Goal: Task Accomplishment & Management: Manage account settings

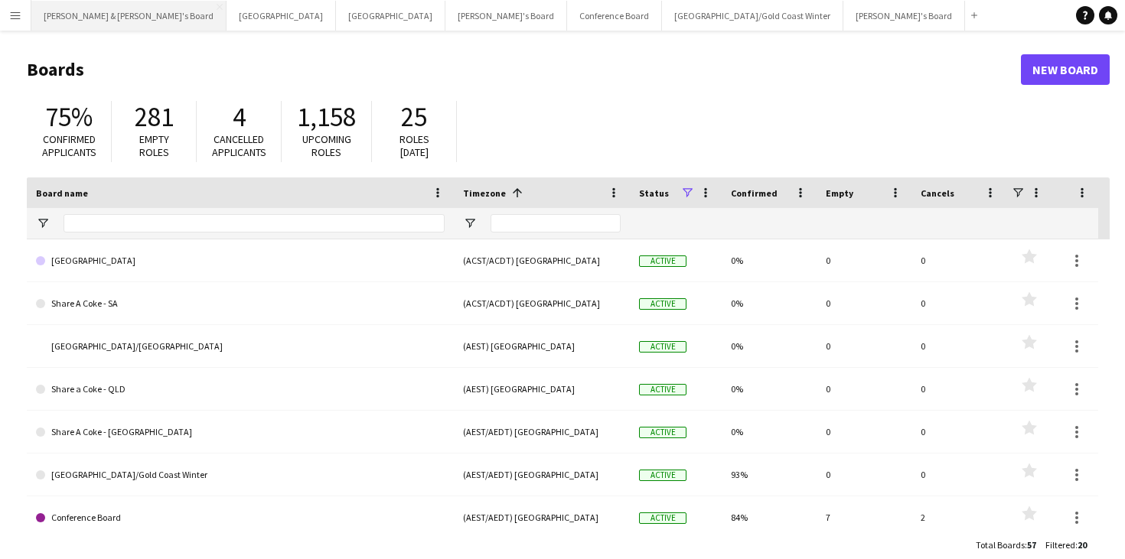
click at [104, 18] on button "[PERSON_NAME] & [PERSON_NAME]'s Board Close" at bounding box center [128, 16] width 195 height 30
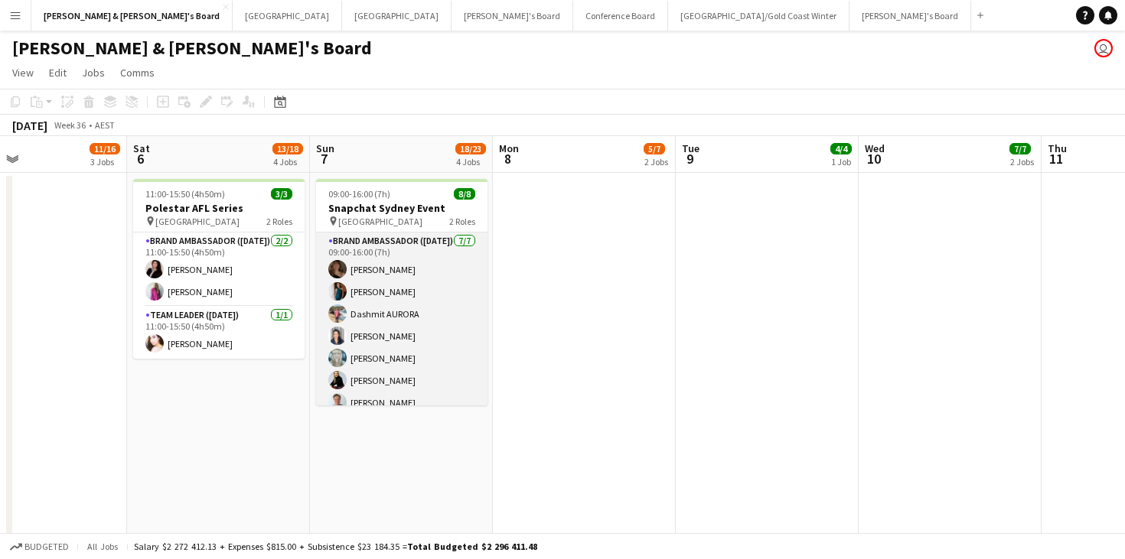
scroll to position [0, 408]
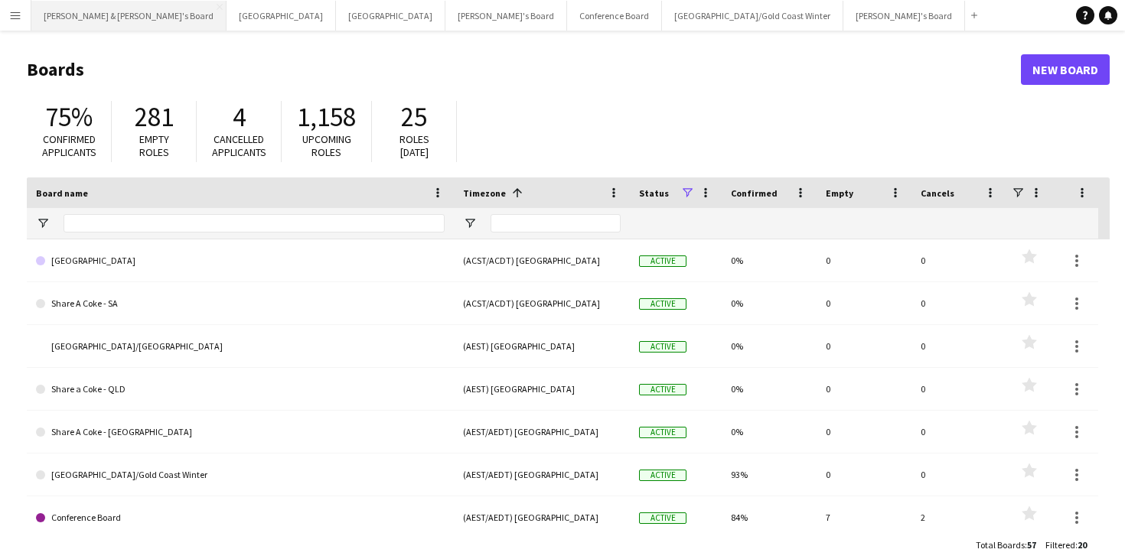
click at [90, 18] on button "[PERSON_NAME] & [PERSON_NAME]'s Board Close" at bounding box center [128, 16] width 195 height 30
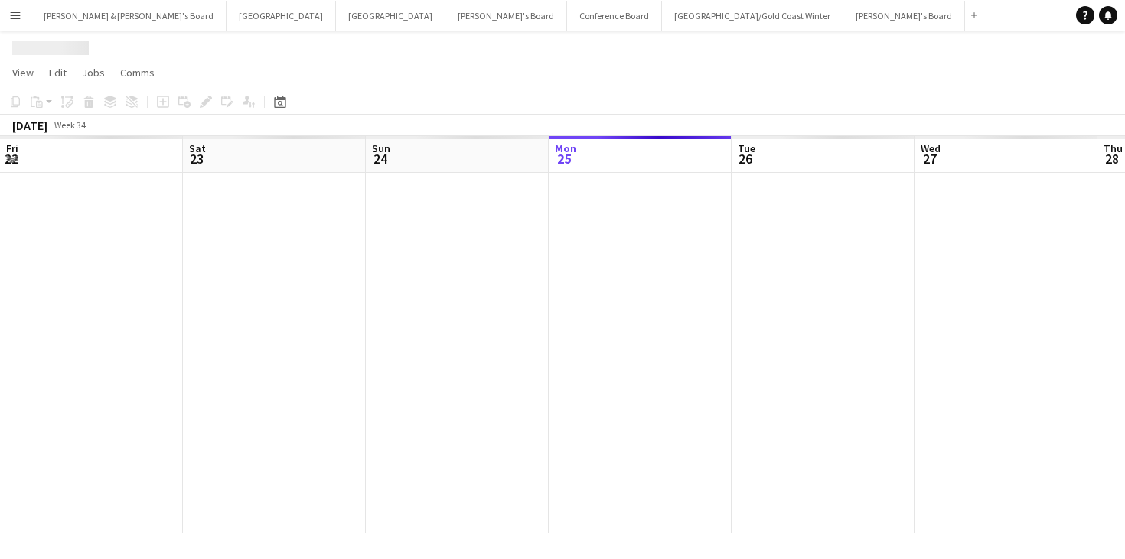
scroll to position [0, 366]
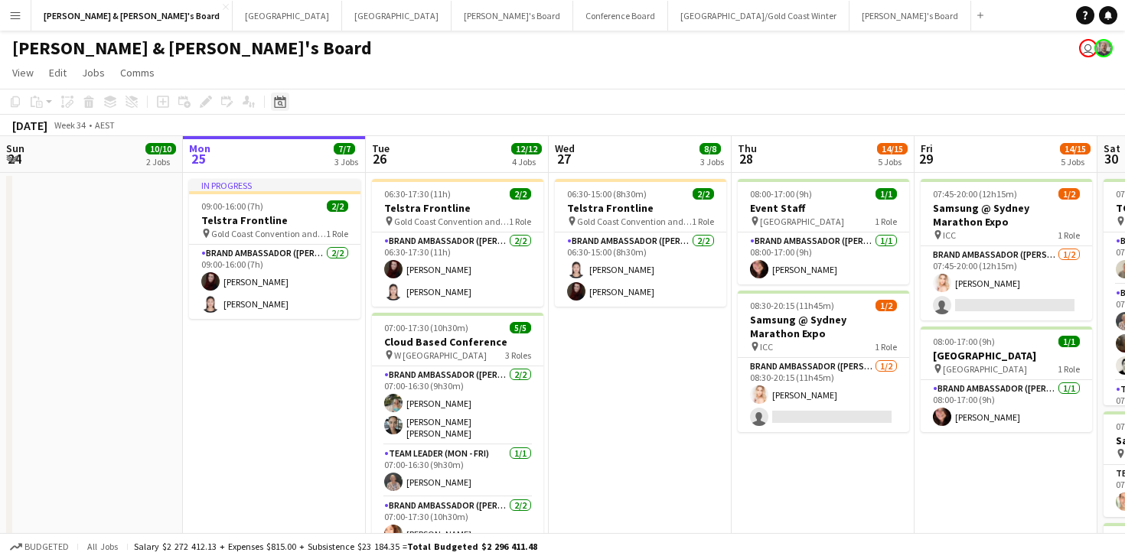
click at [280, 103] on icon "Date picker" at bounding box center [280, 102] width 12 height 12
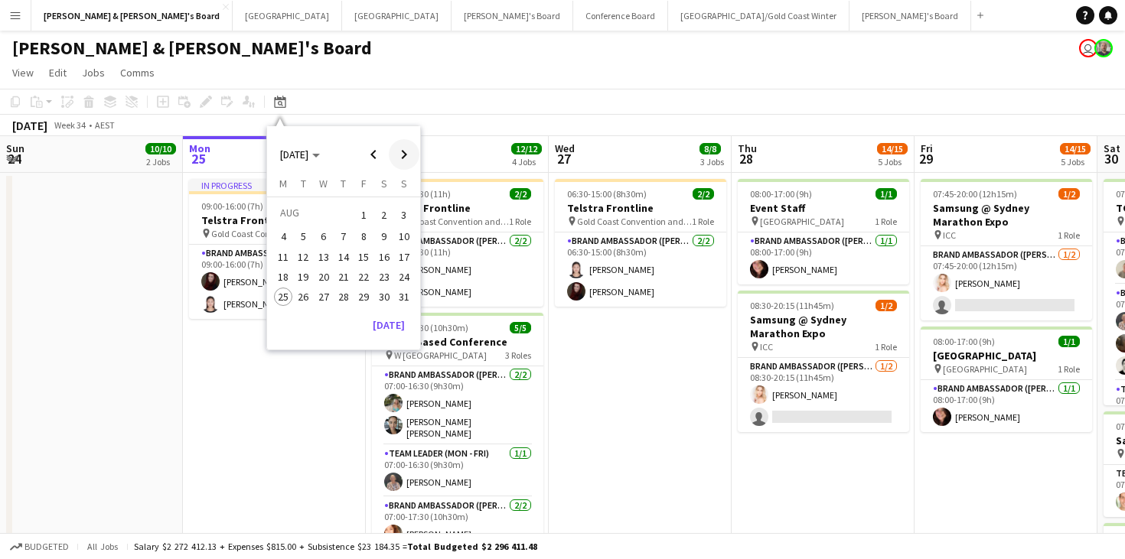
click at [406, 165] on span "Next month" at bounding box center [404, 154] width 31 height 31
click at [374, 161] on span "Previous month" at bounding box center [373, 154] width 31 height 31
click at [416, 164] on span "Next month" at bounding box center [404, 154] width 31 height 31
click at [408, 236] on span "7" at bounding box center [404, 233] width 18 height 18
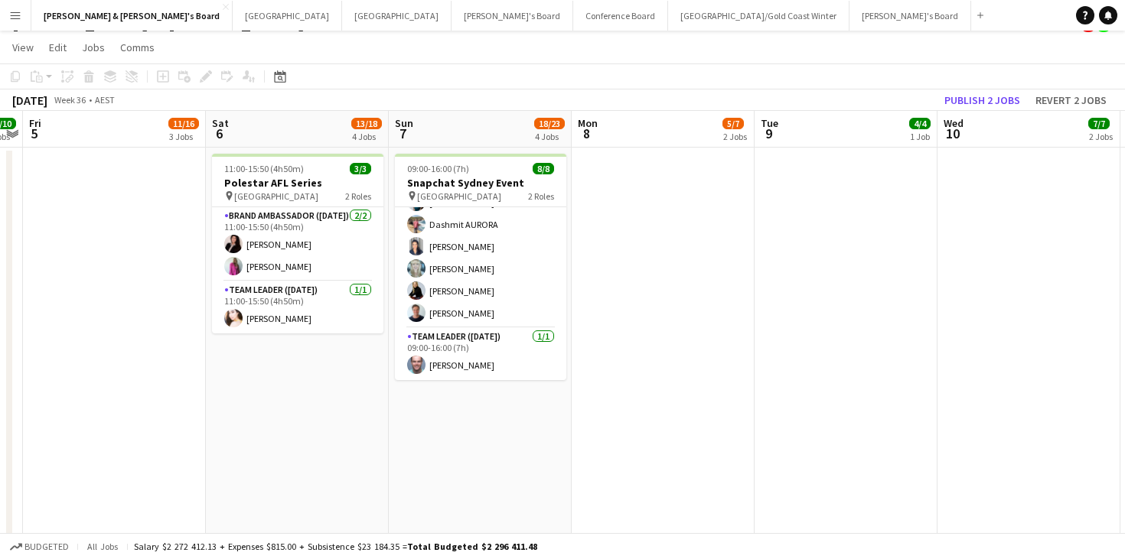
scroll to position [64, 0]
click at [501, 360] on app-card-role "Team Leader (Sunday) 1/1 09:00-16:00 (7h) Mark Heap" at bounding box center [480, 354] width 171 height 52
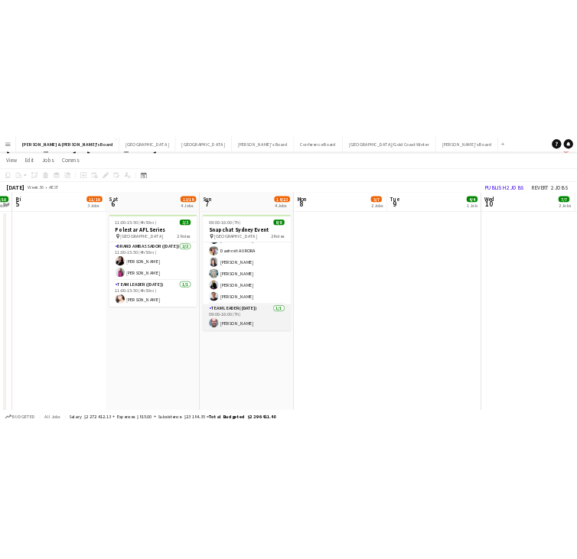
scroll to position [0, 527]
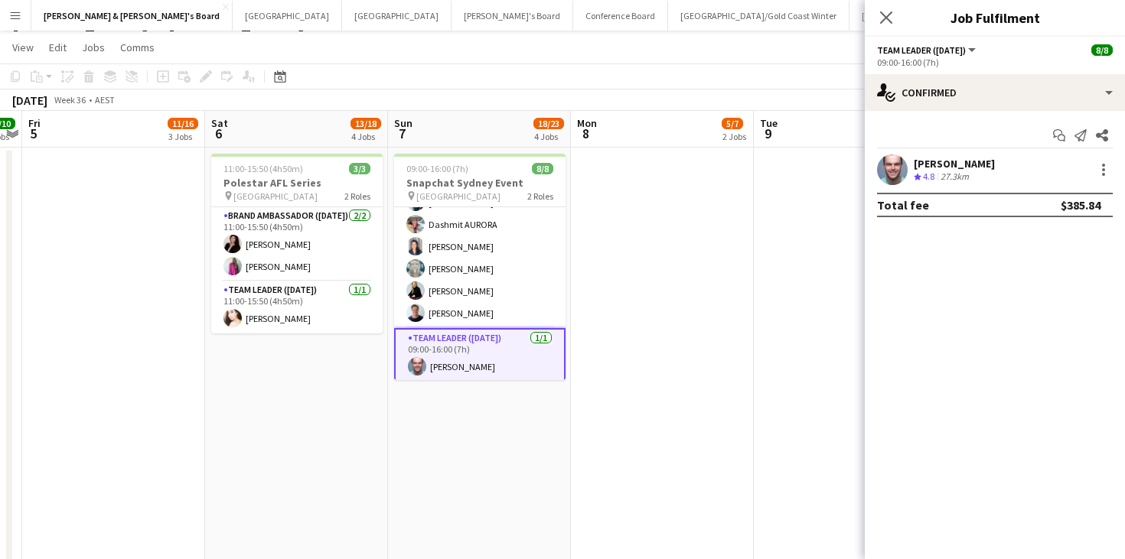
click at [995, 165] on div "Mark Heap Crew rating 4.8 27.3km" at bounding box center [995, 170] width 260 height 31
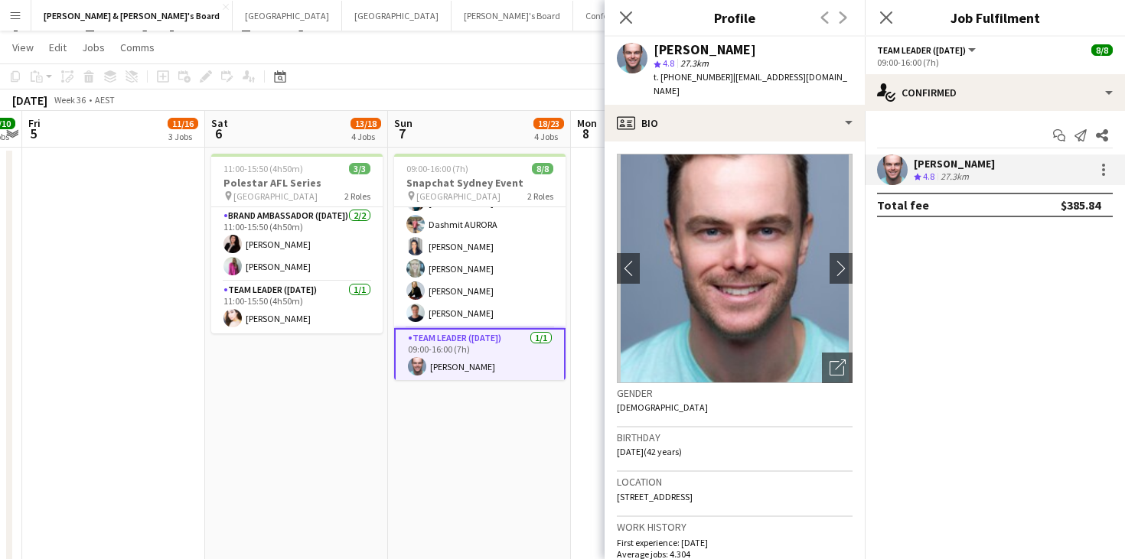
click at [690, 79] on span "t. +610403989426" at bounding box center [694, 76] width 80 height 11
copy span "610403989426"
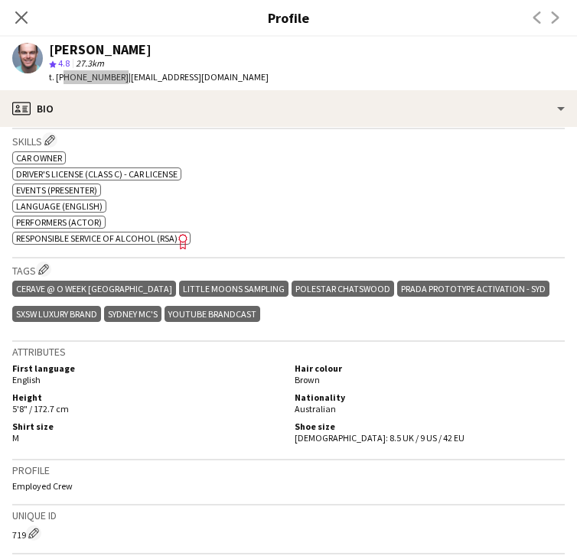
scroll to position [550, 0]
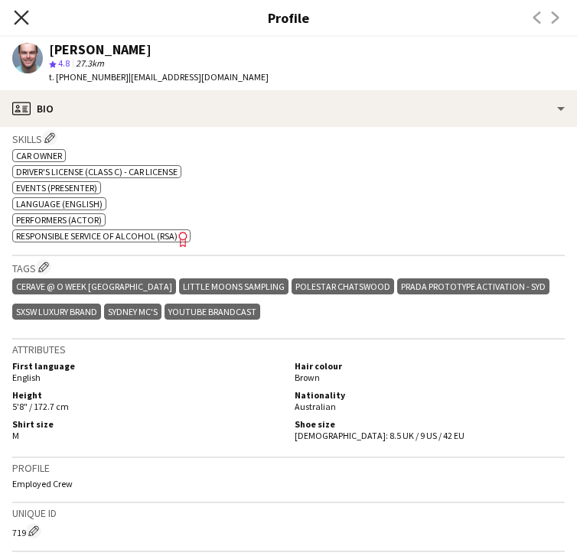
click at [24, 19] on icon "Close pop-in" at bounding box center [21, 17] width 15 height 15
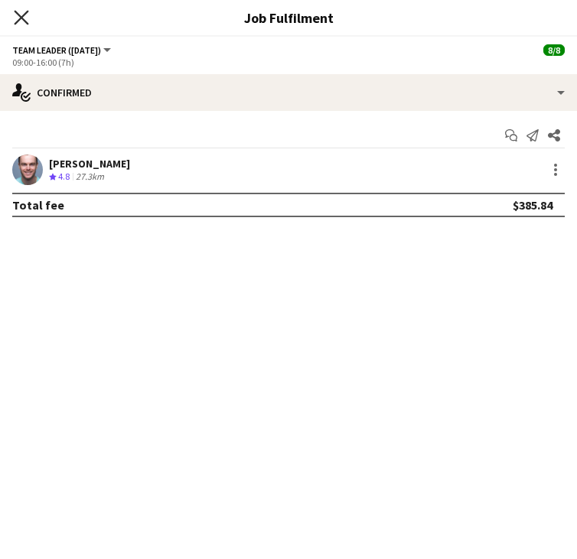
click at [28, 18] on icon "Close pop-in" at bounding box center [21, 17] width 15 height 15
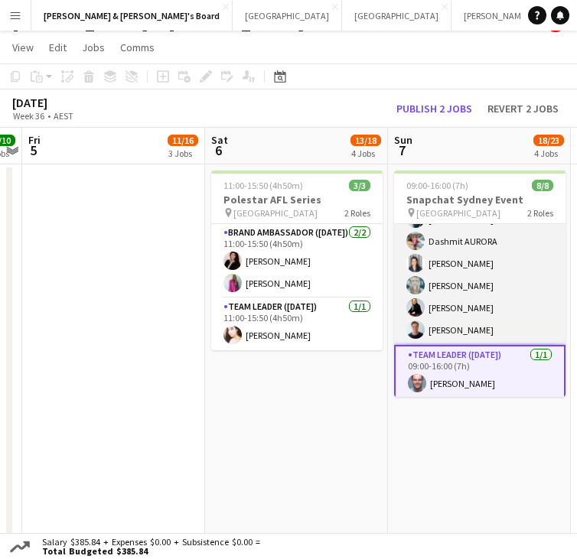
click at [422, 289] on app-user-avatar at bounding box center [415, 285] width 18 height 18
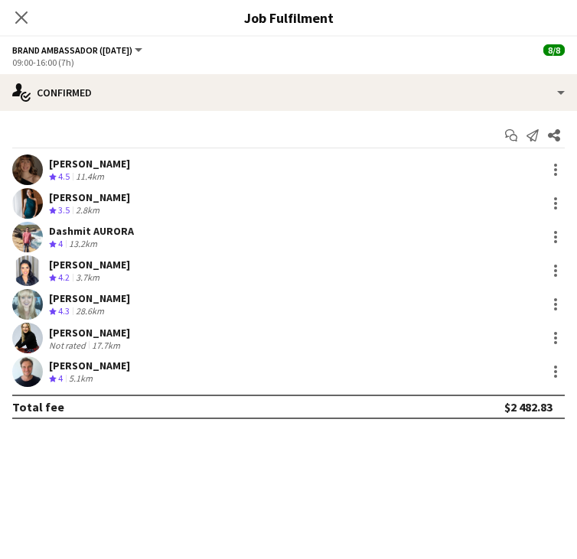
click at [159, 168] on div "Charlotte Edwards Crew rating 4.5 11.4km" at bounding box center [288, 170] width 577 height 31
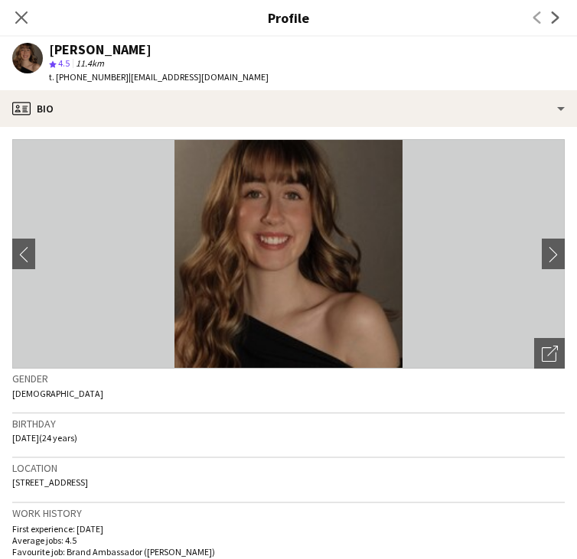
click at [86, 77] on span "t. +610455501097" at bounding box center [89, 76] width 80 height 11
click at [74, 77] on span "t. +610455501097" at bounding box center [89, 76] width 80 height 11
drag, startPoint x: 70, startPoint y: 76, endPoint x: 115, endPoint y: 77, distance: 44.4
click at [115, 77] on span "t. +610455501097" at bounding box center [89, 76] width 80 height 11
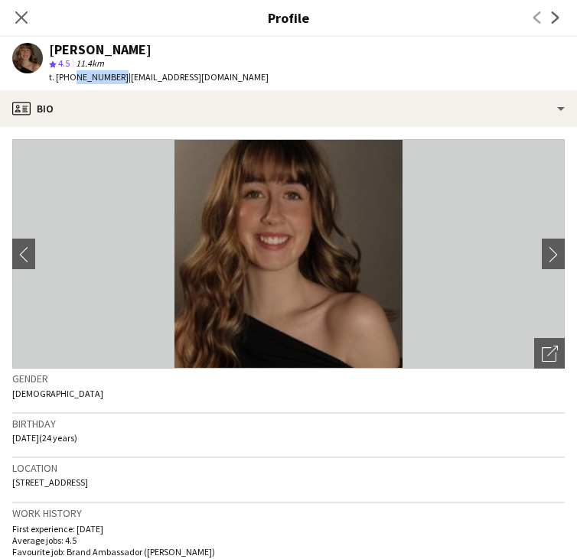
copy span "0455501097"
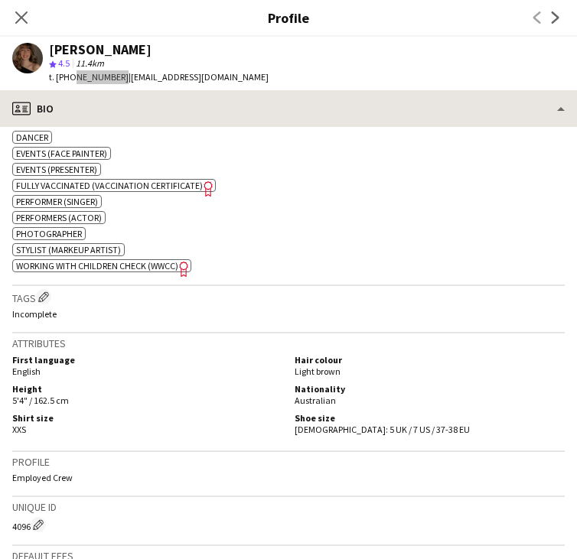
scroll to position [683, 0]
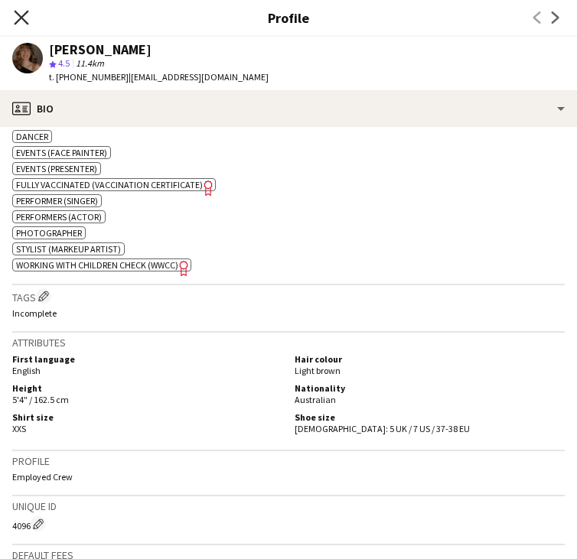
click at [20, 18] on icon at bounding box center [21, 17] width 15 height 15
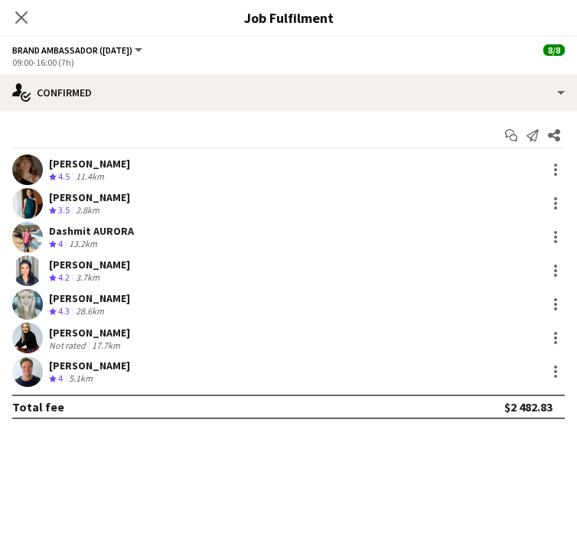
click at [73, 207] on div "Crew rating 3.5" at bounding box center [61, 210] width 24 height 13
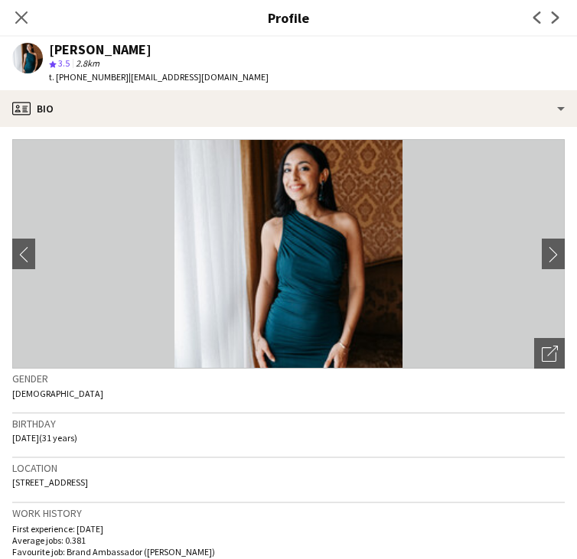
click at [99, 78] on span "t. +61450274104" at bounding box center [89, 76] width 80 height 11
click at [78, 78] on span "t. +61450274104" at bounding box center [89, 76] width 80 height 11
drag, startPoint x: 72, startPoint y: 77, endPoint x: 110, endPoint y: 80, distance: 38.3
click at [111, 80] on span "t. +61450274104" at bounding box center [89, 76] width 80 height 11
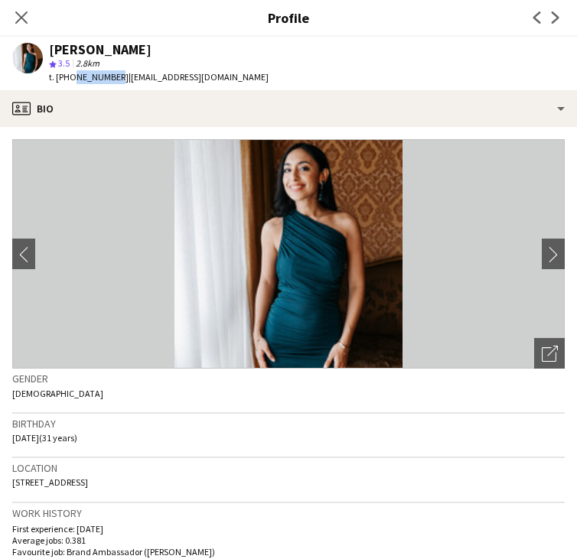
copy span "450274104"
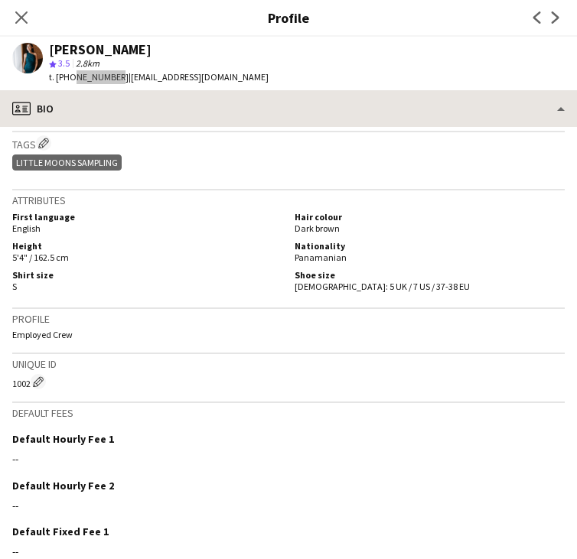
scroll to position [724, 0]
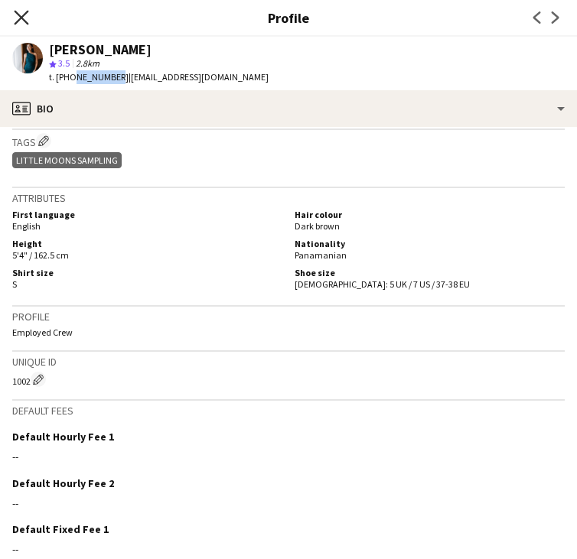
click at [23, 20] on icon at bounding box center [21, 17] width 15 height 15
click at [23, 20] on icon at bounding box center [21, 17] width 12 height 12
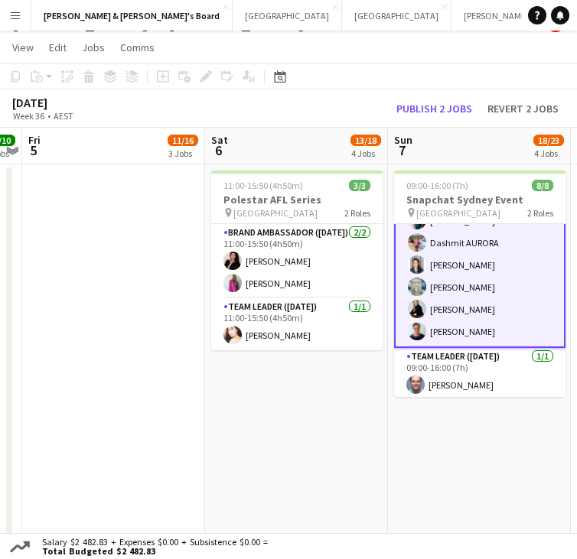
click at [461, 277] on app-card-role "Brand Ambassador (Sunday) 7/7 09:00-16:00 (7h) Charlotte Edwards Payal Gidwani …" at bounding box center [479, 254] width 171 height 188
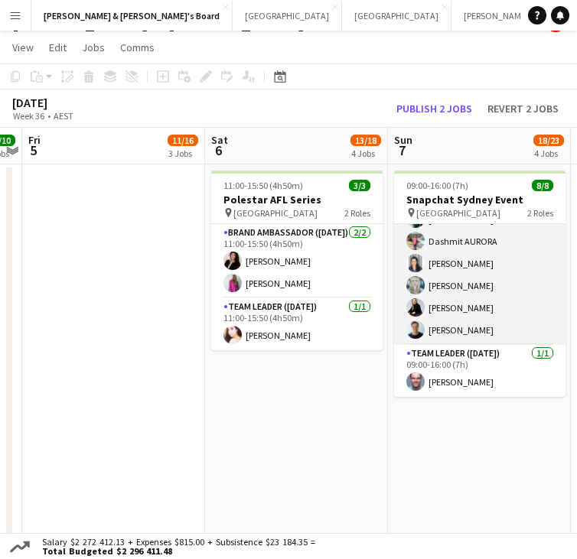
click at [494, 233] on app-card-role "Brand Ambassador (Sunday) 7/7 09:00-16:00 (7h) Charlotte Edwards Payal Gidwani …" at bounding box center [479, 252] width 171 height 185
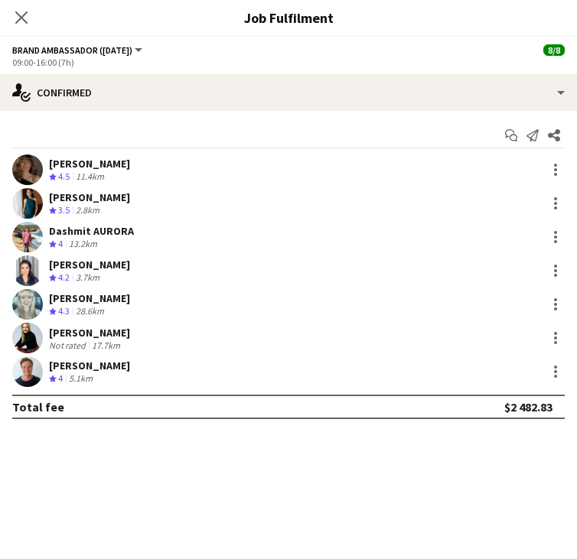
click at [92, 243] on div "13.2km" at bounding box center [83, 244] width 34 height 13
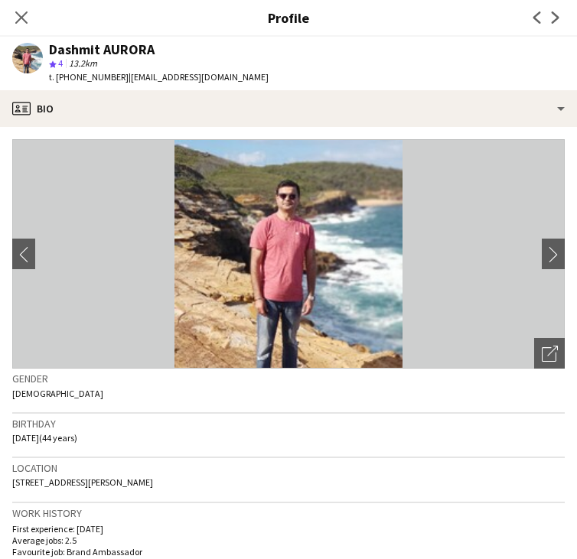
click at [76, 46] on div "Dashmit AURORA" at bounding box center [102, 50] width 106 height 14
click at [71, 75] on span "t. +610478117560" at bounding box center [89, 76] width 80 height 11
click at [73, 75] on span "t. +610478117560" at bounding box center [89, 76] width 80 height 11
drag, startPoint x: 72, startPoint y: 77, endPoint x: 115, endPoint y: 79, distance: 42.9
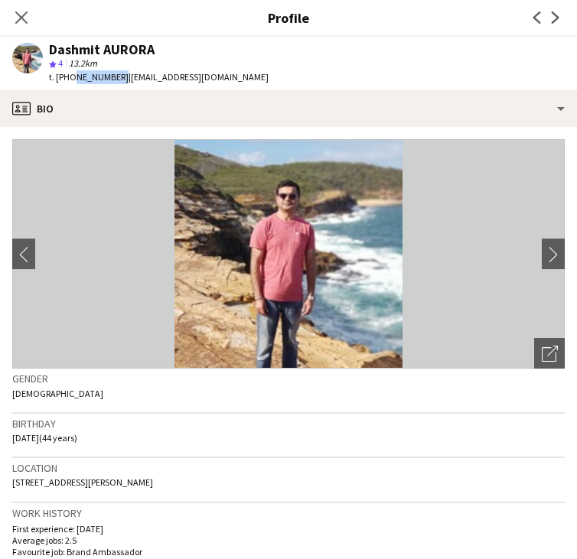
click at [116, 79] on span "t. +610478117560" at bounding box center [89, 76] width 80 height 11
copy span "0478117560"
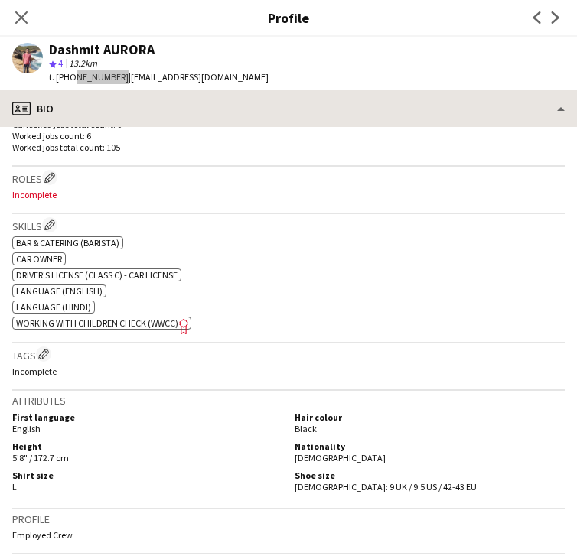
scroll to position [474, 0]
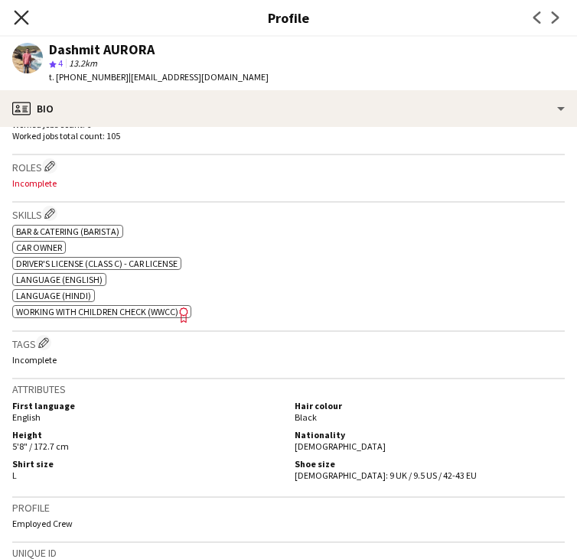
click at [28, 17] on icon "Close pop-in" at bounding box center [21, 17] width 15 height 15
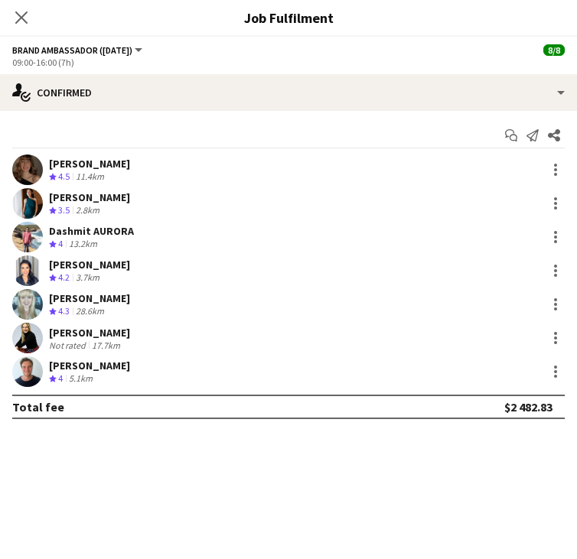
click at [86, 269] on div "[PERSON_NAME]" at bounding box center [89, 265] width 81 height 14
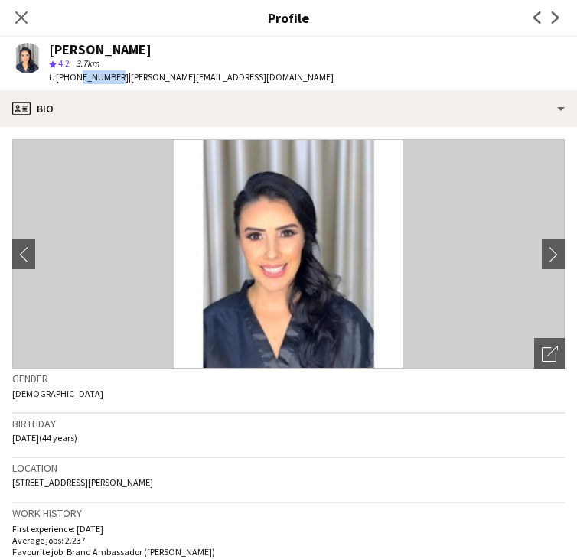
drag, startPoint x: 73, startPoint y: 75, endPoint x: 109, endPoint y: 77, distance: 36.8
click at [109, 77] on span "t. +61451050458" at bounding box center [89, 76] width 80 height 11
drag, startPoint x: 70, startPoint y: 77, endPoint x: 109, endPoint y: 76, distance: 39.0
click at [109, 76] on span "t. +61451050458" at bounding box center [89, 76] width 80 height 11
copy span "451050458"
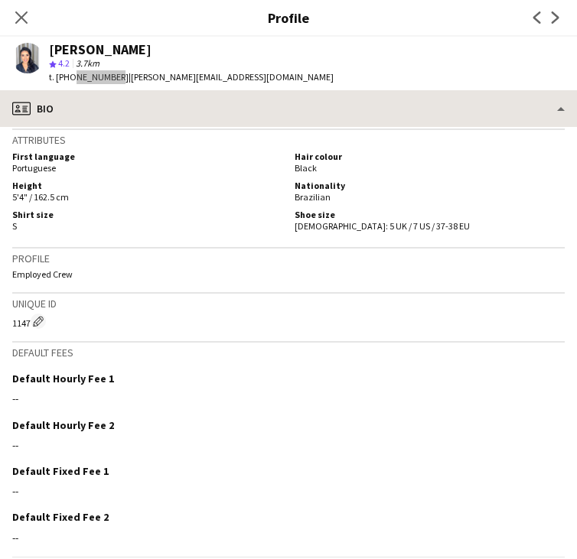
scroll to position [714, 0]
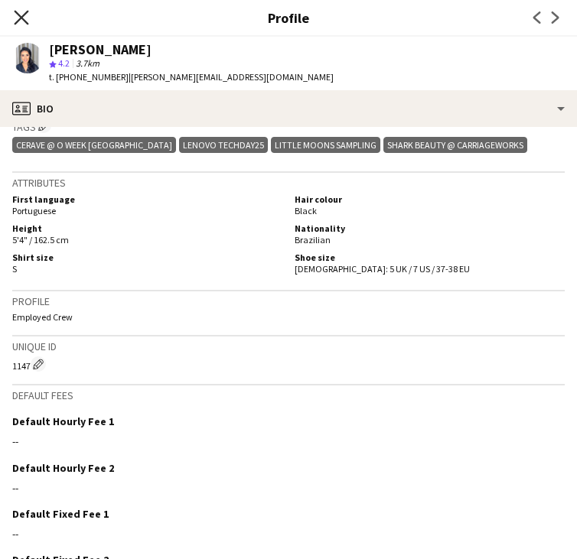
click at [28, 16] on icon "Close pop-in" at bounding box center [21, 17] width 15 height 15
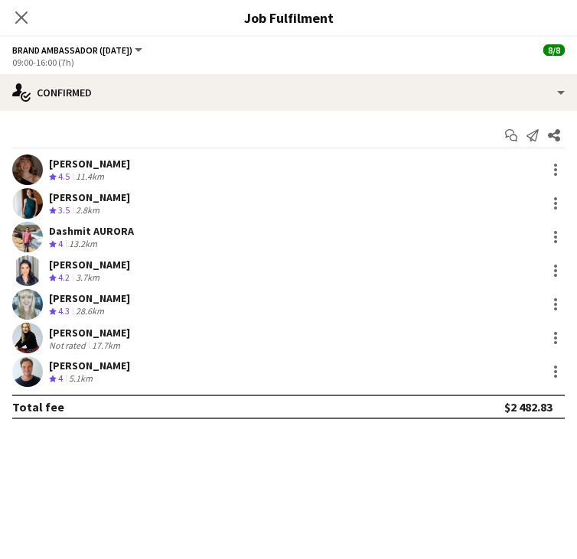
click at [76, 315] on div "28.6km" at bounding box center [90, 311] width 34 height 13
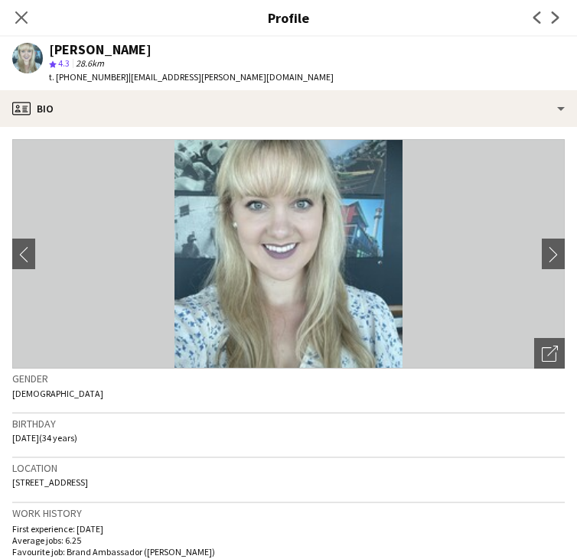
click at [77, 77] on span "t. +61424323351" at bounding box center [89, 76] width 80 height 11
click at [72, 77] on span "t. +61424323351" at bounding box center [89, 76] width 80 height 11
drag, startPoint x: 73, startPoint y: 76, endPoint x: 113, endPoint y: 81, distance: 40.2
click at [113, 81] on div "t. +61424323351 | brittany.elle.smith@gmail.com" at bounding box center [191, 77] width 285 height 14
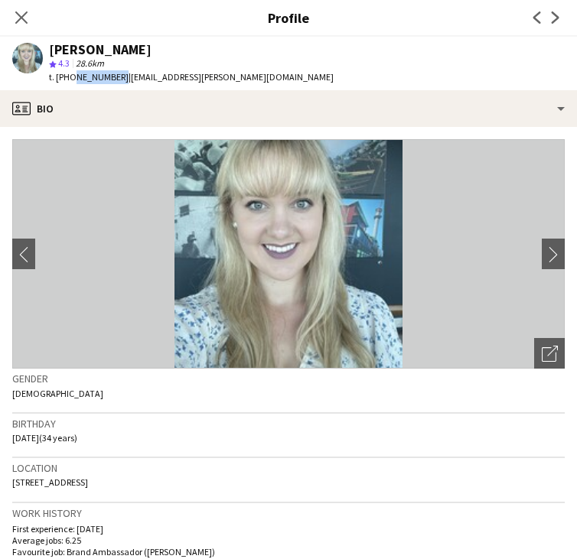
drag, startPoint x: 70, startPoint y: 79, endPoint x: 112, endPoint y: 80, distance: 41.4
click at [113, 80] on div "t. +61424323351 | brittany.elle.smith@gmail.com" at bounding box center [191, 77] width 285 height 14
copy span "424323351"
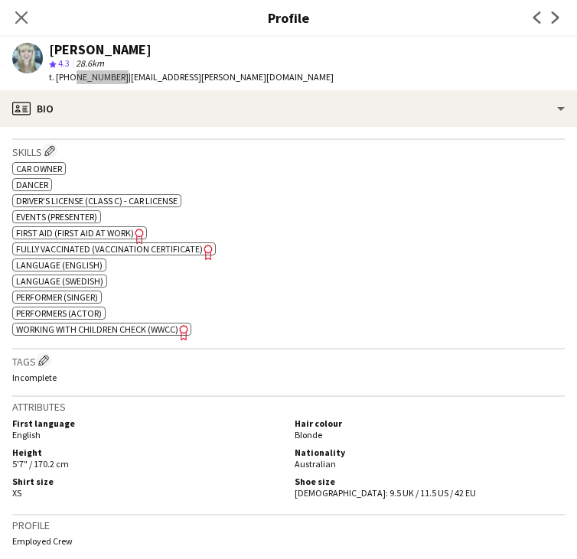
scroll to position [576, 0]
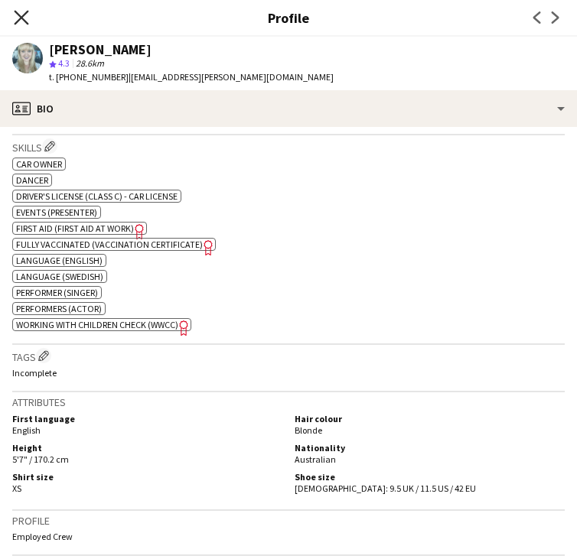
click at [25, 14] on icon at bounding box center [21, 17] width 15 height 15
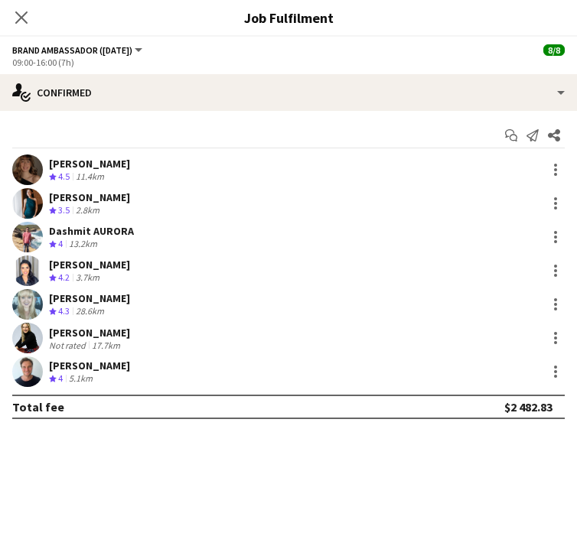
click at [77, 343] on div "Not rated" at bounding box center [69, 345] width 40 height 11
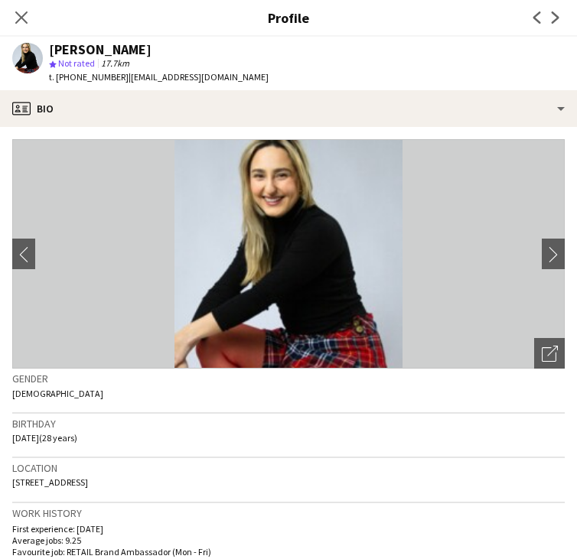
click at [83, 81] on span "t. +61431480486" at bounding box center [89, 76] width 80 height 11
copy span "61431480486"
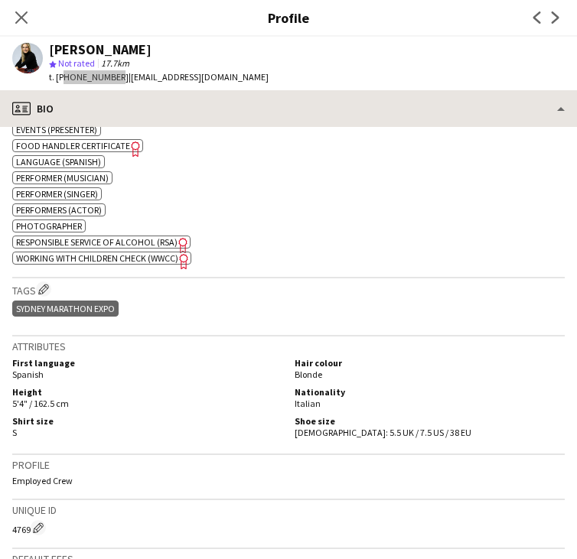
scroll to position [827, 0]
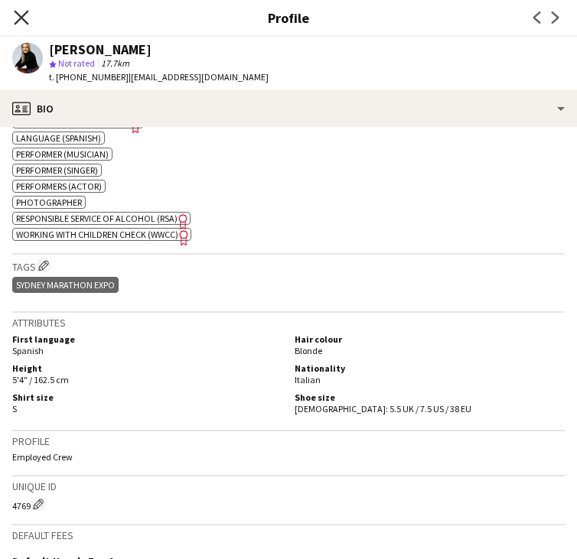
click at [22, 18] on icon at bounding box center [21, 17] width 15 height 15
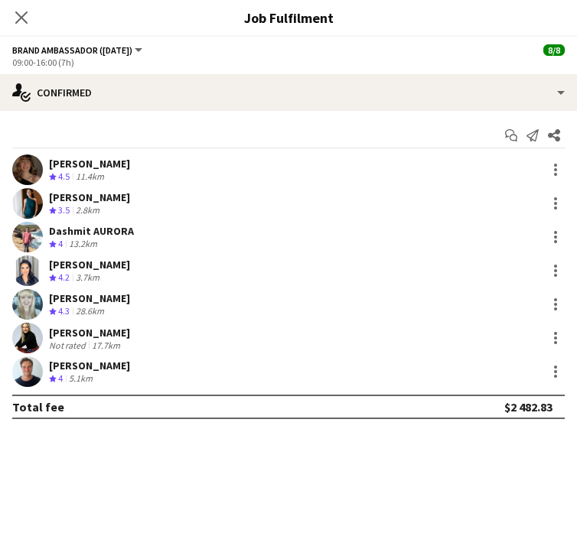
click at [96, 376] on div "5.1km" at bounding box center [81, 379] width 30 height 13
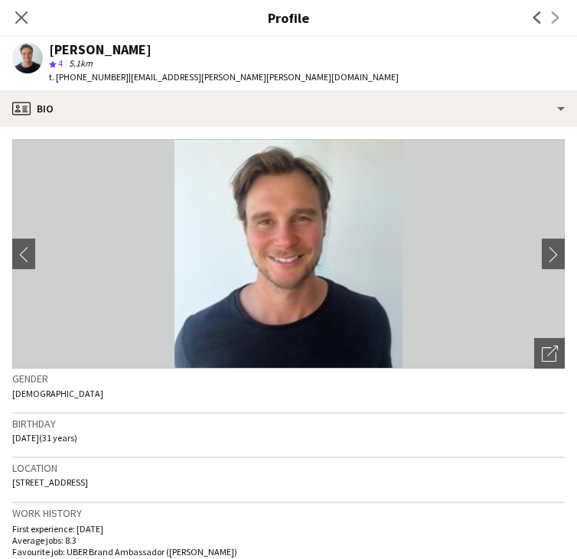
click at [85, 80] on span "t. +61448691959" at bounding box center [89, 76] width 80 height 11
click at [84, 80] on span "t. +61448691959" at bounding box center [89, 76] width 80 height 11
copy span "61448691959"
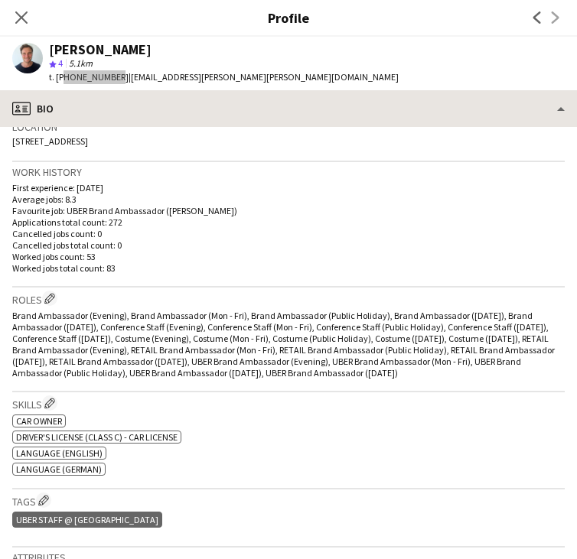
scroll to position [435, 0]
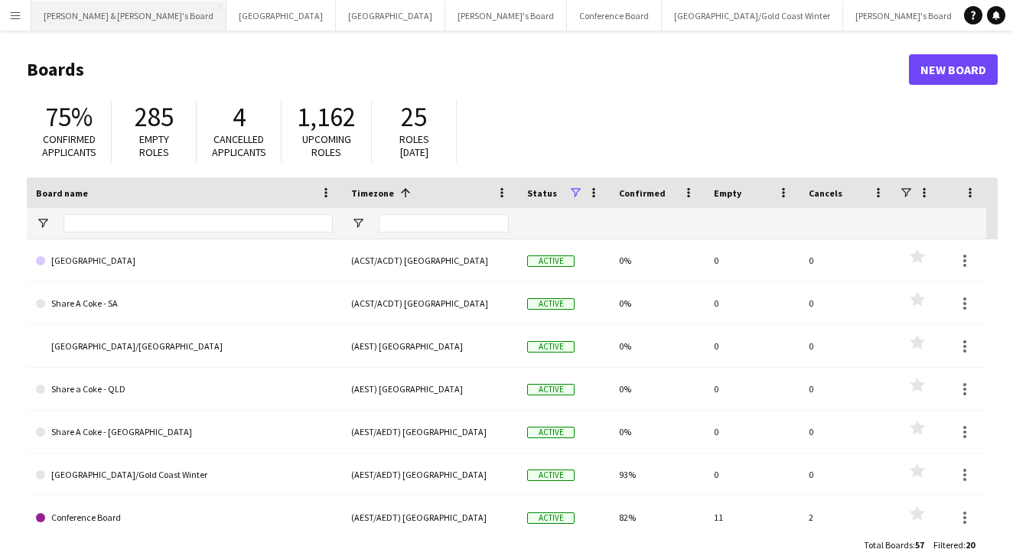
click at [35, 17] on button "[PERSON_NAME] & [PERSON_NAME]'s Board Close" at bounding box center [128, 16] width 195 height 30
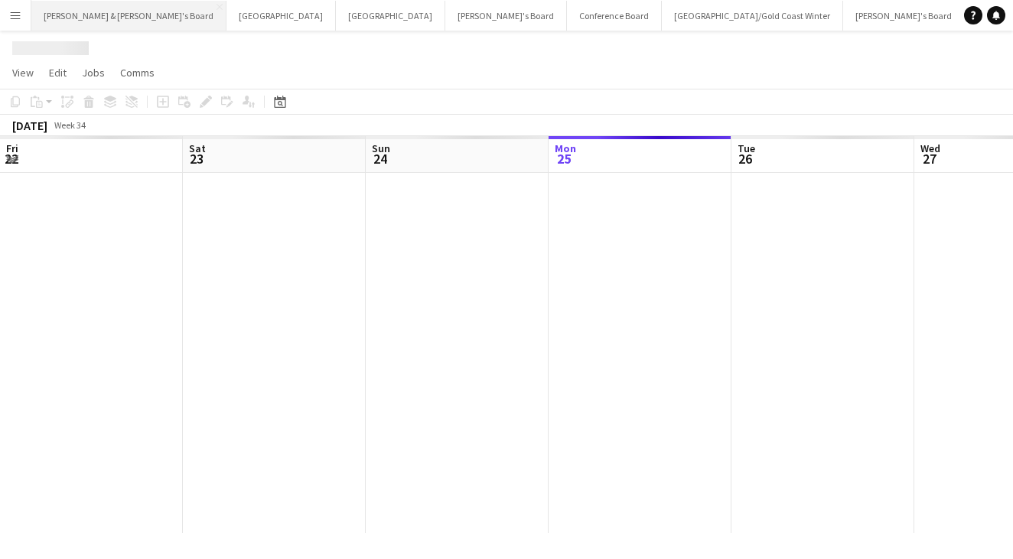
scroll to position [0, 366]
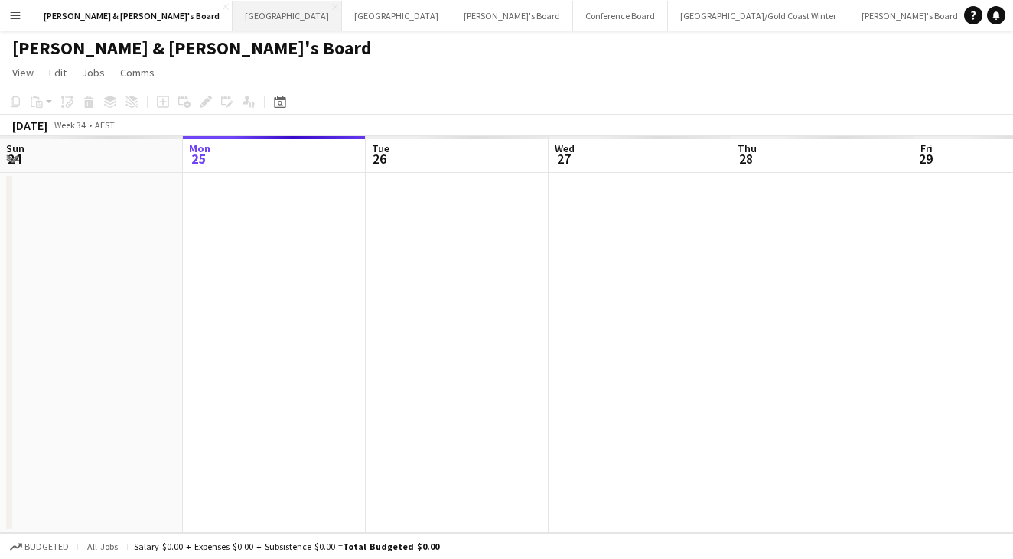
click at [233, 21] on button "Sydney Close" at bounding box center [287, 16] width 109 height 30
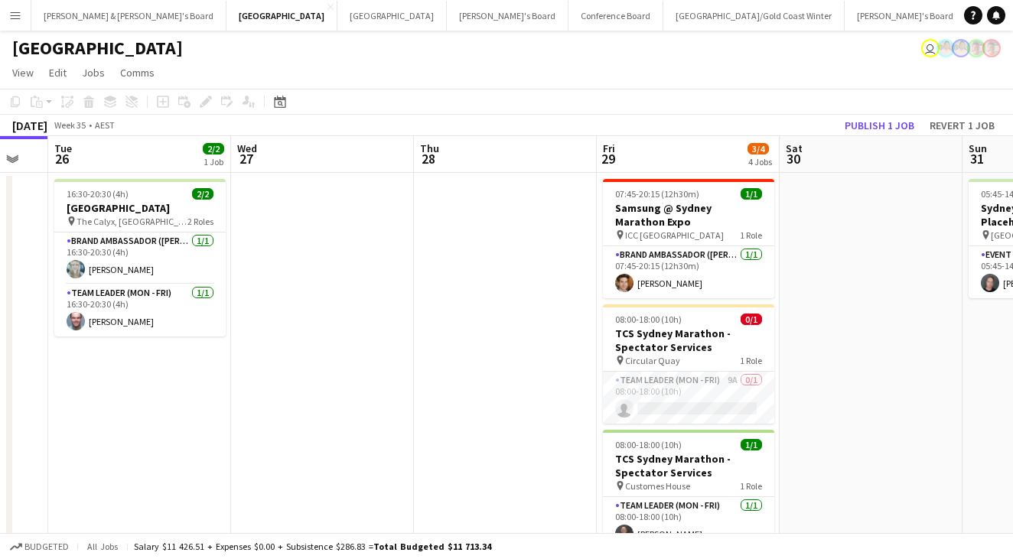
click at [18, 21] on button "Menu" at bounding box center [15, 15] width 31 height 31
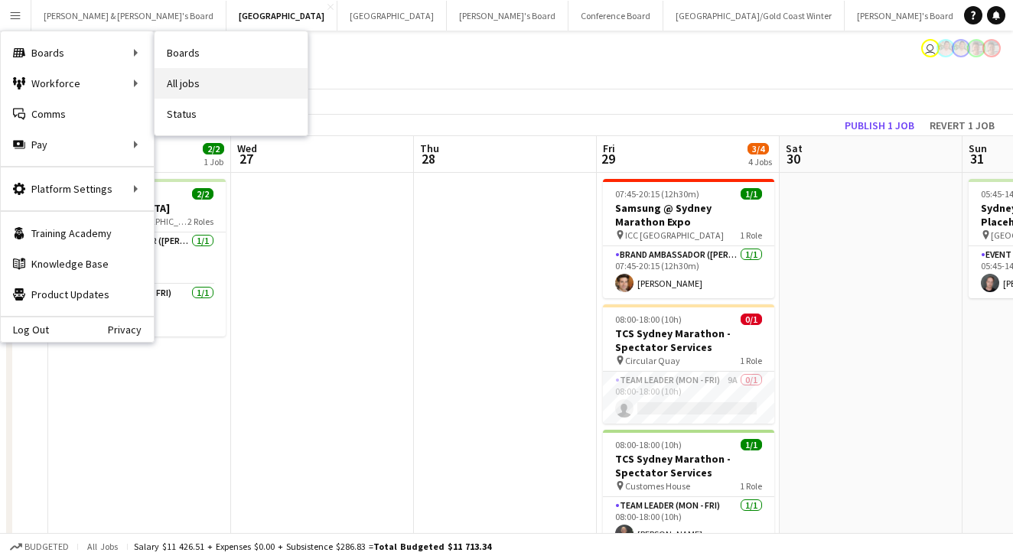
click at [204, 80] on link "All jobs" at bounding box center [231, 83] width 153 height 31
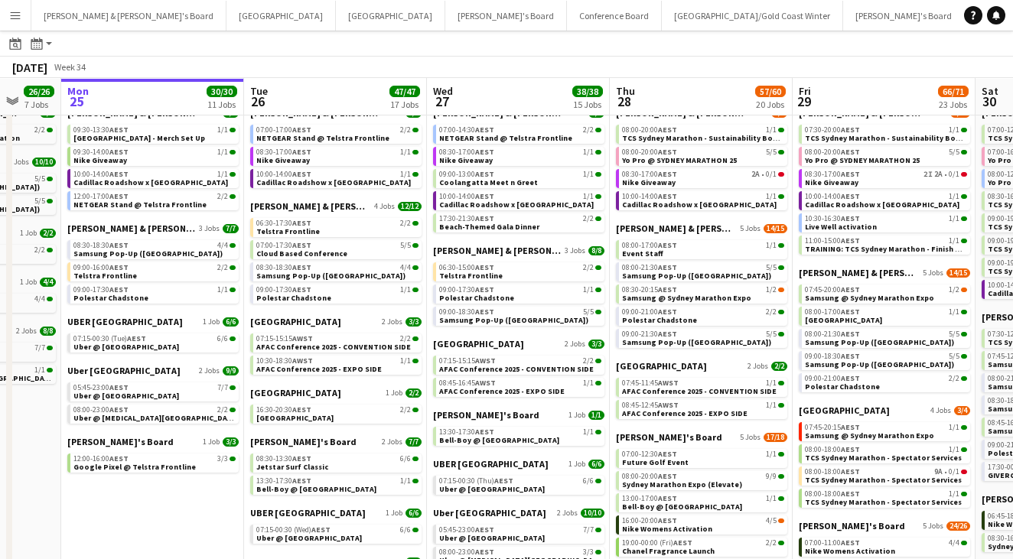
scroll to position [56, 0]
click at [697, 158] on span "Yo Pro @ SYDNEY MARATHON 25" at bounding box center [679, 161] width 115 height 10
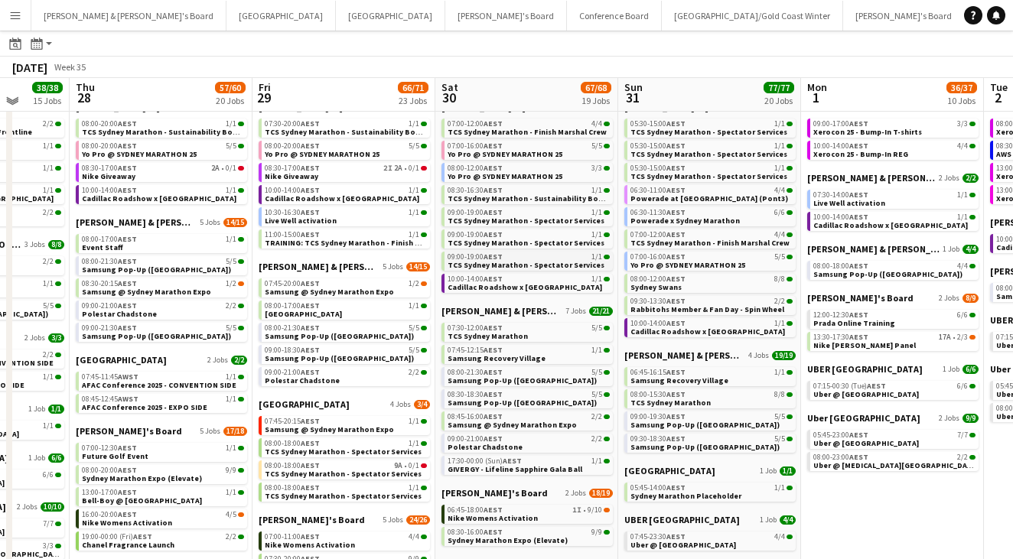
scroll to position [50, 0]
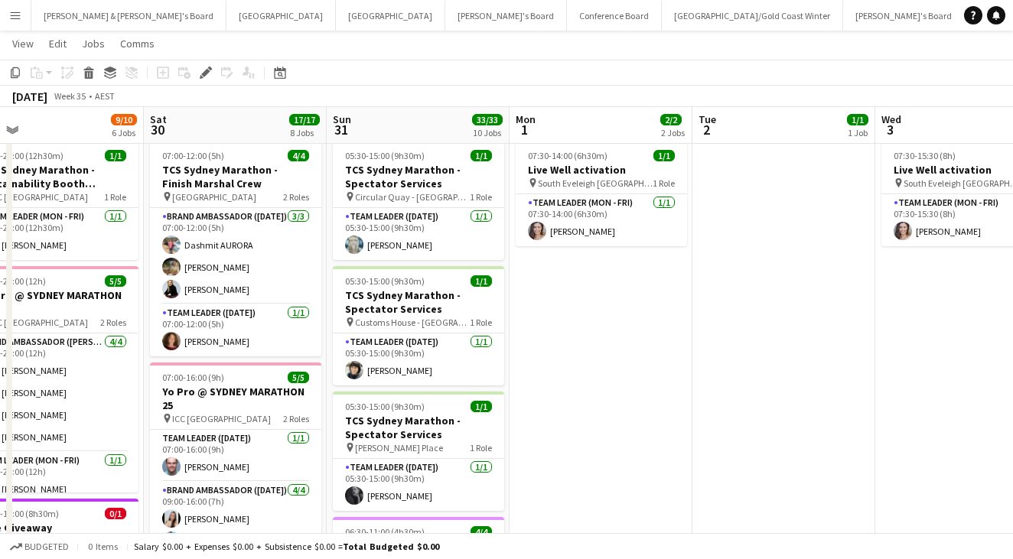
scroll to position [0, 603]
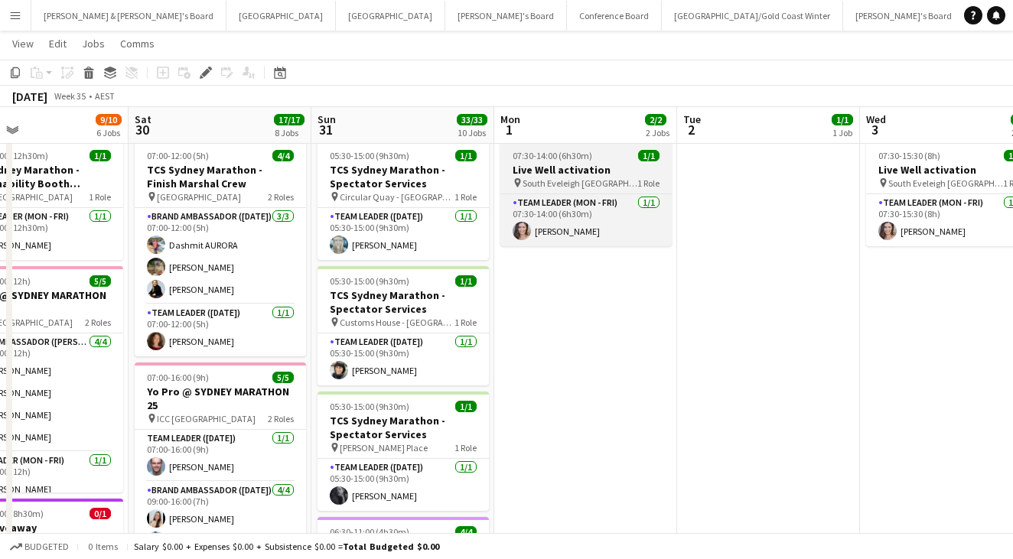
click at [595, 184] on span "South Eveleigh Sydney" at bounding box center [580, 183] width 115 height 11
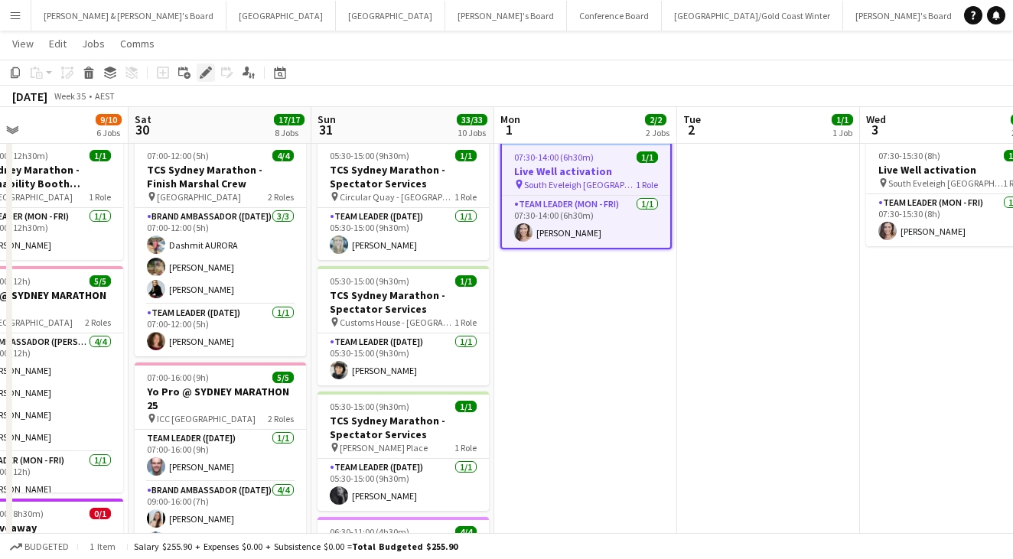
click at [210, 71] on icon "Edit" at bounding box center [206, 73] width 12 height 12
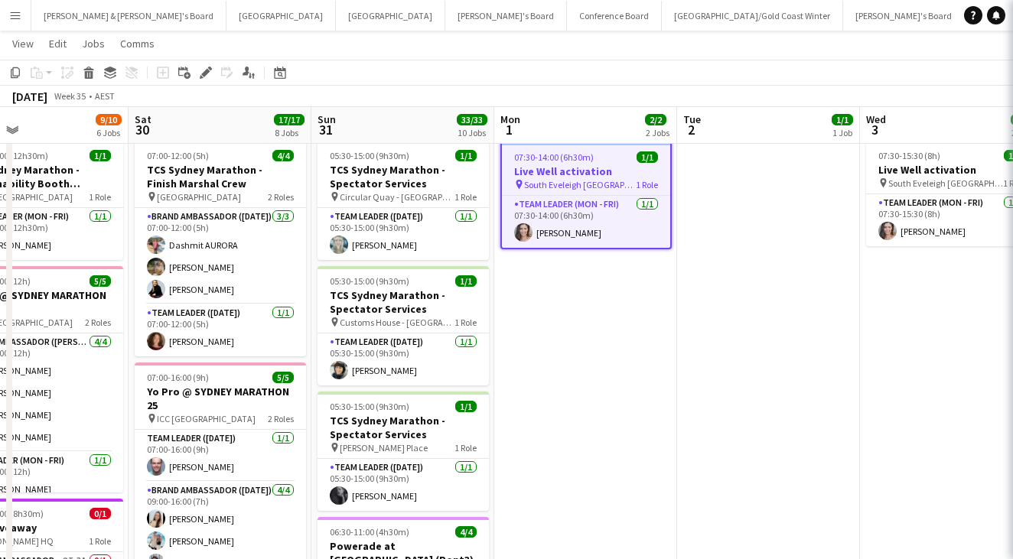
type input "**********"
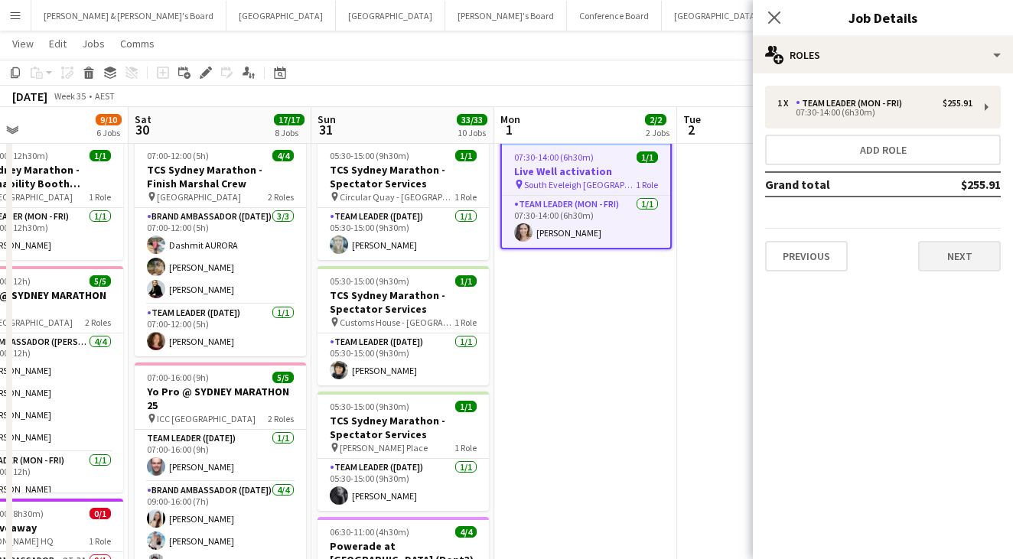
click at [953, 266] on button "Next" at bounding box center [959, 256] width 83 height 31
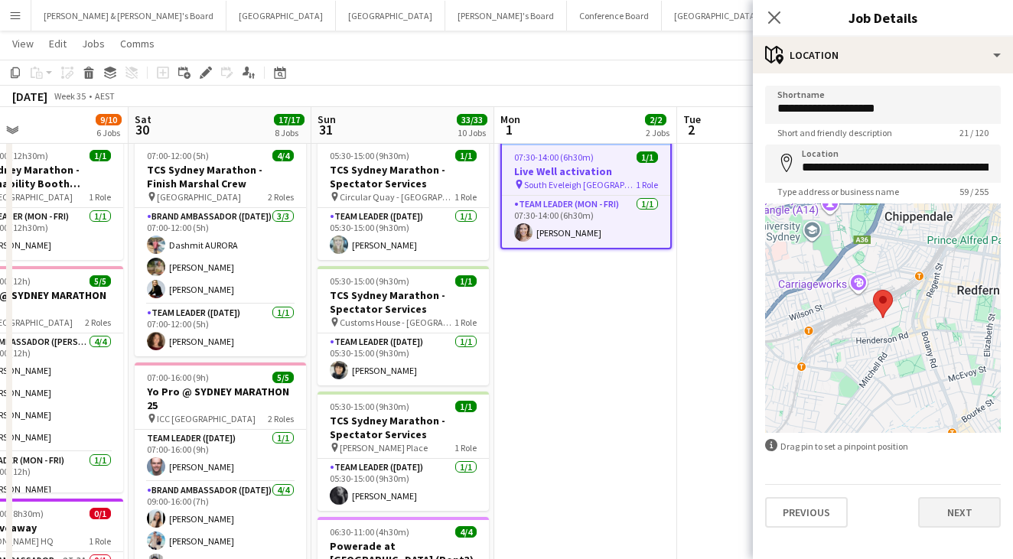
click at [957, 505] on button "Next" at bounding box center [959, 512] width 83 height 31
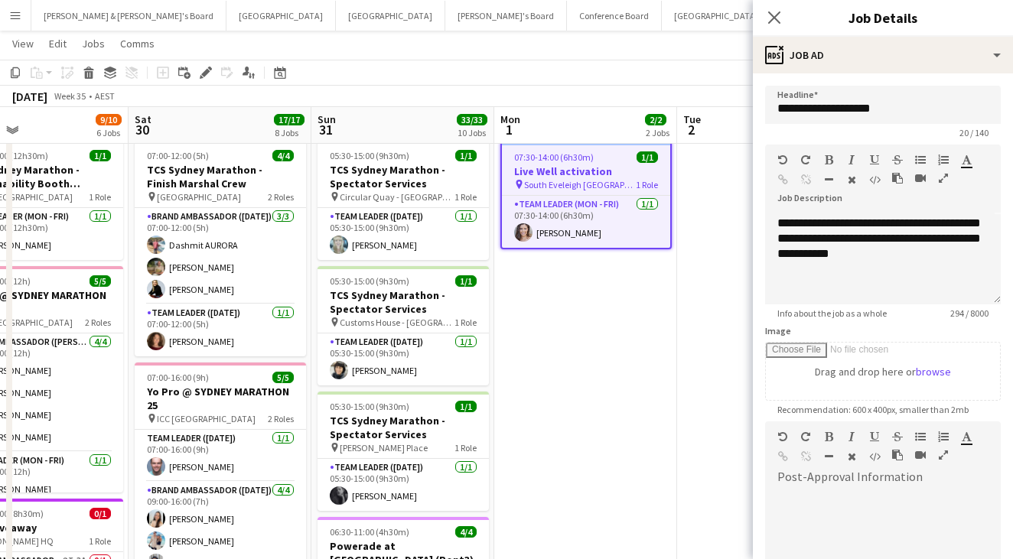
scroll to position [89, 0]
click at [780, 18] on icon "Close pop-in" at bounding box center [774, 17] width 15 height 15
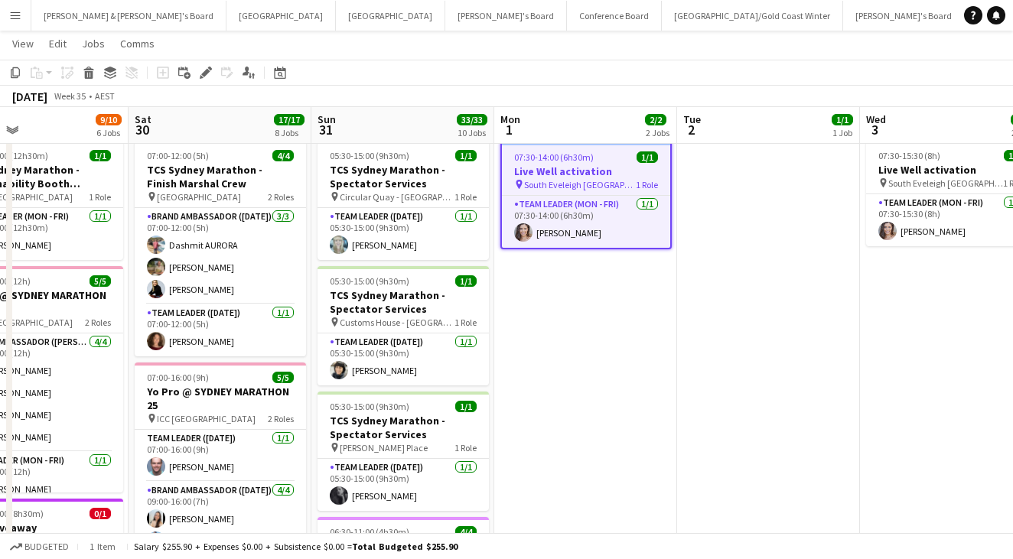
click at [648, 75] on app-toolbar "Copy Paste Paste Command V Paste with crew Command Shift V Paste linked Job Del…" at bounding box center [506, 73] width 1013 height 26
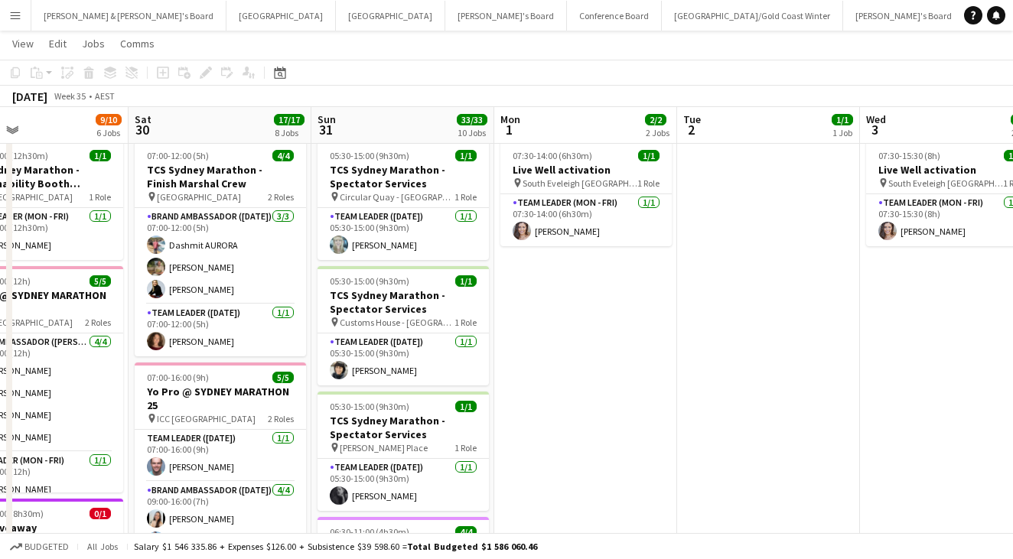
click at [20, 18] on app-icon "Menu" at bounding box center [15, 15] width 12 height 12
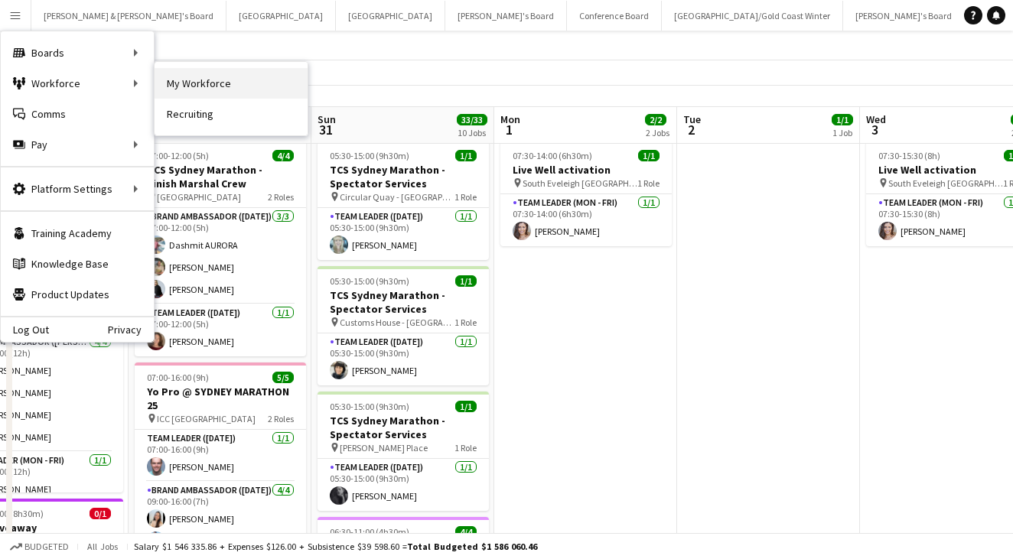
click at [186, 86] on link "My Workforce" at bounding box center [231, 83] width 153 height 31
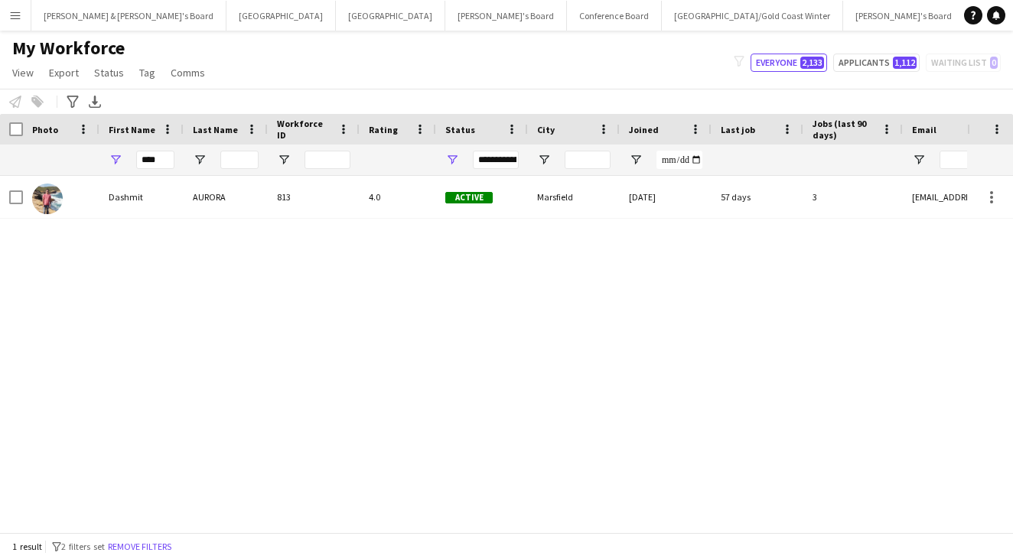
click at [153, 150] on div "****" at bounding box center [155, 160] width 38 height 31
click at [155, 157] on input "****" at bounding box center [155, 160] width 38 height 18
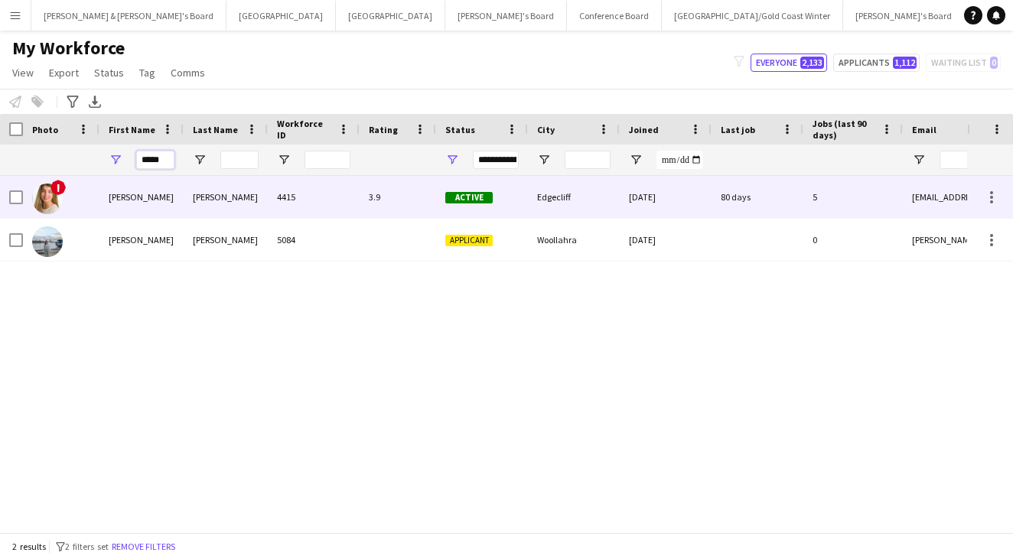
type input "*****"
click at [177, 201] on div "Ciara" at bounding box center [141, 197] width 84 height 42
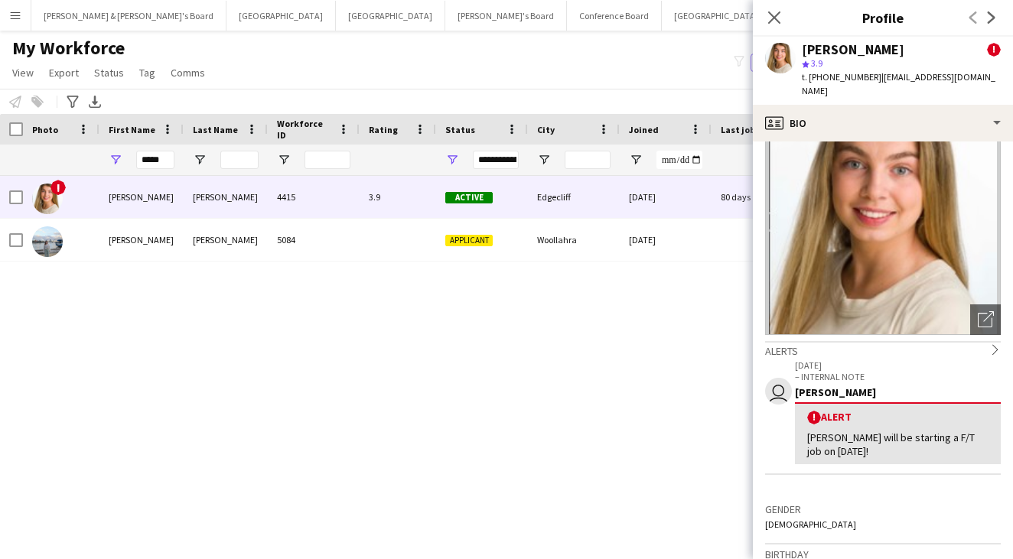
scroll to position [36, 0]
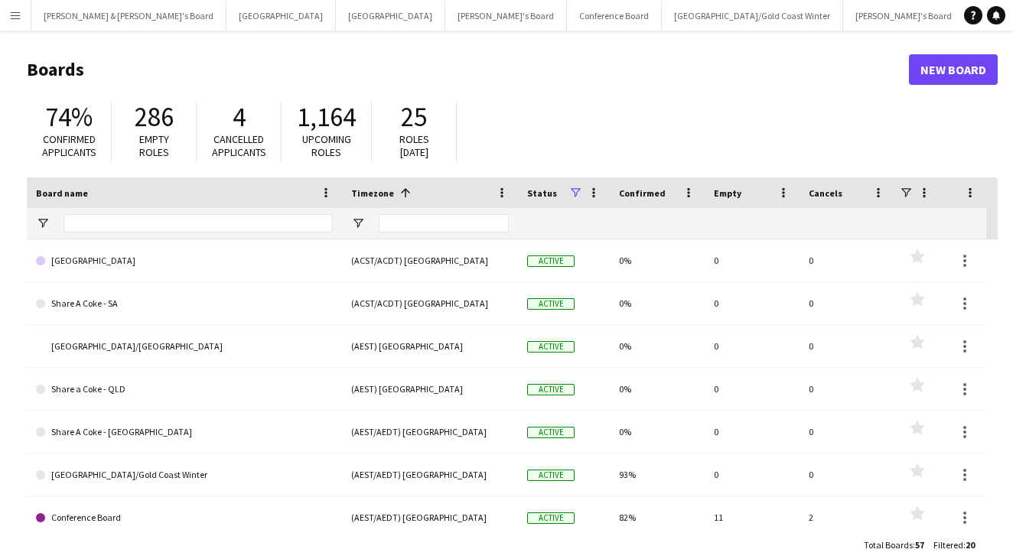
click at [15, 20] on app-icon "Menu" at bounding box center [15, 15] width 12 height 12
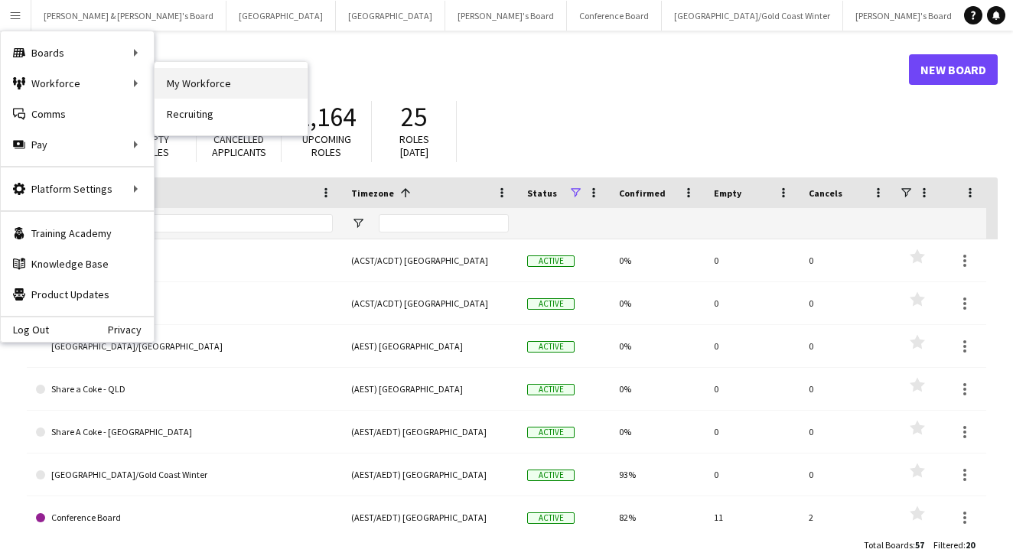
click at [181, 91] on link "My Workforce" at bounding box center [231, 83] width 153 height 31
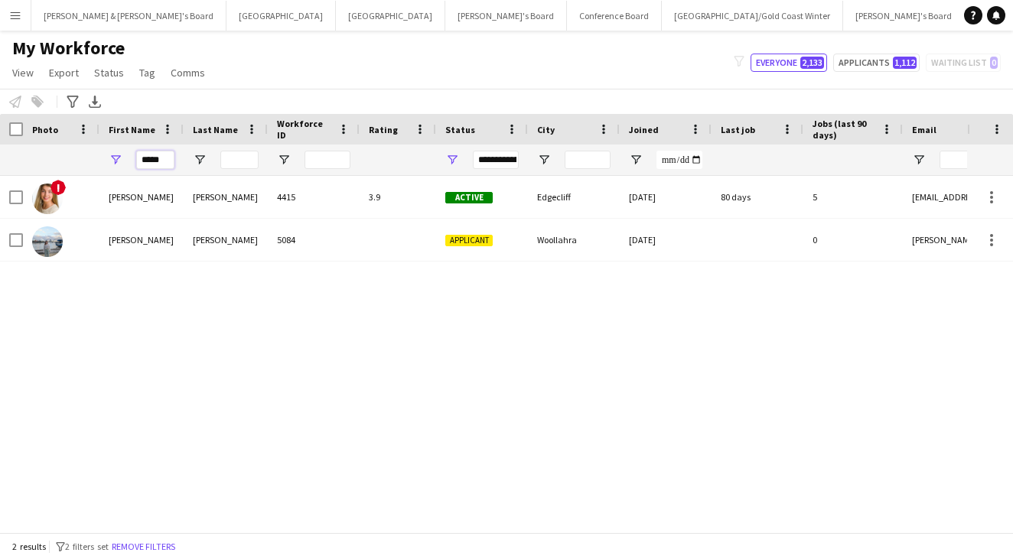
click at [157, 161] on input "*****" at bounding box center [155, 160] width 38 height 18
click at [72, 16] on button "Neil & Jenny's Board Close" at bounding box center [128, 16] width 195 height 30
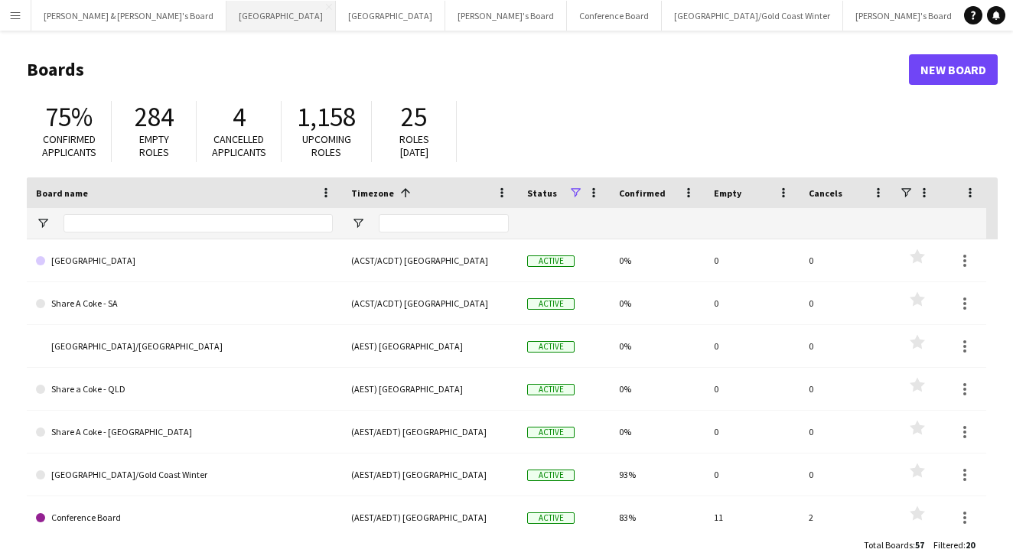
click at [227, 22] on button "Sydney Close" at bounding box center [281, 16] width 109 height 30
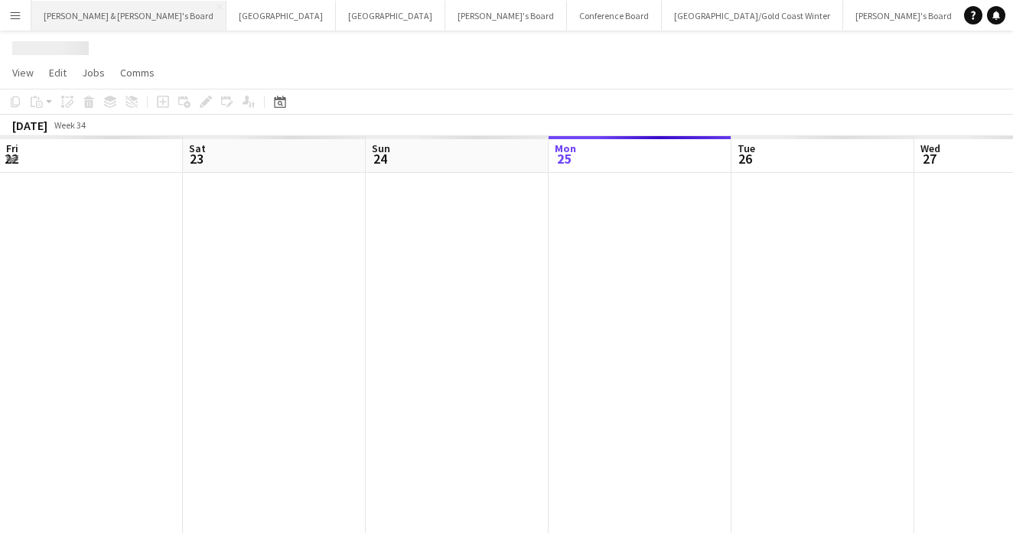
scroll to position [0, 366]
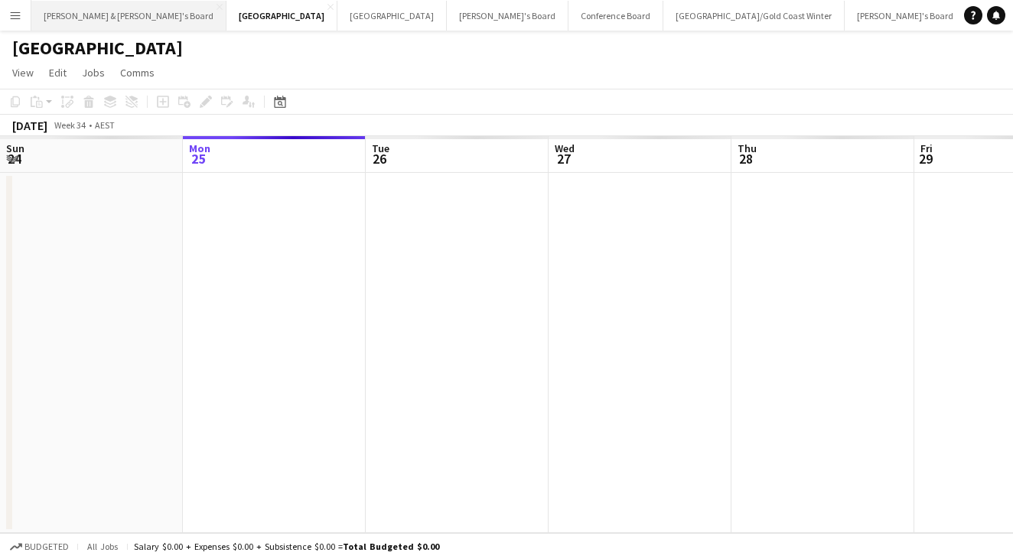
click at [83, 19] on button "[PERSON_NAME] & [PERSON_NAME]'s Board Close" at bounding box center [128, 16] width 195 height 30
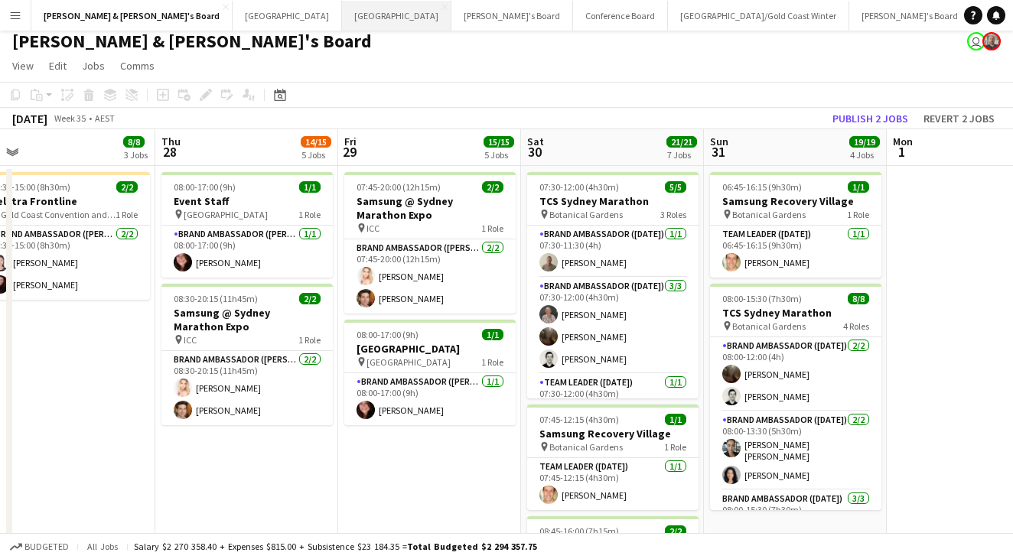
scroll to position [0, 386]
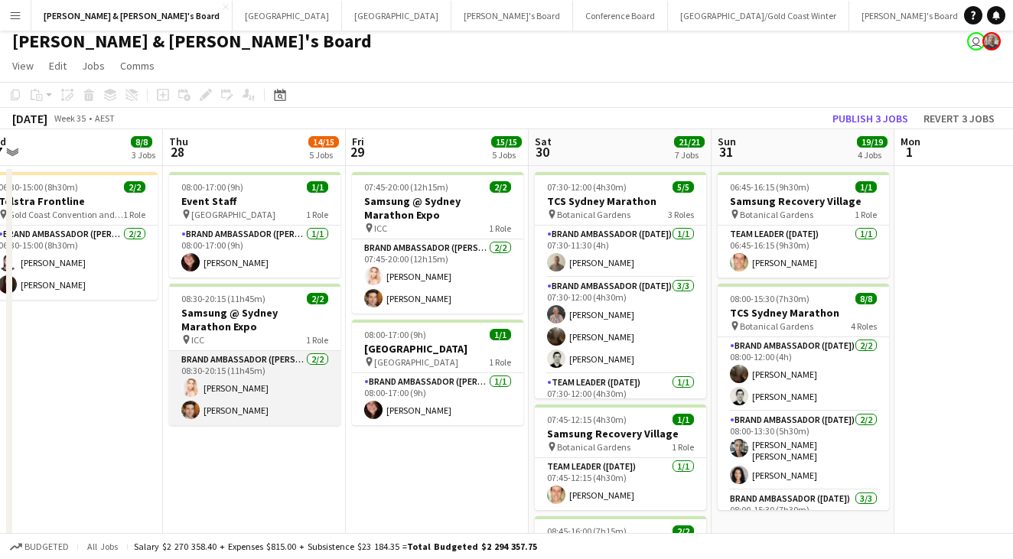
click at [282, 412] on app-card-role "Brand Ambassador (Mon - Fri) [DATE] 08:30-20:15 (11h45m) [PERSON_NAME] [PERSON_…" at bounding box center [254, 388] width 171 height 74
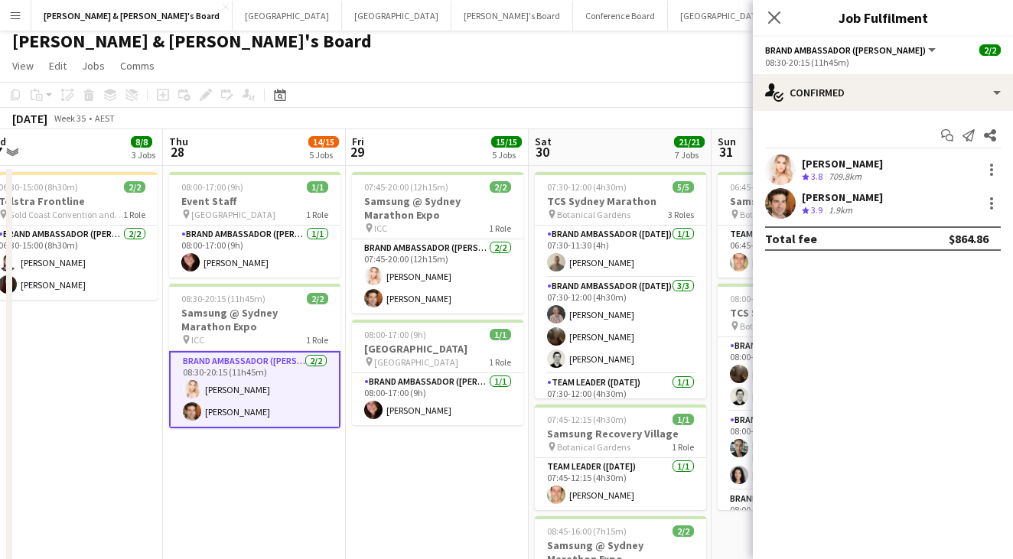
click at [828, 198] on div "[PERSON_NAME]" at bounding box center [842, 198] width 81 height 14
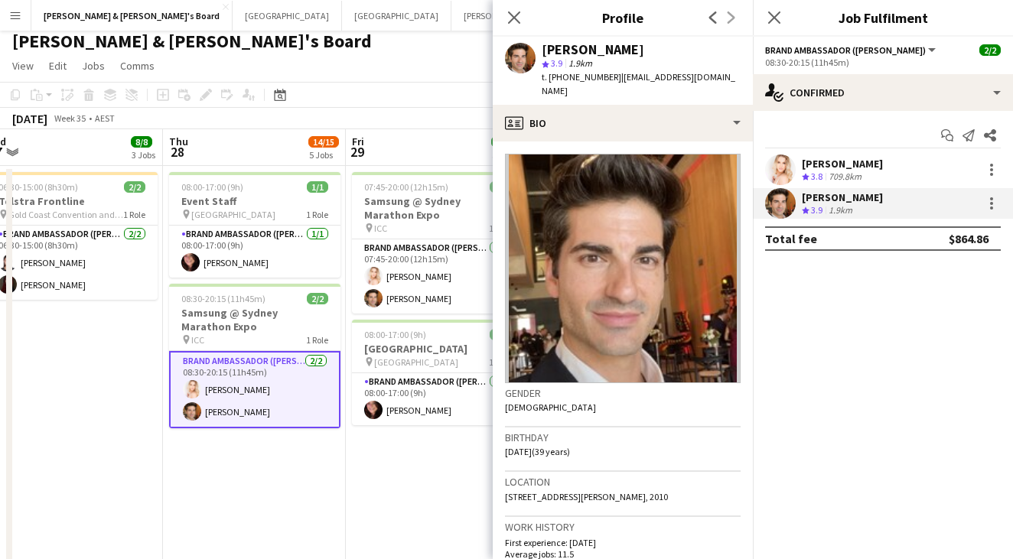
click at [583, 79] on span "t. [PHONE_NUMBER]" at bounding box center [582, 76] width 80 height 11
copy span "61416938727"
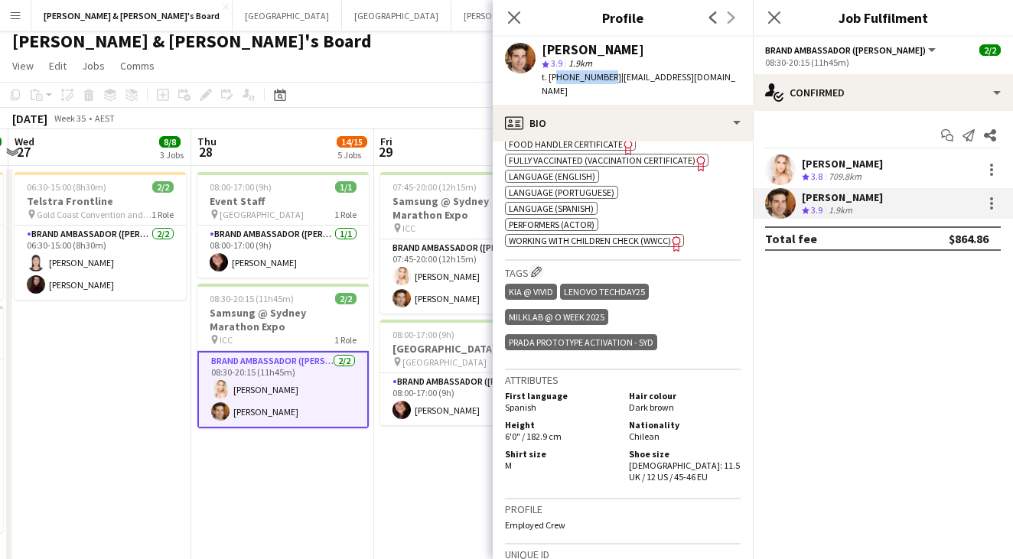
scroll to position [723, 0]
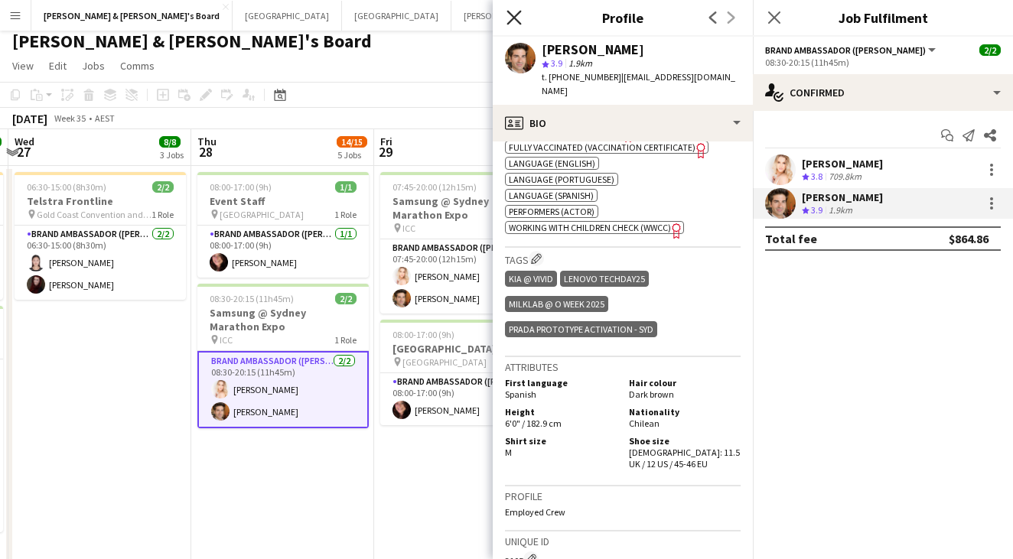
click at [517, 18] on icon "Close pop-in" at bounding box center [514, 17] width 15 height 15
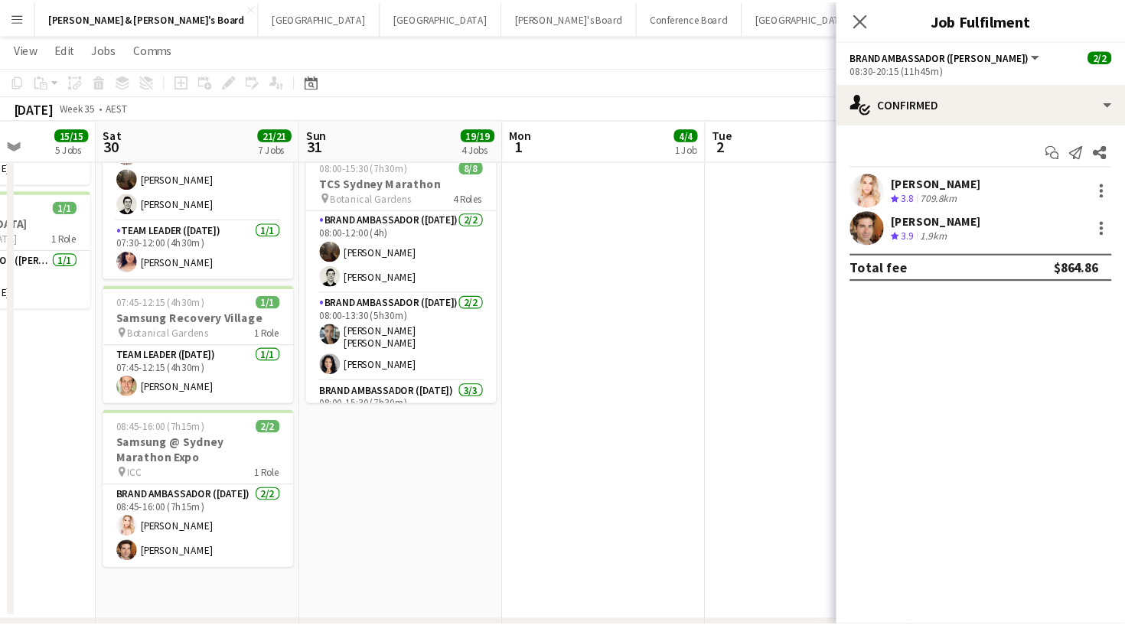
scroll to position [0, 665]
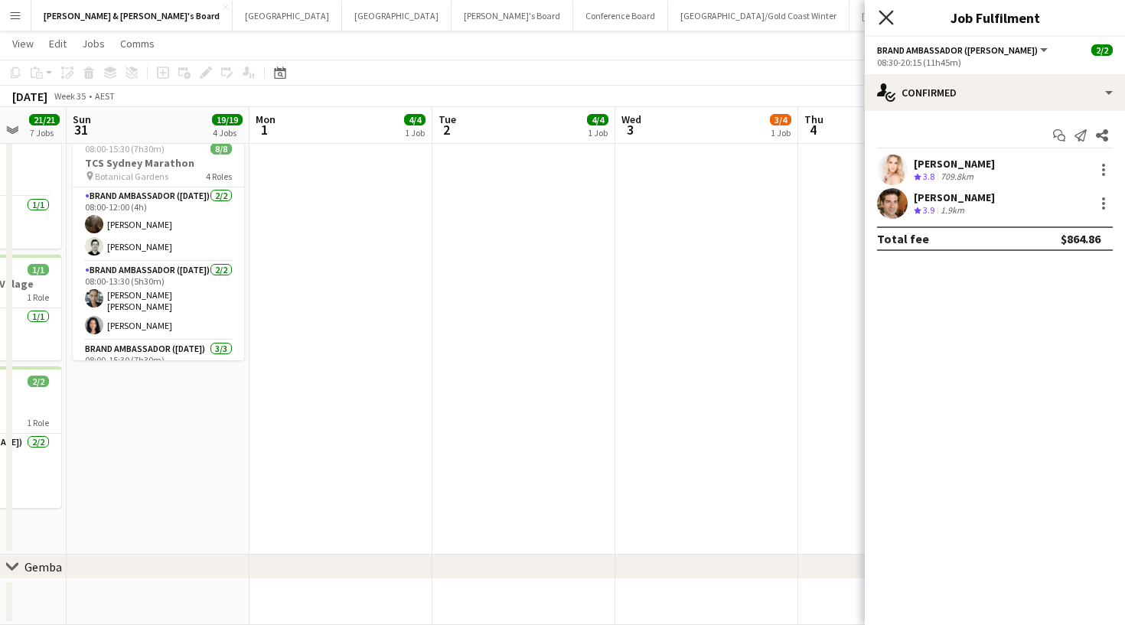
click at [888, 14] on icon "Close pop-in" at bounding box center [886, 17] width 15 height 15
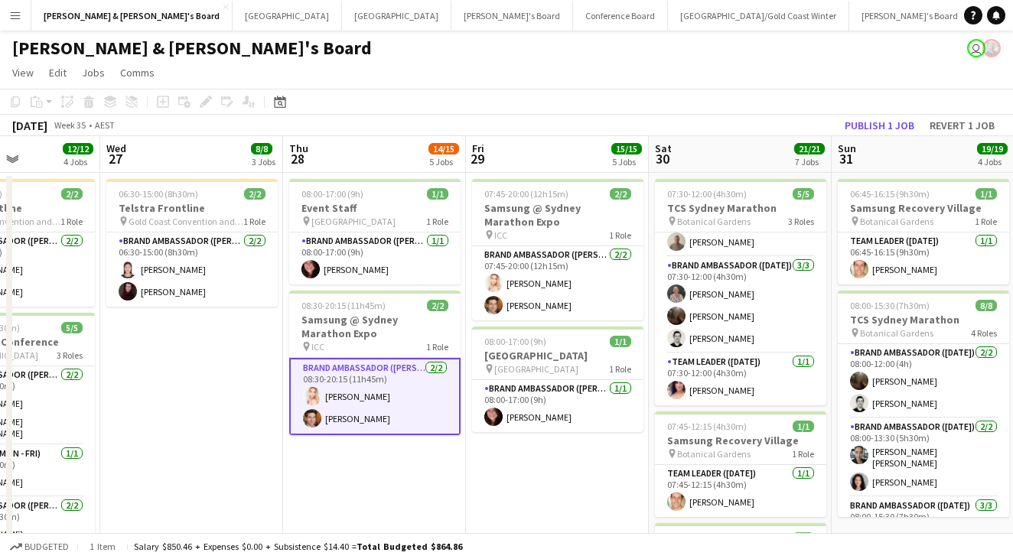
scroll to position [0, 424]
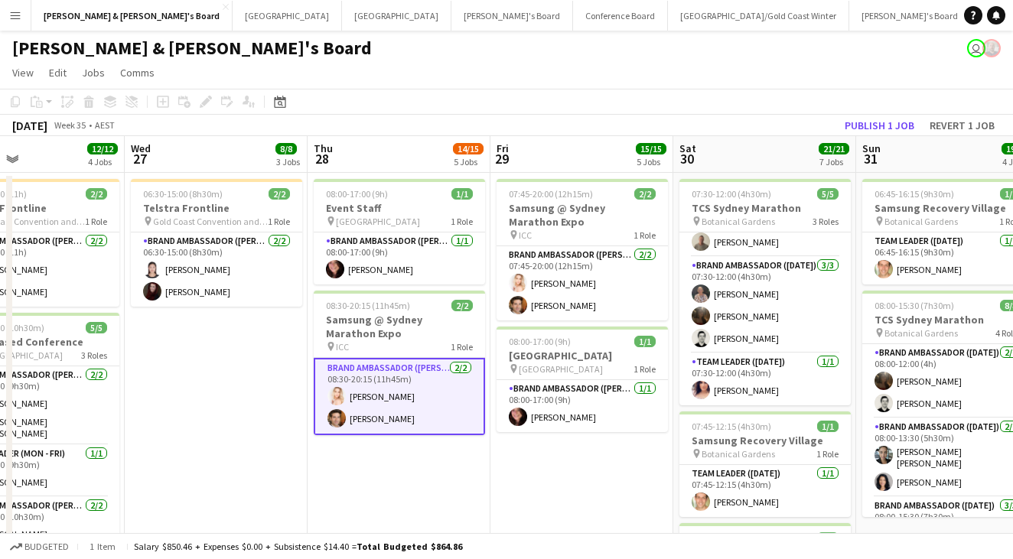
click at [426, 416] on app-card-role "Brand Ambassador (Mon - Fri) [DATE] 08:30-20:15 (11h45m) [PERSON_NAME] [PERSON_…" at bounding box center [399, 396] width 171 height 77
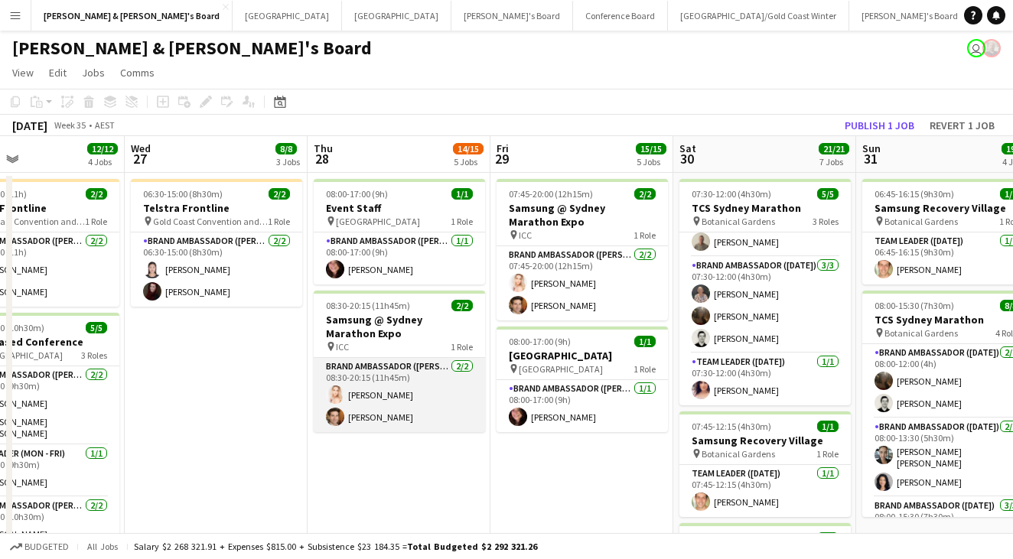
click at [401, 401] on app-card-role "Brand Ambassador (Mon - Fri) [DATE] 08:30-20:15 (11h45m) [PERSON_NAME] [PERSON_…" at bounding box center [399, 395] width 171 height 74
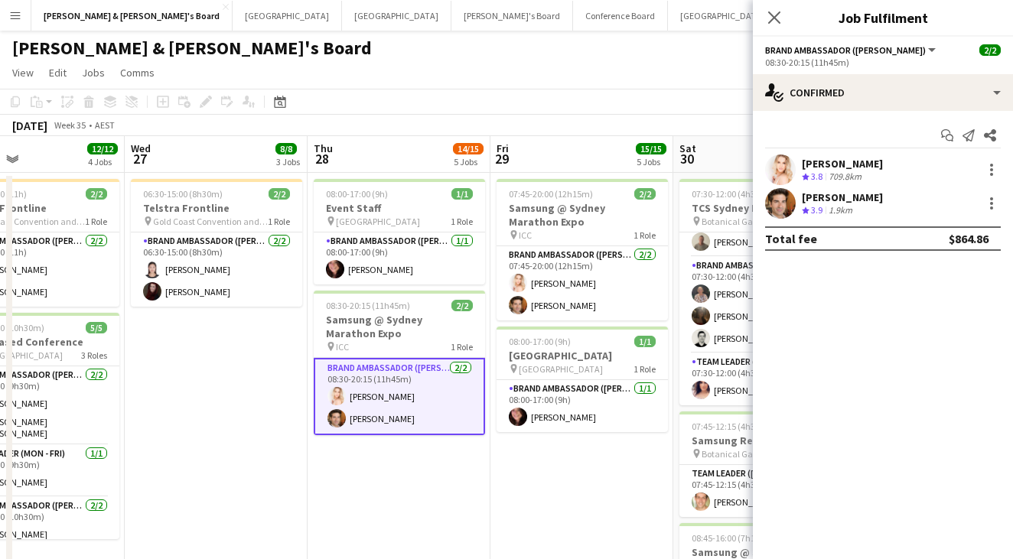
click at [869, 177] on div "Crew rating 3.8 709.8km" at bounding box center [842, 177] width 81 height 13
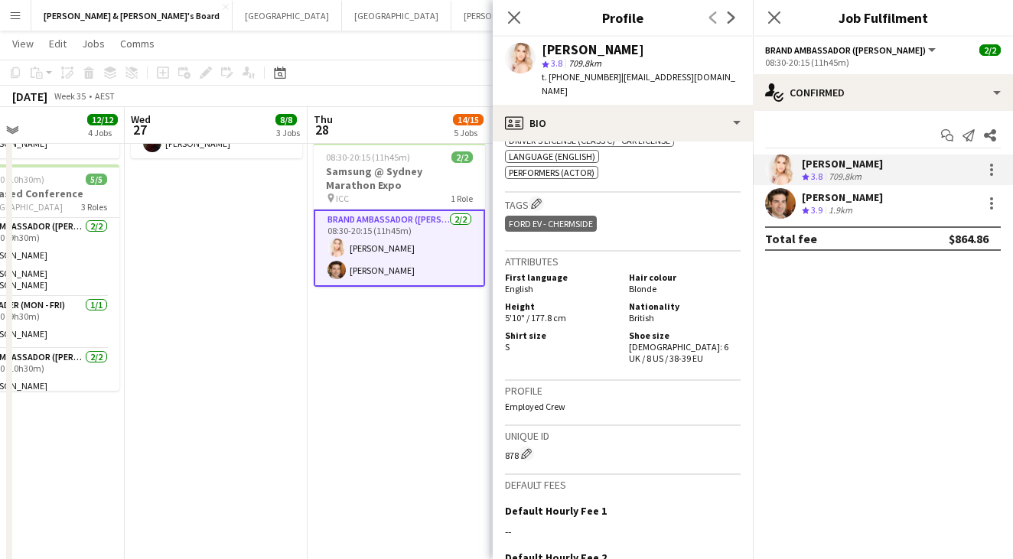
scroll to position [606, 0]
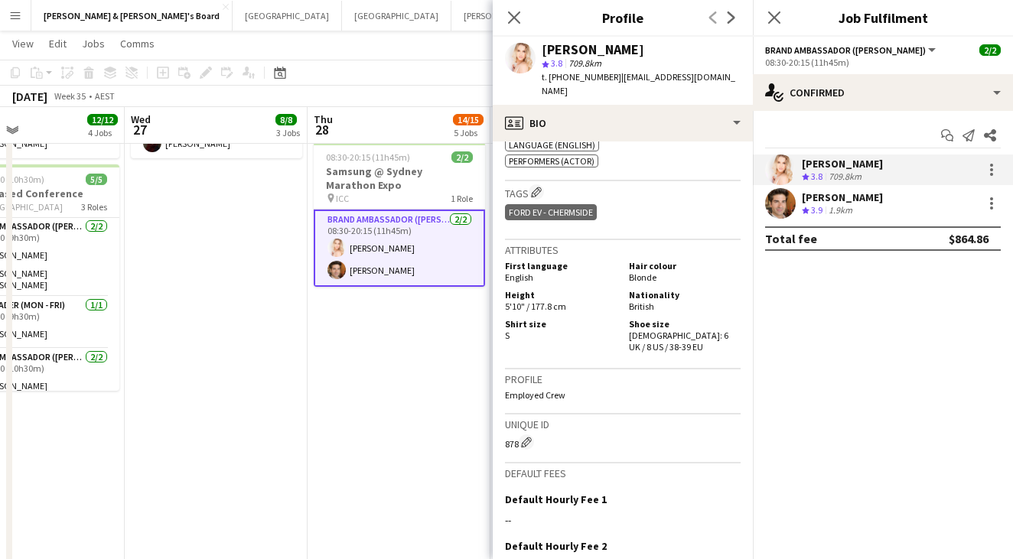
click at [413, 331] on app-date-cell "08:00-17:00 (9h) 1/1 Event Staff pin Chifley Tower 1 Role Brand Ambassador (Mon…" at bounding box center [399, 293] width 183 height 539
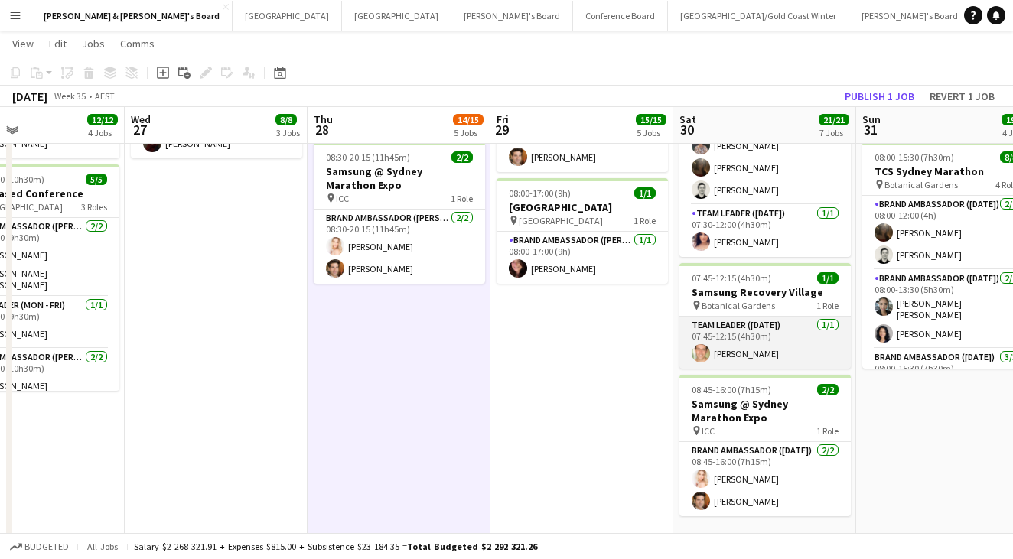
click at [739, 334] on app-card-role "Team Leader ([DATE]) [DATE] 07:45-12:15 (4h30m) [PERSON_NAME]" at bounding box center [765, 343] width 171 height 52
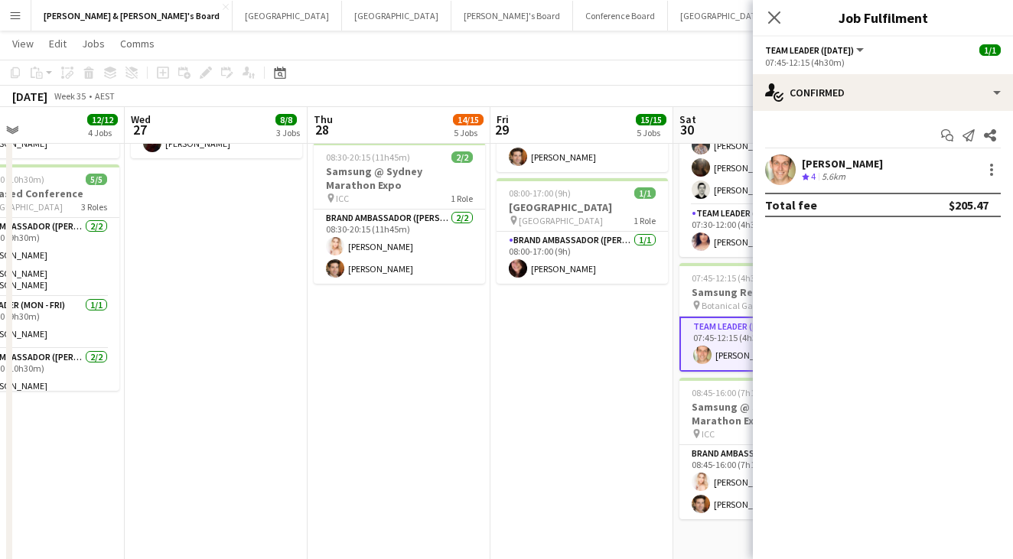
click at [823, 162] on div "[PERSON_NAME]" at bounding box center [842, 164] width 81 height 14
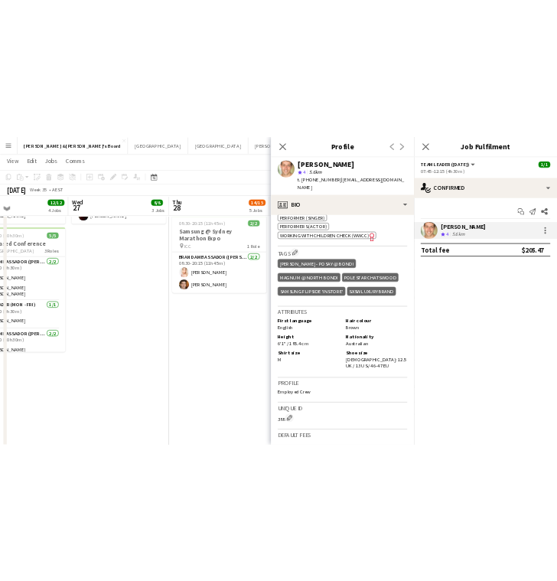
scroll to position [647, 0]
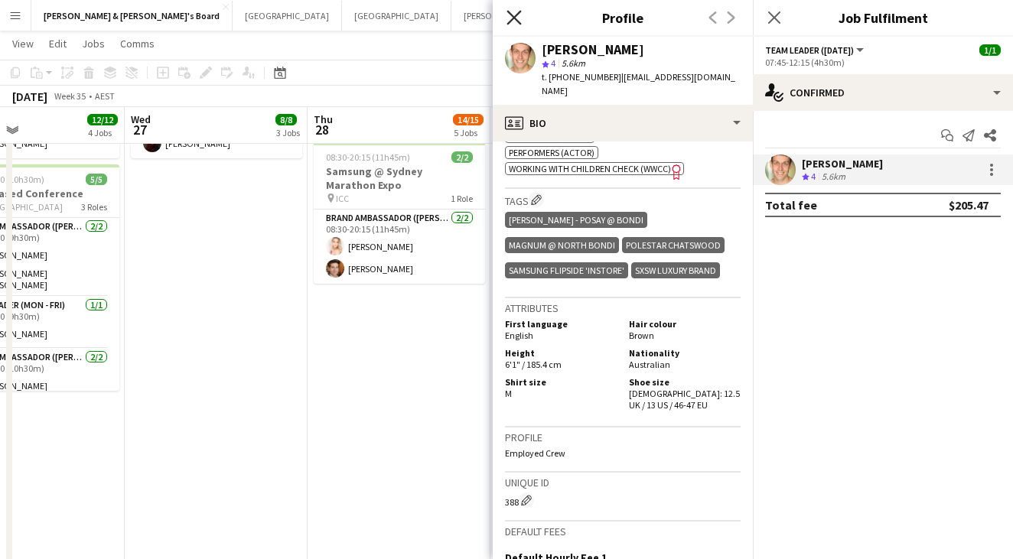
click at [517, 21] on icon at bounding box center [514, 17] width 15 height 15
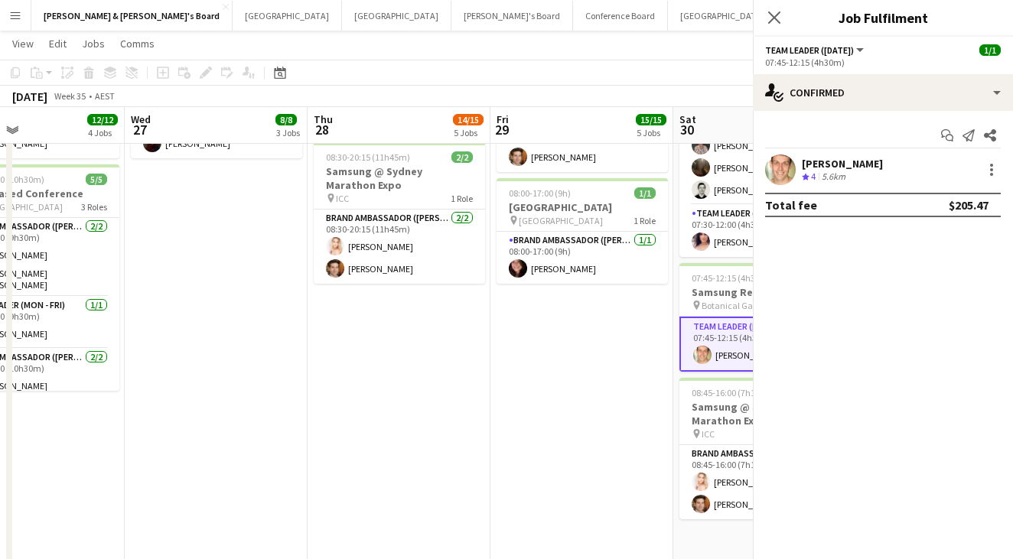
click at [776, 22] on icon "Close pop-in" at bounding box center [774, 17] width 15 height 15
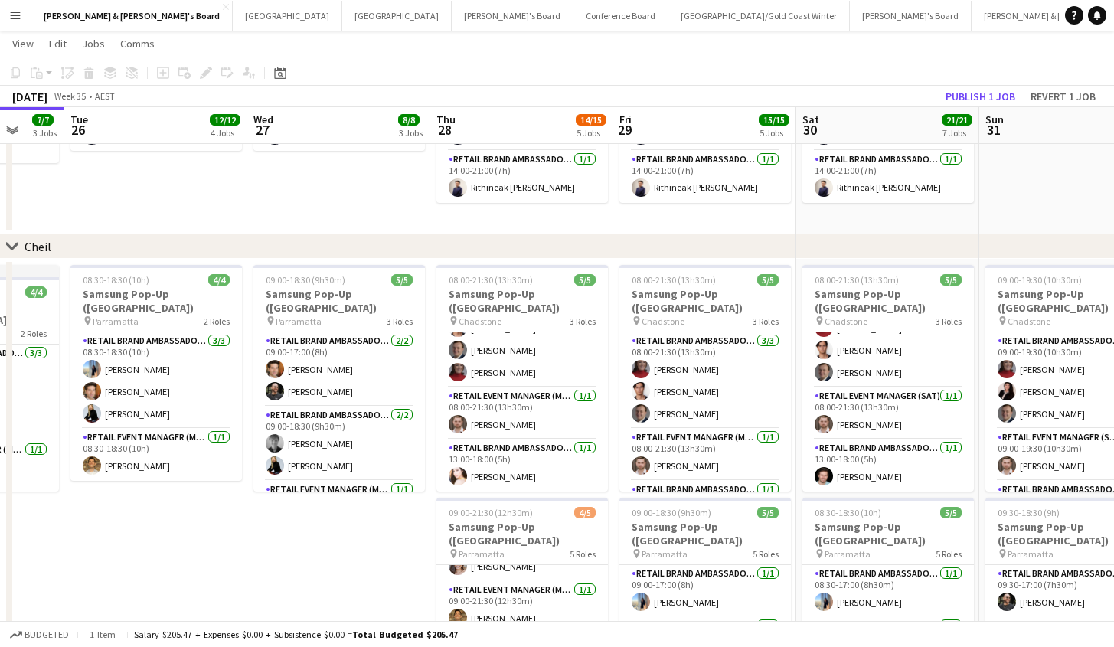
scroll to position [87, 0]
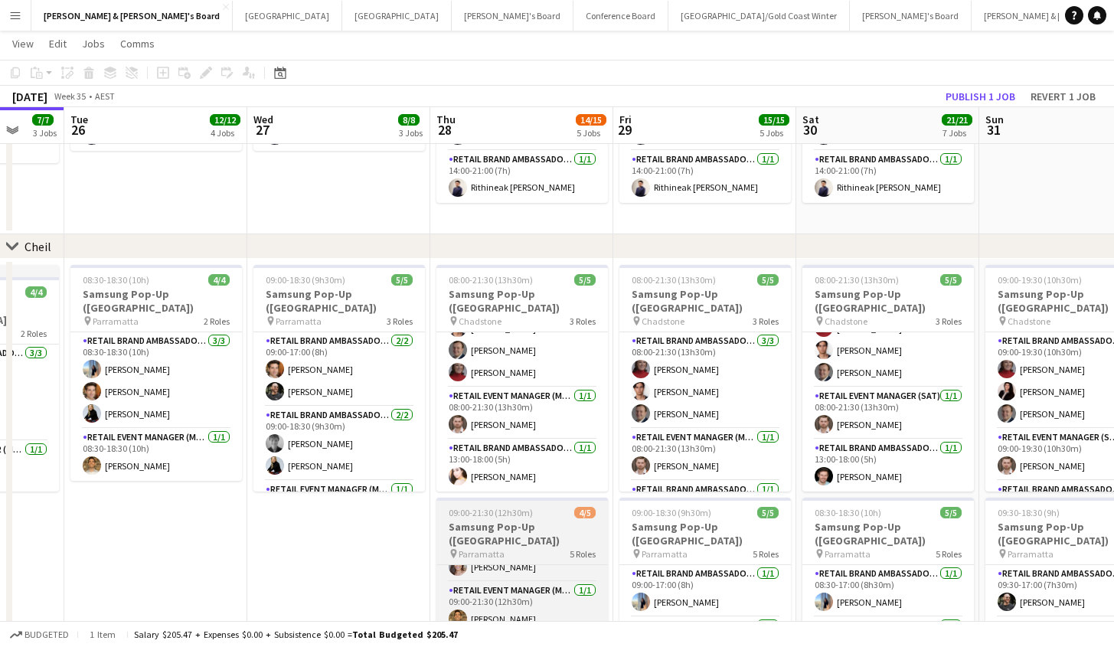
click at [499, 527] on h3 "Samsung Pop-Up ([GEOGRAPHIC_DATA])" at bounding box center [521, 534] width 171 height 28
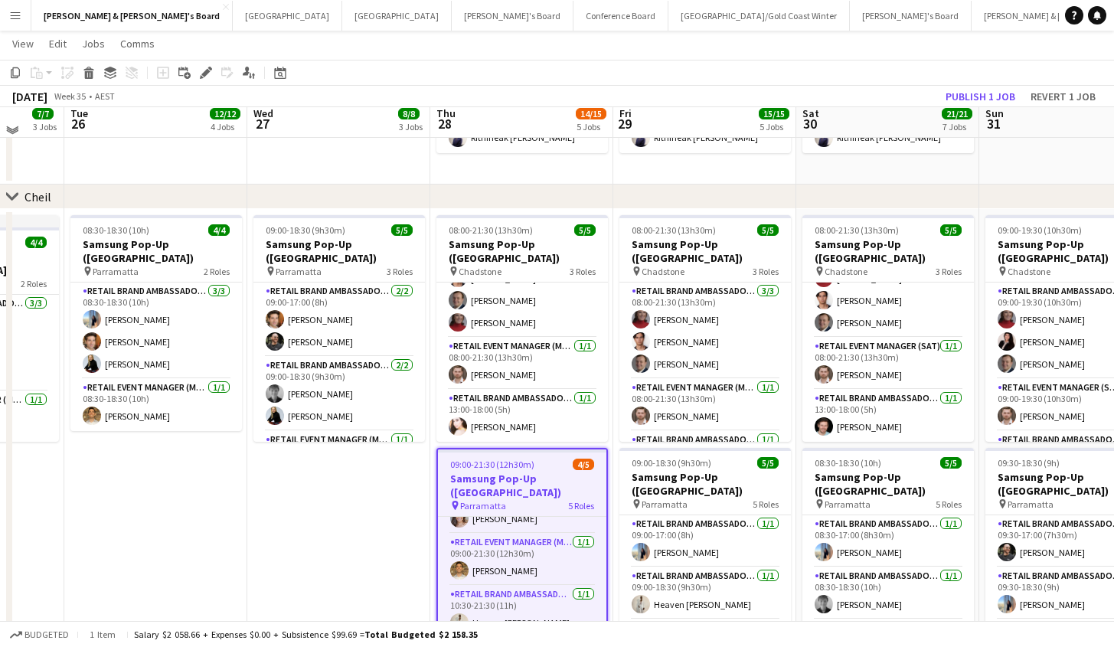
scroll to position [1144, 0]
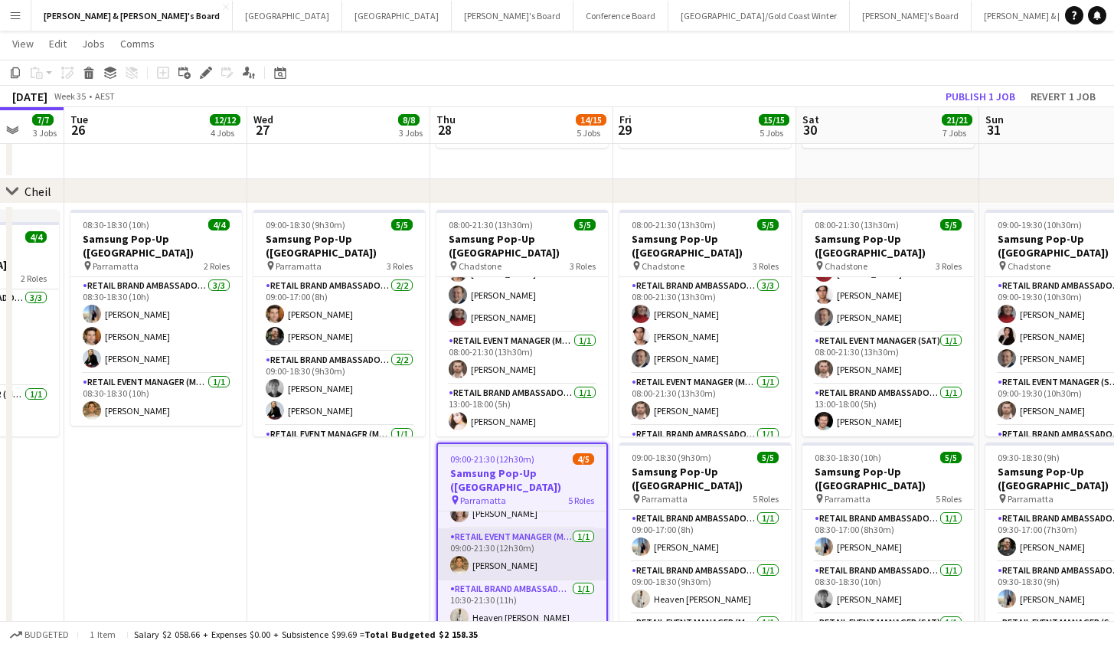
click at [513, 528] on app-card-role "RETAIL Event Manager (Mon - Fri) [DATE] 09:00-21:30 (12h30m) [PERSON_NAME]" at bounding box center [522, 554] width 168 height 52
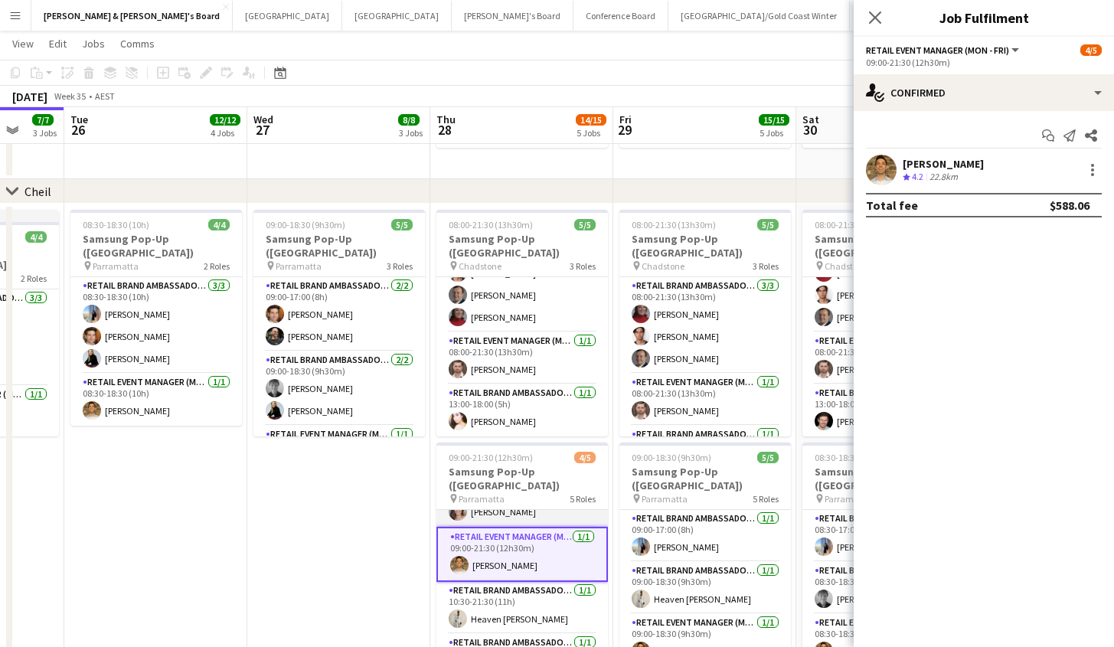
click at [509, 499] on app-card-role "RETAIL Brand Ambassador (Mon - Fri) [DATE] 09:00-21:30 (12h30m) [PERSON_NAME]" at bounding box center [521, 501] width 171 height 52
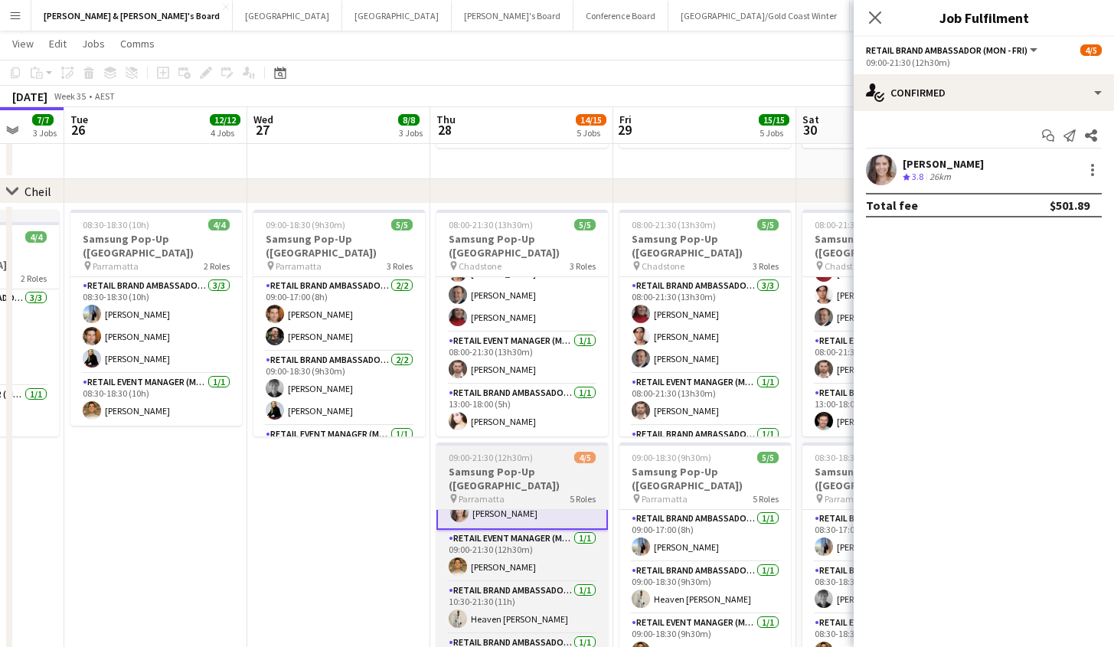
click at [509, 473] on h3 "Samsung Pop-Up ([GEOGRAPHIC_DATA])" at bounding box center [521, 479] width 171 height 28
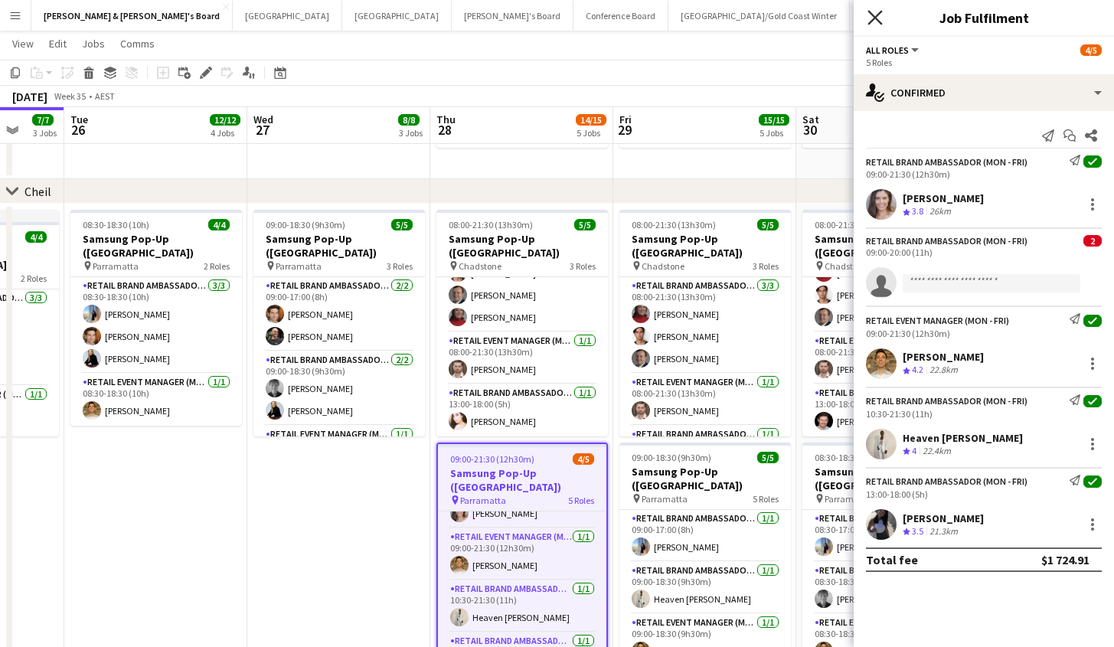
click at [869, 20] on icon "Close pop-in" at bounding box center [874, 17] width 15 height 15
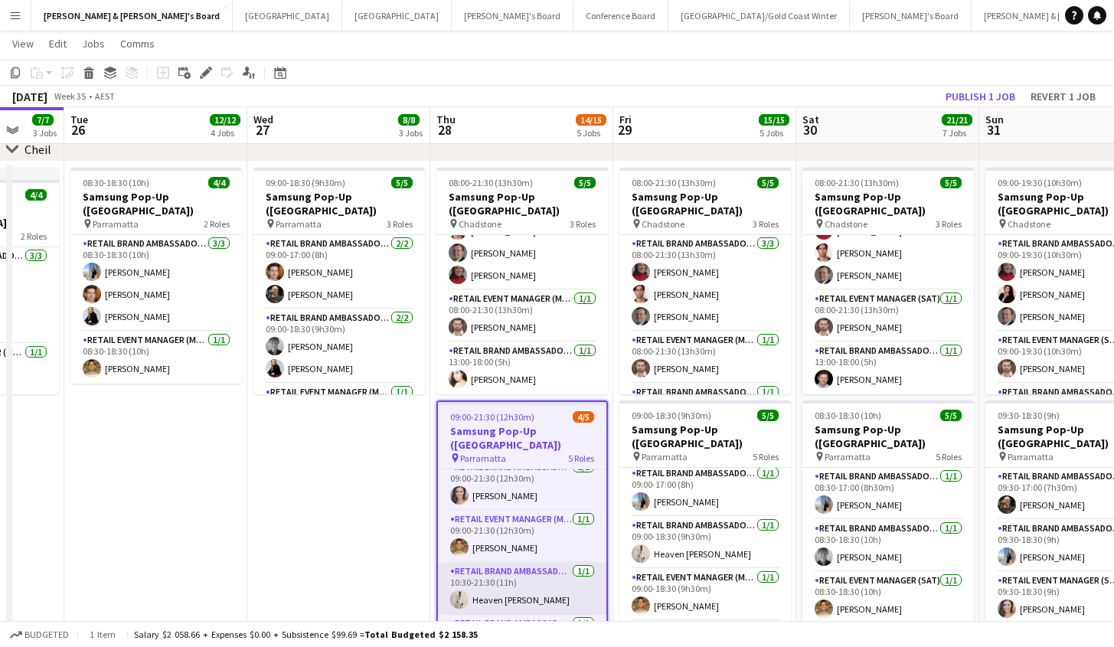
scroll to position [90, 0]
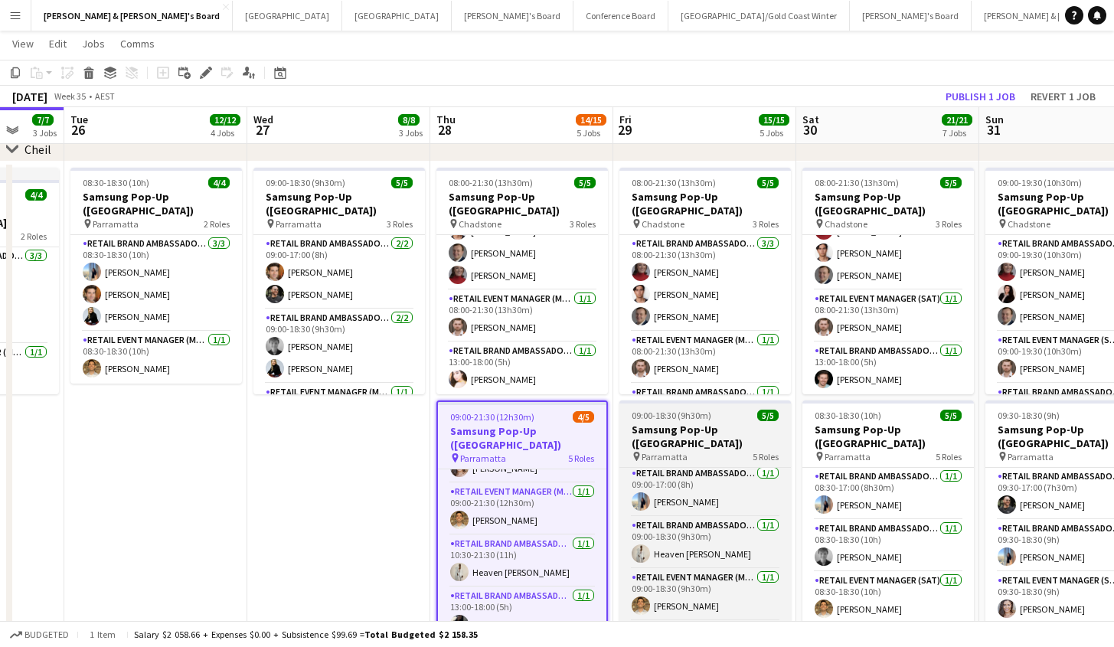
click at [705, 426] on h3 "Samsung Pop-Up ([GEOGRAPHIC_DATA])" at bounding box center [704, 436] width 171 height 28
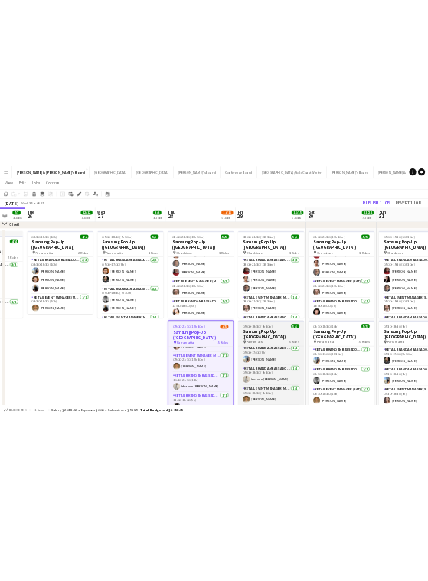
scroll to position [87, 0]
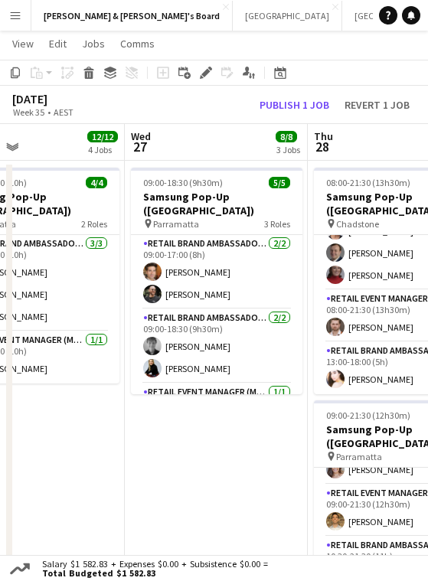
drag, startPoint x: 307, startPoint y: 435, endPoint x: 184, endPoint y: 455, distance: 124.1
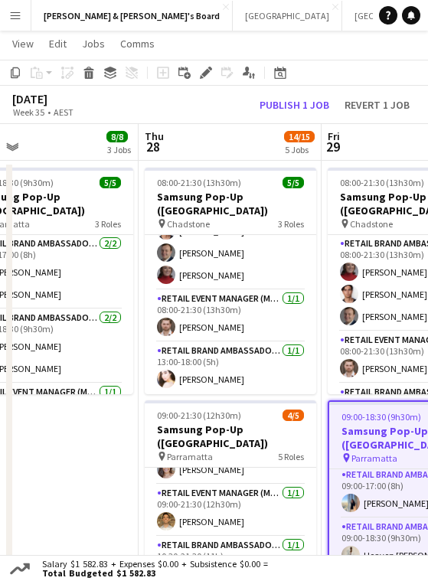
scroll to position [0, 410]
drag, startPoint x: 272, startPoint y: 423, endPoint x: 103, endPoint y: 462, distance: 173.6
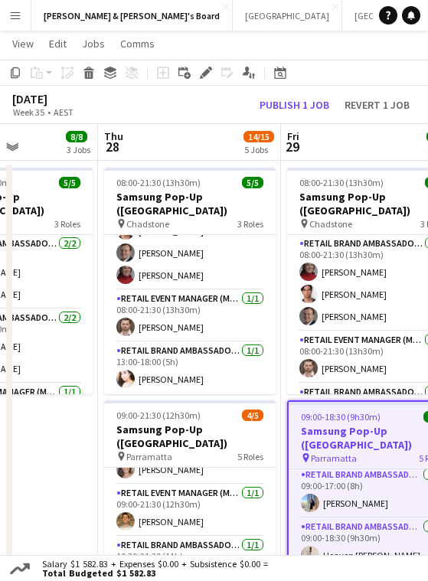
drag, startPoint x: 109, startPoint y: 459, endPoint x: 63, endPoint y: 453, distance: 47.1
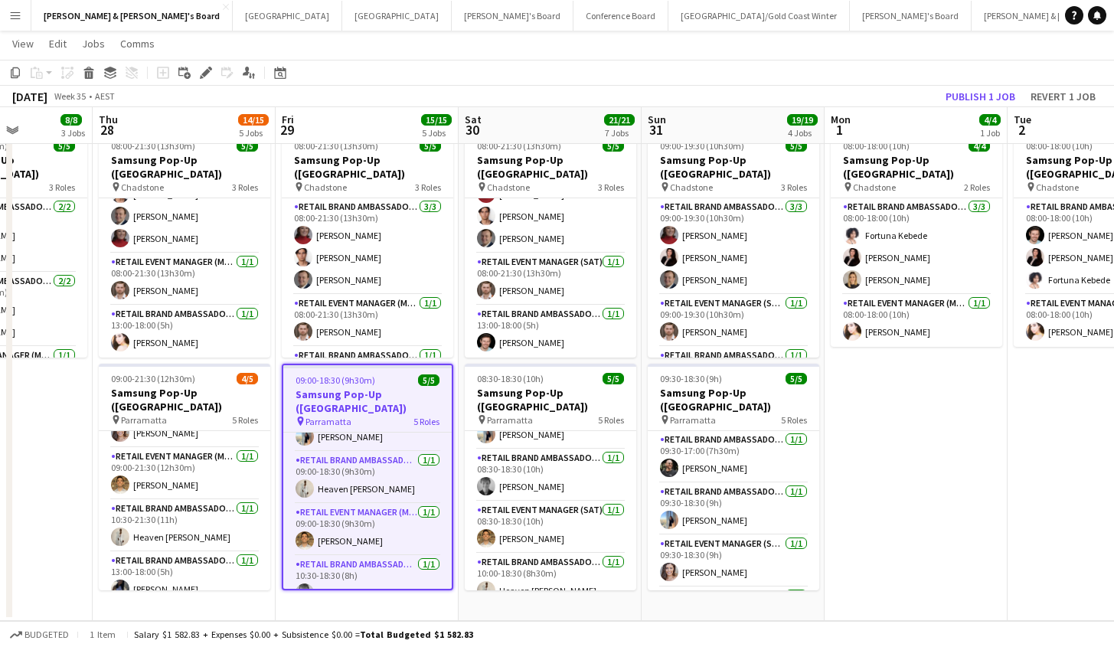
scroll to position [37, 0]
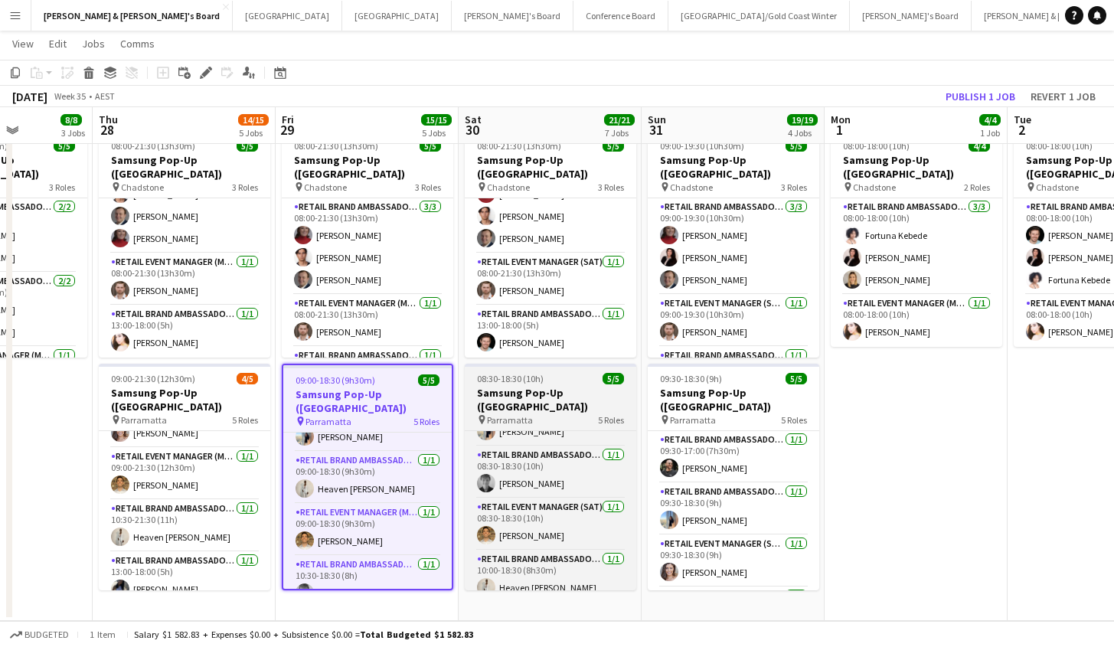
click at [571, 387] on h3 "Samsung Pop-Up ([GEOGRAPHIC_DATA])" at bounding box center [550, 400] width 171 height 28
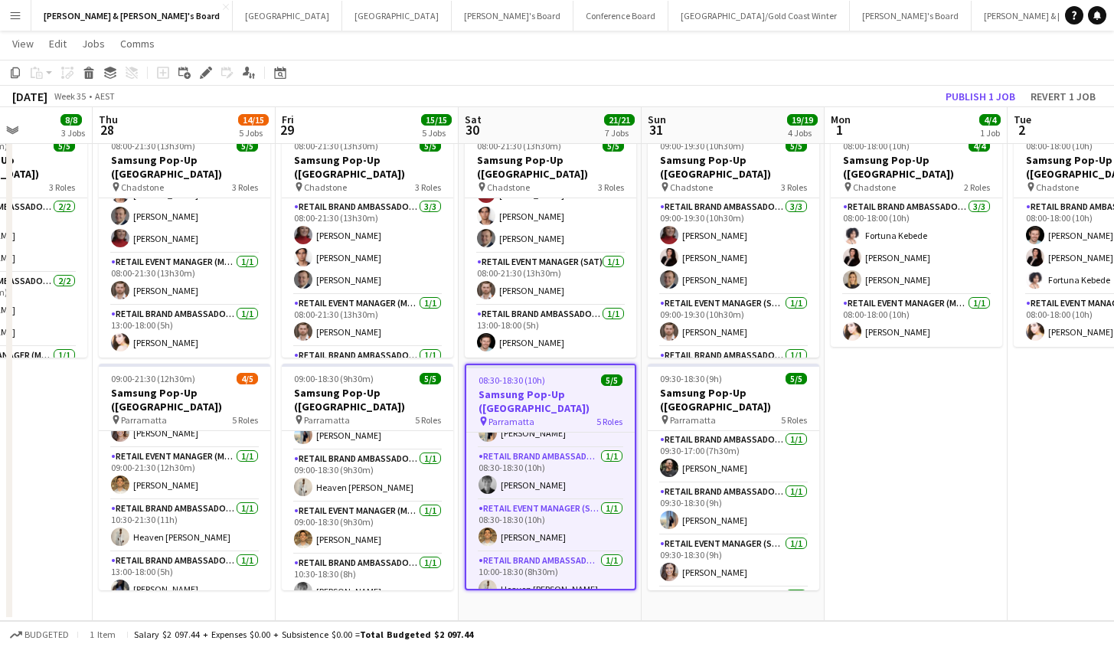
click at [572, 415] on div "pin Parramatta 5 Roles" at bounding box center [550, 421] width 168 height 12
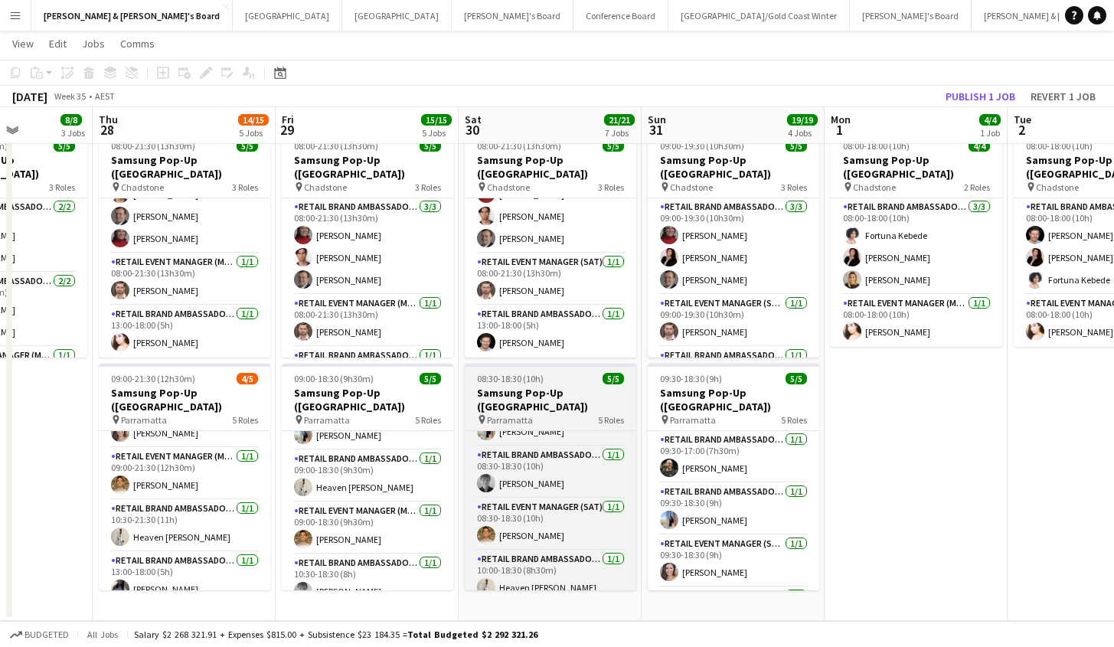
click at [561, 396] on h3 "Samsung Pop-Up ([GEOGRAPHIC_DATA])" at bounding box center [550, 400] width 171 height 28
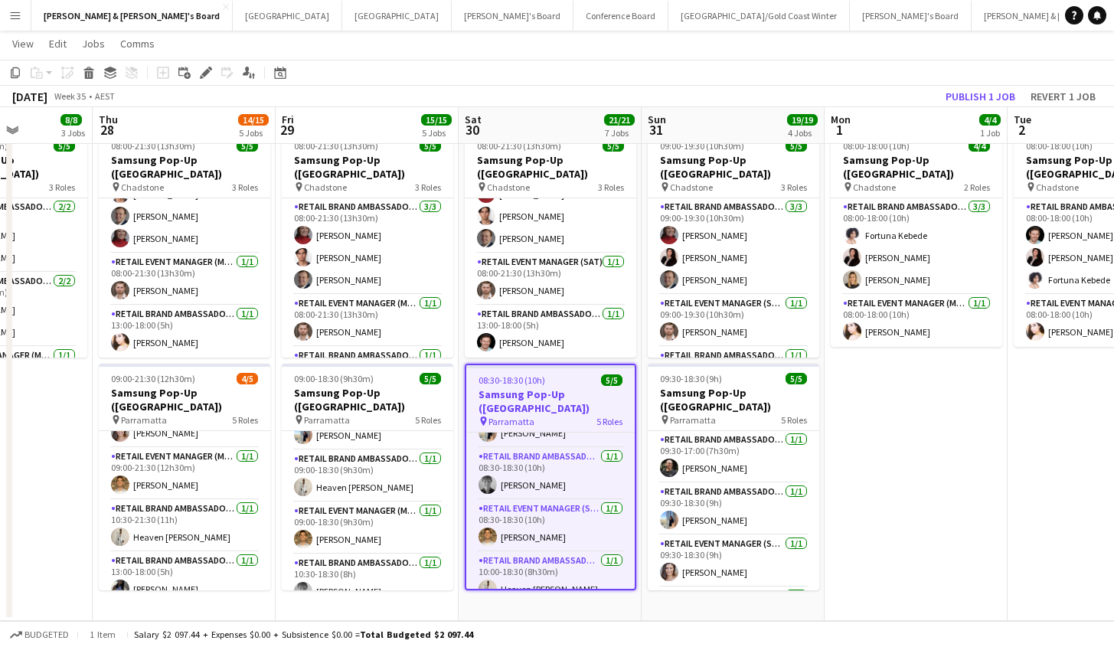
click at [552, 391] on h3 "Samsung Pop-Up ([GEOGRAPHIC_DATA])" at bounding box center [550, 401] width 168 height 28
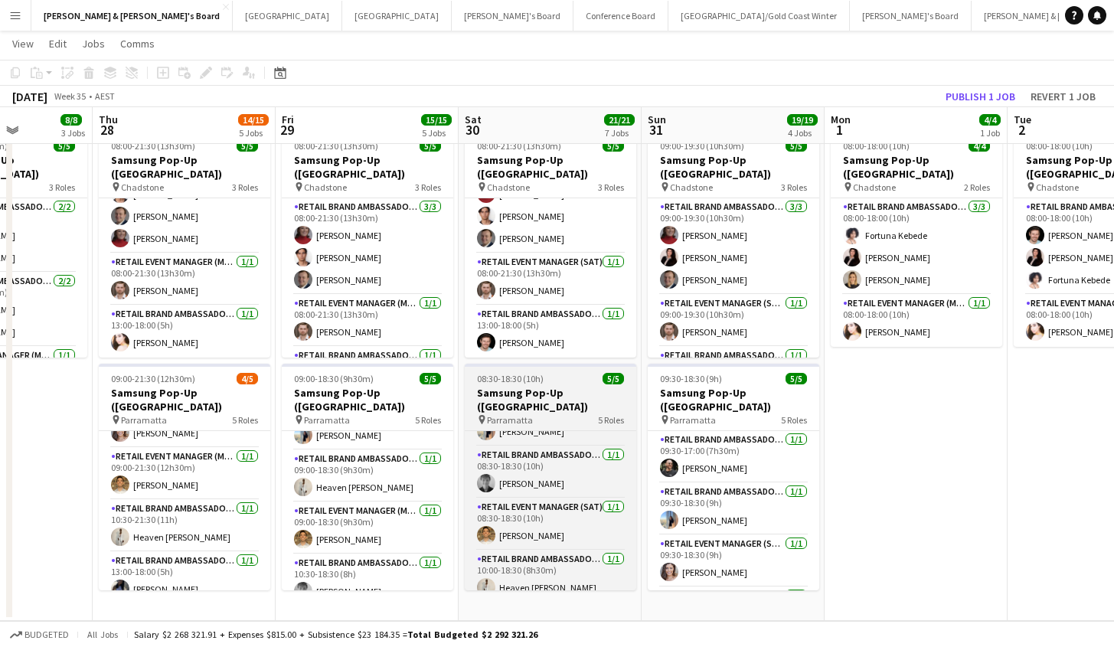
click at [546, 388] on h3 "Samsung Pop-Up ([GEOGRAPHIC_DATA])" at bounding box center [550, 400] width 171 height 28
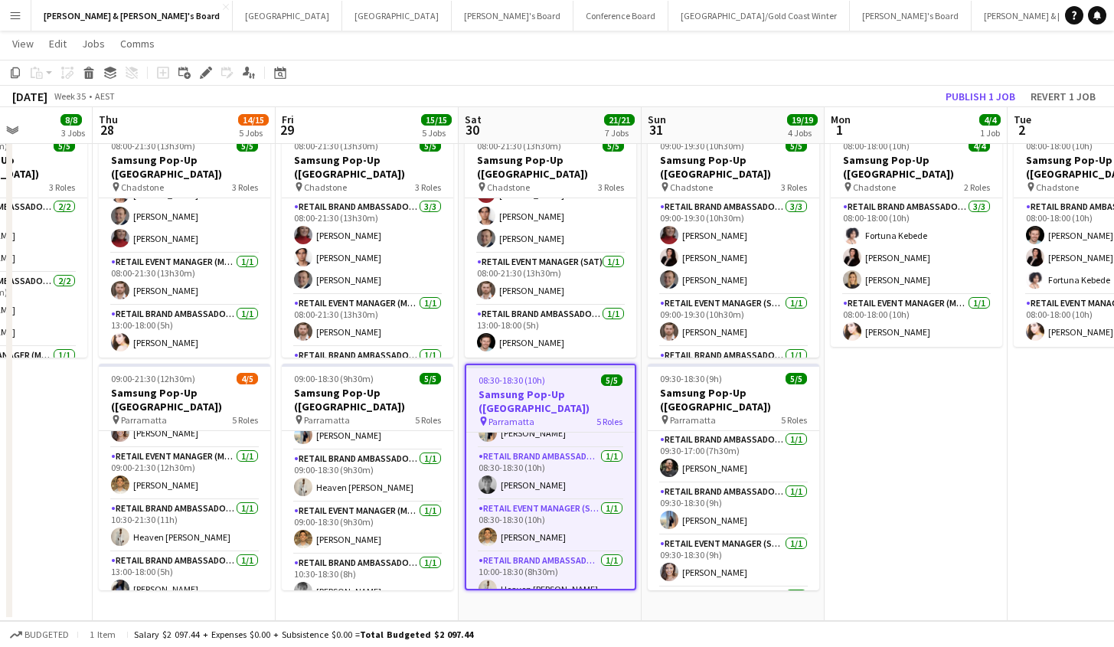
click at [529, 394] on h3 "Samsung Pop-Up ([GEOGRAPHIC_DATA])" at bounding box center [550, 401] width 168 height 28
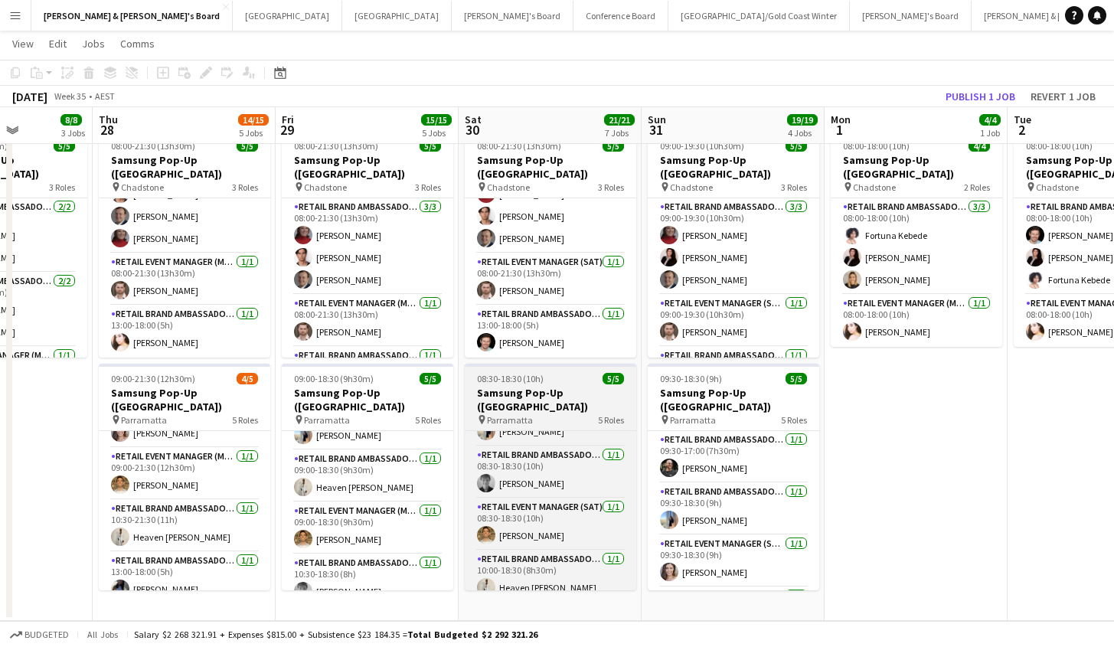
click at [516, 392] on h3 "Samsung Pop-Up ([GEOGRAPHIC_DATA])" at bounding box center [550, 400] width 171 height 28
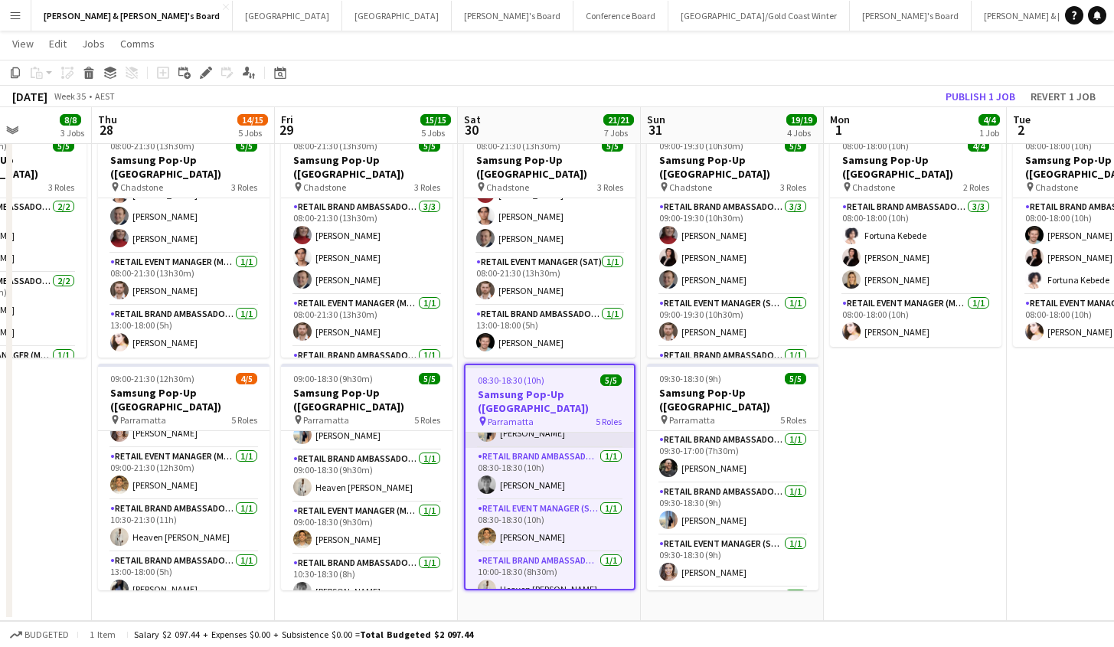
scroll to position [0, 0]
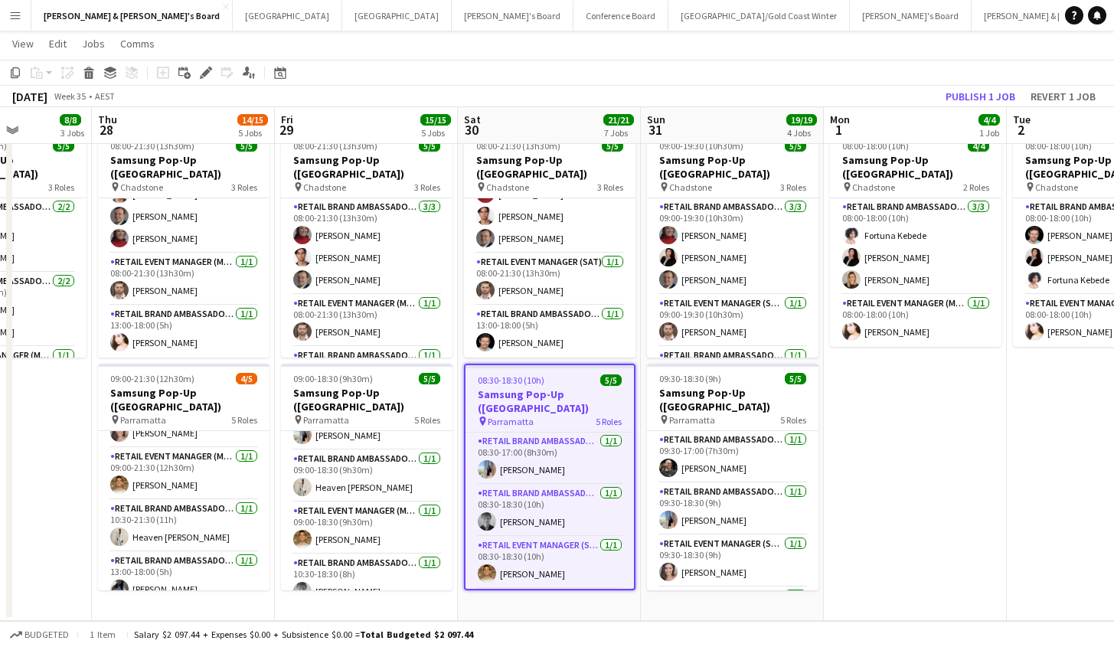
click at [504, 416] on span "Parramatta" at bounding box center [511, 421] width 46 height 11
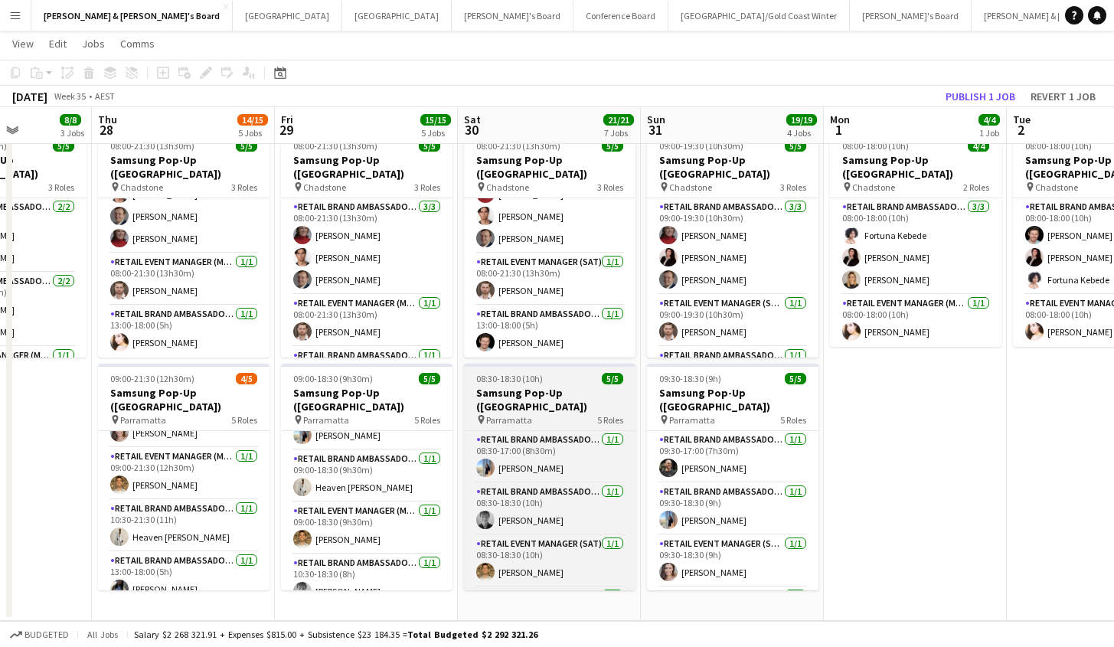
click at [500, 394] on h3 "Samsung Pop-Up ([GEOGRAPHIC_DATA])" at bounding box center [549, 400] width 171 height 28
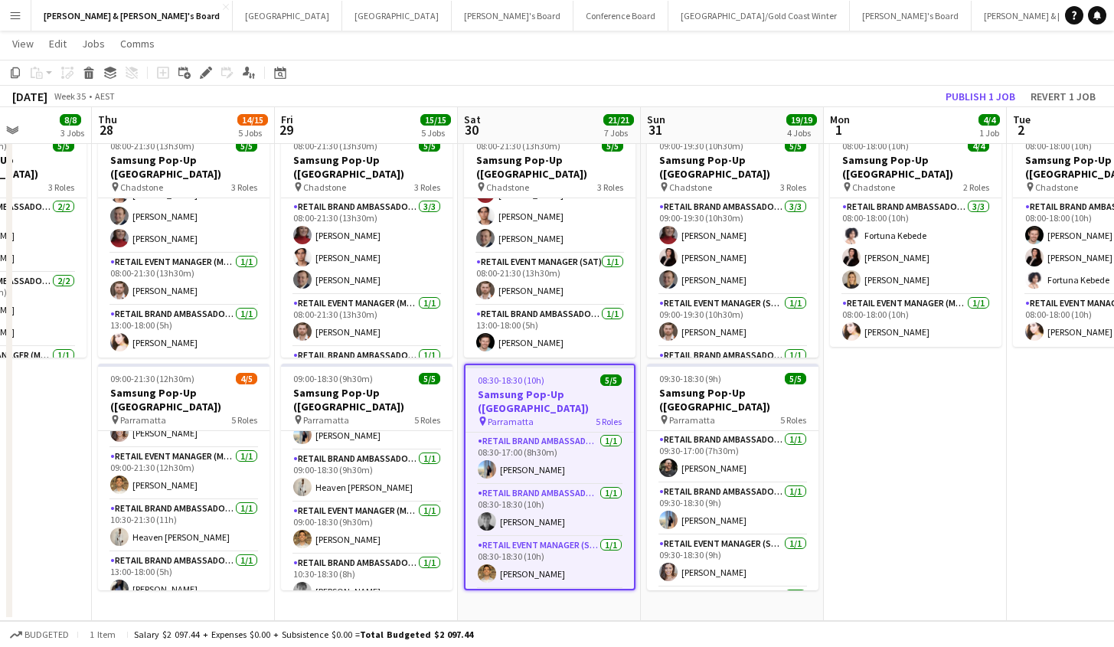
click at [479, 383] on span "08:30-18:30 (10h)" at bounding box center [511, 379] width 67 height 11
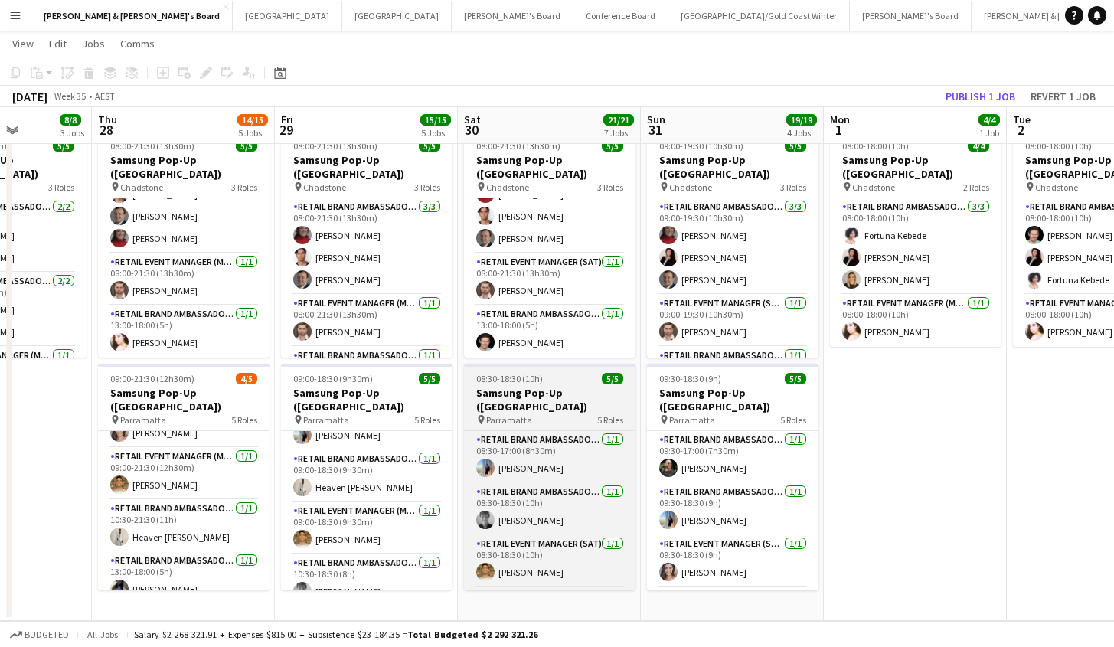
click at [500, 386] on h3 "Samsung Pop-Up ([GEOGRAPHIC_DATA])" at bounding box center [549, 400] width 171 height 28
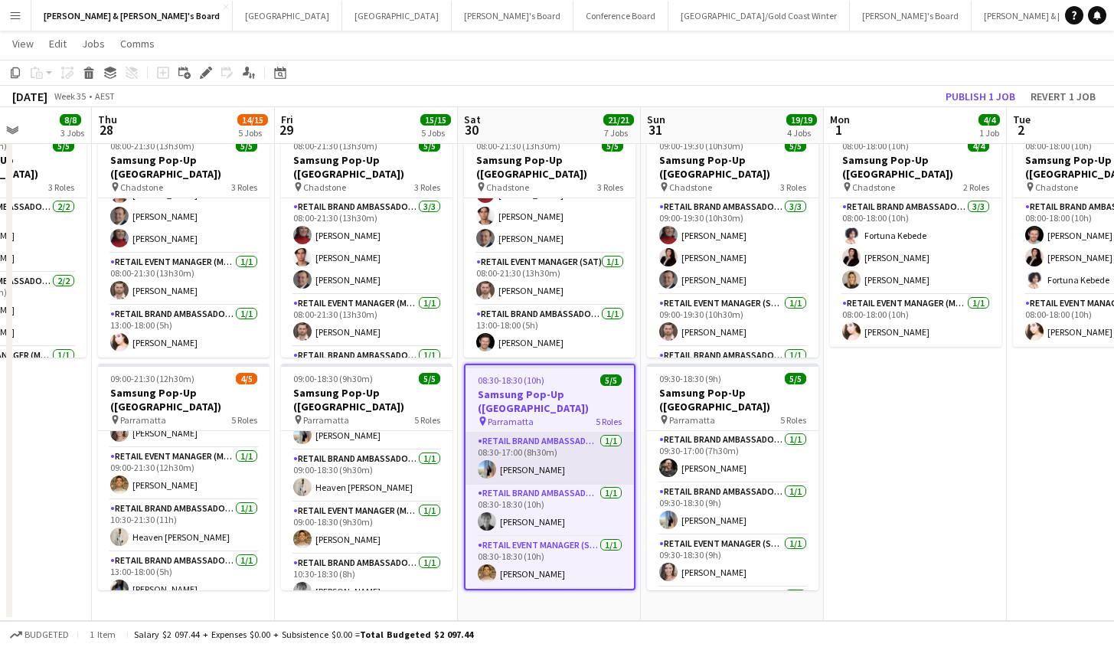
click at [561, 432] on app-card-role "RETAIL Brand Ambassador ([DATE]) [DATE] 08:30-17:00 (8h30m) [PERSON_NAME]" at bounding box center [549, 458] width 168 height 52
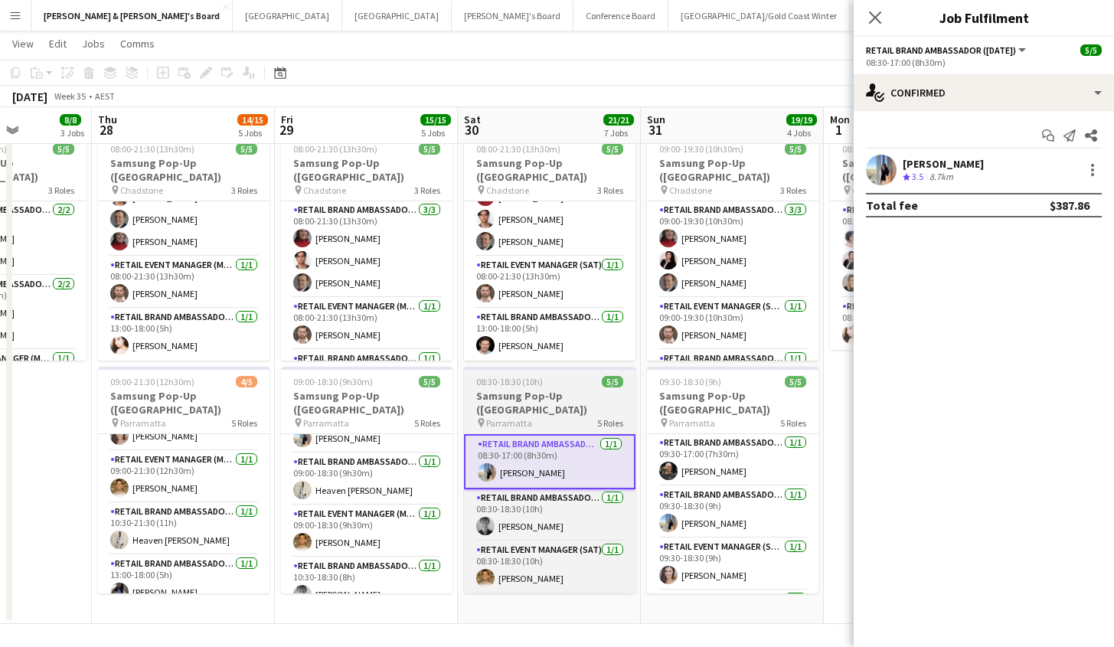
click at [562, 394] on h3 "Samsung Pop-Up ([GEOGRAPHIC_DATA])" at bounding box center [549, 403] width 171 height 28
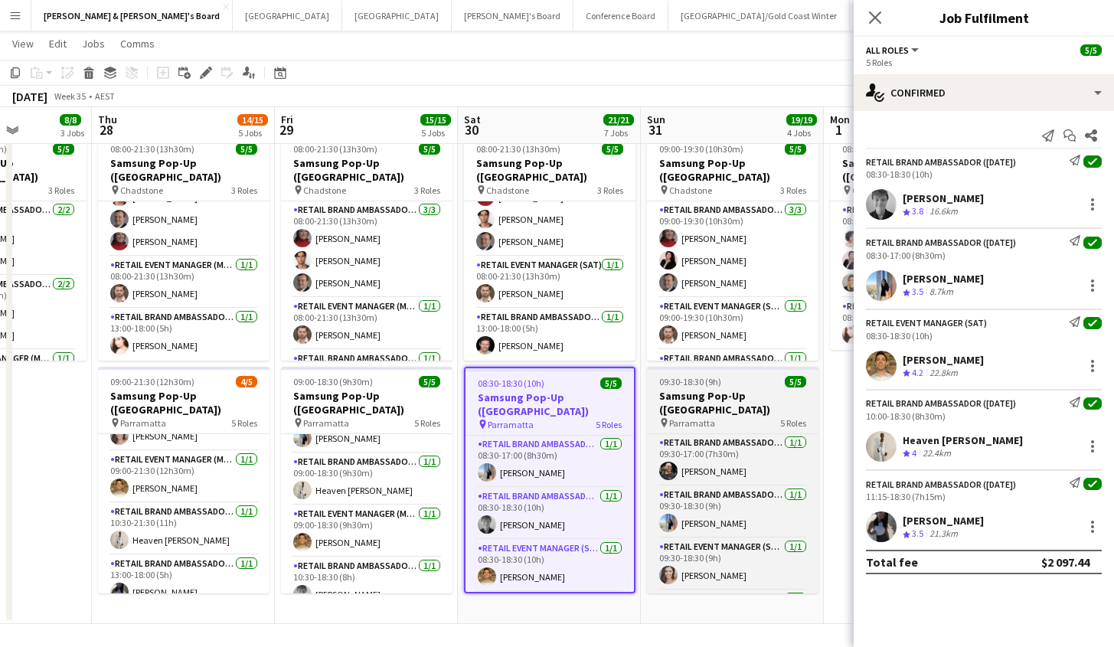
click at [755, 397] on h3 "Samsung Pop-Up ([GEOGRAPHIC_DATA])" at bounding box center [732, 403] width 171 height 28
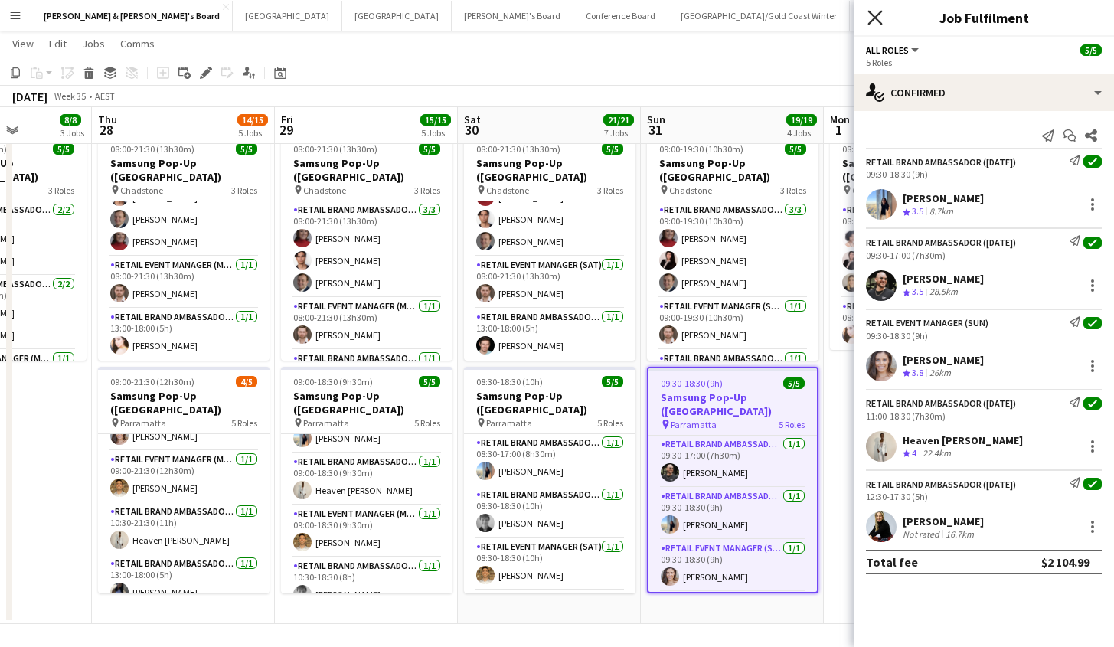
click at [876, 22] on icon "Close pop-in" at bounding box center [874, 17] width 15 height 15
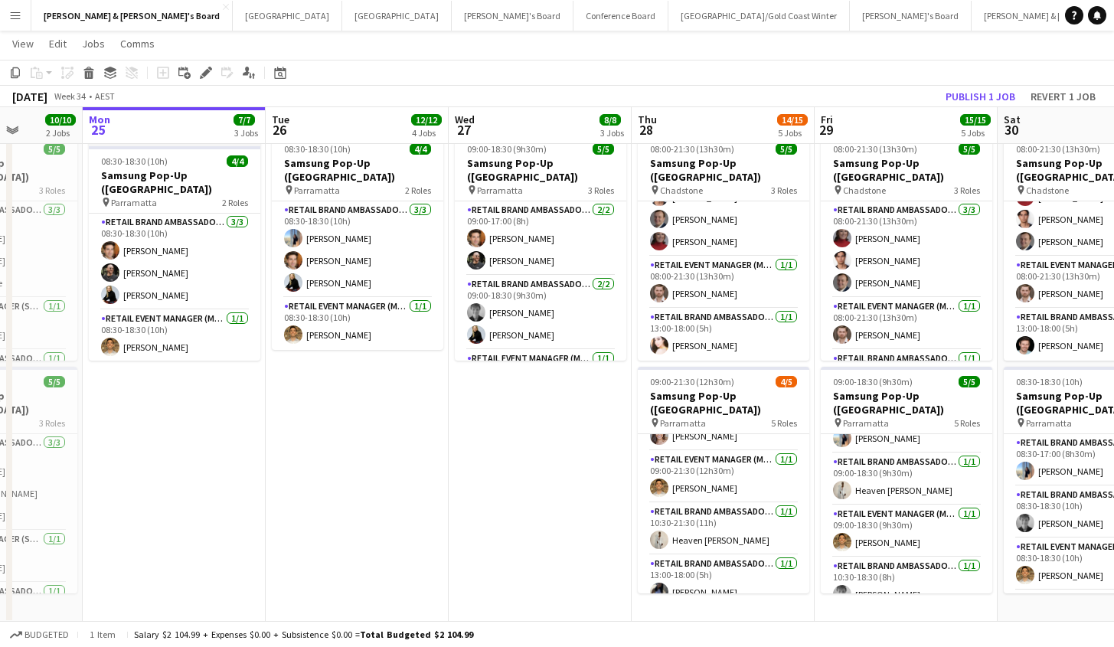
scroll to position [0, 468]
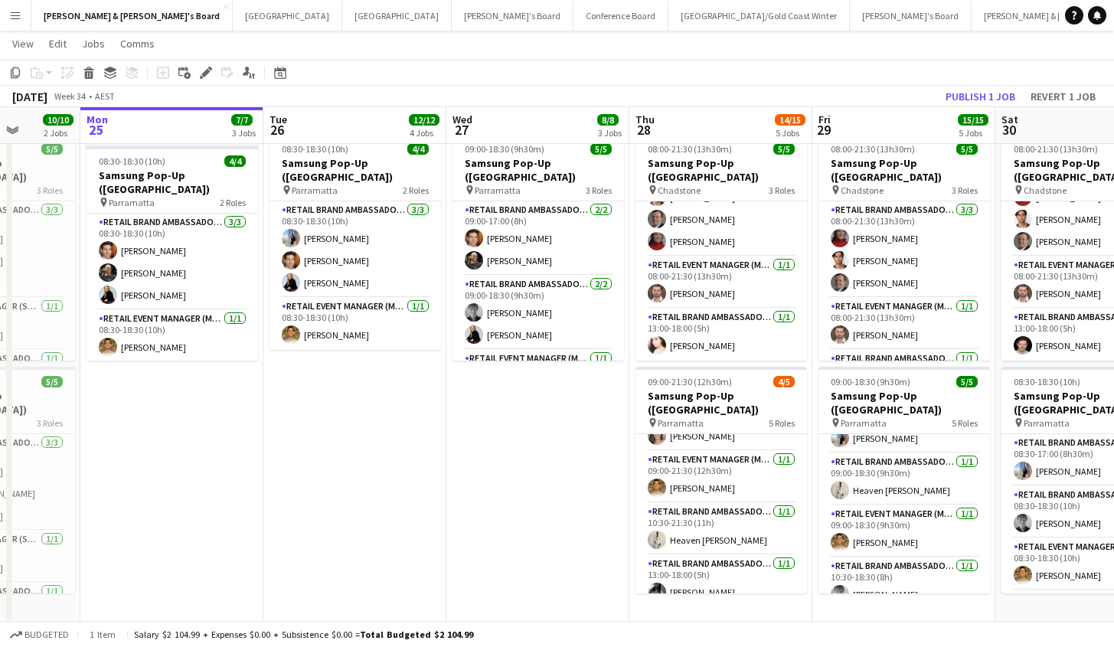
drag, startPoint x: 38, startPoint y: 413, endPoint x: 573, endPoint y: 431, distance: 536.0
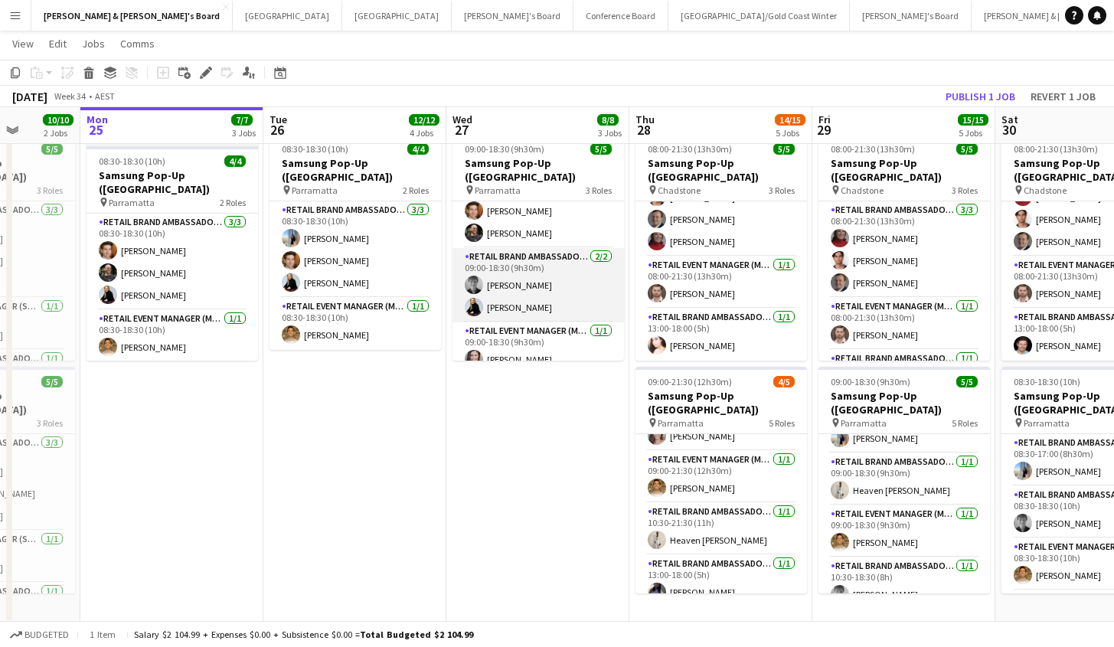
scroll to position [1223, 0]
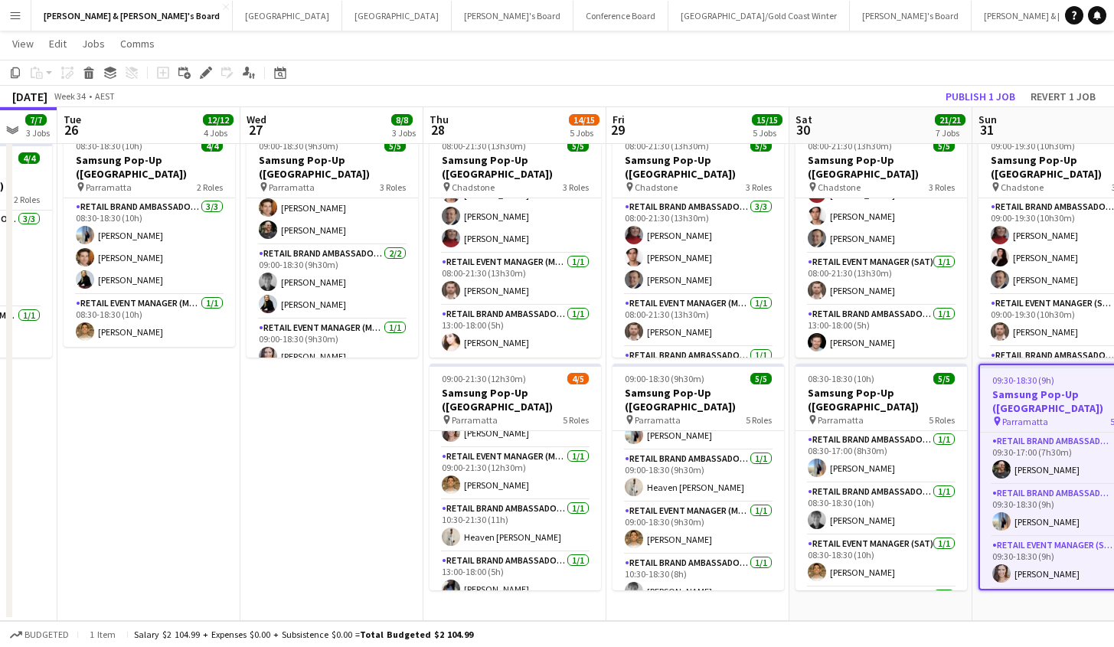
drag, startPoint x: 1031, startPoint y: 120, endPoint x: 281, endPoint y: 468, distance: 826.6
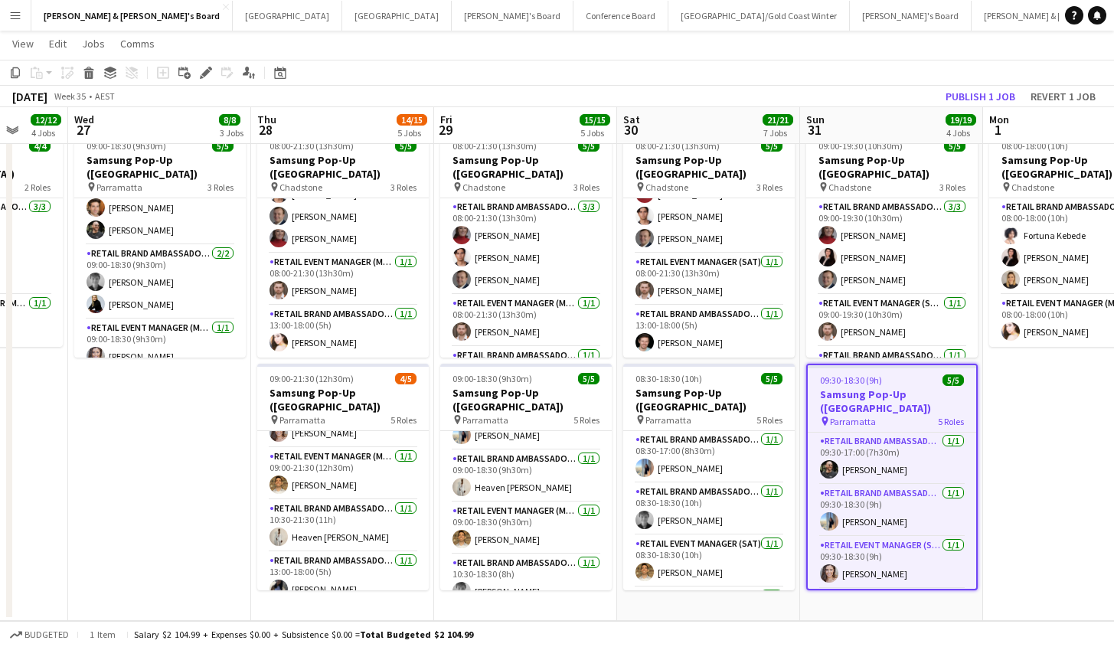
drag, startPoint x: 378, startPoint y: 467, endPoint x: 199, endPoint y: 419, distance: 185.3
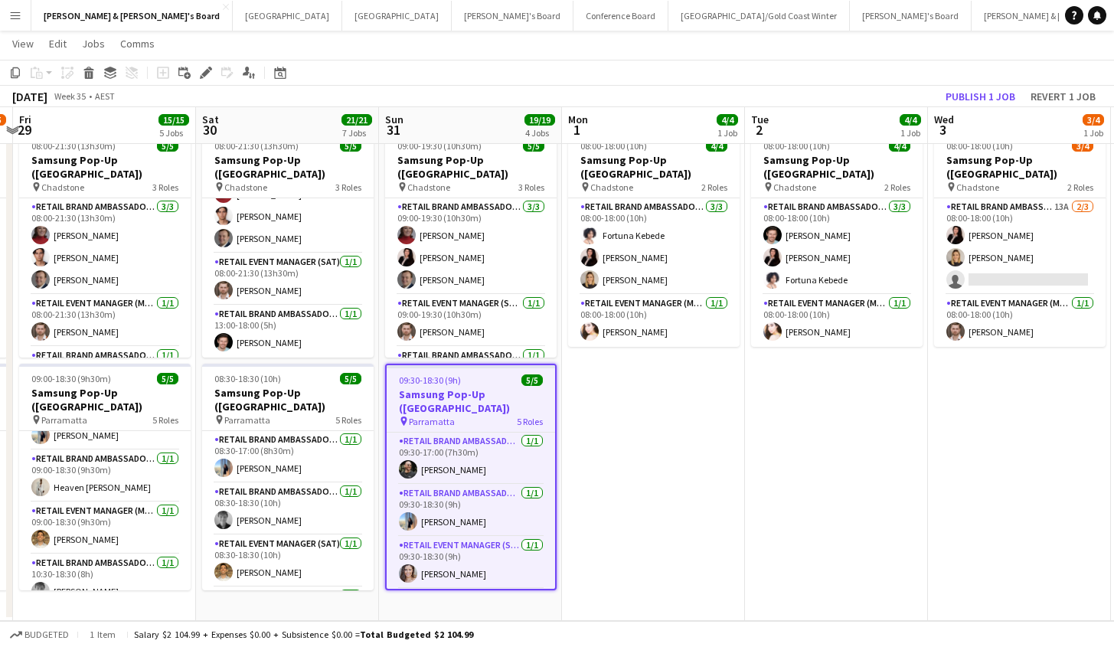
scroll to position [0, 557]
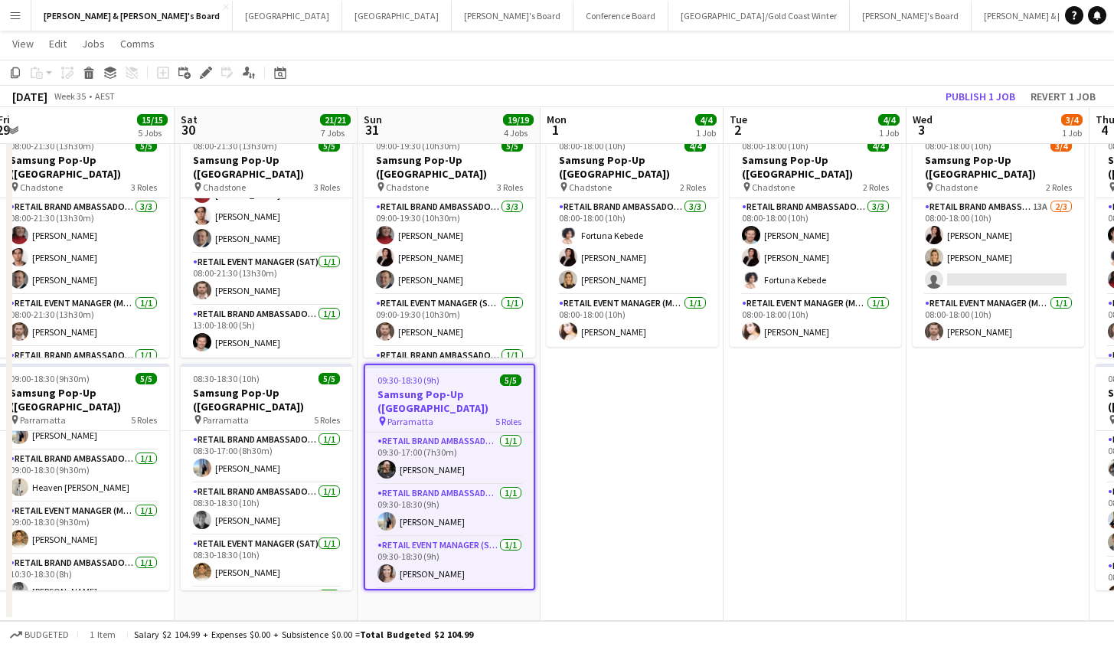
drag, startPoint x: 1040, startPoint y: 409, endPoint x: 605, endPoint y: 417, distance: 434.8
click at [715, 418] on app-date-cell "08:00-18:00 (10h) 4/4 Samsung Pop-Up ([GEOGRAPHIC_DATA]) pin Chadstone 2 Roles …" at bounding box center [631, 373] width 183 height 496
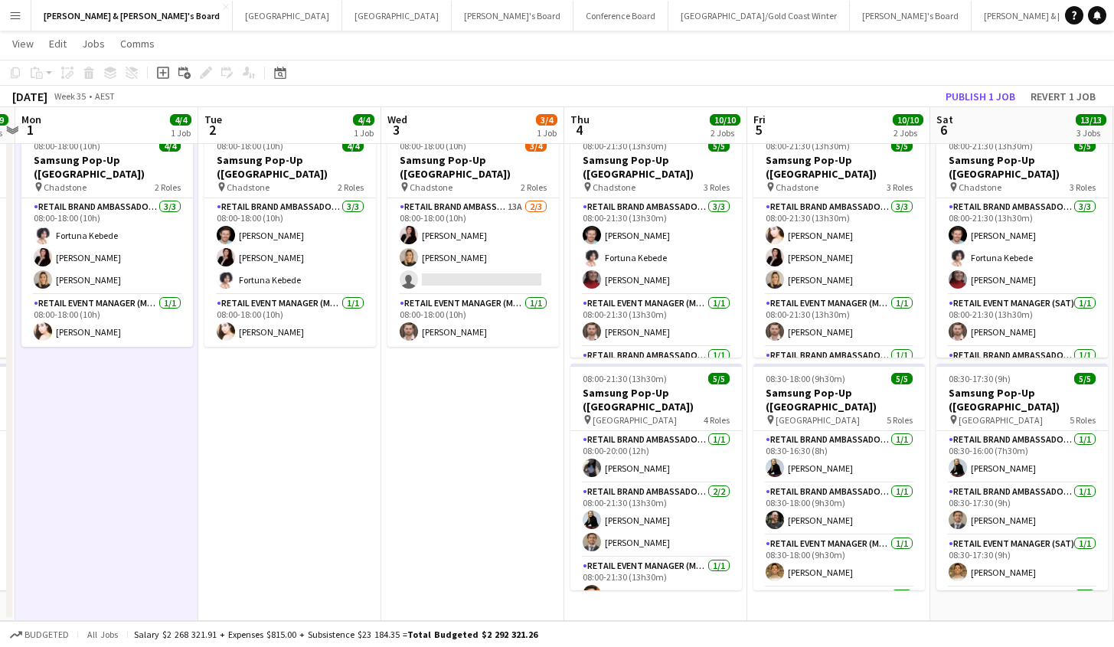
scroll to position [0, 497]
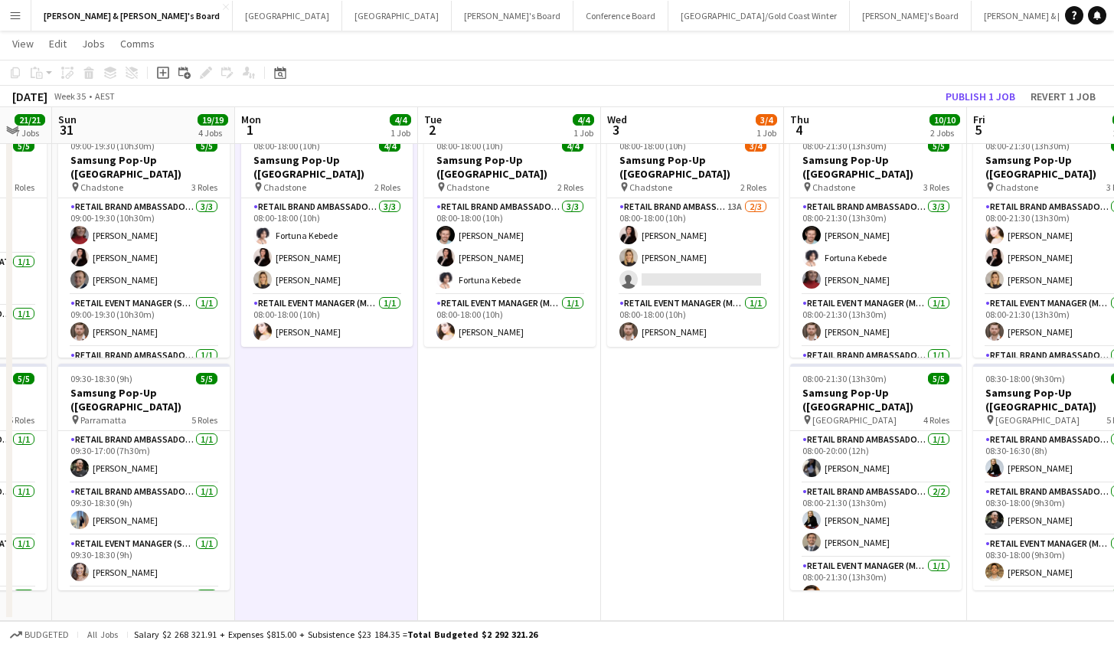
drag, startPoint x: 914, startPoint y: 400, endPoint x: 608, endPoint y: 410, distance: 305.6
click at [717, 392] on app-date-cell "08:00-18:00 (10h) 3/4 Samsung Pop-Up ([GEOGRAPHIC_DATA]) pin Chadstone 2 Roles …" at bounding box center [692, 373] width 183 height 496
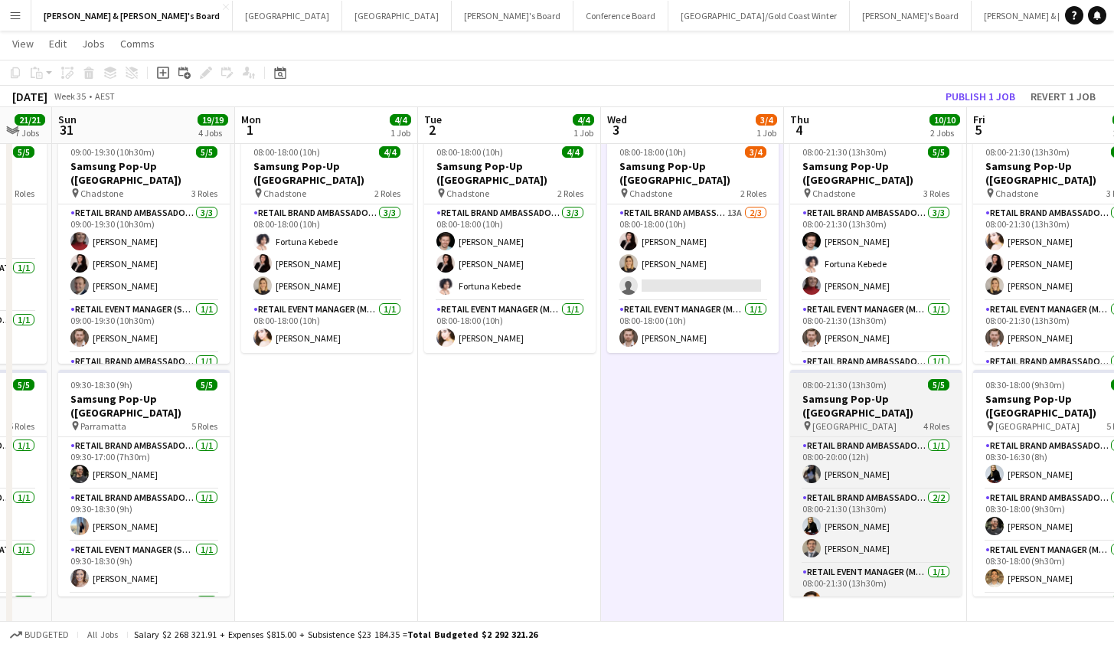
click at [902, 403] on h3 "Samsung Pop-Up ([GEOGRAPHIC_DATA])" at bounding box center [875, 406] width 171 height 28
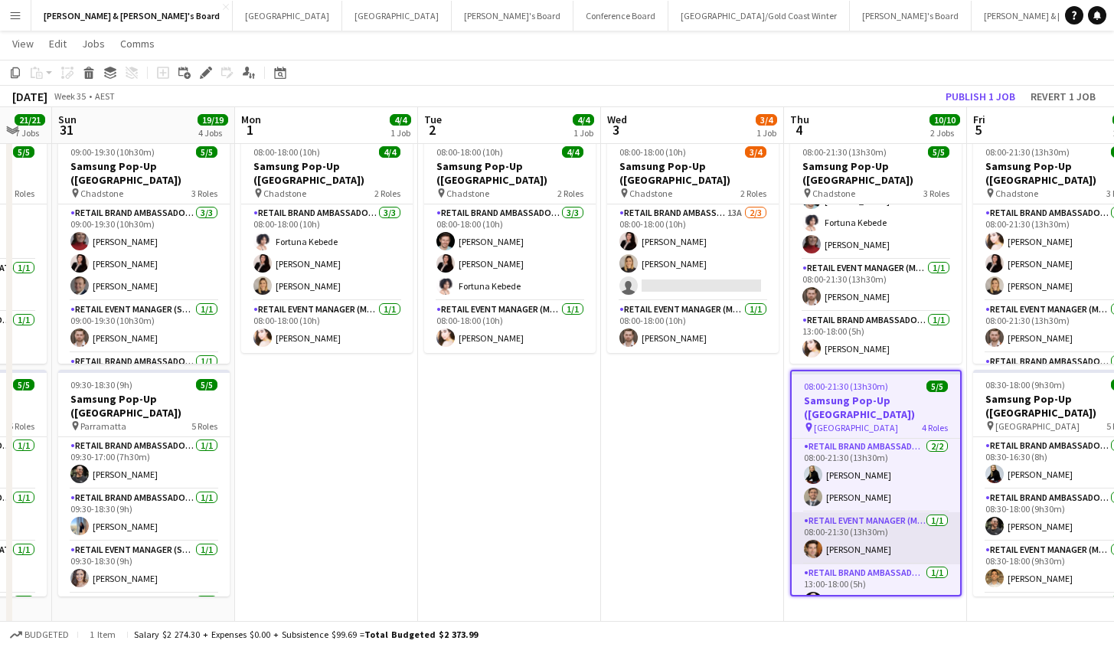
scroll to position [50, 0]
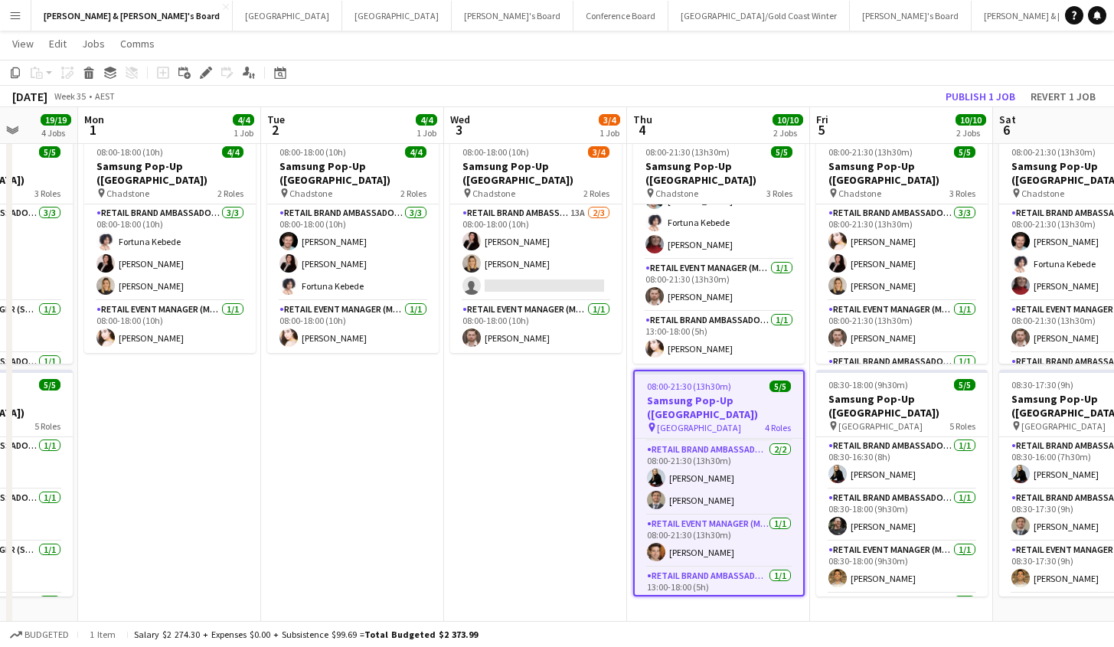
drag, startPoint x: 667, startPoint y: 494, endPoint x: 546, endPoint y: 509, distance: 121.9
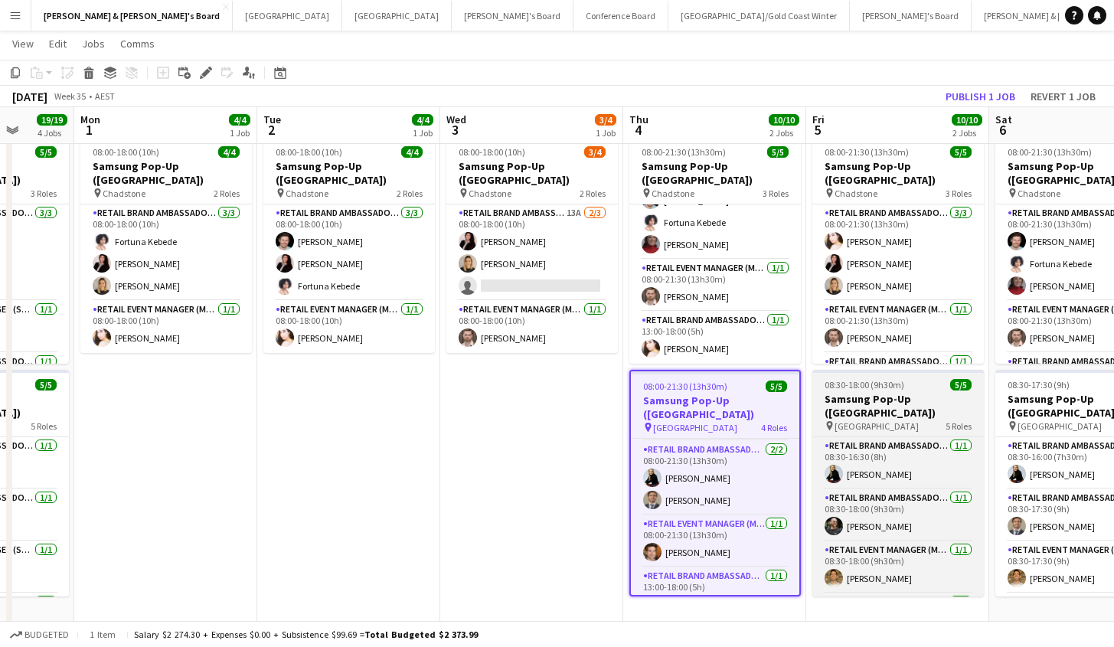
click at [948, 420] on span "5 Roles" at bounding box center [958, 425] width 26 height 11
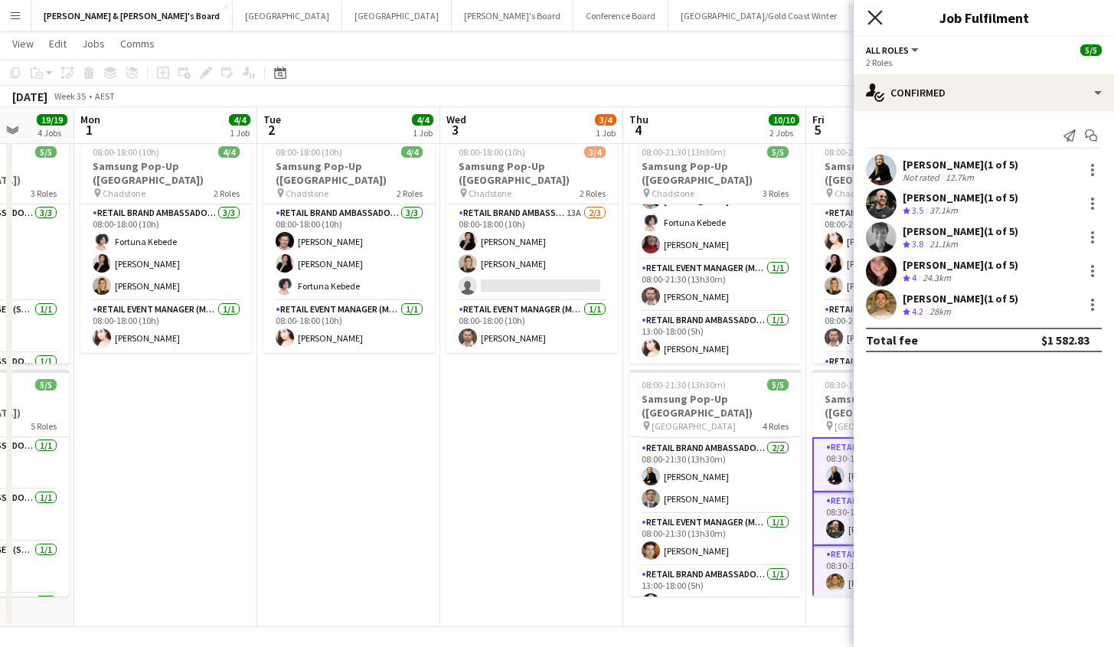
click at [873, 18] on icon at bounding box center [874, 17] width 15 height 15
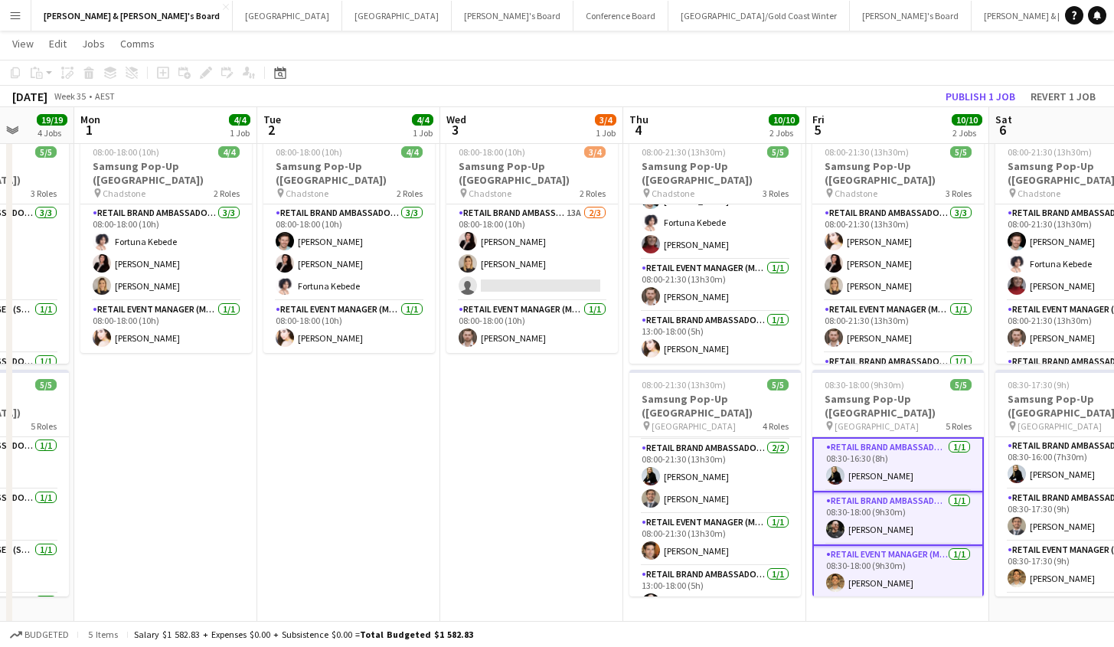
click at [395, 484] on app-date-cell "08:00-18:00 (10h) 4/4 Samsung Pop-Up ([GEOGRAPHIC_DATA]) pin Chadstone 2 Roles …" at bounding box center [348, 379] width 183 height 496
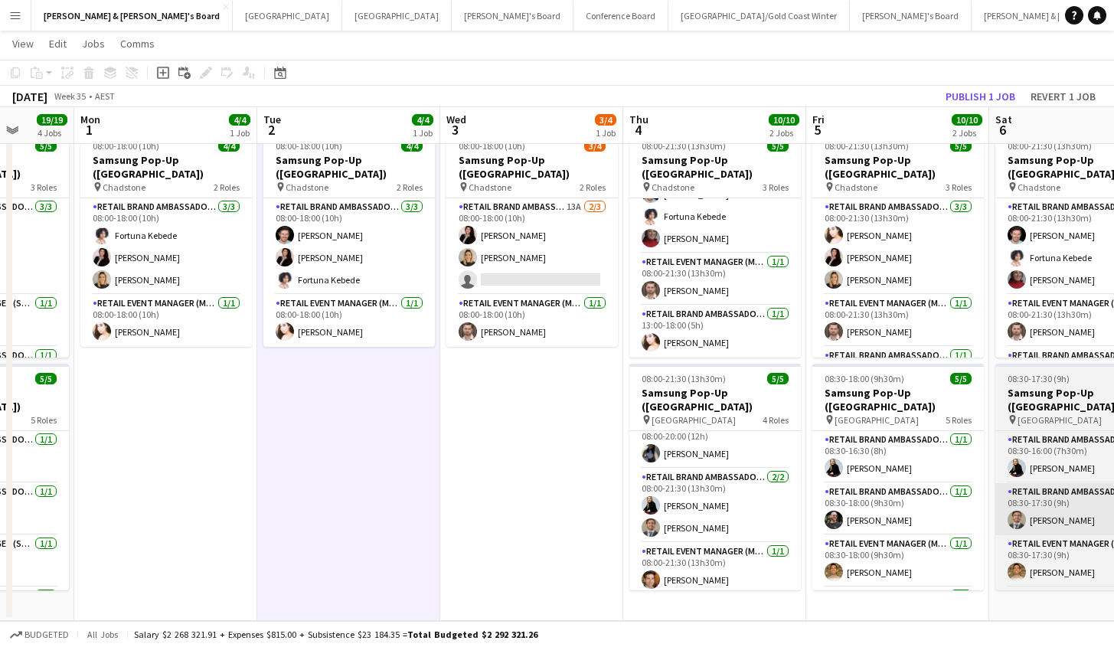
scroll to position [0, 0]
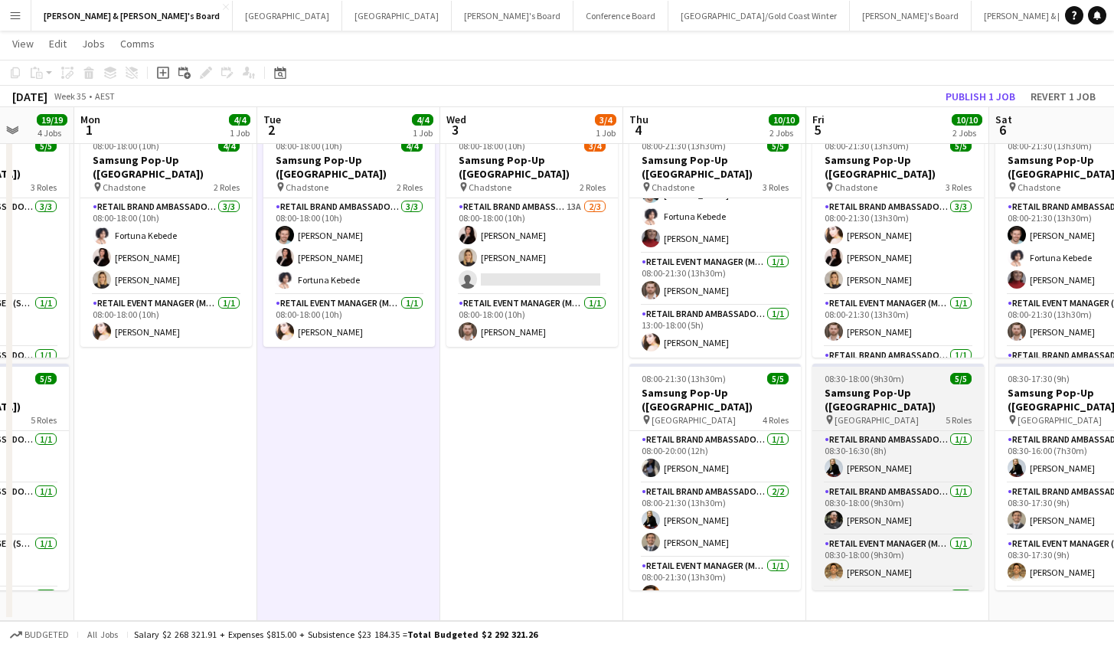
click at [908, 385] on app-job-card "08:30-18:00 (9h30m) 5/5 Samsung Pop-Up ([GEOGRAPHIC_DATA]) pin Castle Towers 5 …" at bounding box center [897, 477] width 171 height 227
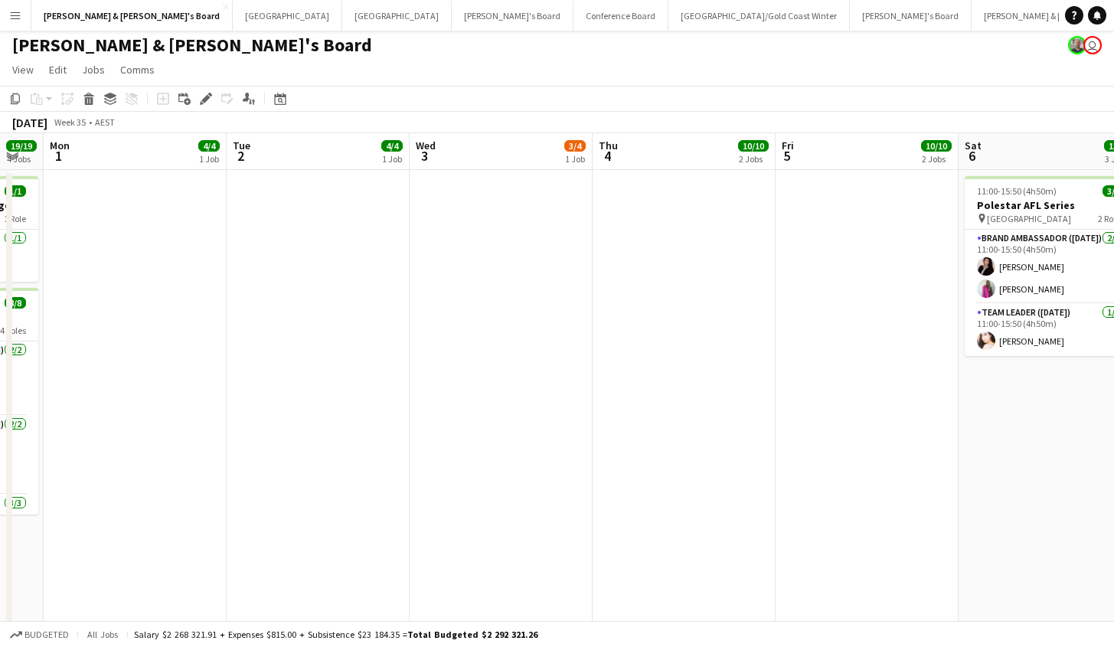
scroll to position [0, 688]
drag, startPoint x: 677, startPoint y: 429, endPoint x: 647, endPoint y: 414, distance: 33.5
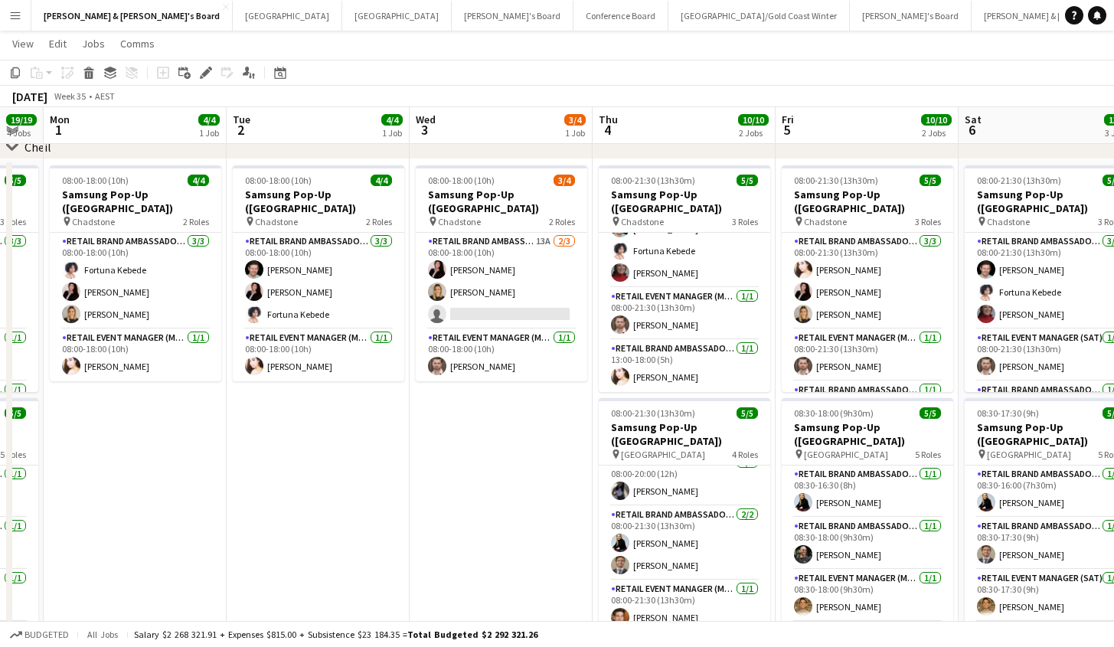
scroll to position [1217, 0]
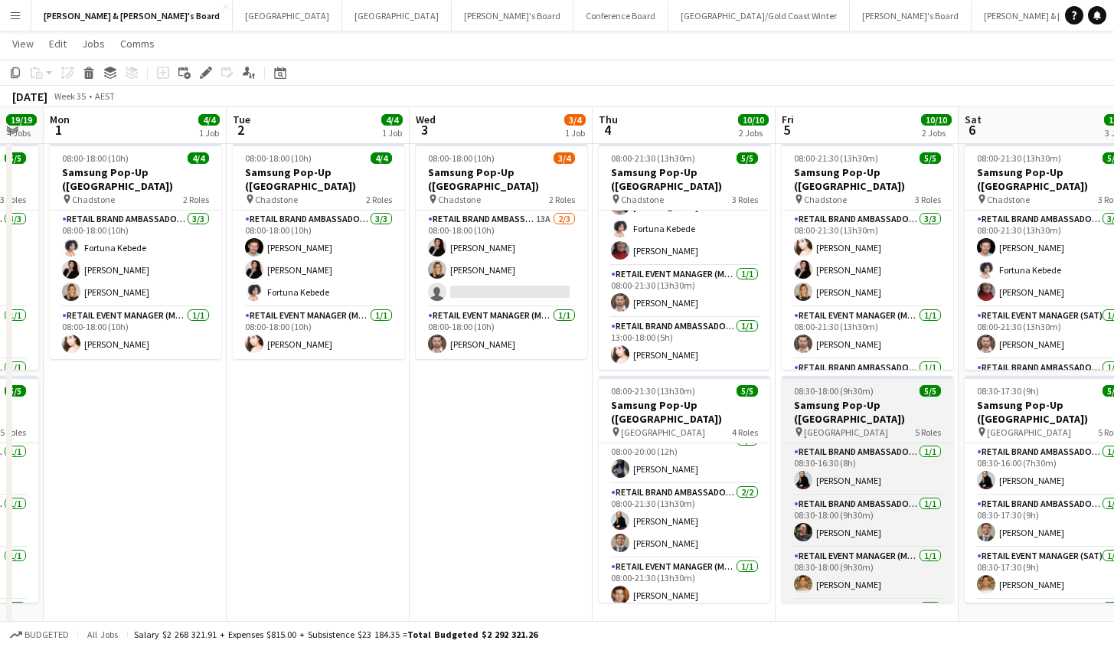
click at [889, 426] on div "pin [GEOGRAPHIC_DATA] 5 Roles" at bounding box center [866, 432] width 171 height 12
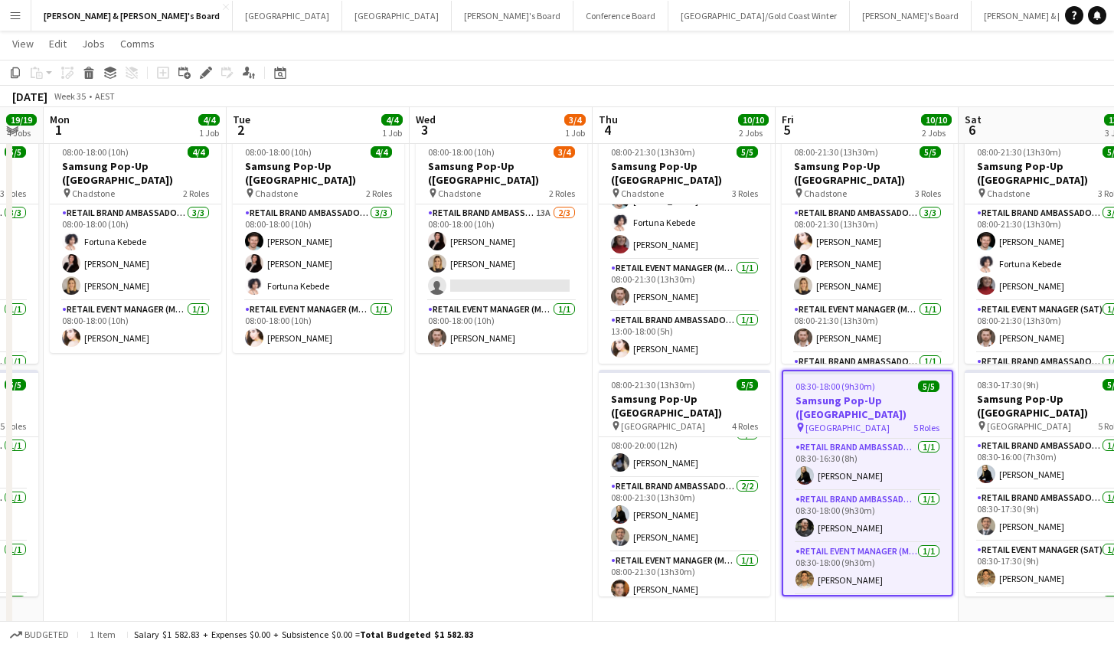
scroll to position [1135, 0]
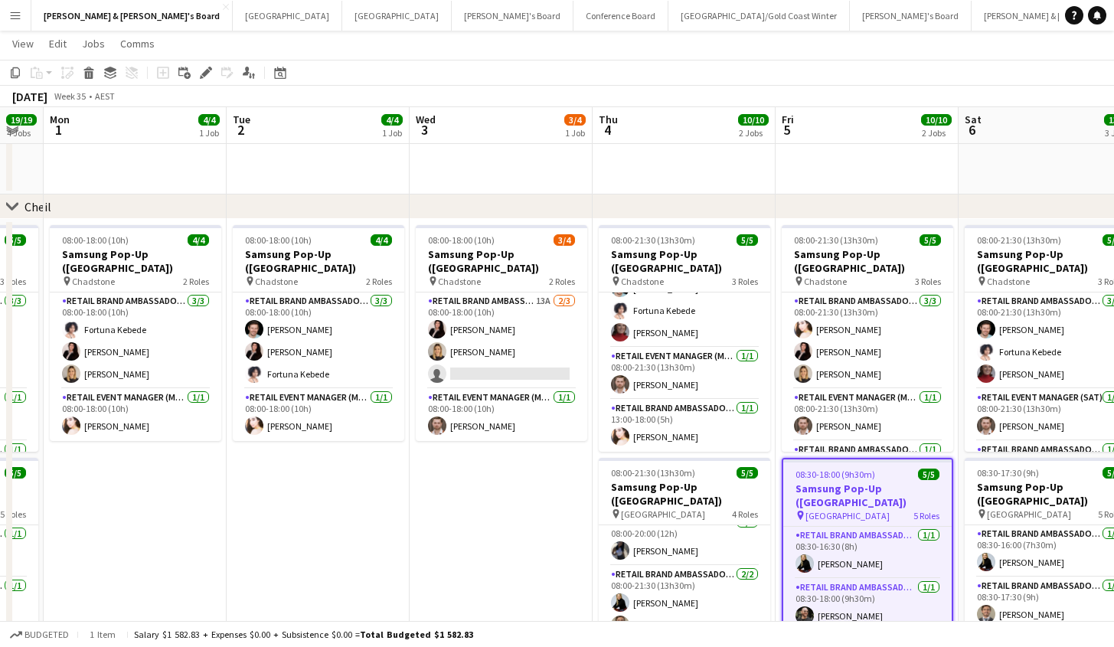
click at [850, 474] on span "08:30-18:00 (9h30m)" at bounding box center [835, 473] width 80 height 11
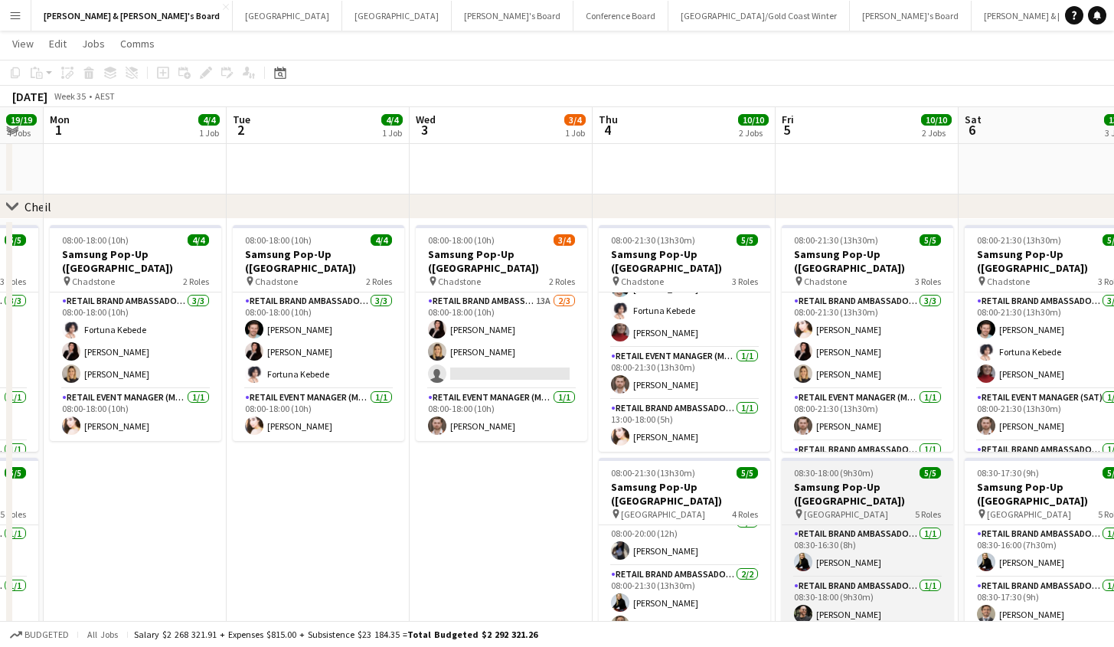
click at [850, 474] on span "08:30-18:00 (9h30m)" at bounding box center [834, 472] width 80 height 11
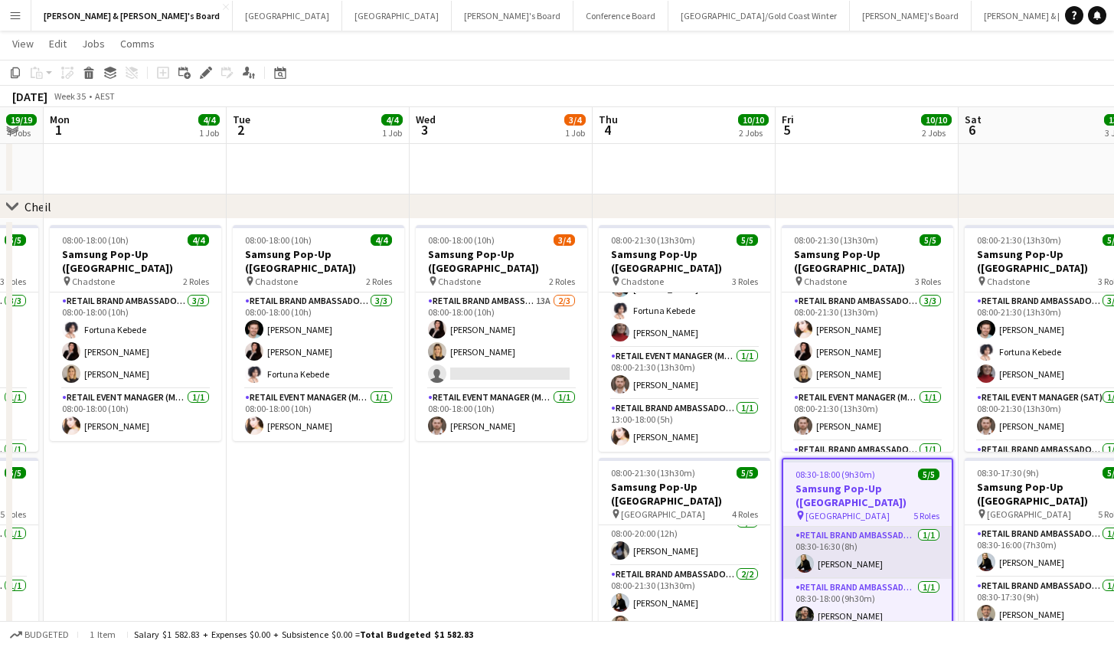
click at [822, 547] on app-card-role "RETAIL Brand Ambassador (Mon - Fri) [DATE] 08:30-16:30 (8h) [PERSON_NAME]" at bounding box center [867, 553] width 168 height 52
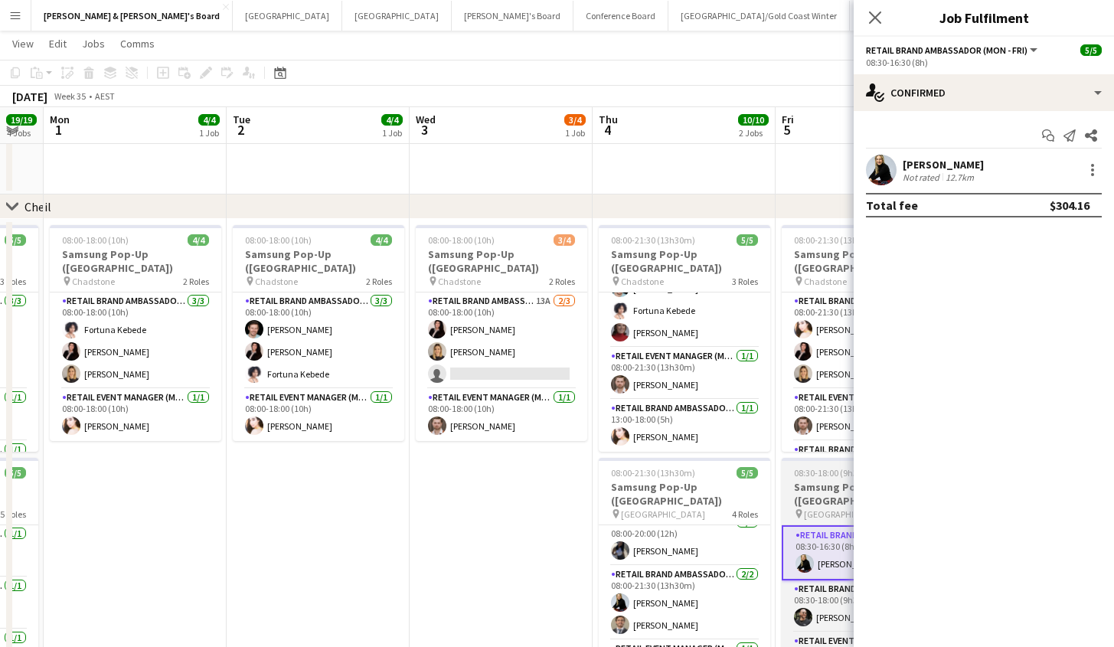
click at [820, 508] on span "[GEOGRAPHIC_DATA]" at bounding box center [846, 513] width 84 height 11
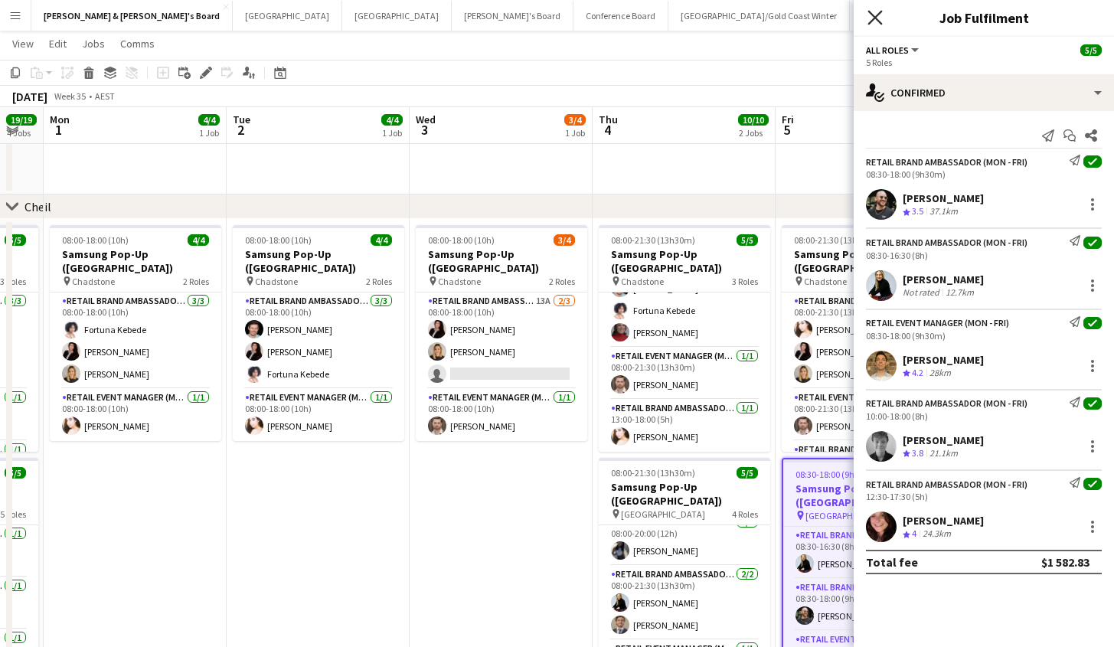
click at [869, 24] on icon at bounding box center [874, 17] width 15 height 15
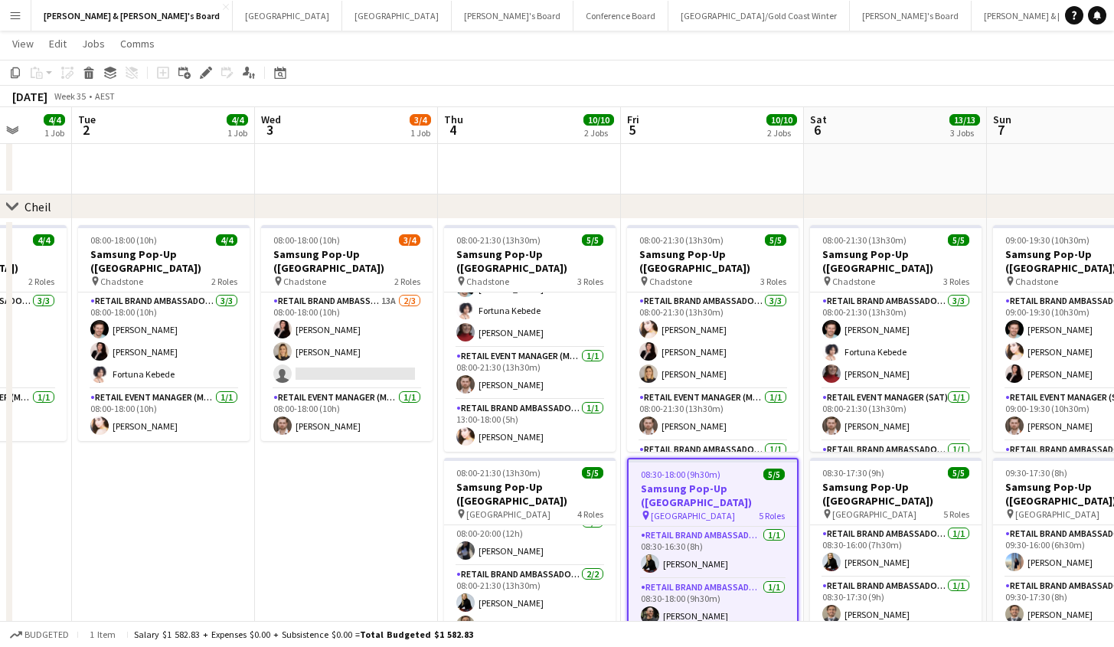
drag, startPoint x: 523, startPoint y: 481, endPoint x: 370, endPoint y: 475, distance: 153.2
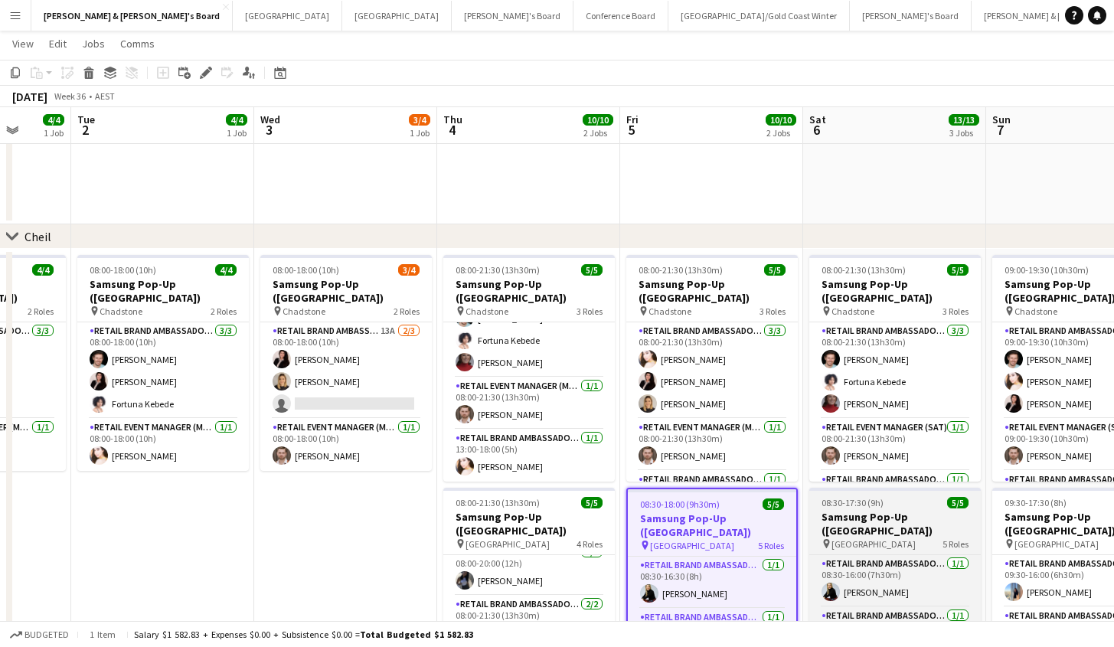
click at [832, 501] on span "08:30-17:30 (9h)" at bounding box center [852, 502] width 62 height 11
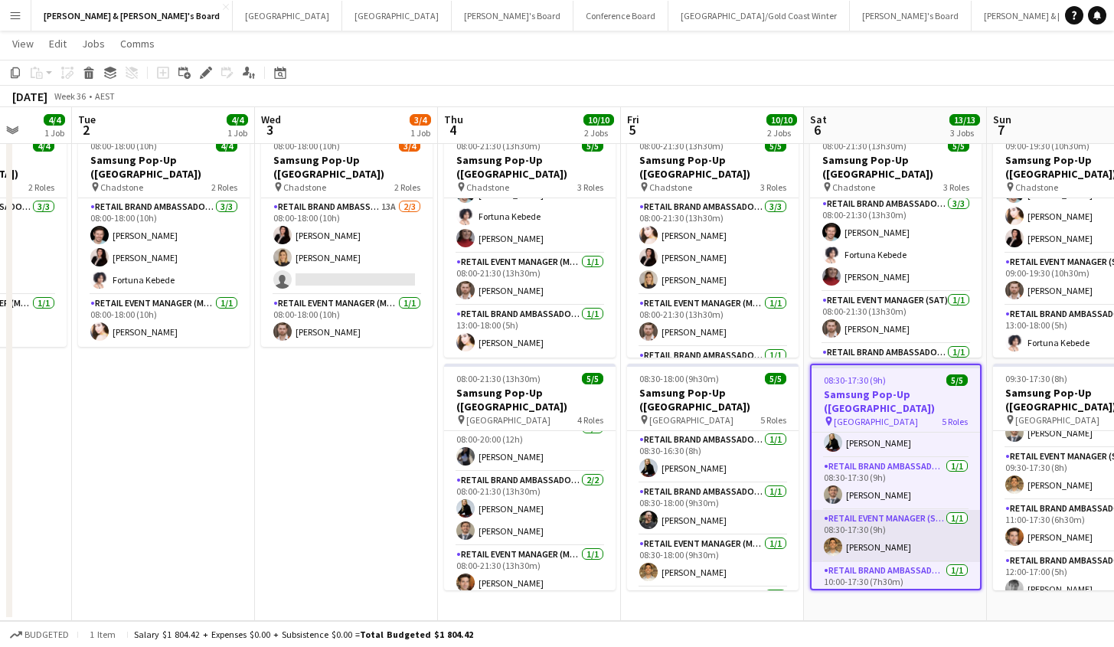
scroll to position [43, 0]
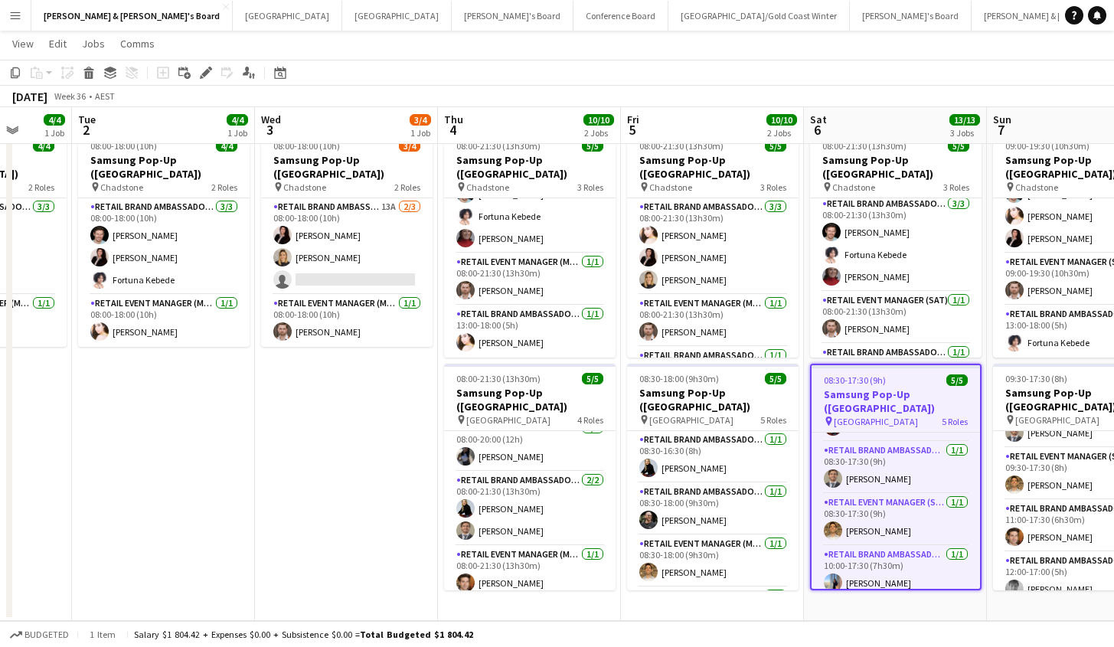
click at [884, 414] on app-job-card "08:30-17:30 (9h) 5/5 Samsung Pop-Up ([GEOGRAPHIC_DATA]) pin Castle Towers 5 Rol…" at bounding box center [895, 477] width 171 height 227
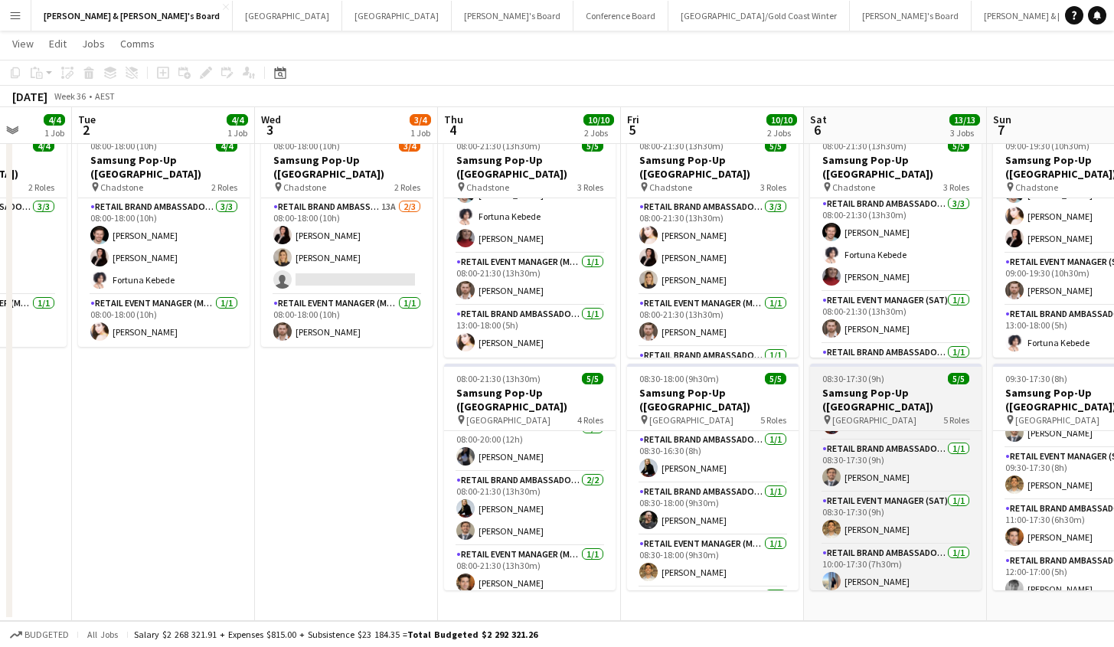
click at [885, 371] on app-job-card "08:30-17:30 (9h) 5/5 Samsung Pop-Up ([GEOGRAPHIC_DATA]) pin Castle Towers 5 Rol…" at bounding box center [895, 477] width 171 height 227
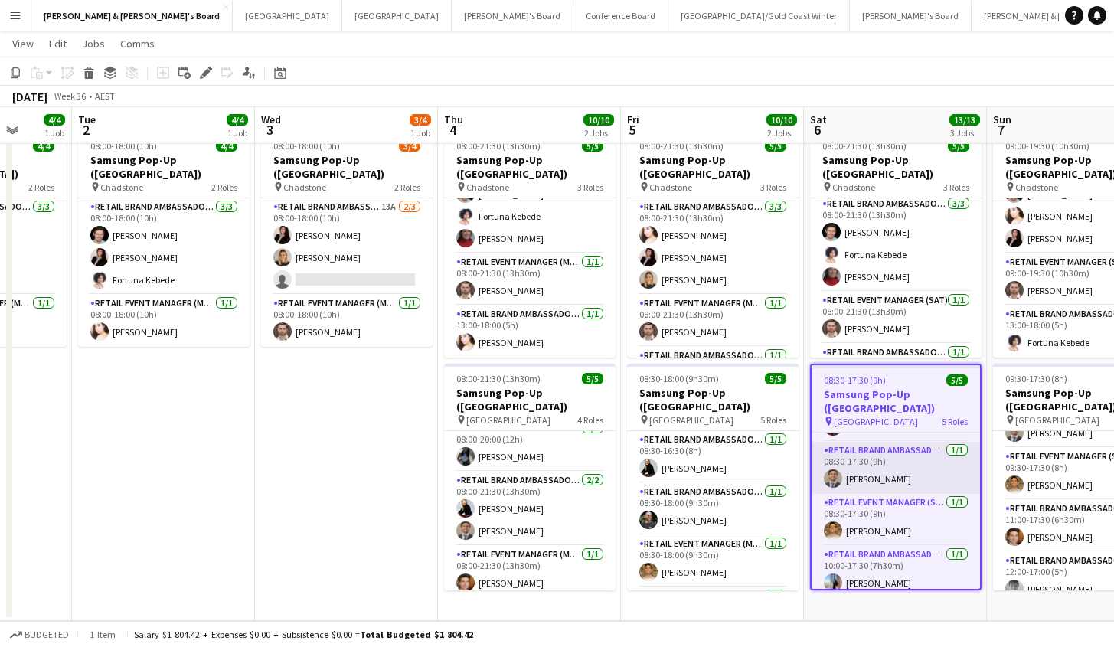
click at [880, 453] on app-card-role "RETAIL Brand Ambassador ([DATE]) [DATE] 08:30-17:30 (9h) [PERSON_NAME]" at bounding box center [895, 468] width 168 height 52
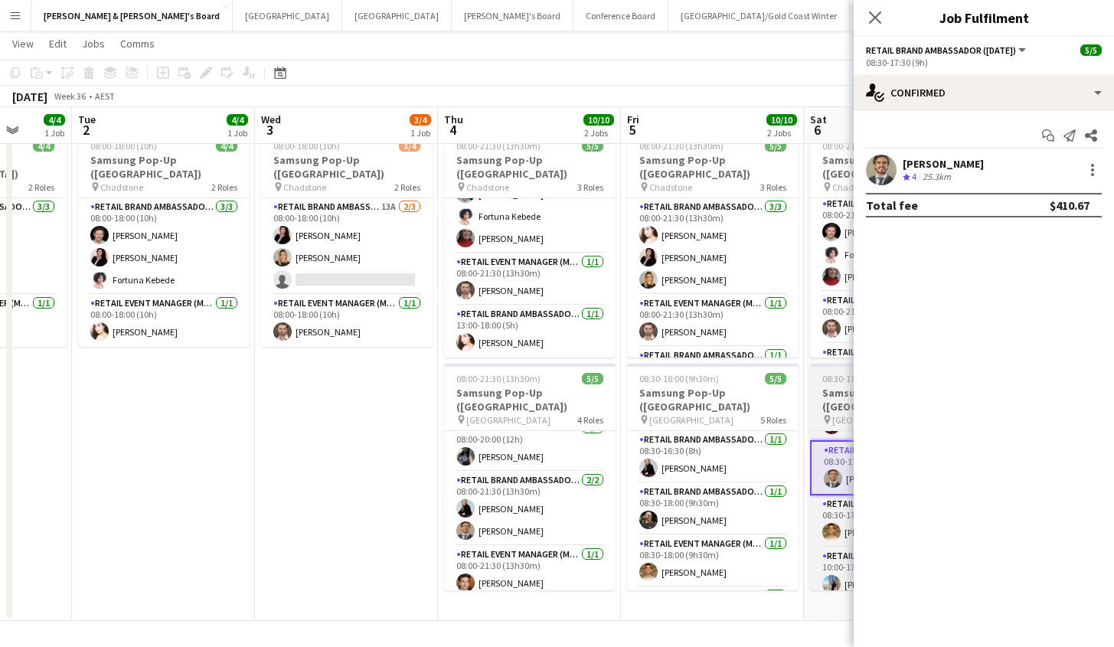
click at [833, 414] on span "[GEOGRAPHIC_DATA]" at bounding box center [874, 419] width 84 height 11
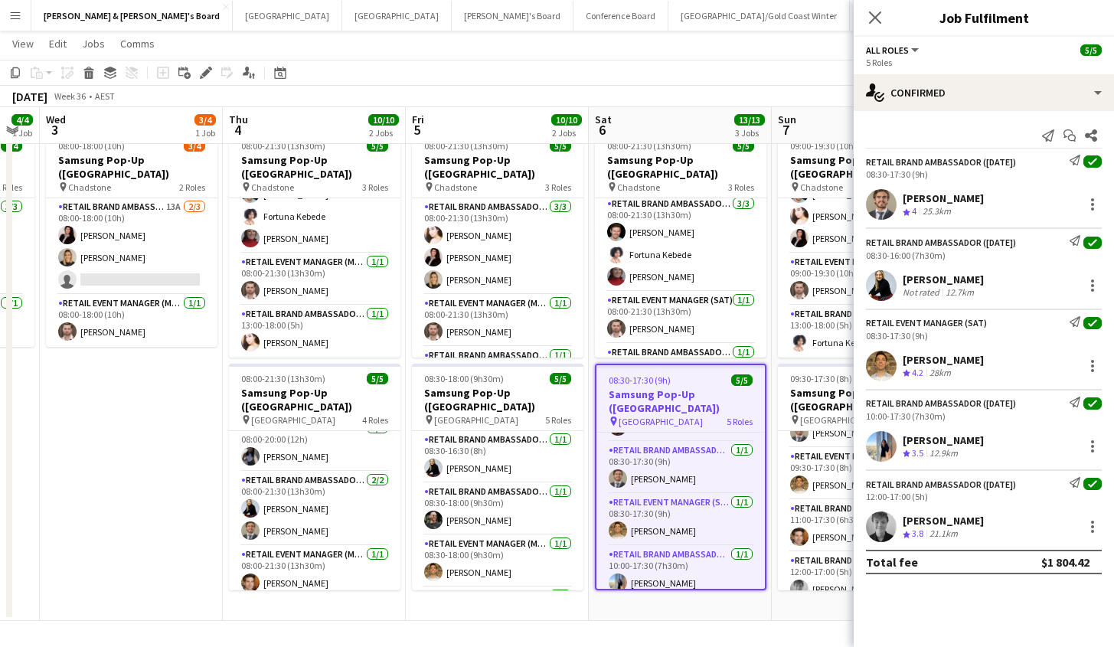
drag, startPoint x: 306, startPoint y: 472, endPoint x: 93, endPoint y: 471, distance: 212.8
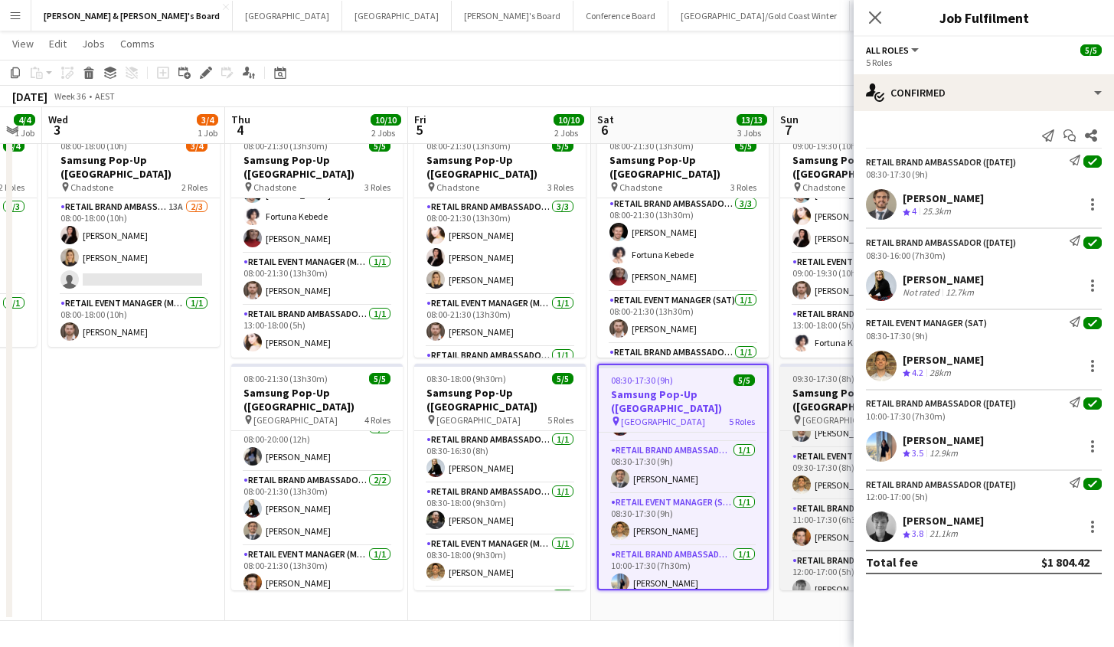
click at [820, 381] on span "09:30-17:30 (8h)" at bounding box center [823, 378] width 62 height 11
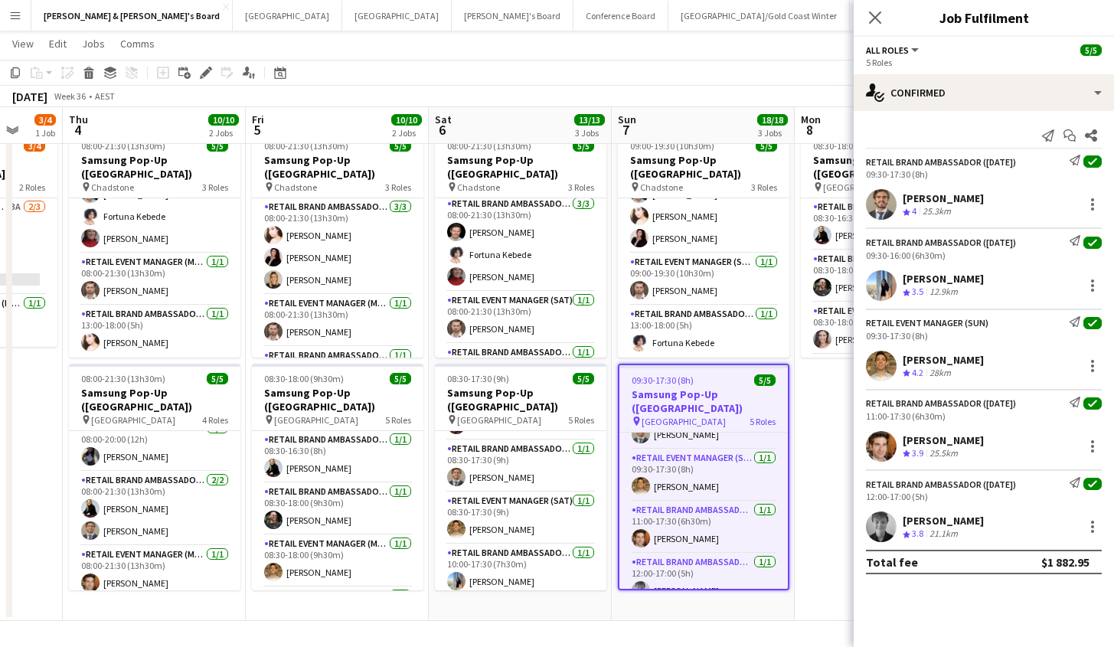
drag, startPoint x: 174, startPoint y: 432, endPoint x: 0, endPoint y: 435, distance: 173.8
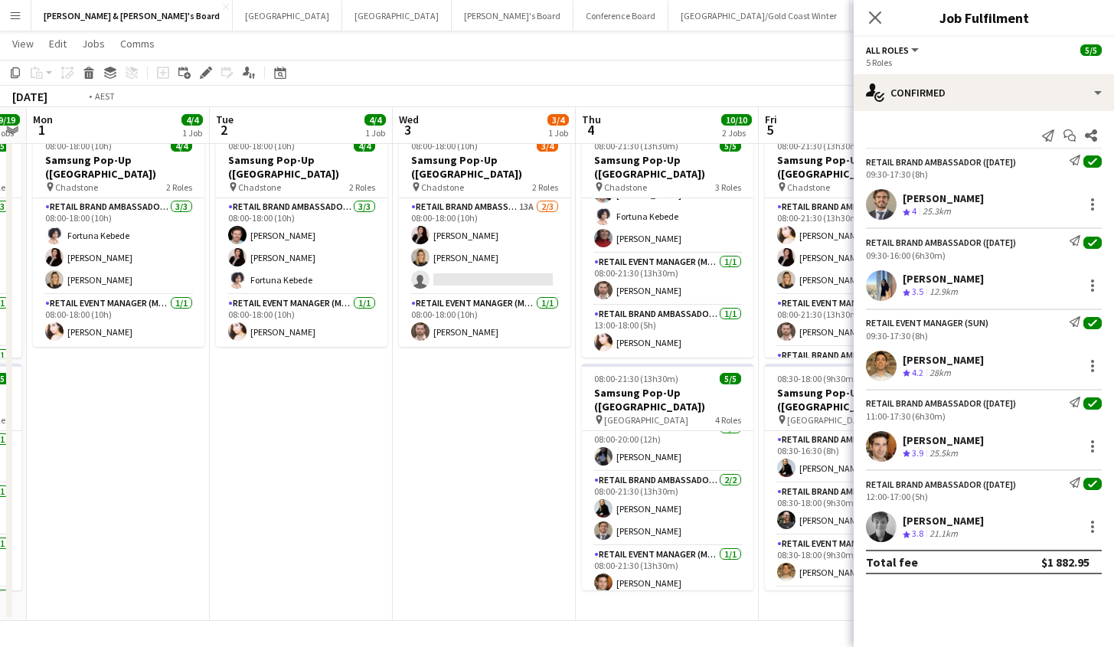
scroll to position [0, 337]
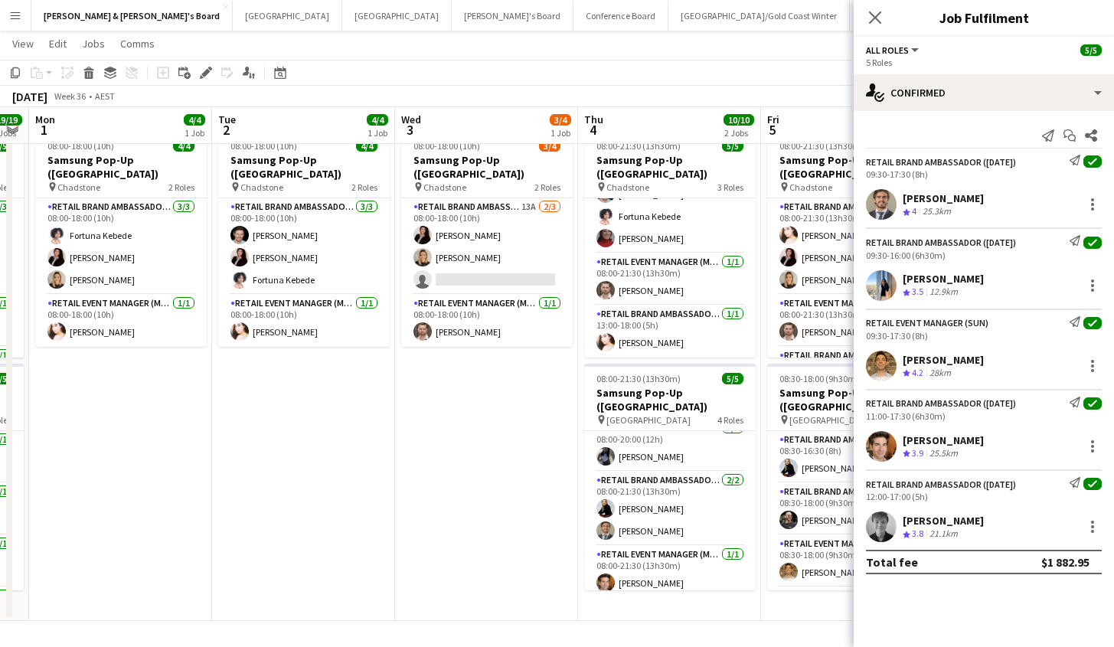
drag, startPoint x: 67, startPoint y: 438, endPoint x: 567, endPoint y: 442, distance: 499.8
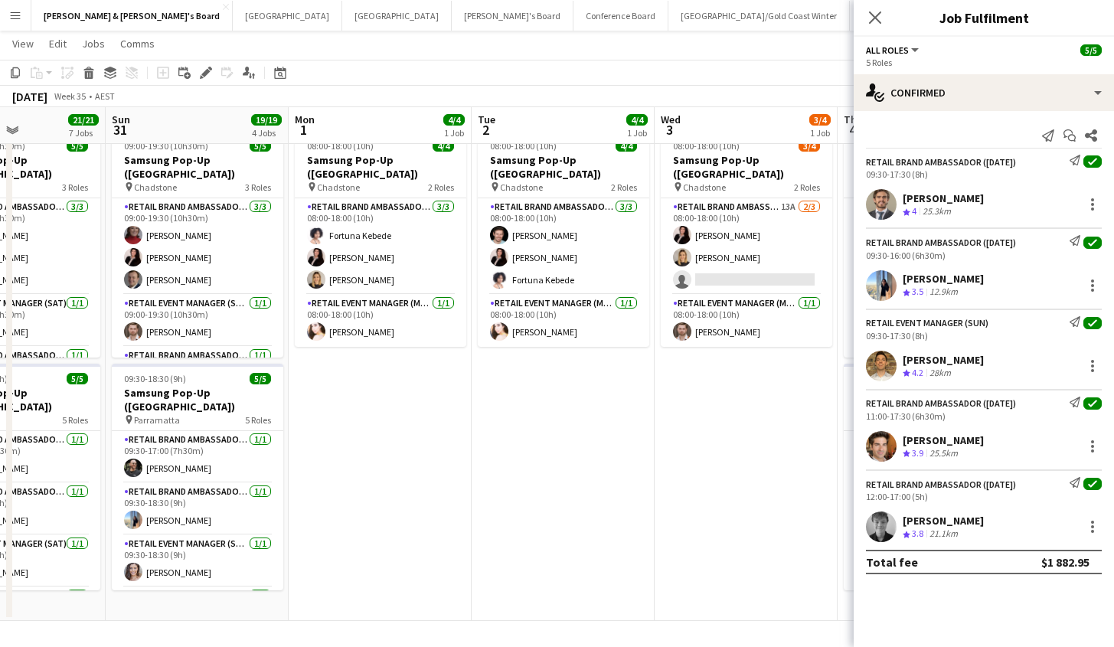
drag, startPoint x: 282, startPoint y: 435, endPoint x: 541, endPoint y: 452, distance: 260.0
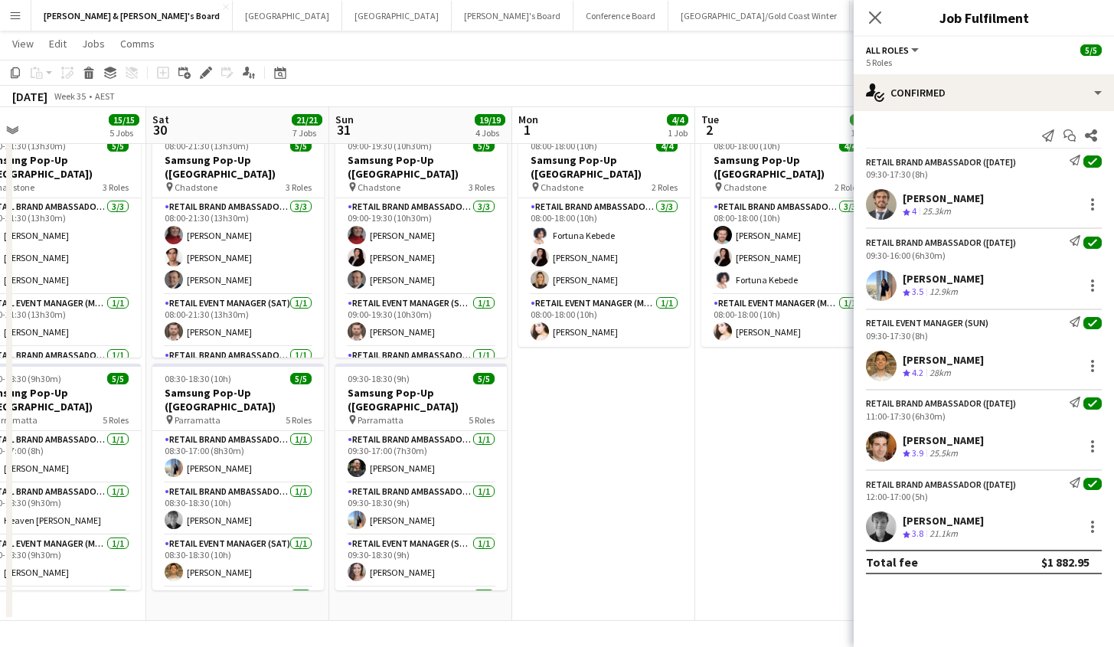
scroll to position [0, 377]
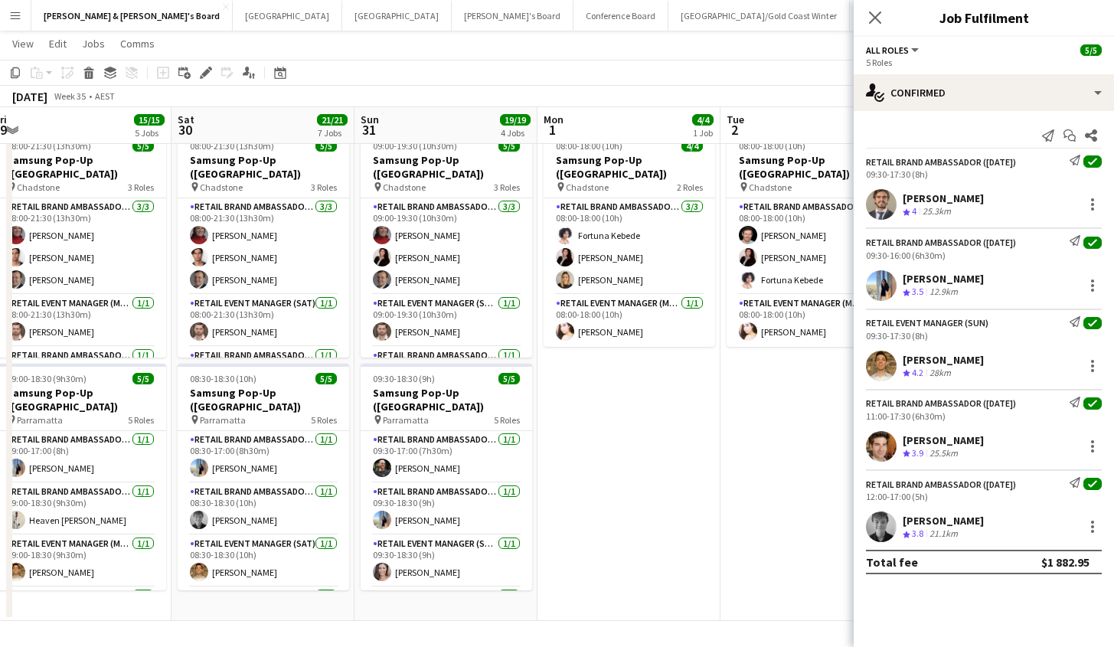
drag, startPoint x: 429, startPoint y: 450, endPoint x: 674, endPoint y: 462, distance: 246.0
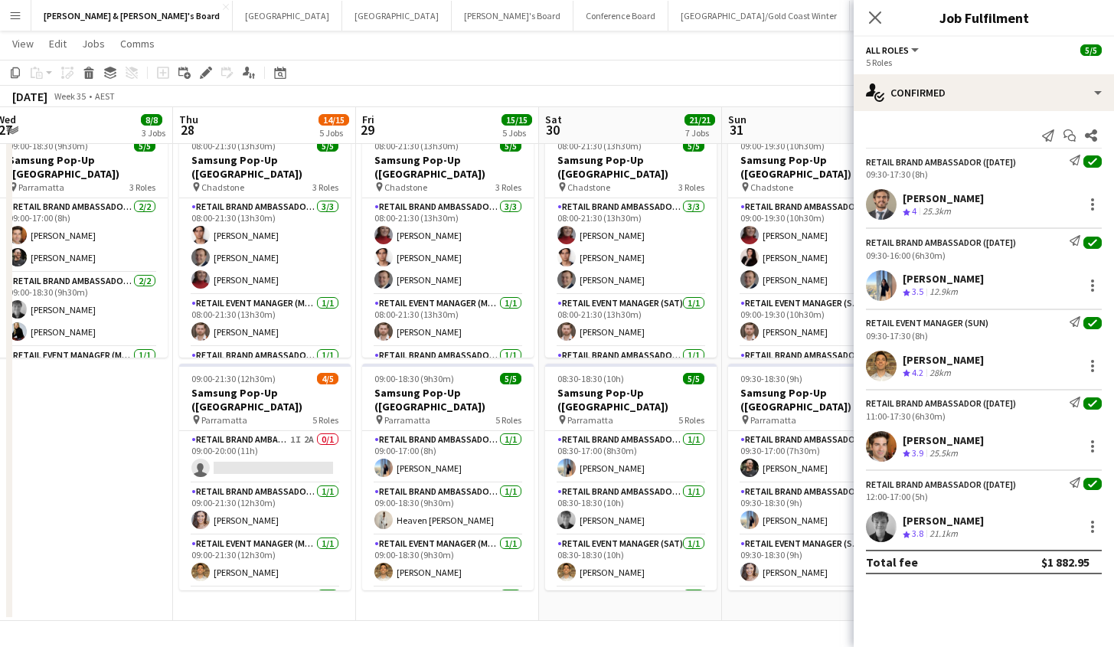
scroll to position [0, 455]
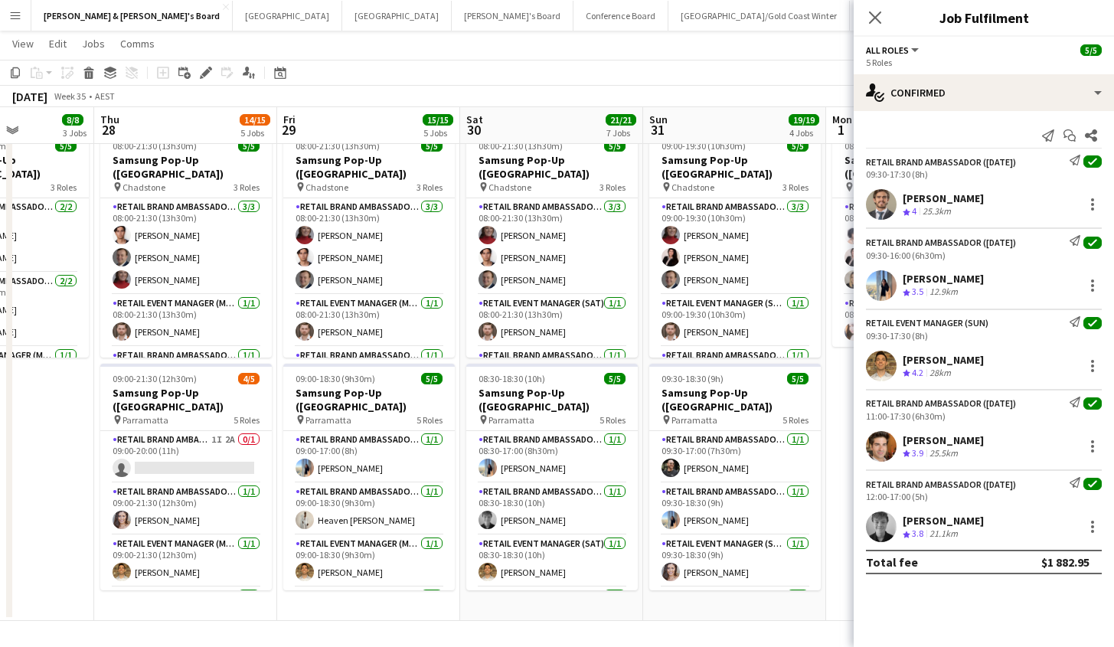
drag, startPoint x: 260, startPoint y: 600, endPoint x: 548, endPoint y: 588, distance: 288.0
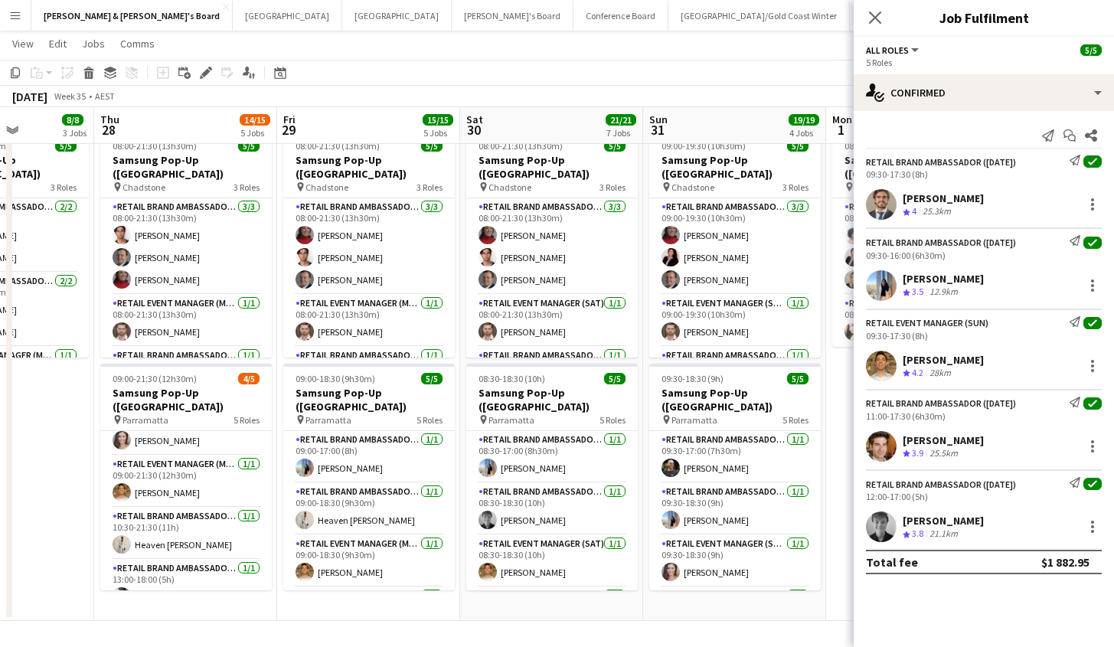
scroll to position [83, 0]
drag, startPoint x: 563, startPoint y: 444, endPoint x: 573, endPoint y: 413, distance: 32.9
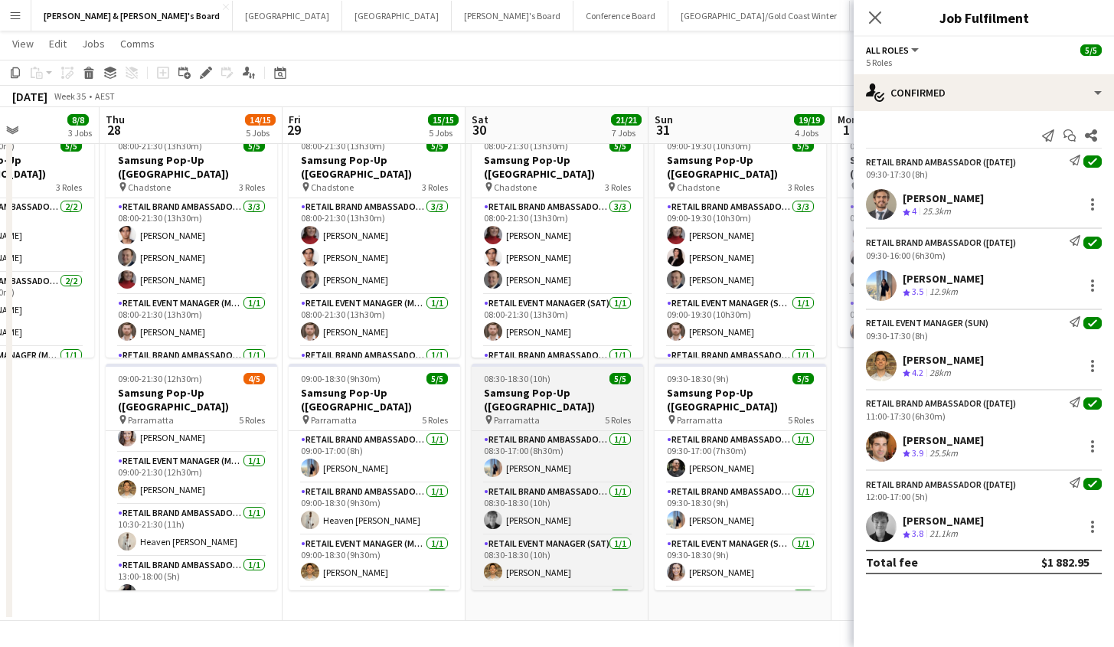
click at [575, 413] on div "pin Parramatta 5 Roles" at bounding box center [556, 419] width 171 height 12
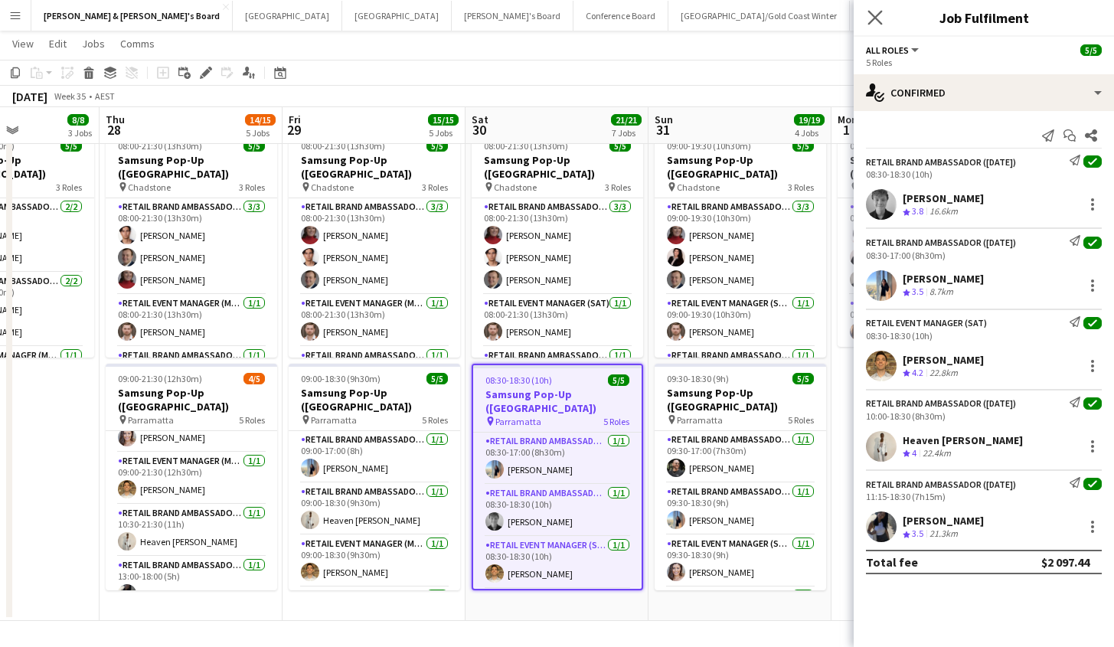
click at [872, 24] on icon "Close pop-in" at bounding box center [874, 17] width 15 height 15
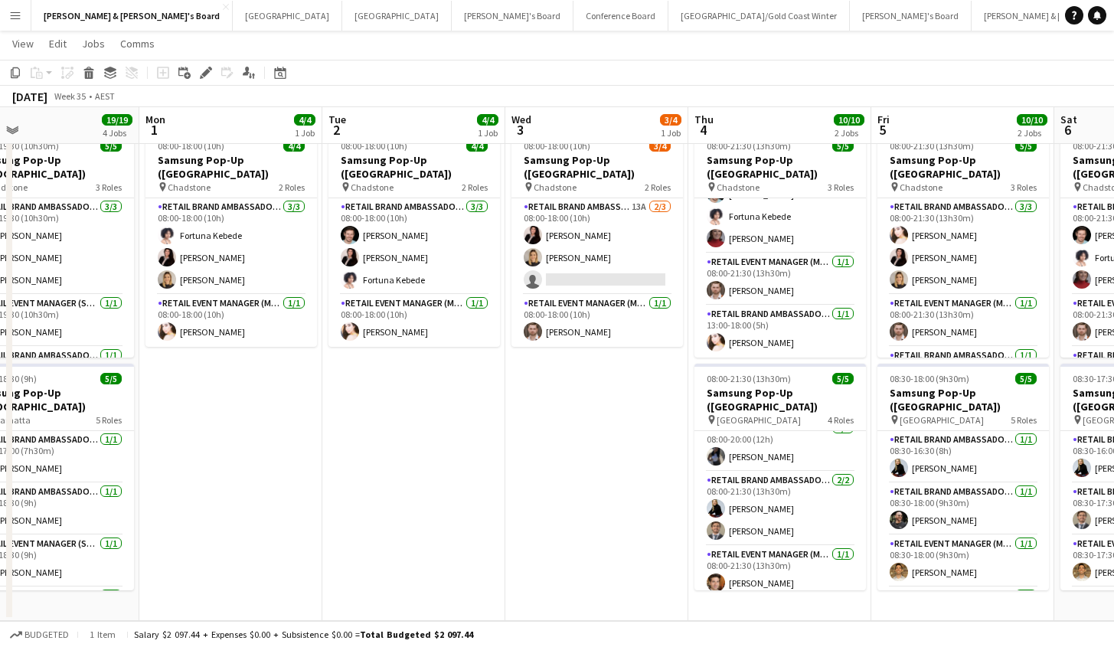
drag, startPoint x: 934, startPoint y: 520, endPoint x: 761, endPoint y: 483, distance: 177.6
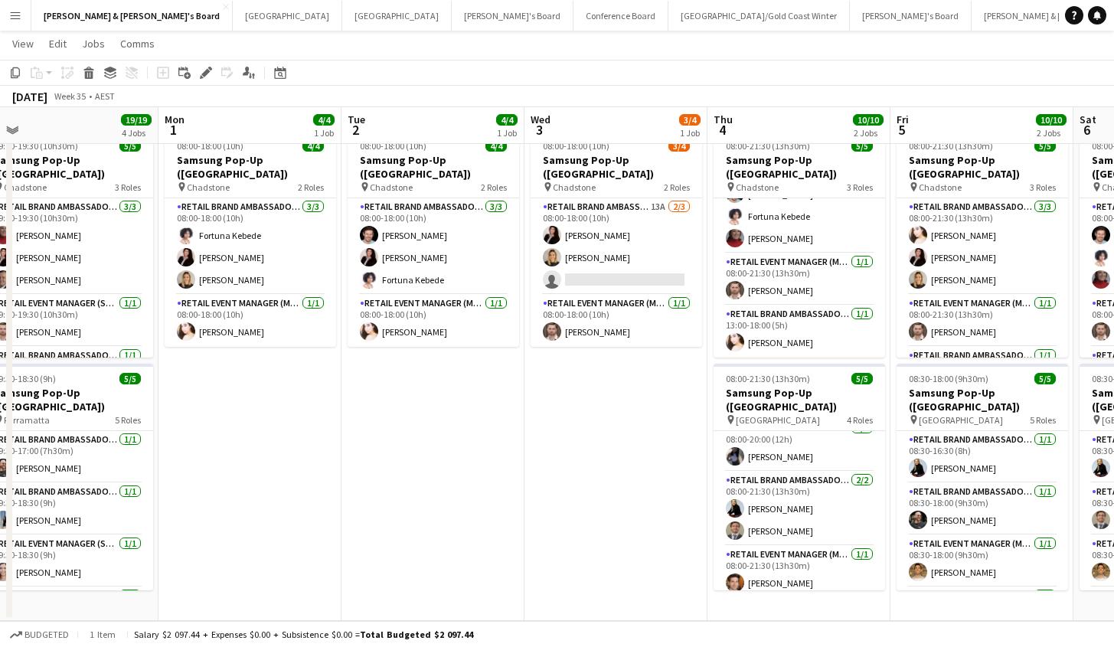
drag, startPoint x: 876, startPoint y: 474, endPoint x: 556, endPoint y: 475, distance: 319.1
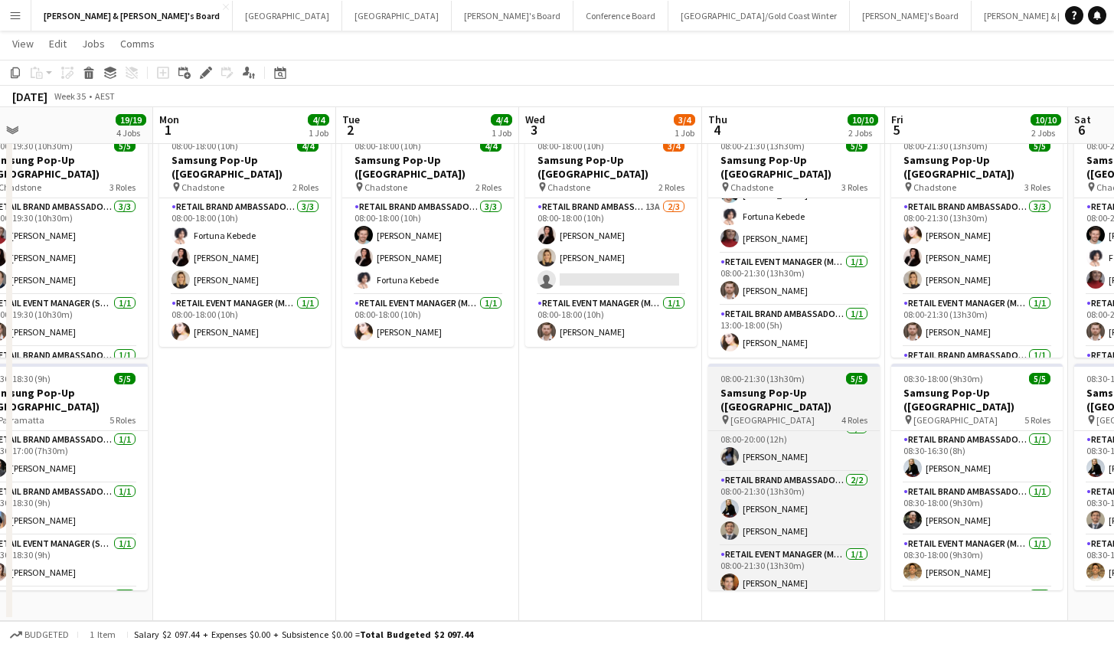
click at [790, 413] on div "pin [GEOGRAPHIC_DATA] 4 Roles" at bounding box center [793, 419] width 171 height 12
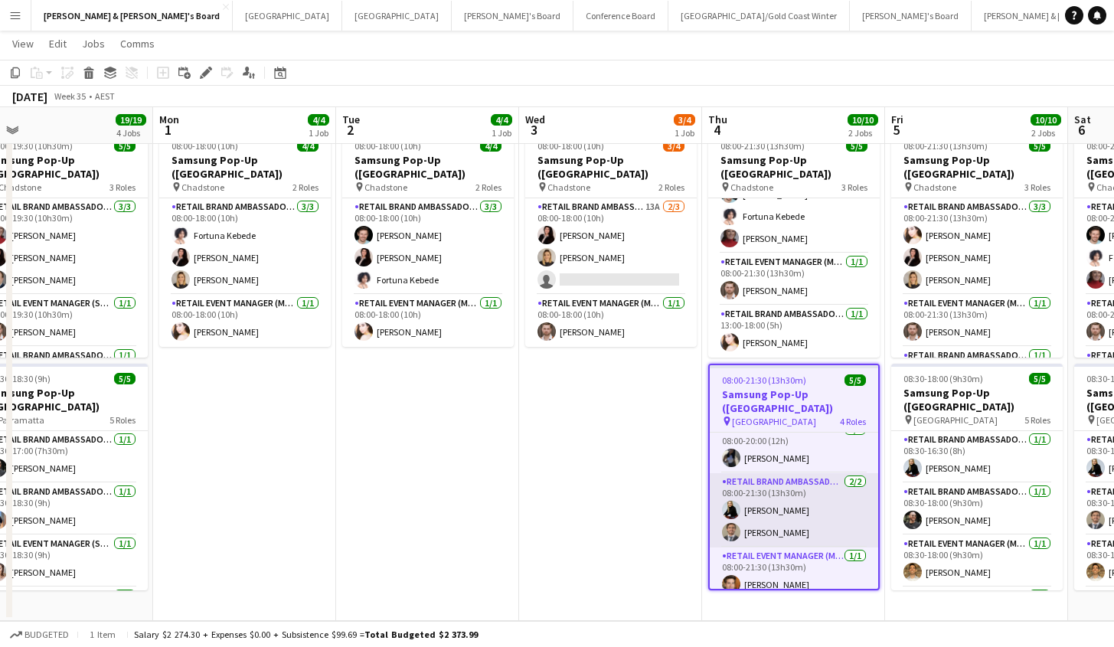
click at [769, 476] on app-card-role "RETAIL Brand Ambassador (Mon - Fri) [DATE] 08:00-21:30 (13h30m) [PERSON_NAME] […" at bounding box center [793, 510] width 168 height 74
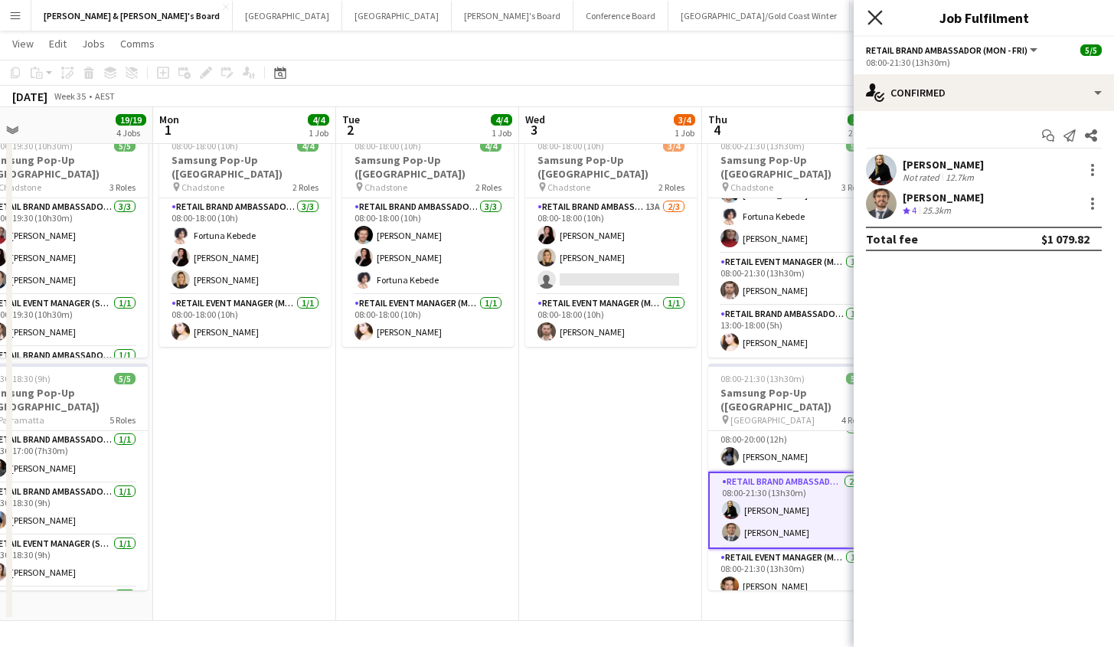
click at [875, 24] on icon "Close pop-in" at bounding box center [874, 17] width 15 height 15
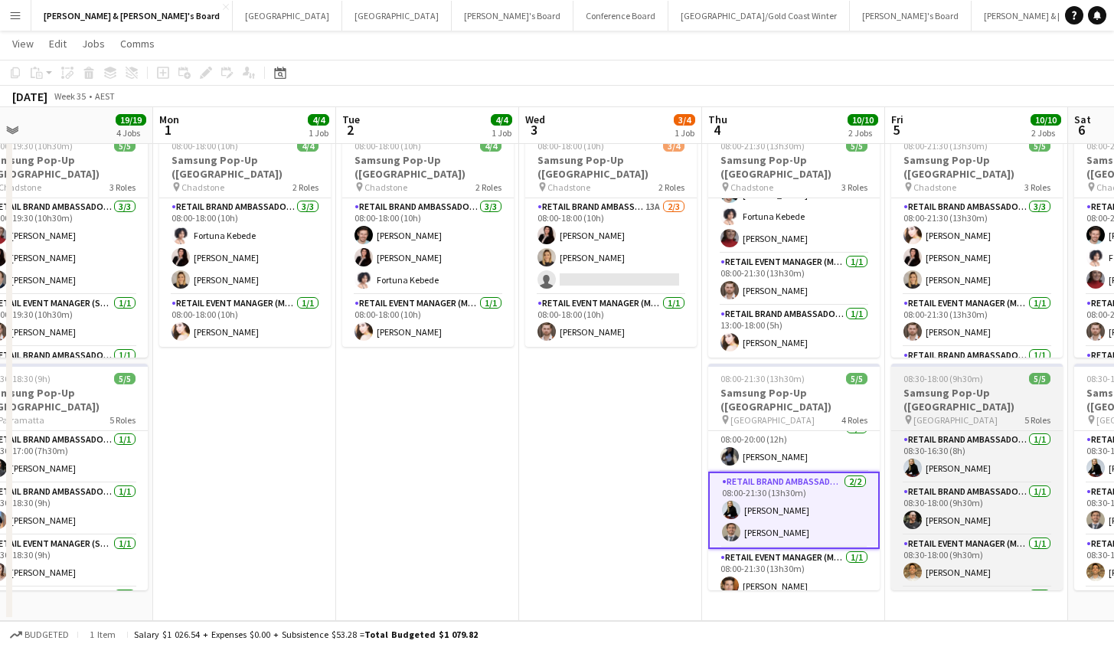
click at [947, 414] on span "[GEOGRAPHIC_DATA]" at bounding box center [955, 419] width 84 height 11
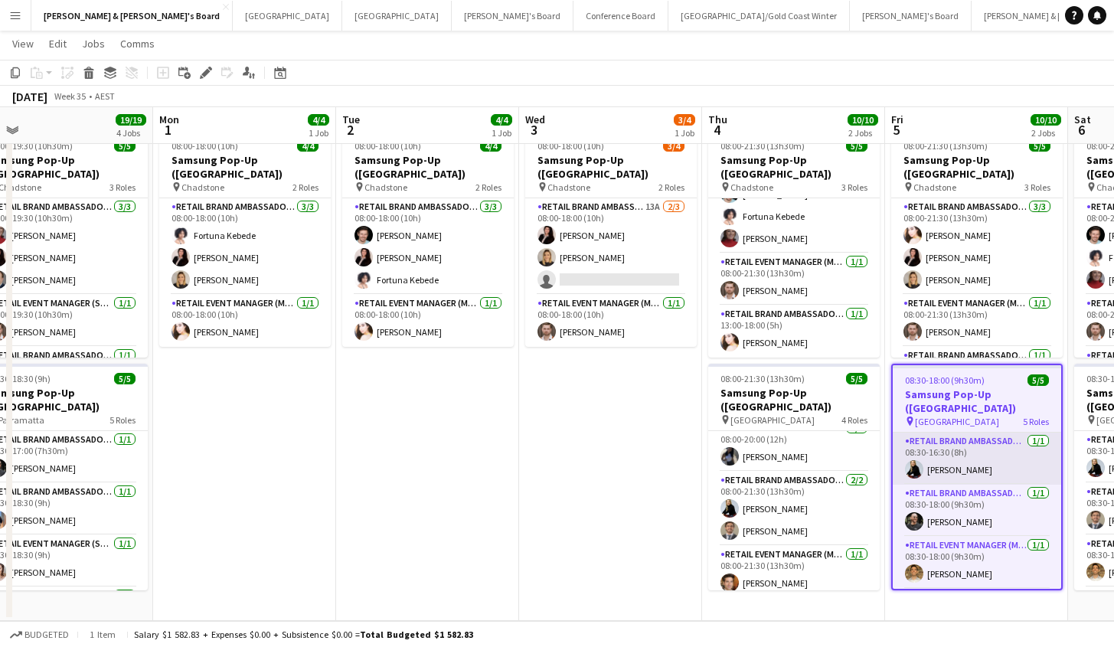
click at [977, 434] on app-card-role "RETAIL Brand Ambassador (Mon - Fri) [DATE] 08:30-16:30 (8h) [PERSON_NAME]" at bounding box center [976, 458] width 168 height 52
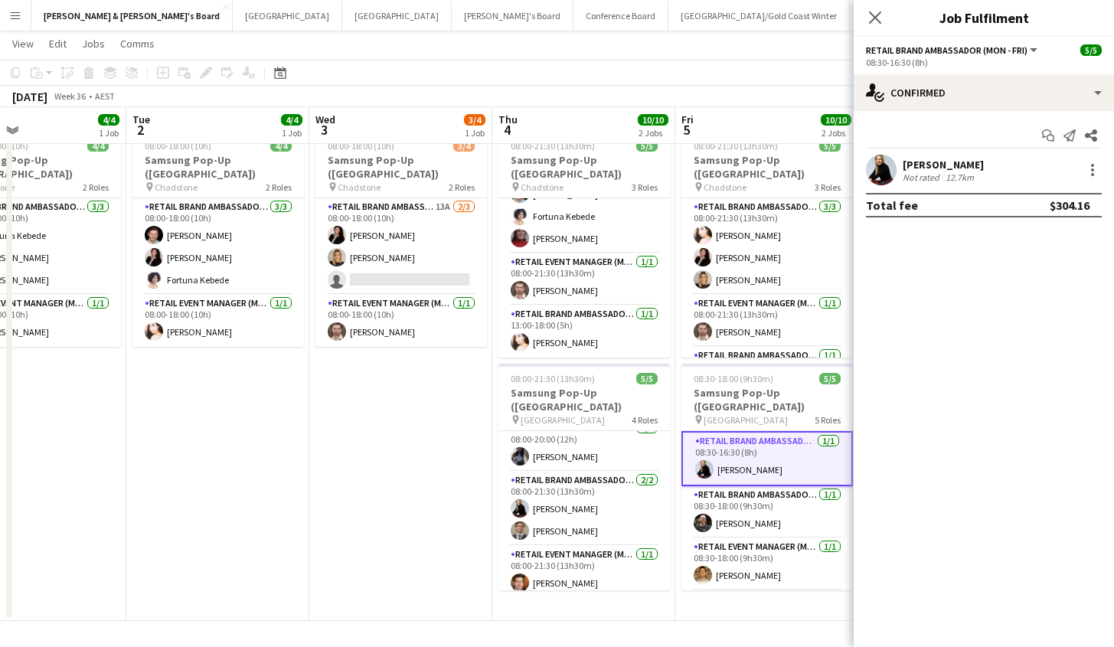
scroll to position [0, 625]
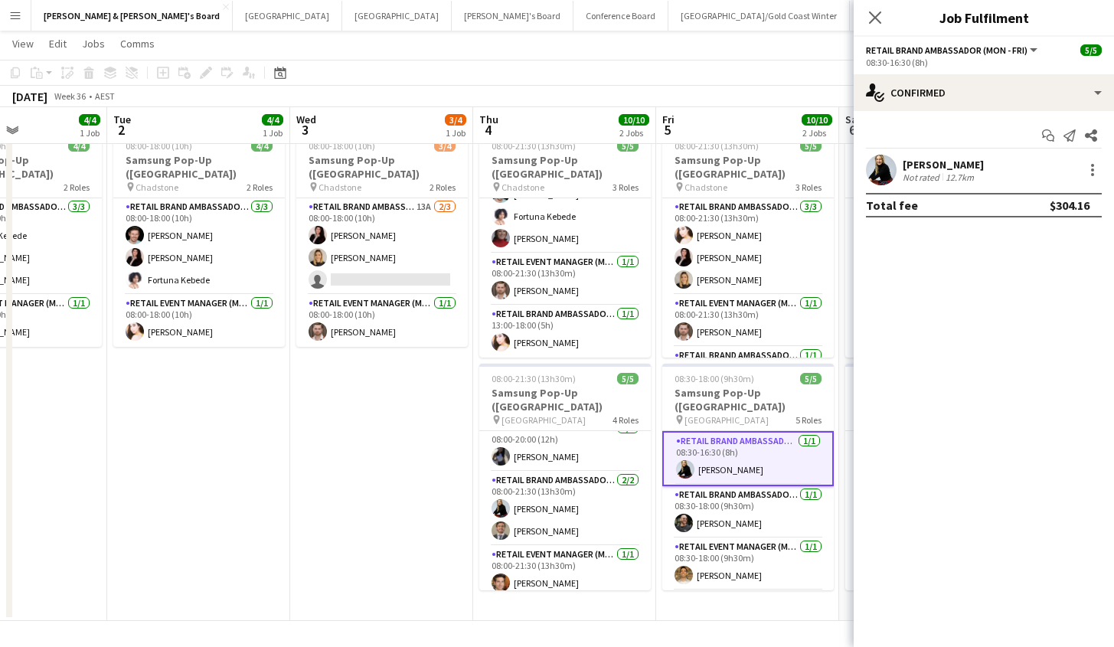
drag, startPoint x: 631, startPoint y: 461, endPoint x: 405, endPoint y: 478, distance: 226.5
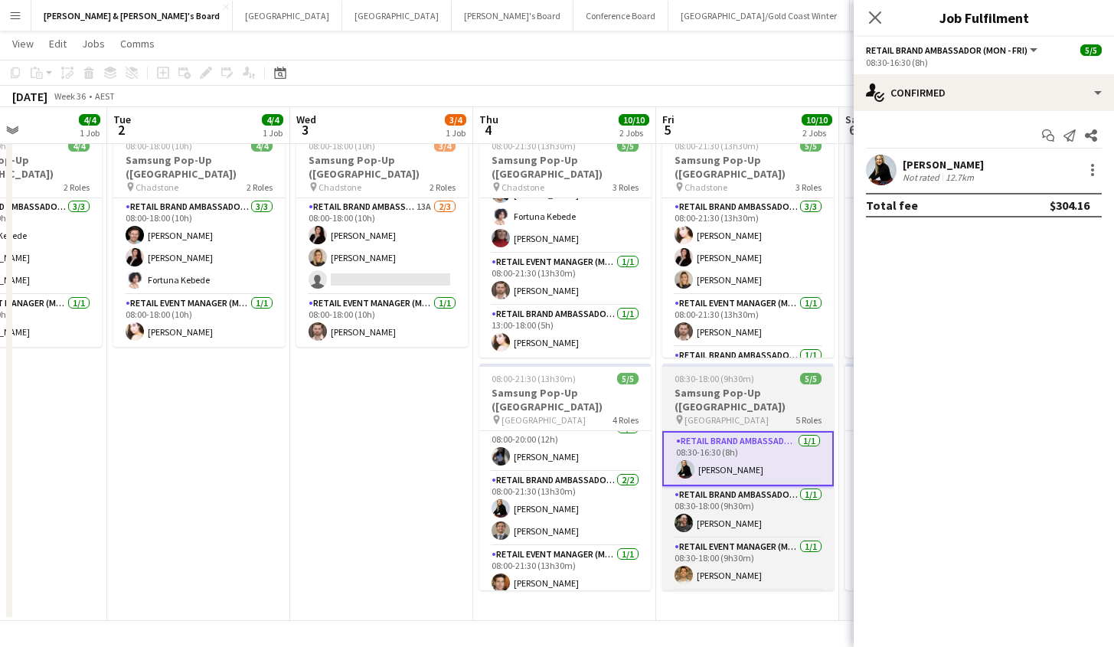
click at [742, 413] on div "pin [GEOGRAPHIC_DATA] 5 Roles" at bounding box center [747, 419] width 171 height 12
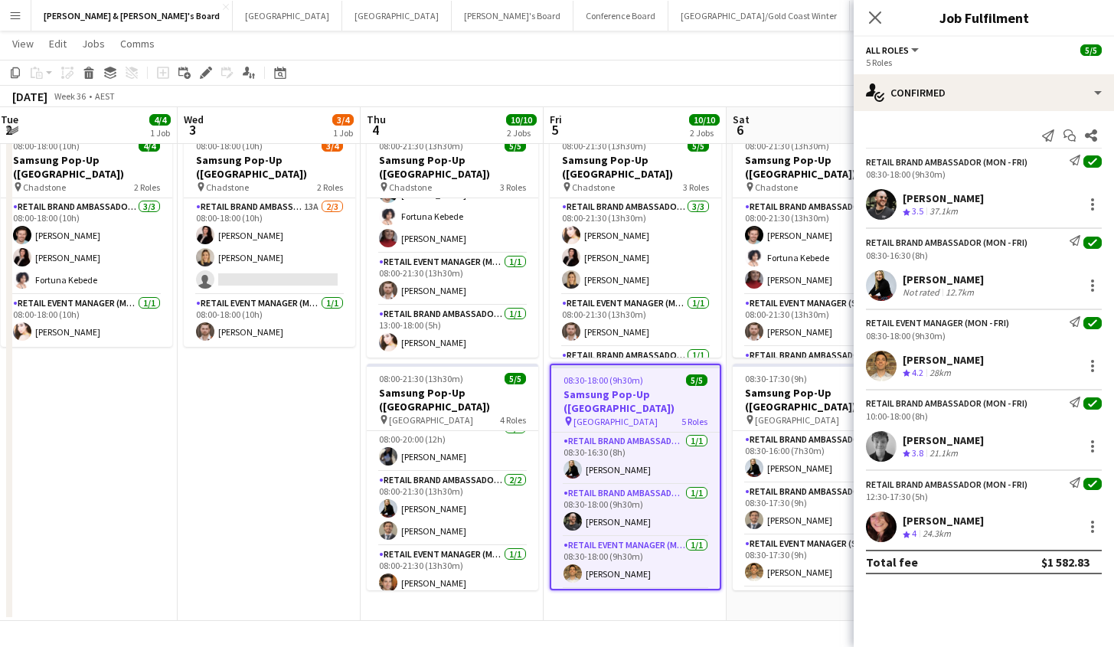
drag, startPoint x: 357, startPoint y: 432, endPoint x: 220, endPoint y: 421, distance: 137.4
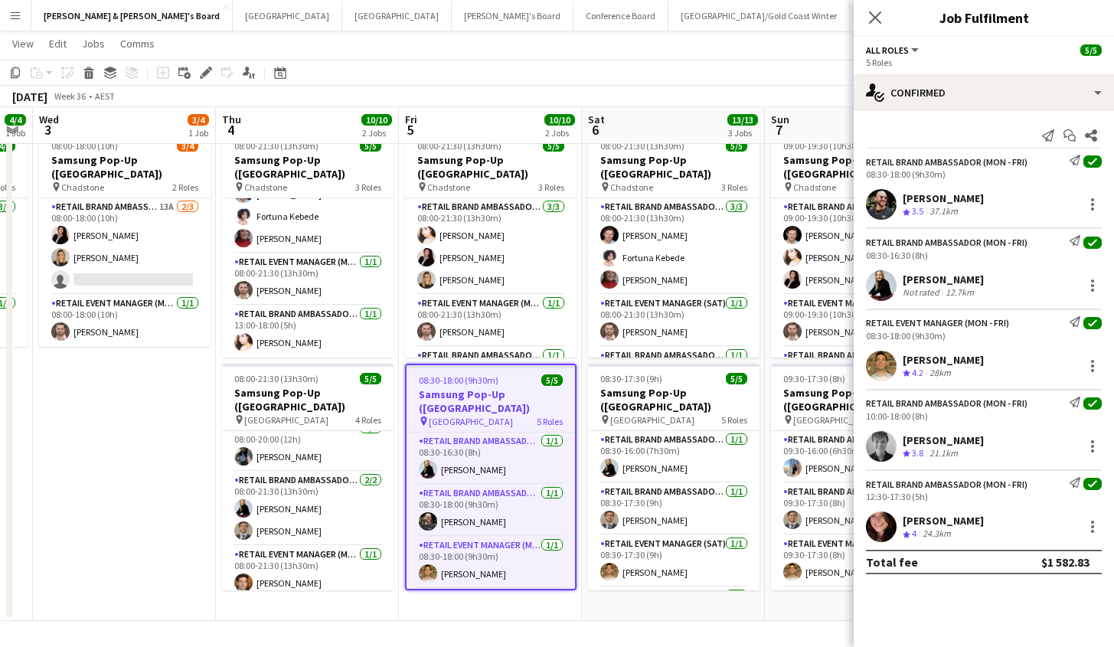
scroll to position [0, 518]
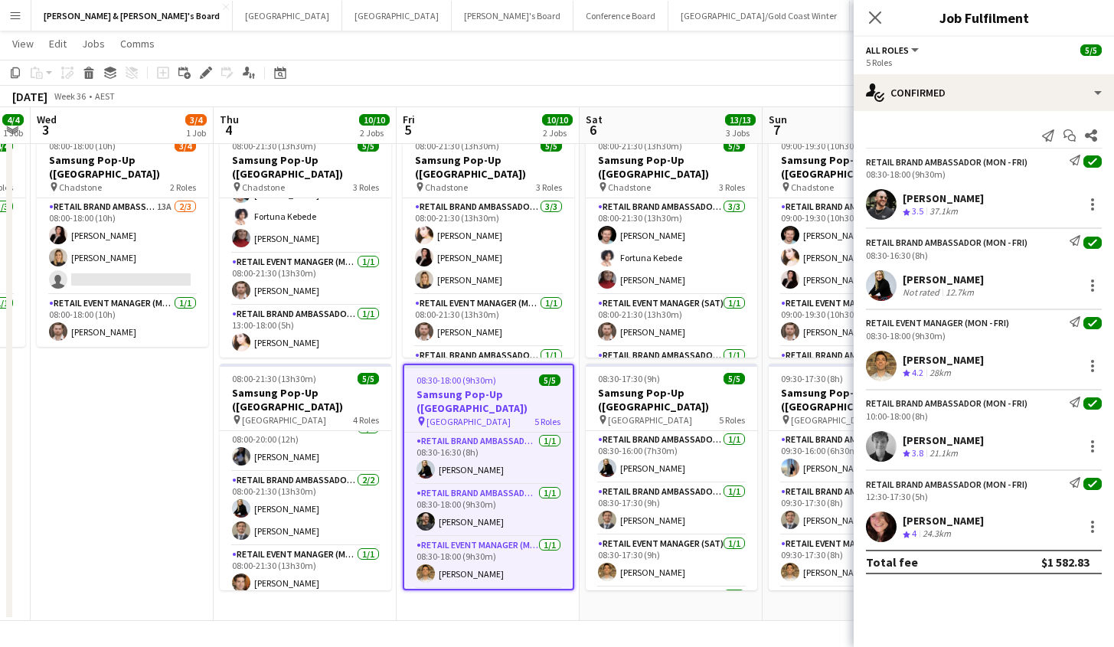
drag, startPoint x: 299, startPoint y: 426, endPoint x: 179, endPoint y: 418, distance: 120.5
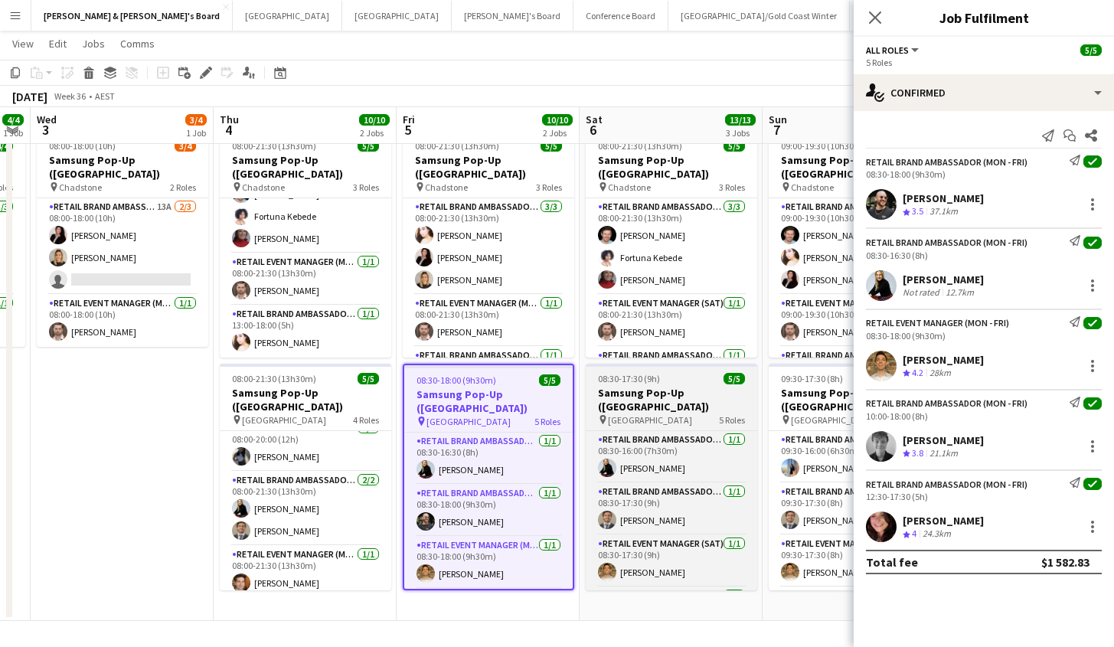
click at [639, 392] on h3 "Samsung Pop-Up ([GEOGRAPHIC_DATA])" at bounding box center [670, 400] width 171 height 28
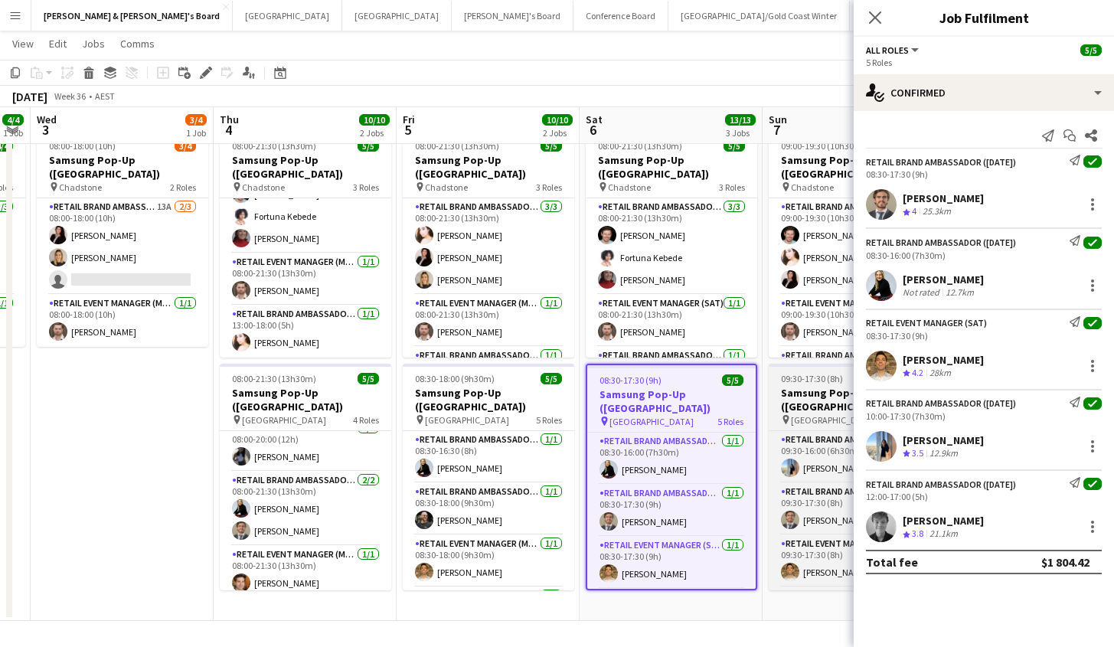
click at [811, 372] on app-job-card "09:30-17:30 (8h) 5/5 Samsung Pop-Up ([GEOGRAPHIC_DATA]) pin Castle Towers 5 Rol…" at bounding box center [853, 477] width 171 height 227
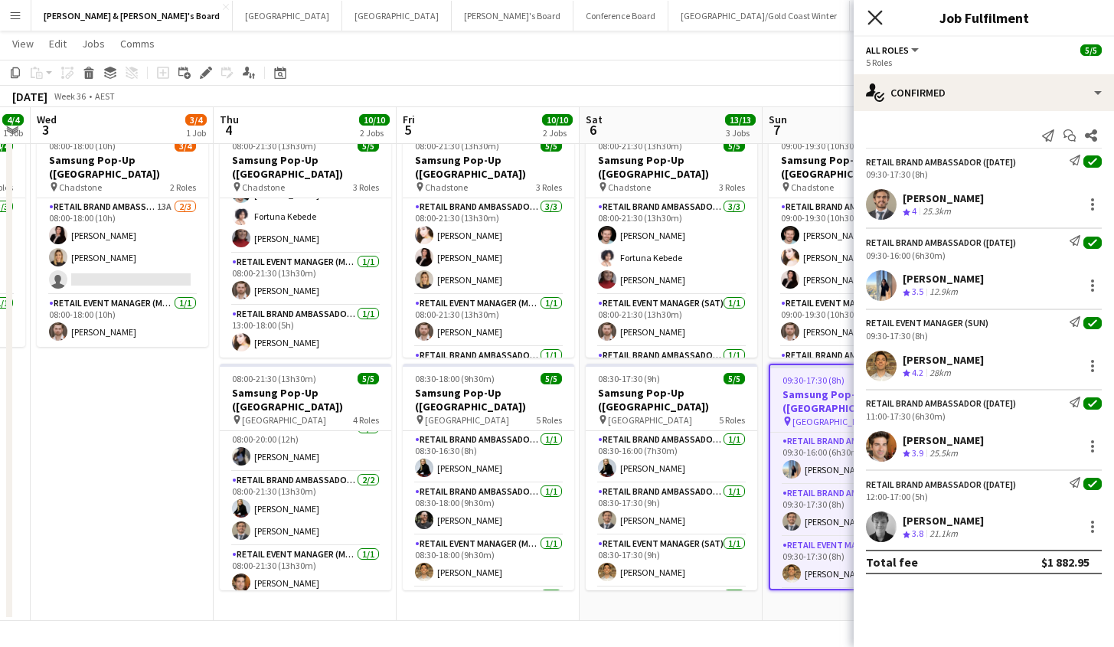
click at [876, 18] on icon at bounding box center [874, 17] width 15 height 15
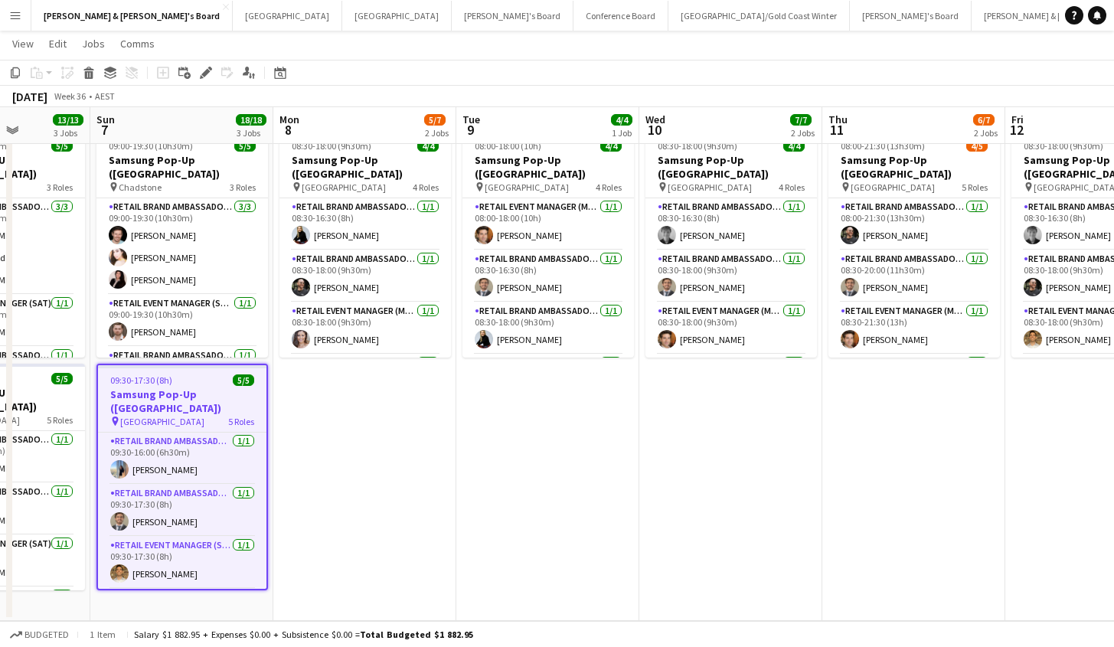
drag, startPoint x: 1015, startPoint y: 452, endPoint x: 351, endPoint y: 498, distance: 665.1
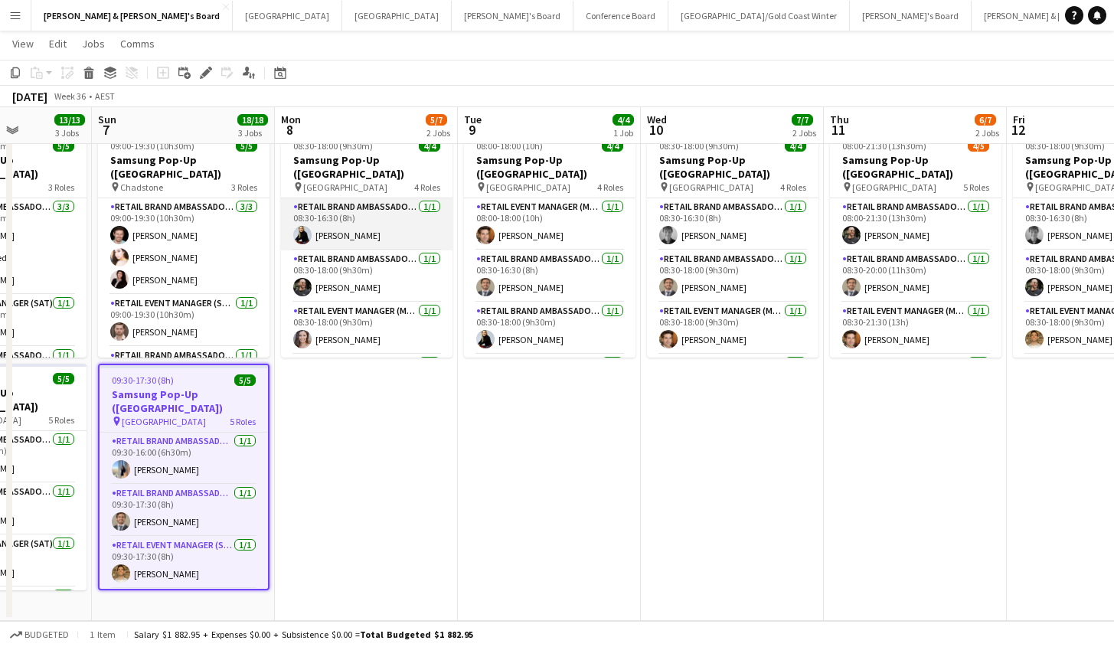
click at [380, 221] on app-card-role "RETAIL Brand Ambassador (Mon - Fri) [DATE] 08:30-16:30 (8h) [PERSON_NAME]" at bounding box center [366, 224] width 171 height 52
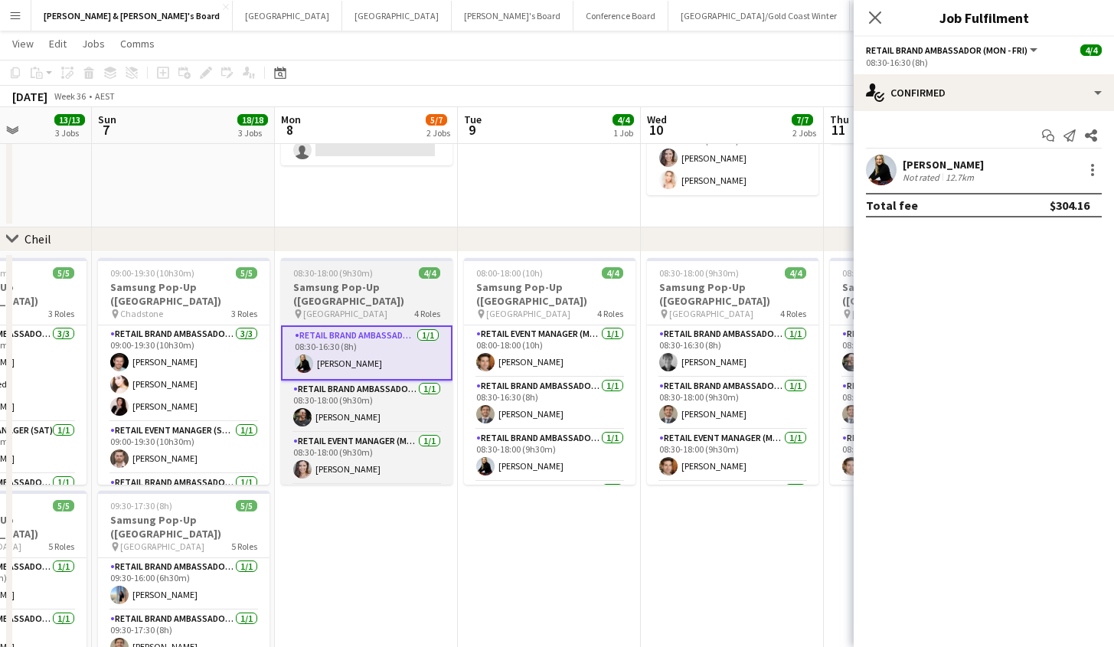
click at [398, 308] on div "pin [GEOGRAPHIC_DATA] 4 Roles" at bounding box center [366, 314] width 171 height 12
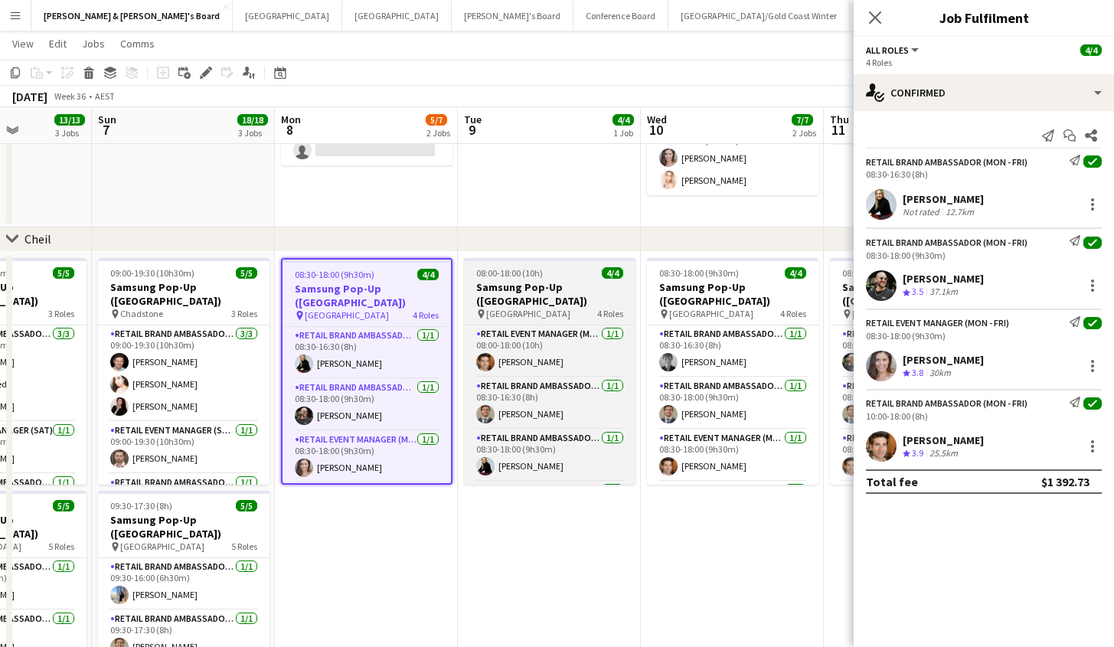
click at [548, 279] on app-job-card "08:00-18:00 (10h) 4/4 Samsung Pop-Up ([GEOGRAPHIC_DATA]) pin Castle Towers 4 Ro…" at bounding box center [549, 371] width 171 height 227
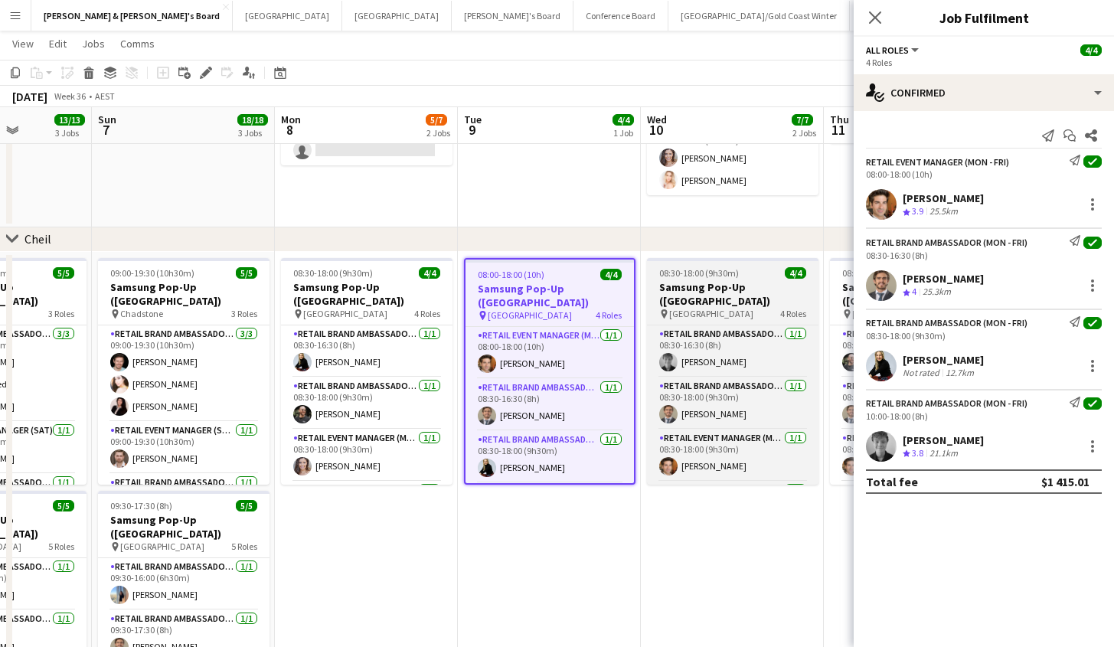
click at [729, 308] on div "pin [GEOGRAPHIC_DATA] 4 Roles" at bounding box center [732, 314] width 171 height 12
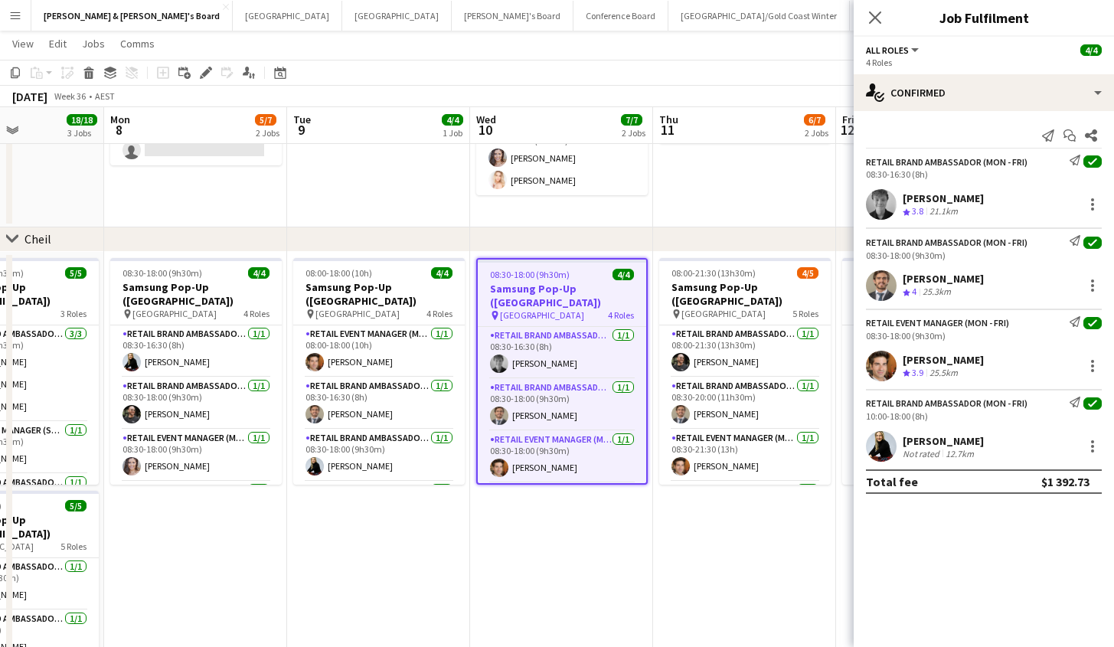
scroll to position [0, 682]
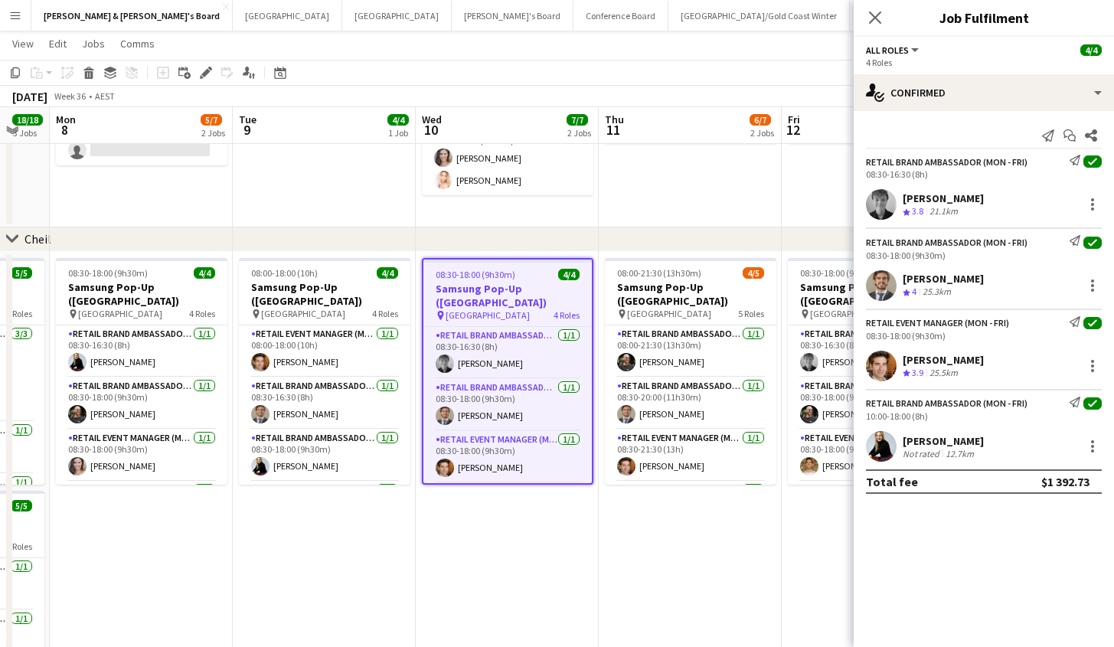
drag, startPoint x: 600, startPoint y: 544, endPoint x: 377, endPoint y: 545, distance: 223.5
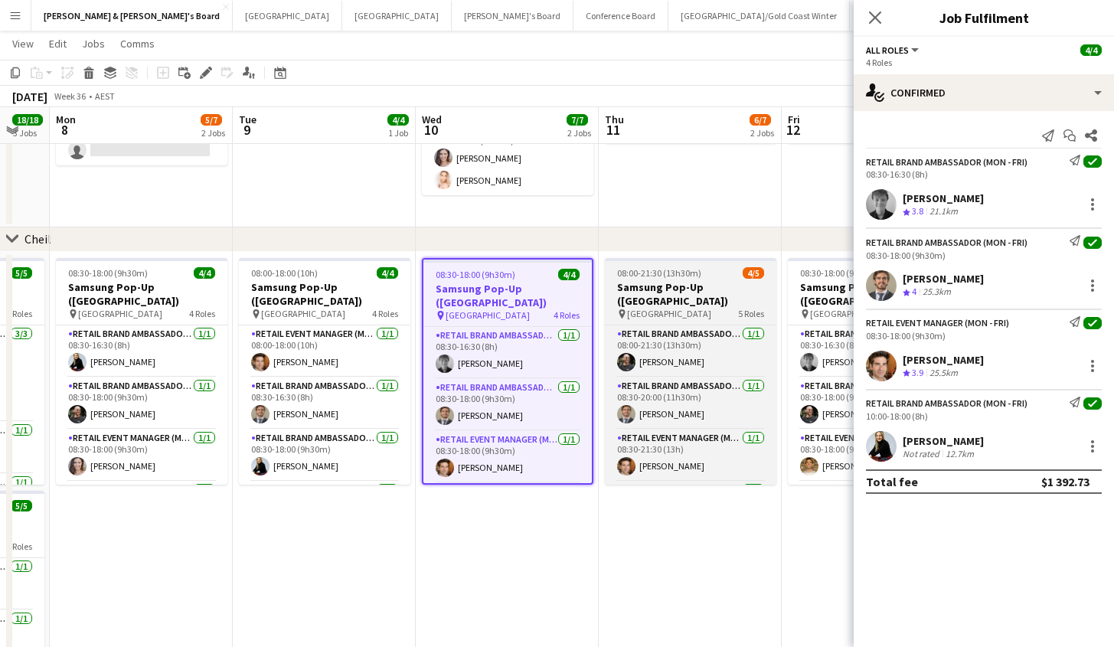
click at [624, 289] on h3 "Samsung Pop-Up ([GEOGRAPHIC_DATA])" at bounding box center [690, 294] width 171 height 28
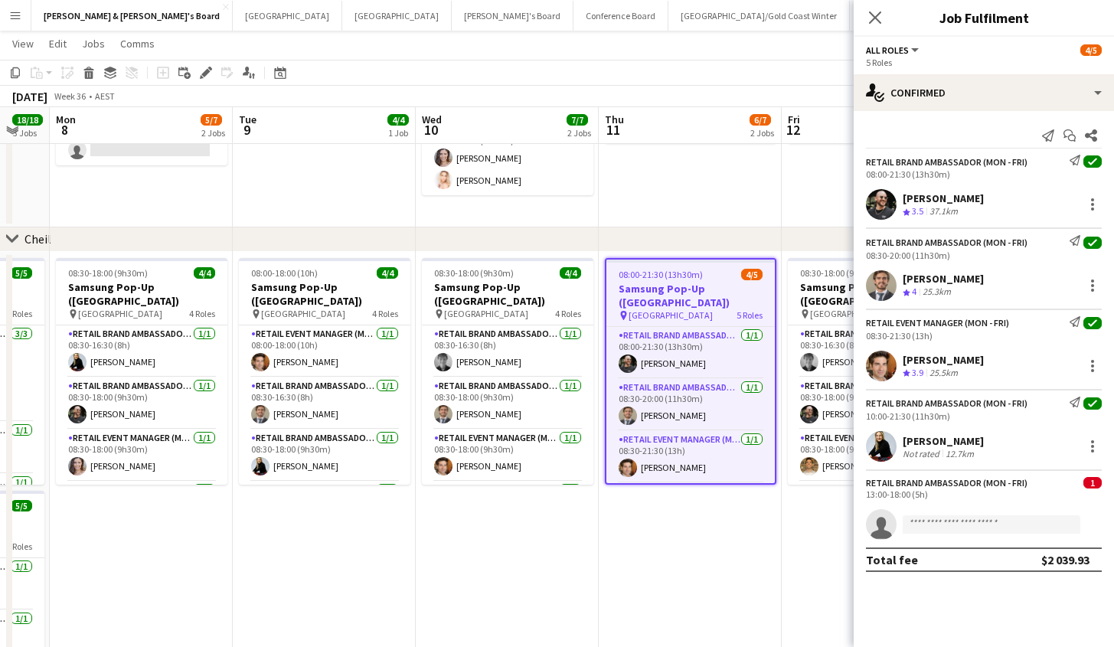
scroll to position [1262, 0]
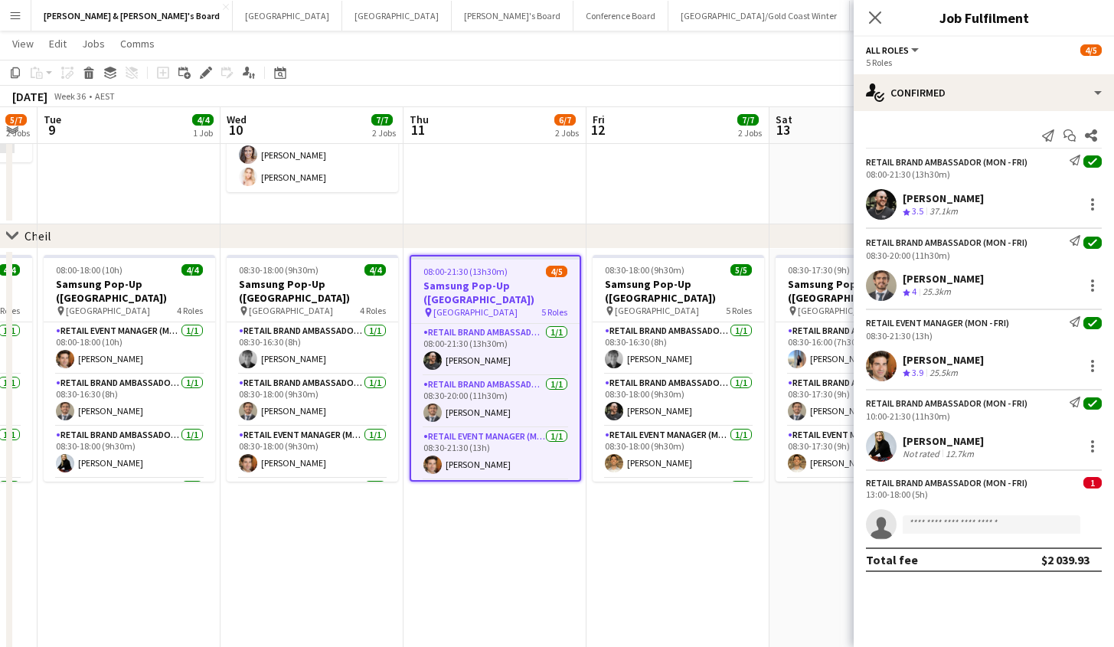
drag, startPoint x: 786, startPoint y: 528, endPoint x: 592, endPoint y: 513, distance: 194.2
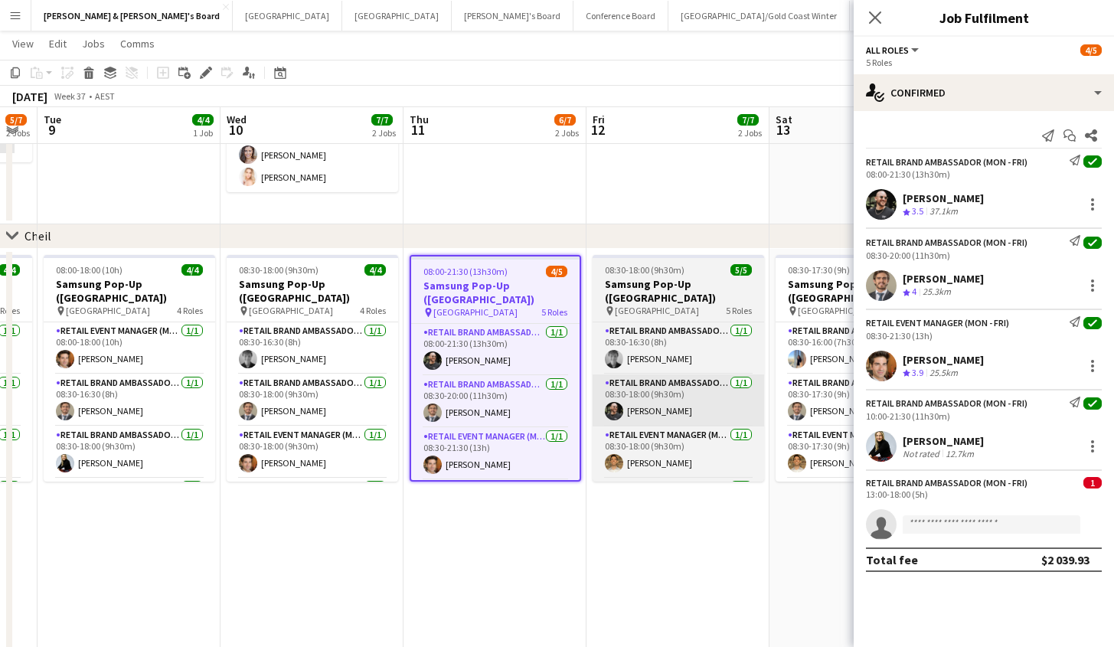
scroll to position [0, 511]
click at [690, 305] on div "pin [GEOGRAPHIC_DATA] 5 Roles" at bounding box center [677, 311] width 171 height 12
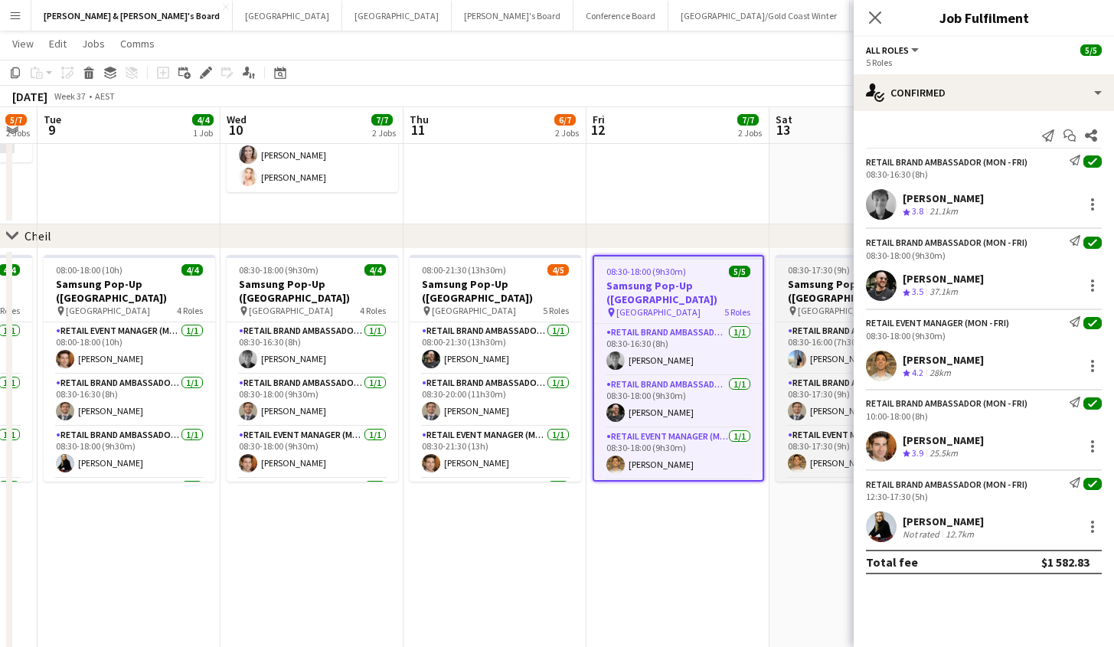
click at [826, 305] on span "[GEOGRAPHIC_DATA]" at bounding box center [839, 310] width 84 height 11
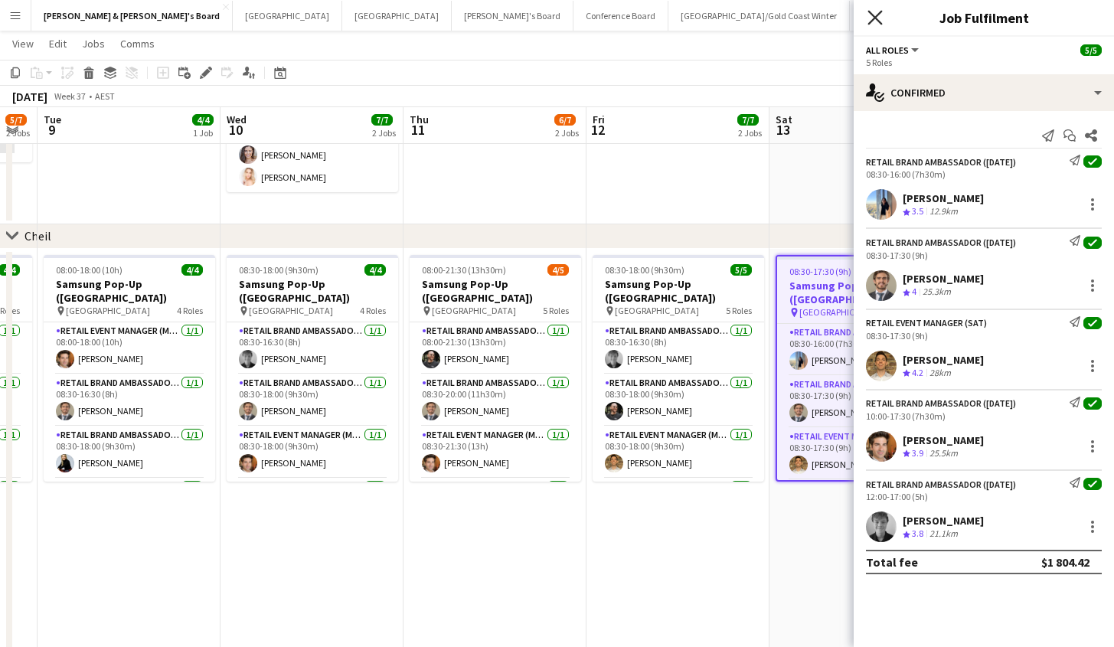
click at [879, 22] on icon at bounding box center [874, 17] width 15 height 15
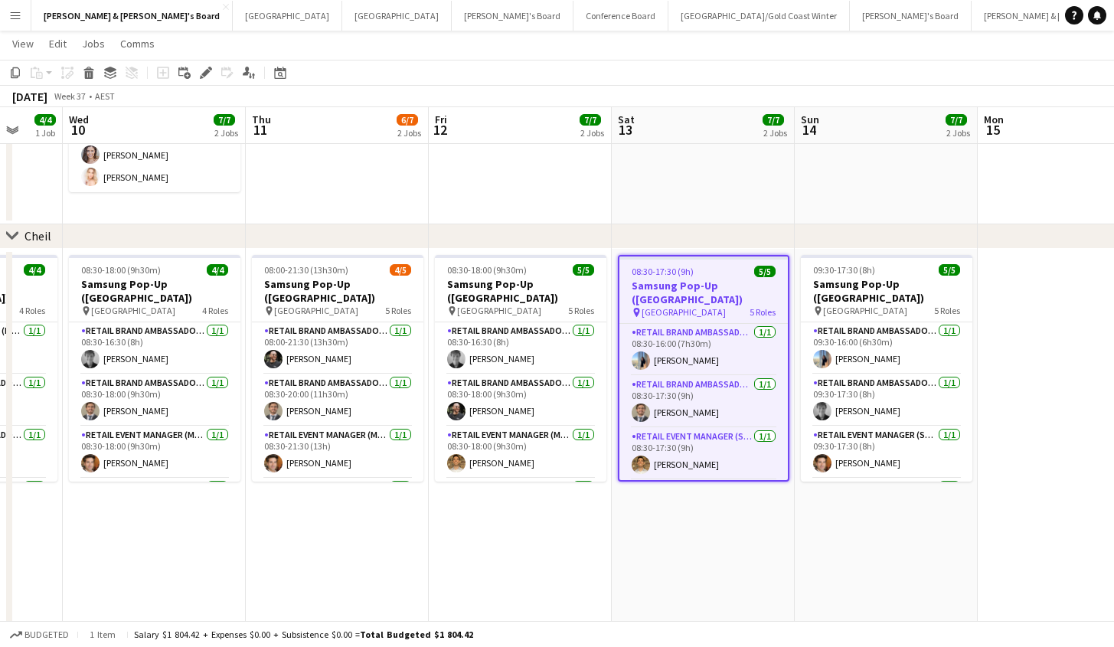
drag, startPoint x: 878, startPoint y: 526, endPoint x: 765, endPoint y: 478, distance: 122.4
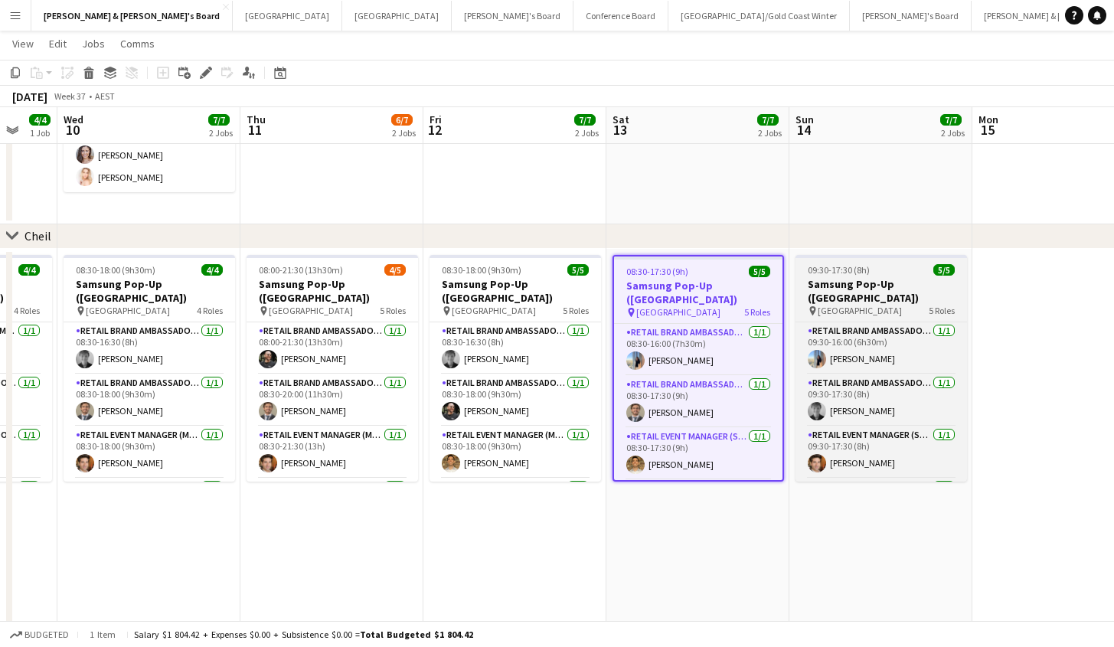
click at [837, 285] on h3 "Samsung Pop-Up ([GEOGRAPHIC_DATA])" at bounding box center [880, 291] width 171 height 28
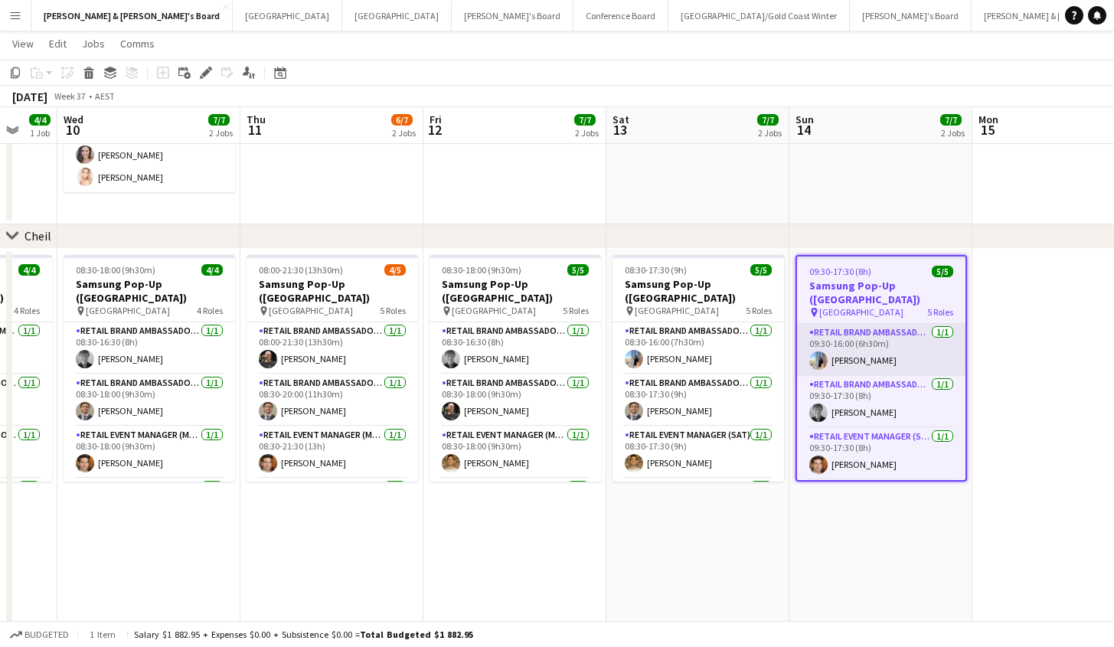
click at [871, 324] on app-card-role "RETAIL Brand Ambassador ([DATE]) [DATE] 09:30-16:00 (6h30m) [PERSON_NAME]" at bounding box center [881, 350] width 168 height 52
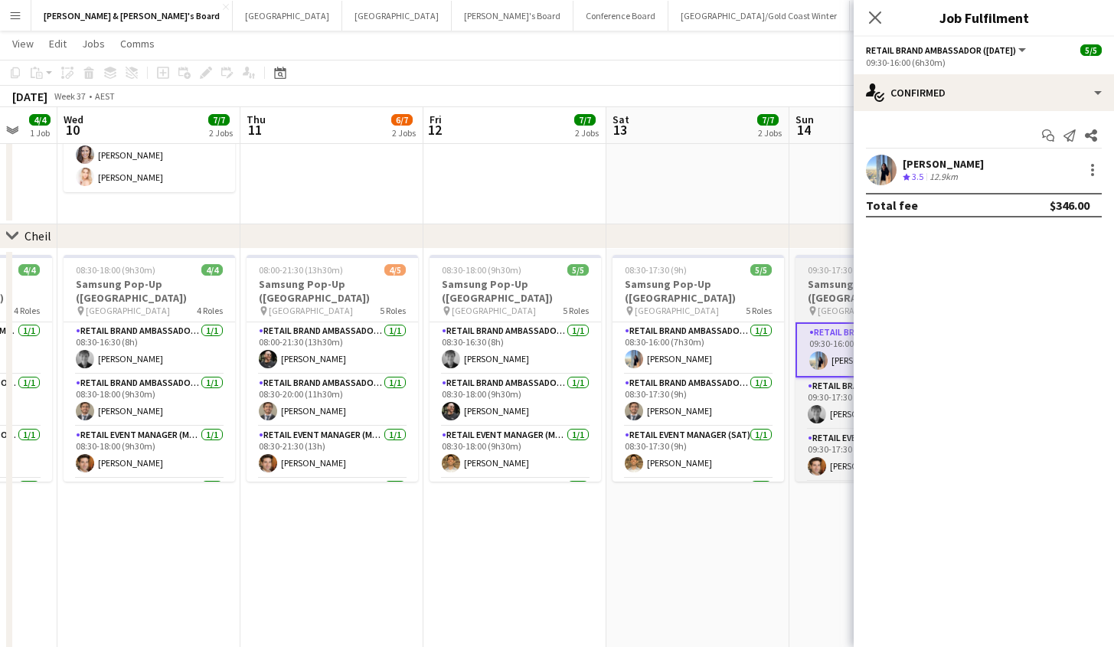
scroll to position [0, 676]
click at [842, 279] on h3 "Samsung Pop-Up ([GEOGRAPHIC_DATA])" at bounding box center [879, 291] width 171 height 28
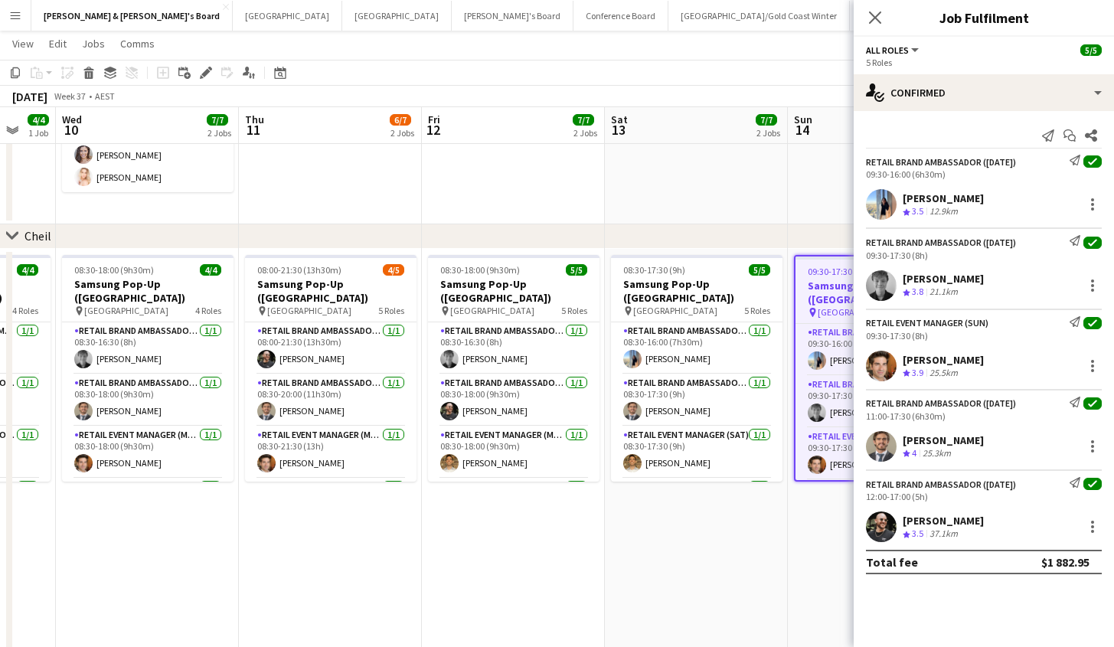
click at [492, 243] on div "chevron-right Cheil" at bounding box center [557, 236] width 1114 height 24
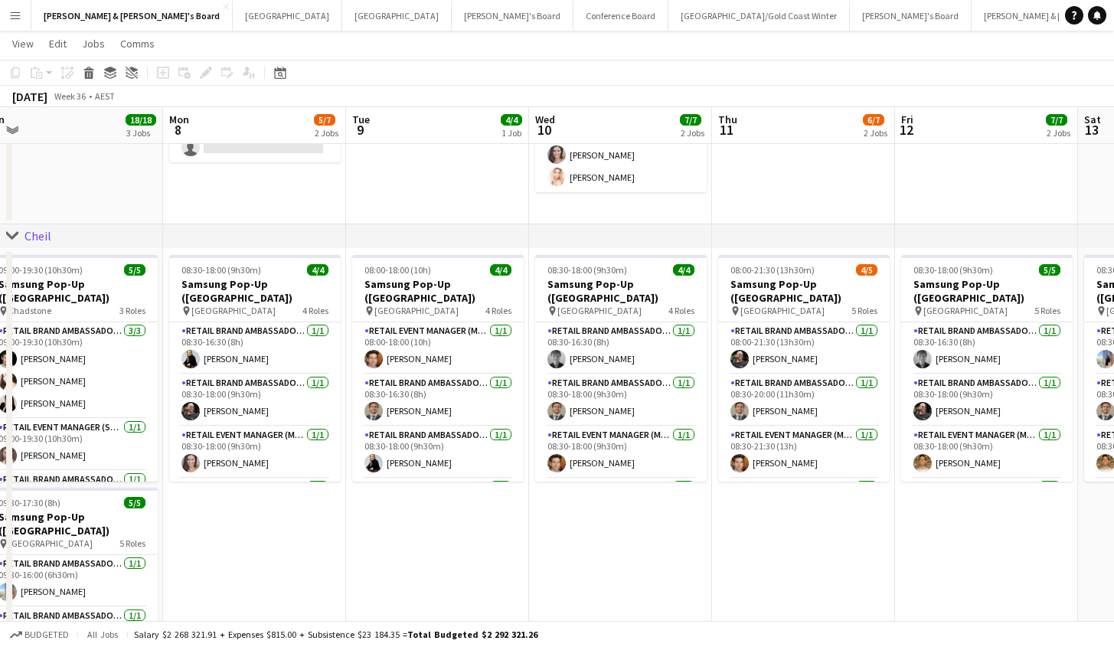
scroll to position [0, 422]
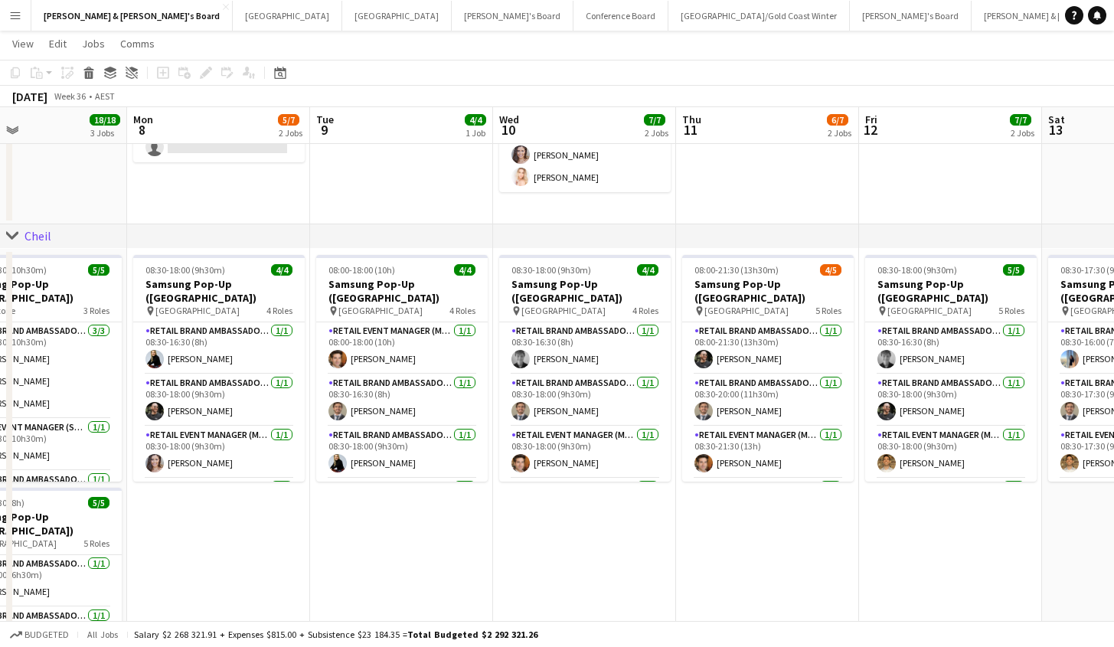
drag, startPoint x: 480, startPoint y: 223, endPoint x: 854, endPoint y: 221, distance: 374.2
drag, startPoint x: 450, startPoint y: 233, endPoint x: 781, endPoint y: 234, distance: 330.6
click at [781, 234] on div "chevron-right Cheil" at bounding box center [557, 236] width 1114 height 24
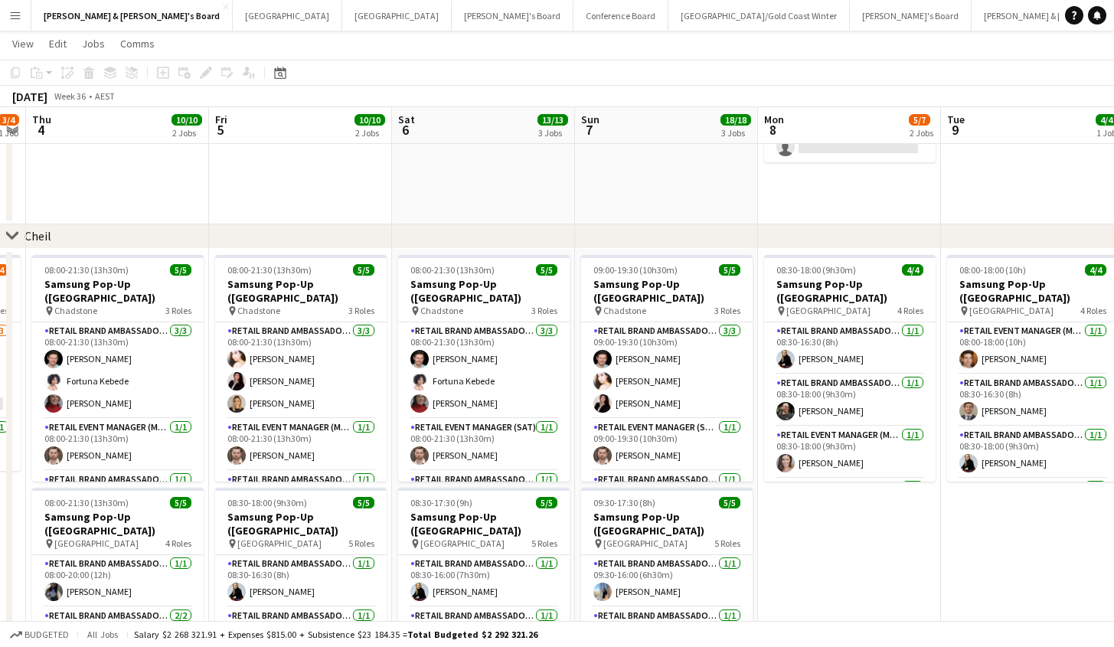
drag, startPoint x: 469, startPoint y: 533, endPoint x: 1035, endPoint y: 546, distance: 565.7
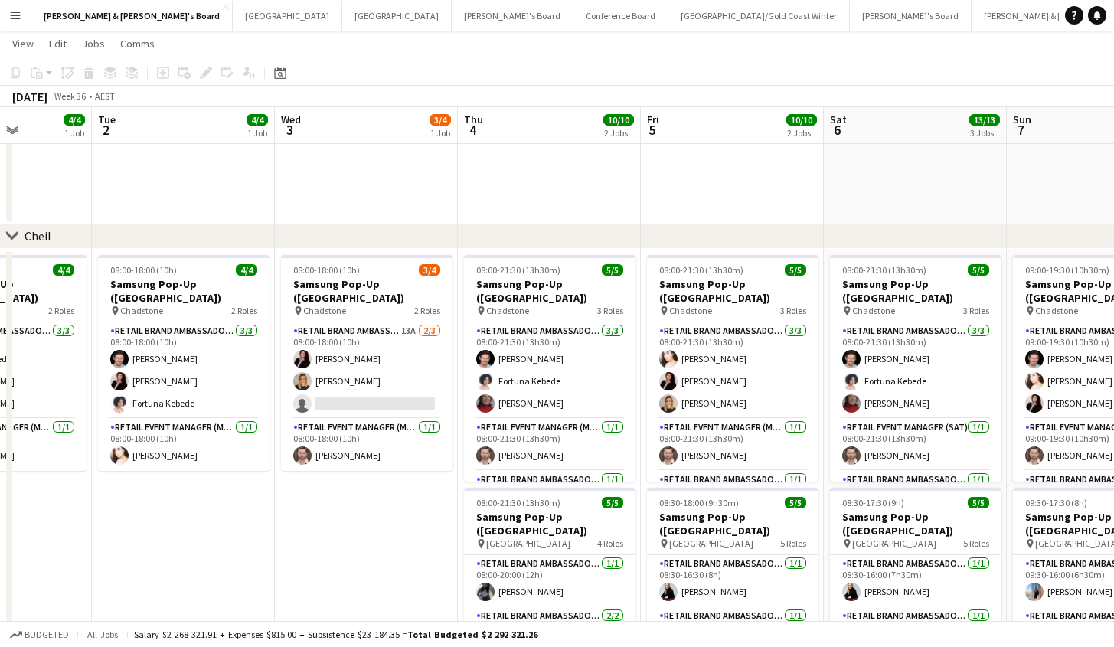
drag, startPoint x: 285, startPoint y: 184, endPoint x: 716, endPoint y: 217, distance: 432.9
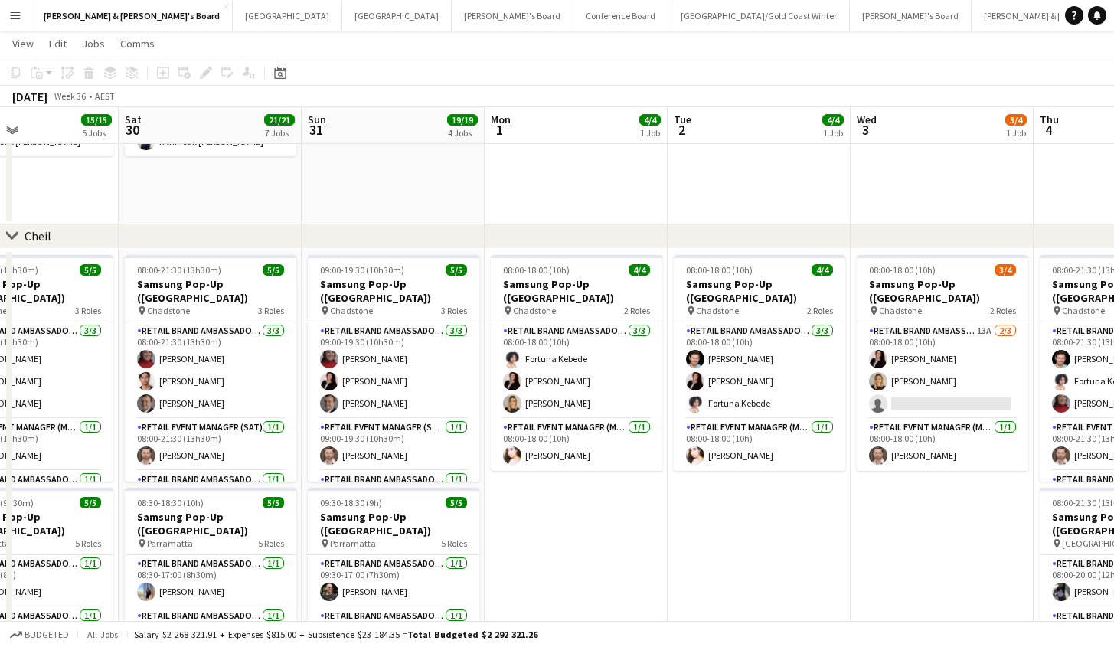
drag, startPoint x: 243, startPoint y: 545, endPoint x: 818, endPoint y: 550, distance: 575.6
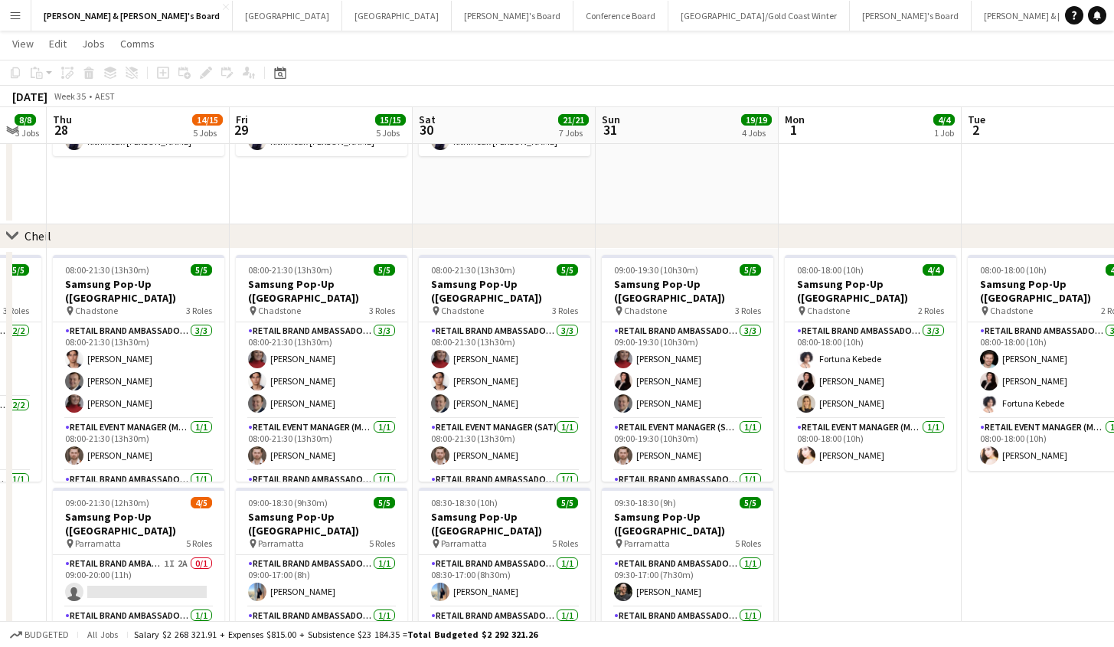
scroll to position [0, 318]
drag, startPoint x: 533, startPoint y: 562, endPoint x: 826, endPoint y: 537, distance: 293.4
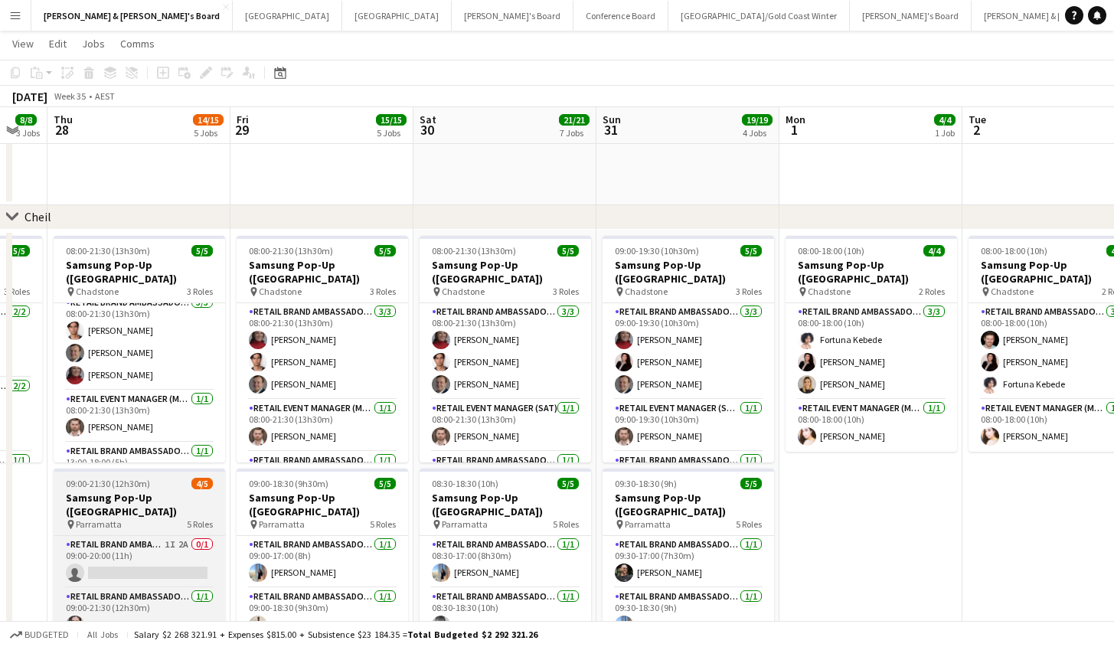
scroll to position [1284, 0]
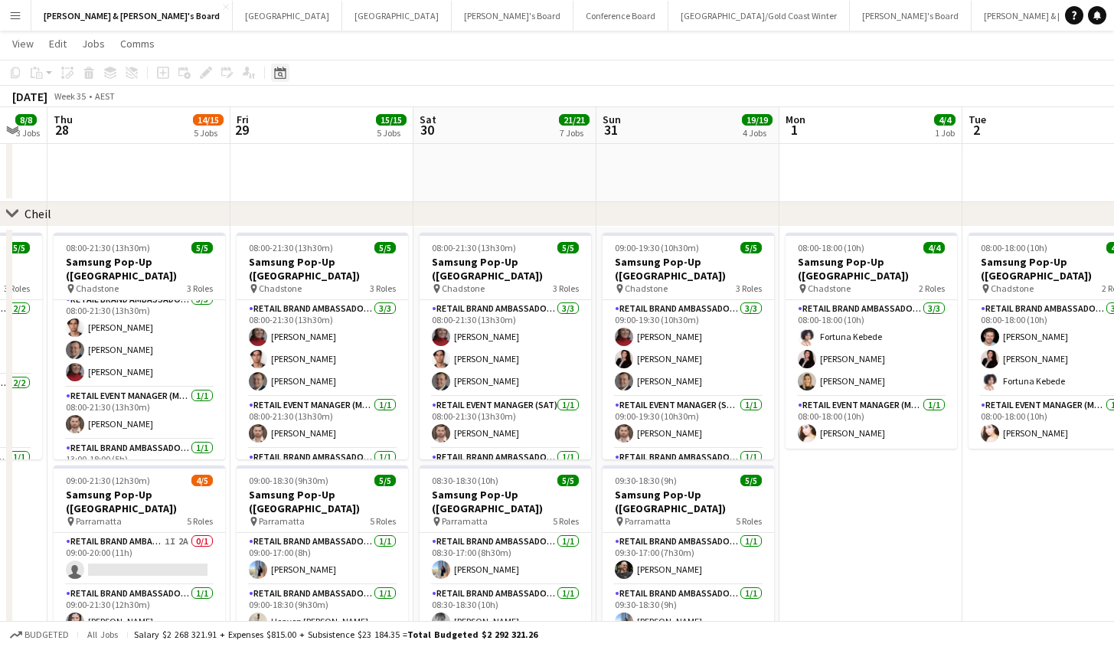
click at [284, 77] on icon "Date picker" at bounding box center [280, 73] width 12 height 12
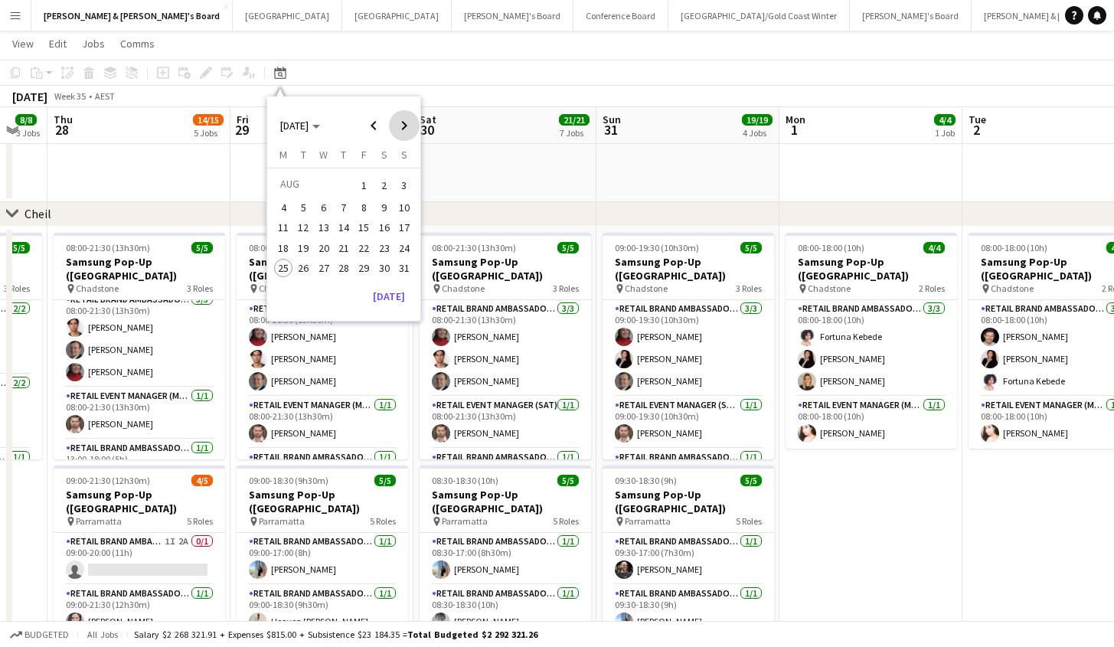
click at [399, 127] on span "Next month" at bounding box center [404, 125] width 31 height 31
click at [326, 227] on span "10" at bounding box center [324, 224] width 18 height 18
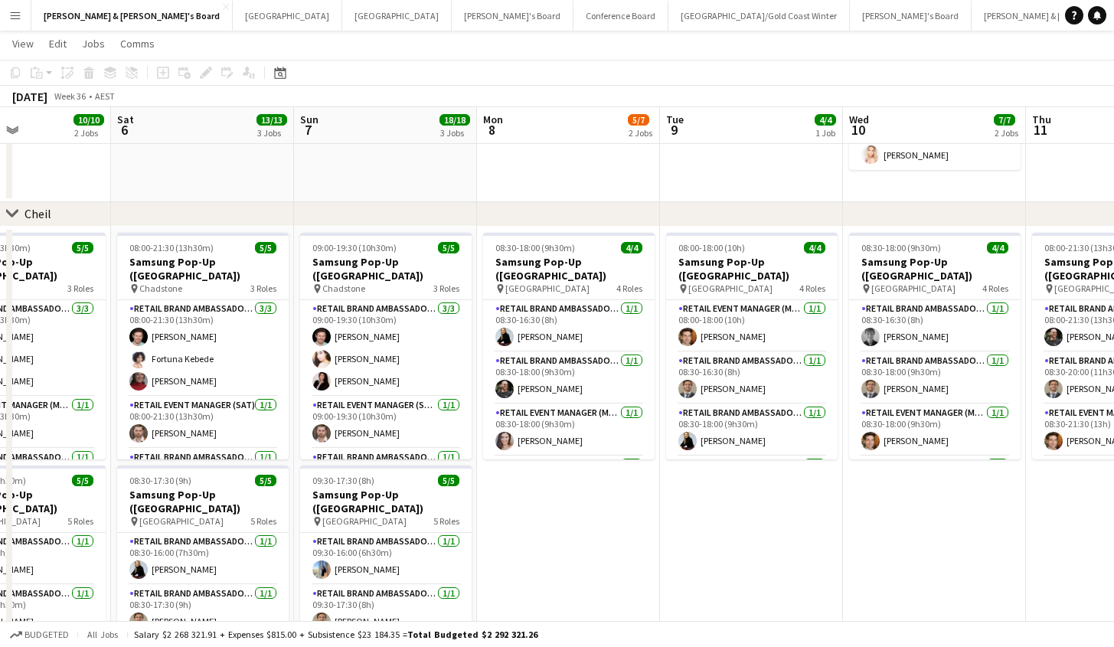
drag, startPoint x: 531, startPoint y: 517, endPoint x: 885, endPoint y: 529, distance: 354.5
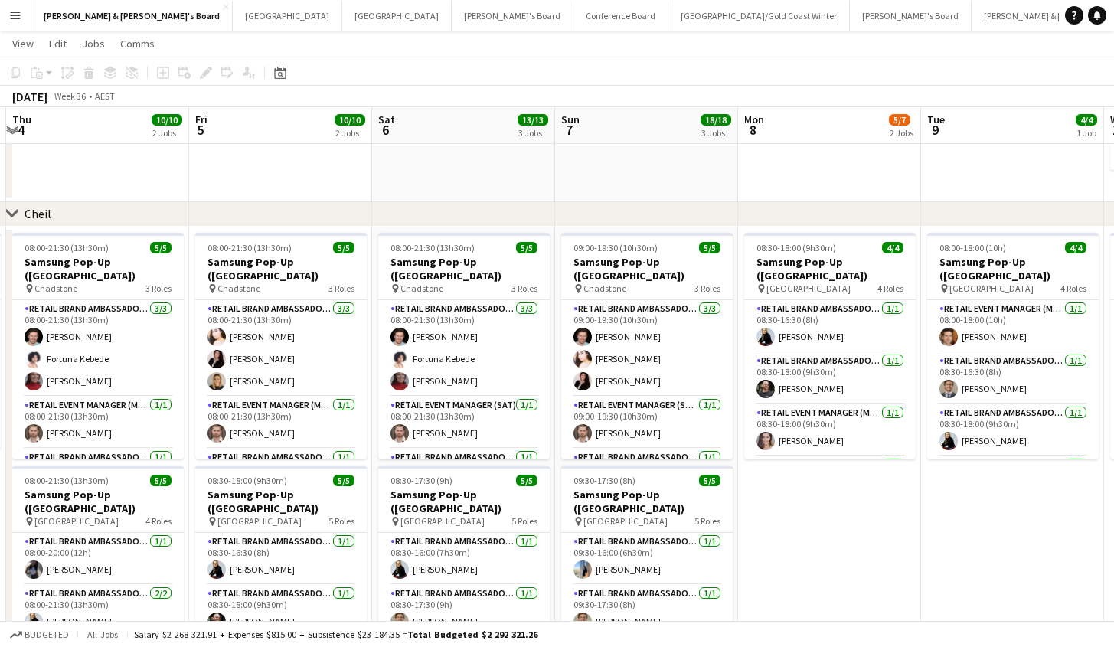
drag, startPoint x: 737, startPoint y: 541, endPoint x: 998, endPoint y: 539, distance: 261.0
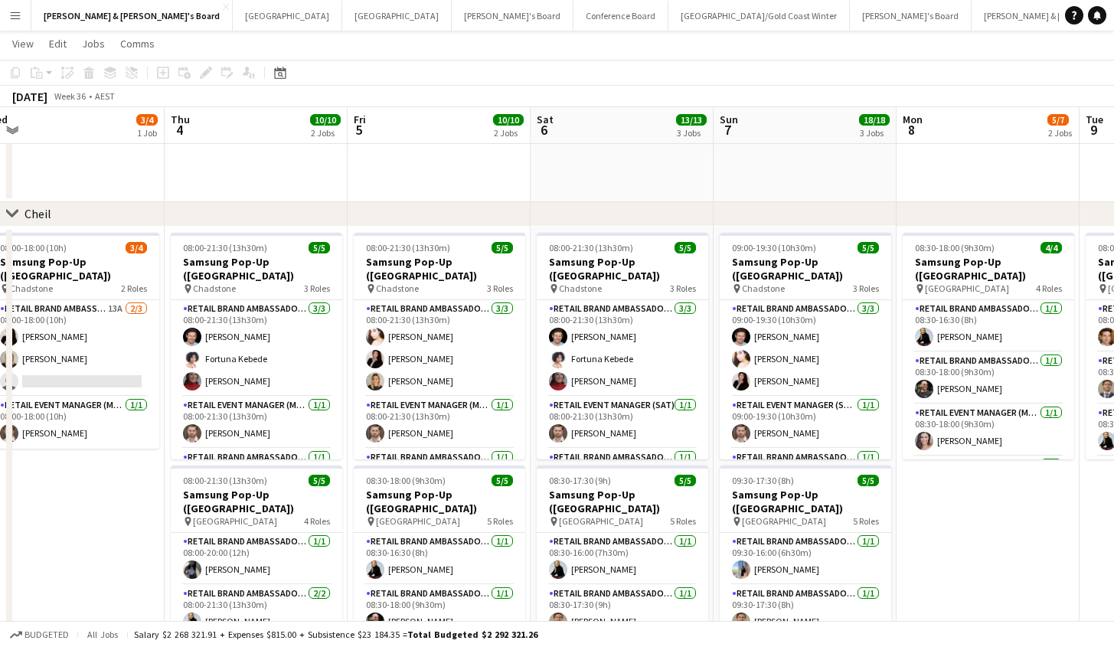
scroll to position [0, 383]
drag, startPoint x: 839, startPoint y: 557, endPoint x: 998, endPoint y: 544, distance: 159.7
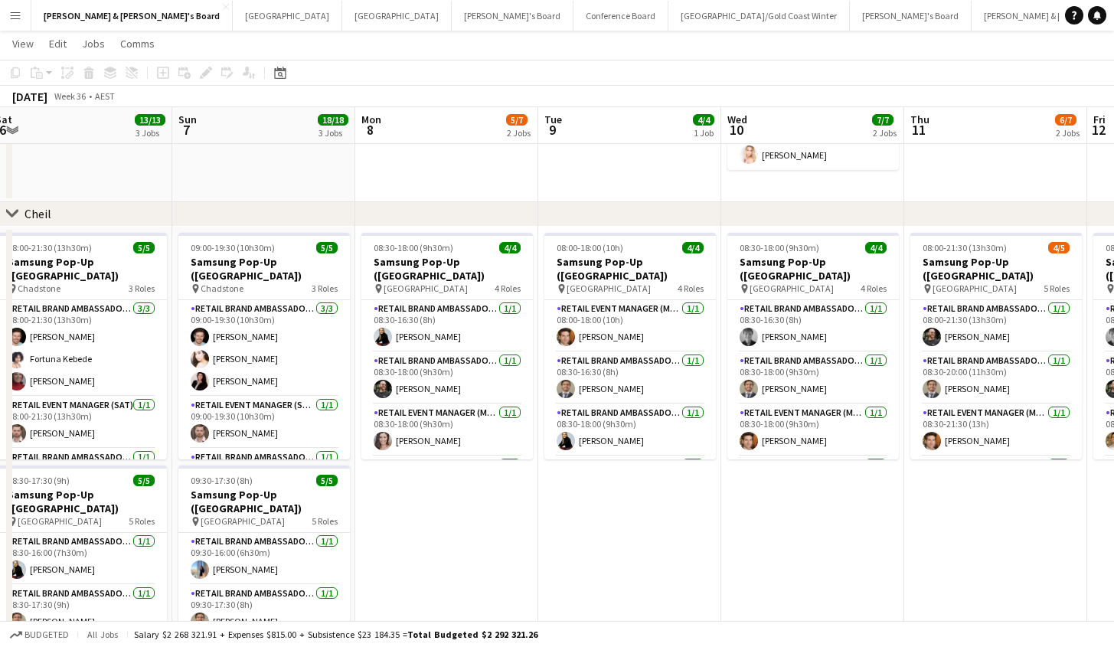
drag, startPoint x: 1026, startPoint y: 256, endPoint x: 403, endPoint y: 553, distance: 690.5
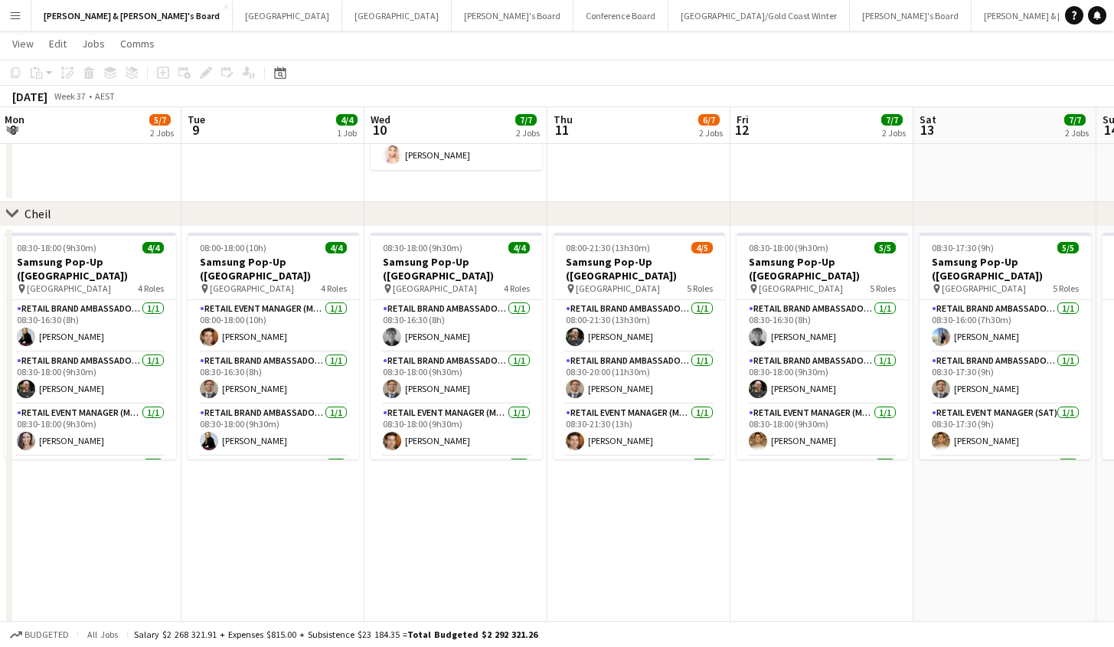
scroll to position [0, 555]
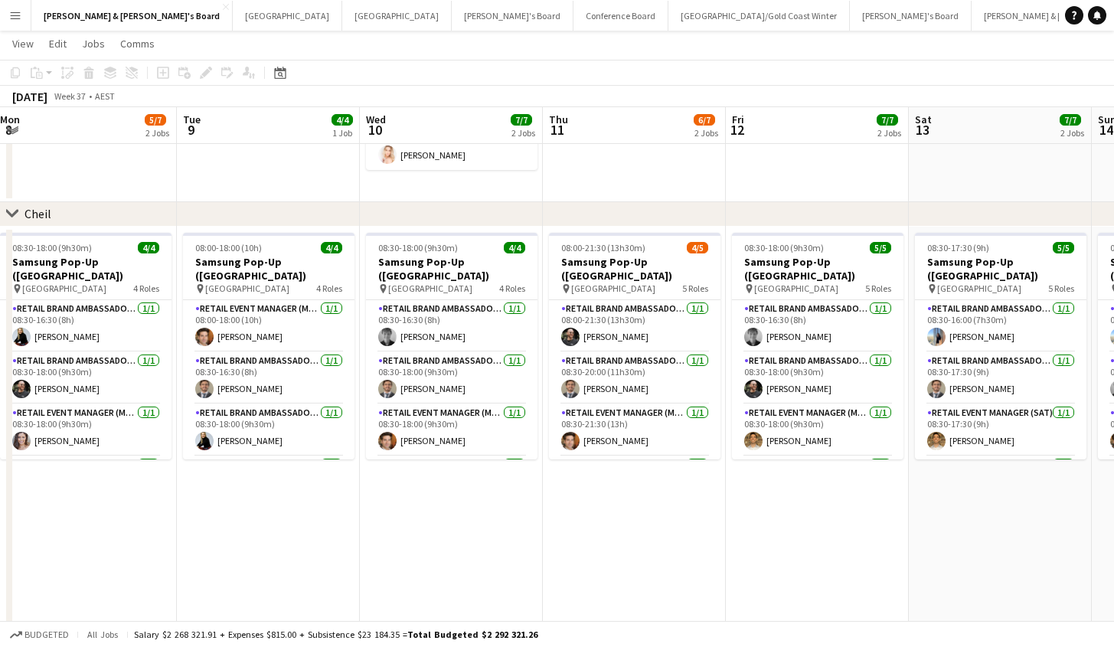
drag, startPoint x: 716, startPoint y: 528, endPoint x: 359, endPoint y: 559, distance: 358.7
click at [608, 519] on app-date-cell "08:00-21:30 (13h30m) 4/5 Samsung Pop-Up ([GEOGRAPHIC_DATA]) pin Castle Towers 5…" at bounding box center [634, 475] width 183 height 496
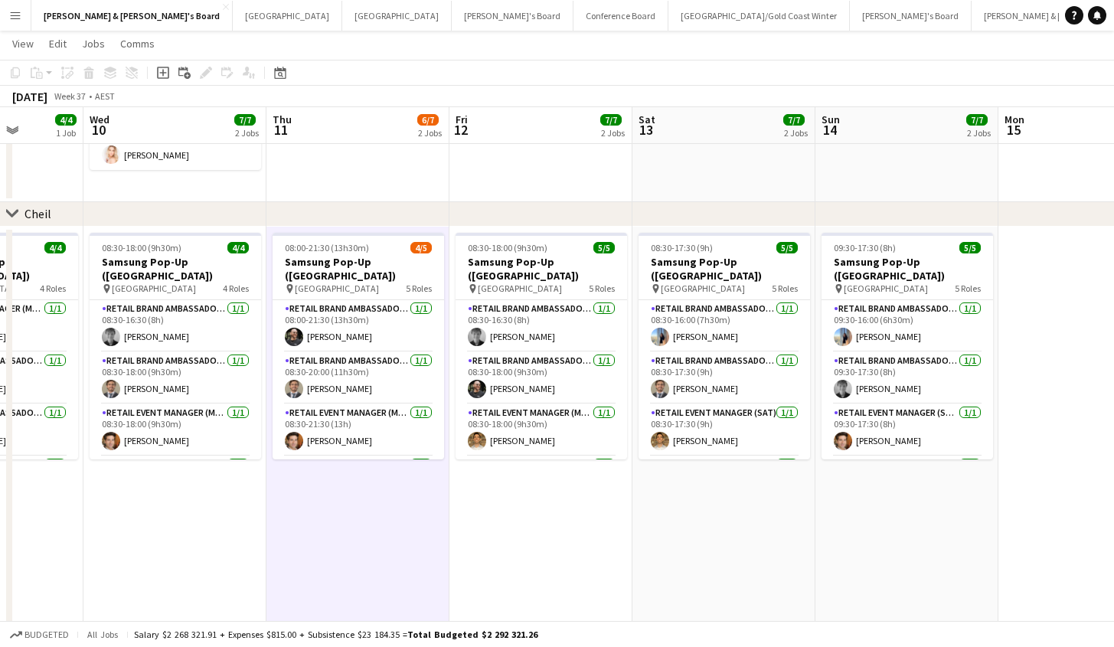
scroll to position [0, 466]
drag, startPoint x: 915, startPoint y: 489, endPoint x: 638, endPoint y: 528, distance: 279.8
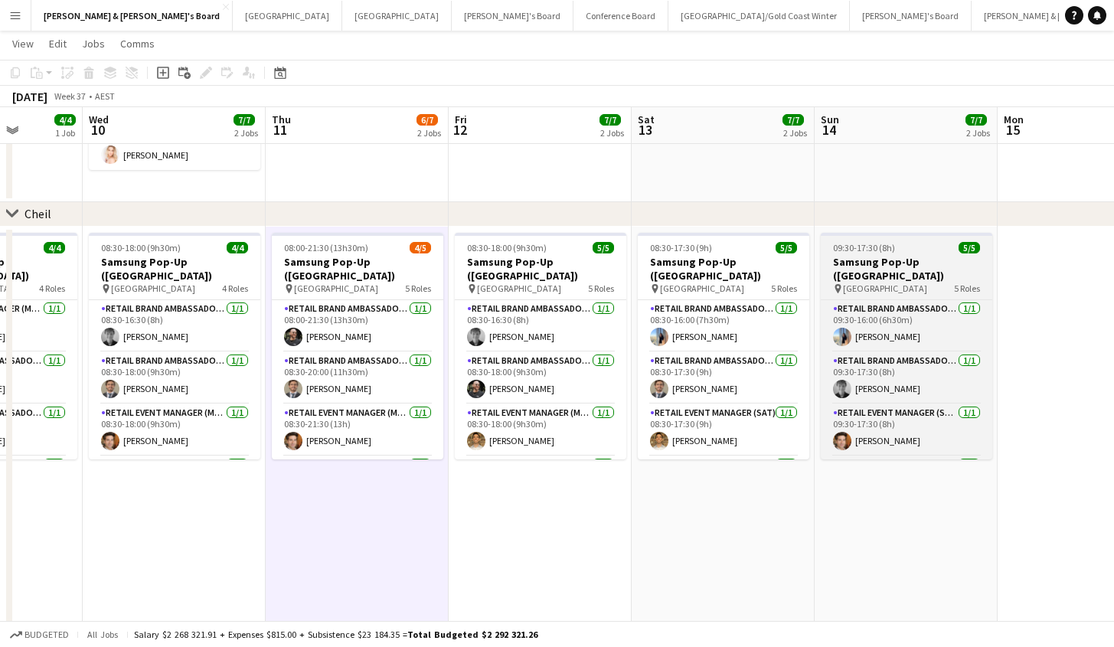
click at [940, 282] on div "pin [GEOGRAPHIC_DATA] 5 Roles" at bounding box center [905, 288] width 171 height 12
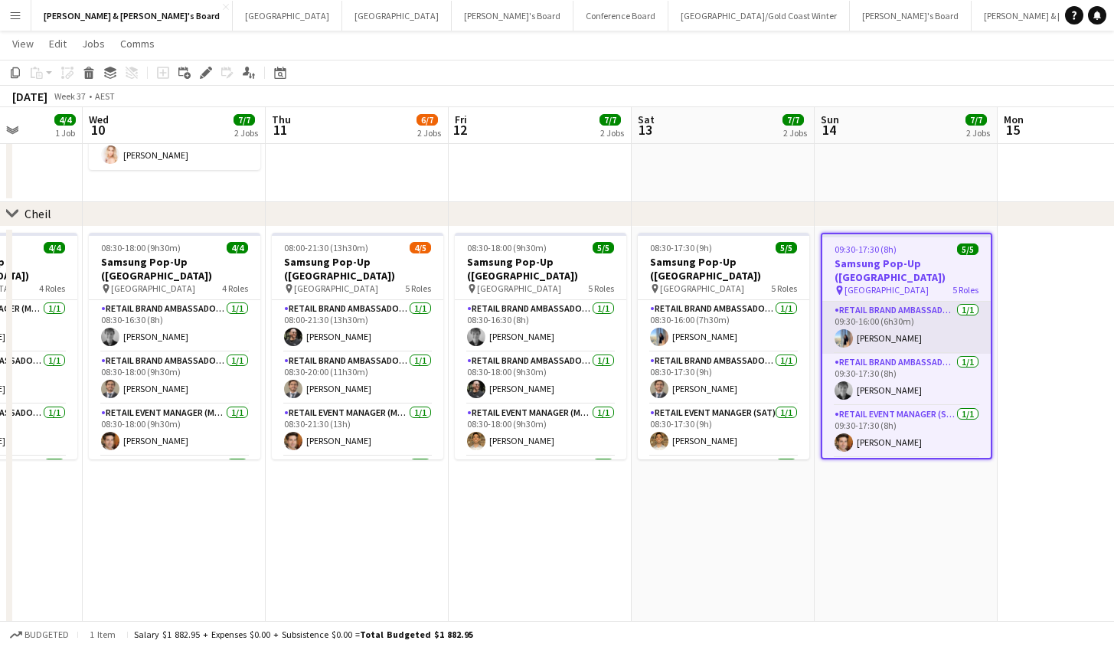
click at [902, 330] on app-card-role "RETAIL Brand Ambassador ([DATE]) [DATE] 09:30-16:00 (6h30m) [PERSON_NAME]" at bounding box center [906, 328] width 168 height 52
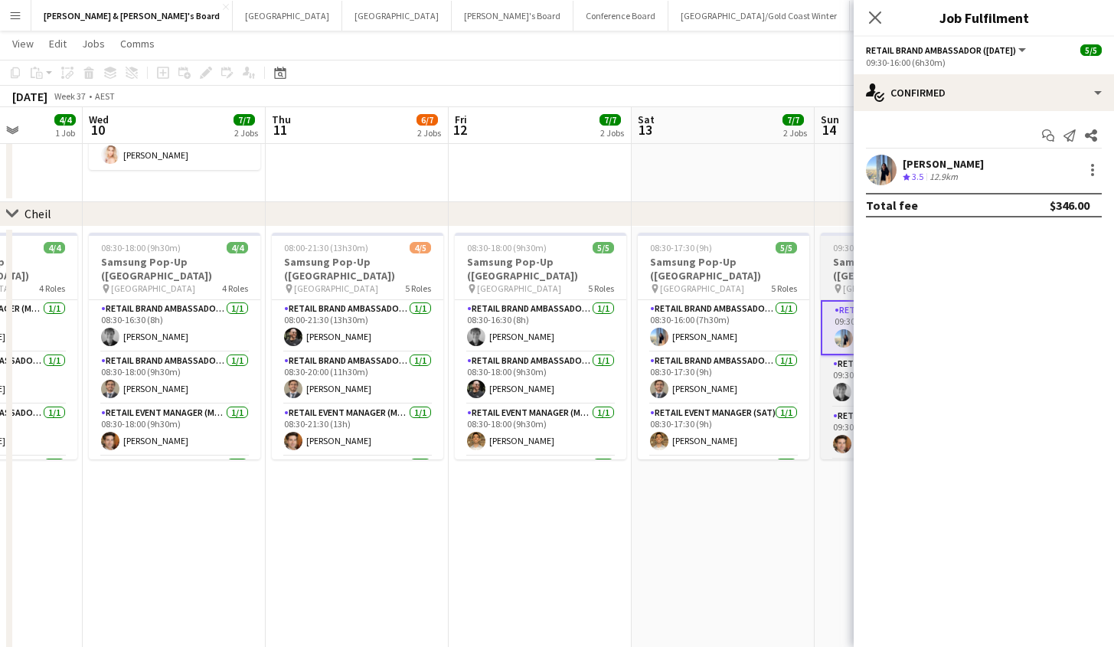
click at [837, 252] on span "09:30-17:30 (8h)" at bounding box center [864, 247] width 62 height 11
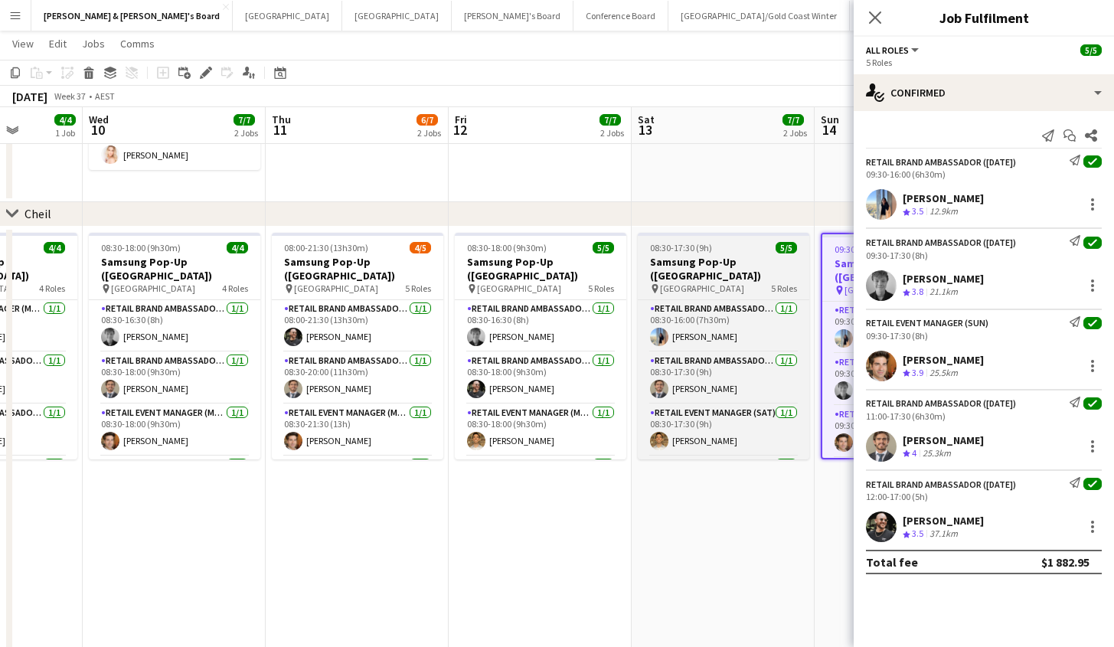
click at [722, 255] on h3 "Samsung Pop-Up ([GEOGRAPHIC_DATA])" at bounding box center [723, 269] width 171 height 28
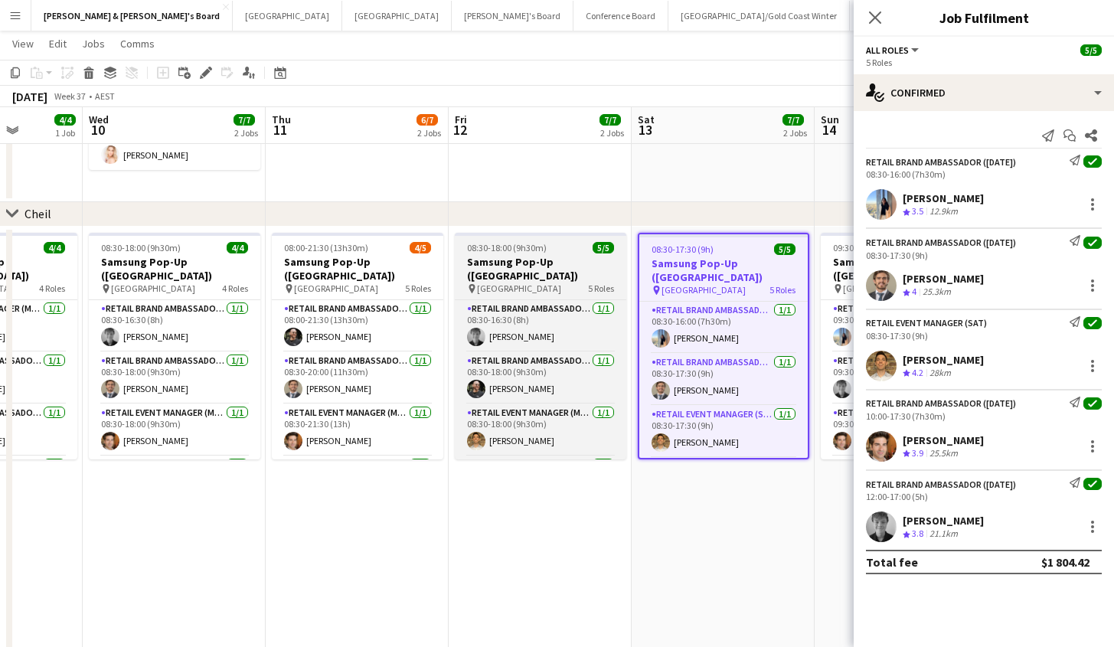
click at [516, 256] on h3 "Samsung Pop-Up ([GEOGRAPHIC_DATA])" at bounding box center [540, 269] width 171 height 28
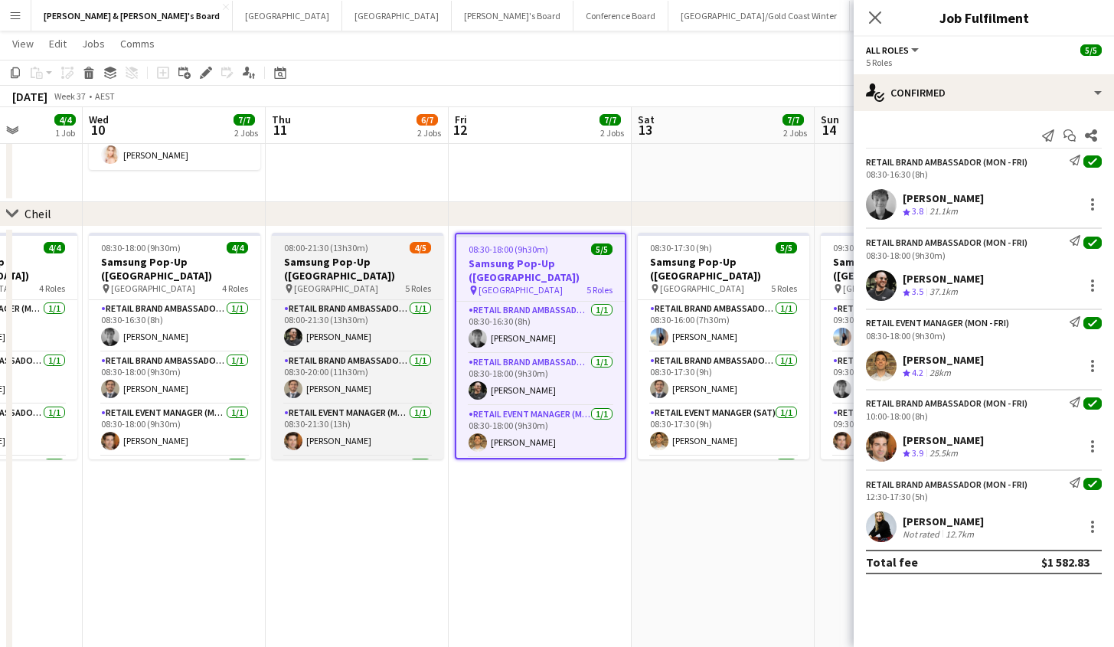
click at [380, 263] on h3 "Samsung Pop-Up ([GEOGRAPHIC_DATA])" at bounding box center [357, 269] width 171 height 28
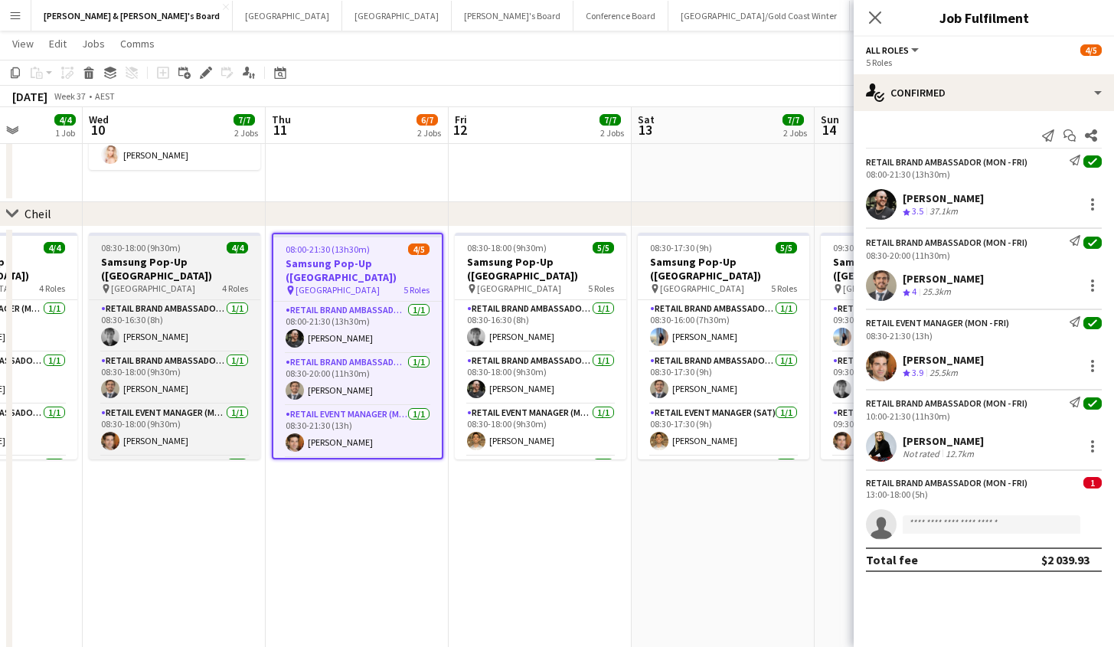
click at [181, 282] on div "pin [GEOGRAPHIC_DATA] 4 Roles" at bounding box center [174, 288] width 171 height 12
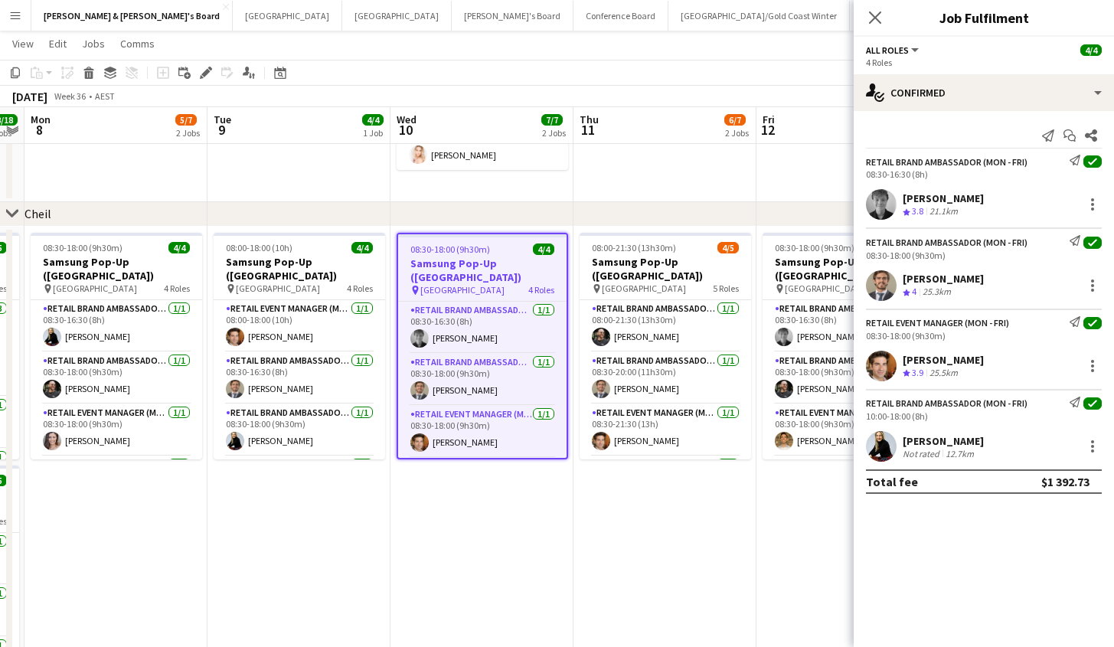
drag, startPoint x: 510, startPoint y: 552, endPoint x: 814, endPoint y: 534, distance: 304.3
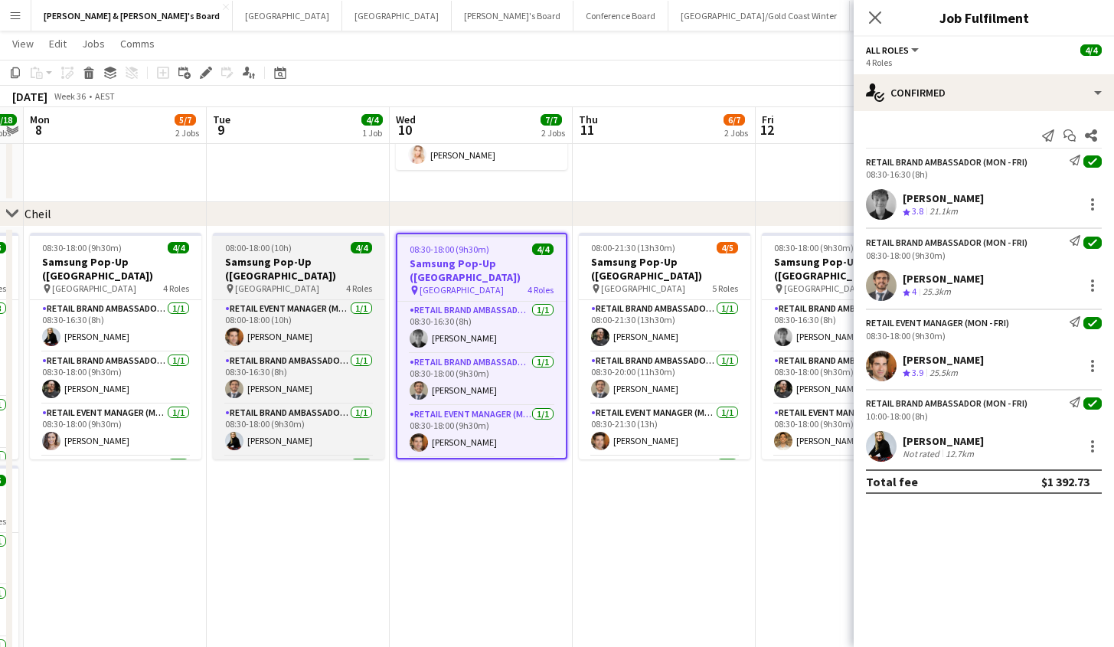
click at [302, 236] on app-job-card "08:00-18:00 (10h) 4/4 Samsung Pop-Up ([GEOGRAPHIC_DATA]) pin Castle Towers 4 Ro…" at bounding box center [298, 346] width 171 height 227
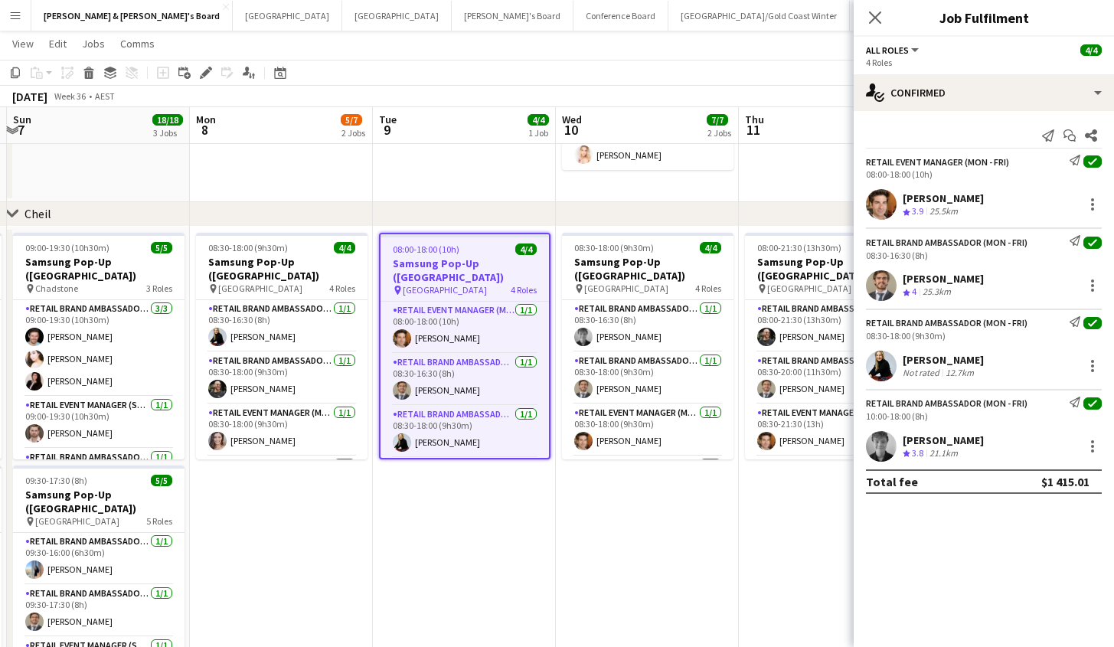
drag, startPoint x: 486, startPoint y: 558, endPoint x: 641, endPoint y: 554, distance: 155.4
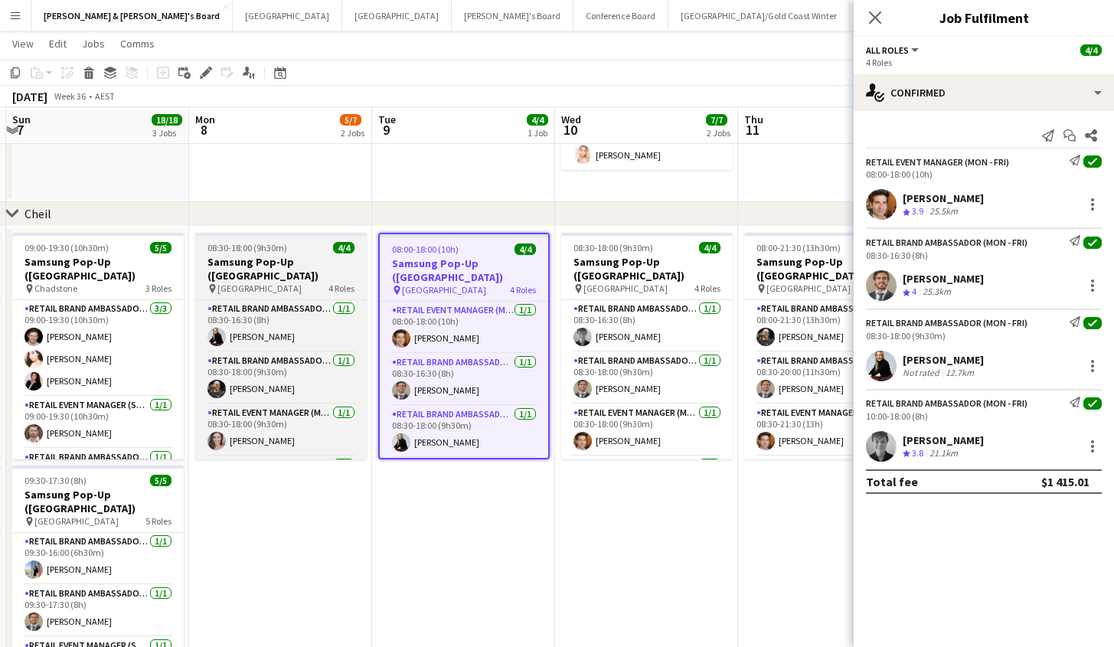
click at [308, 282] on div "pin [GEOGRAPHIC_DATA] 4 Roles" at bounding box center [280, 288] width 171 height 12
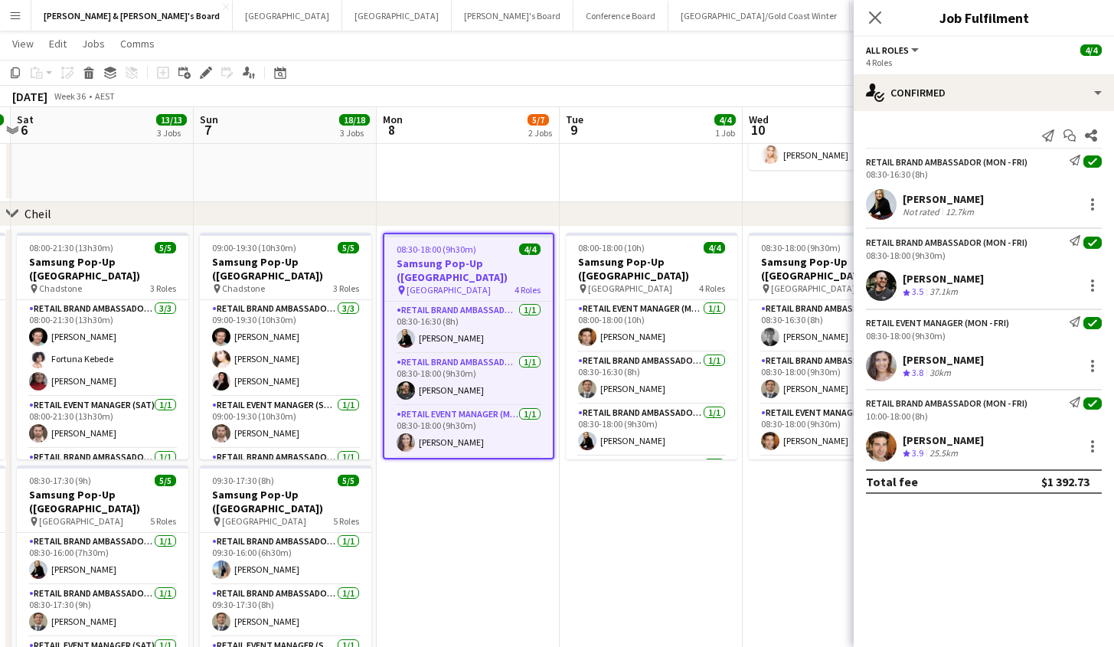
scroll to position [0, 354]
drag, startPoint x: 467, startPoint y: 540, endPoint x: 647, endPoint y: 541, distance: 180.6
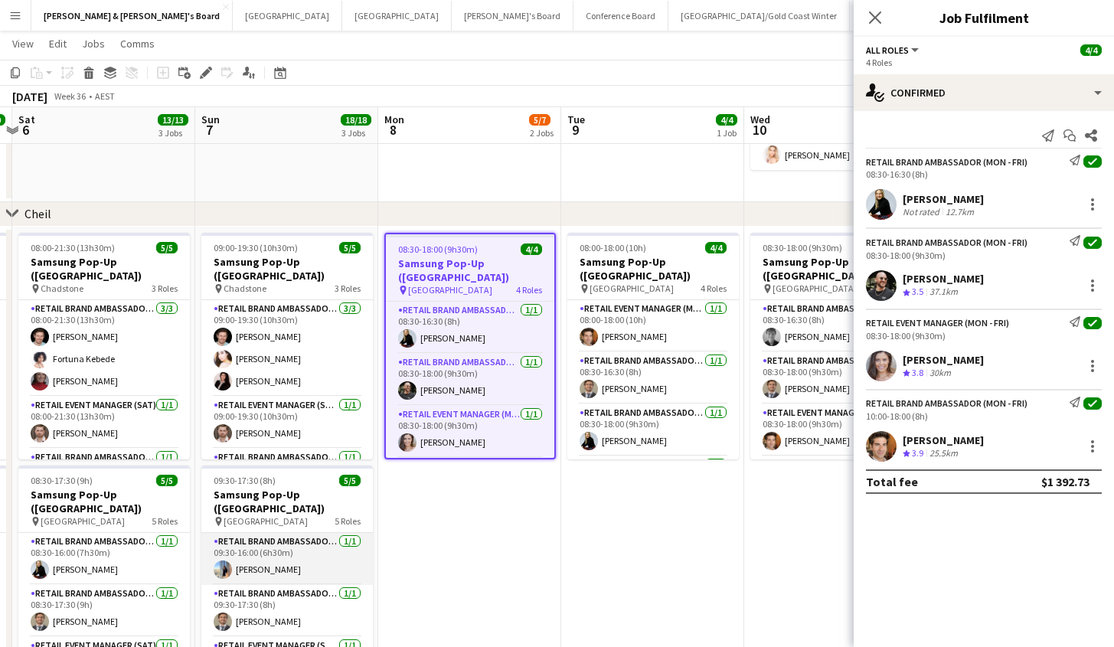
scroll to position [3, 0]
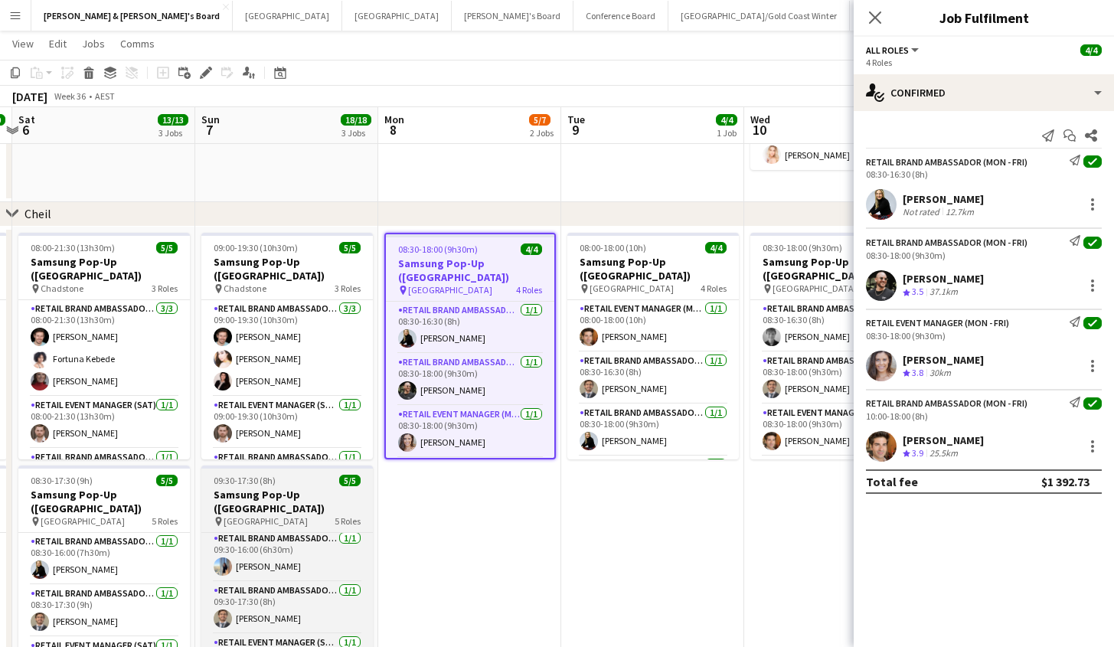
click at [282, 491] on h3 "Samsung Pop-Up ([GEOGRAPHIC_DATA])" at bounding box center [286, 502] width 171 height 28
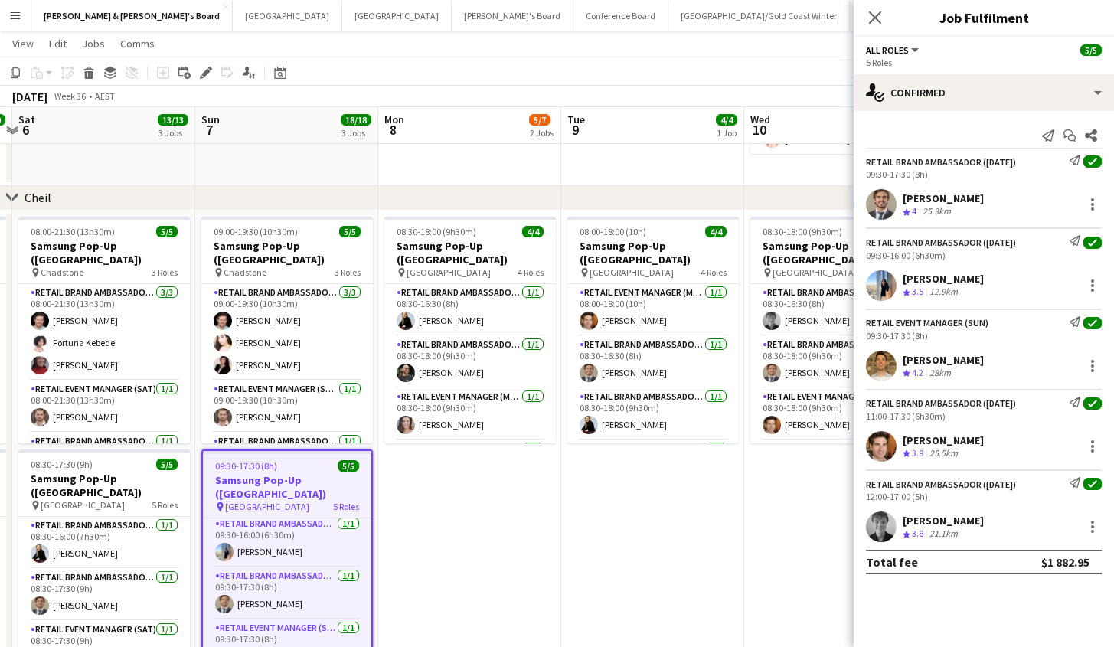
scroll to position [1325, 0]
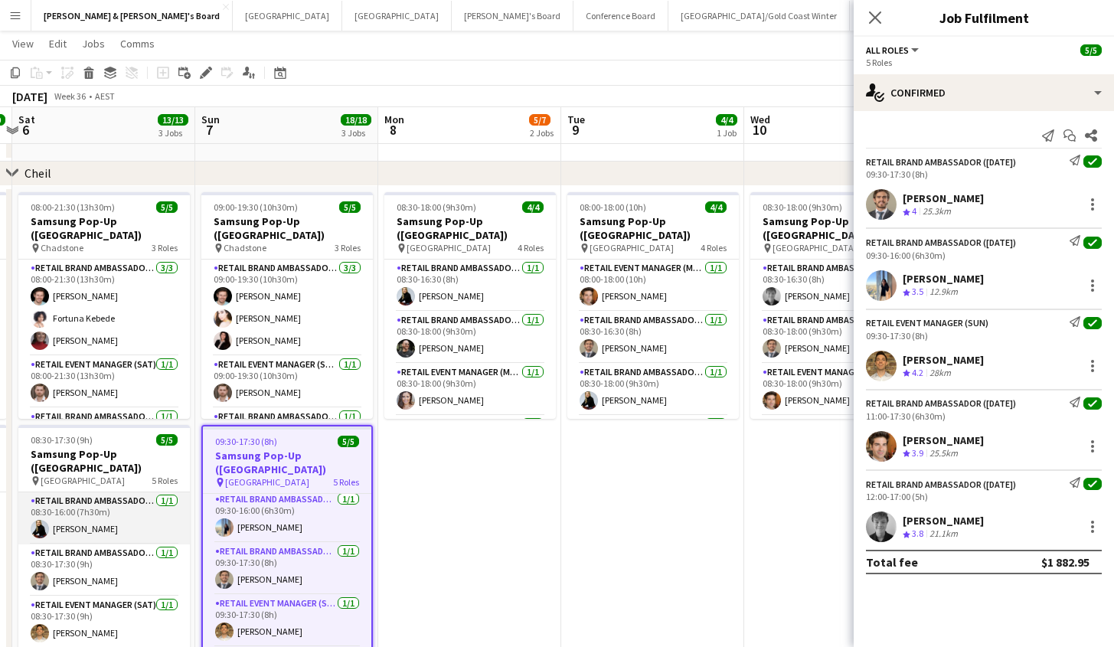
click at [96, 492] on app-card-role "RETAIL Brand Ambassador ([DATE]) [DATE] 08:30-16:00 (7h30m) [PERSON_NAME]" at bounding box center [103, 518] width 171 height 52
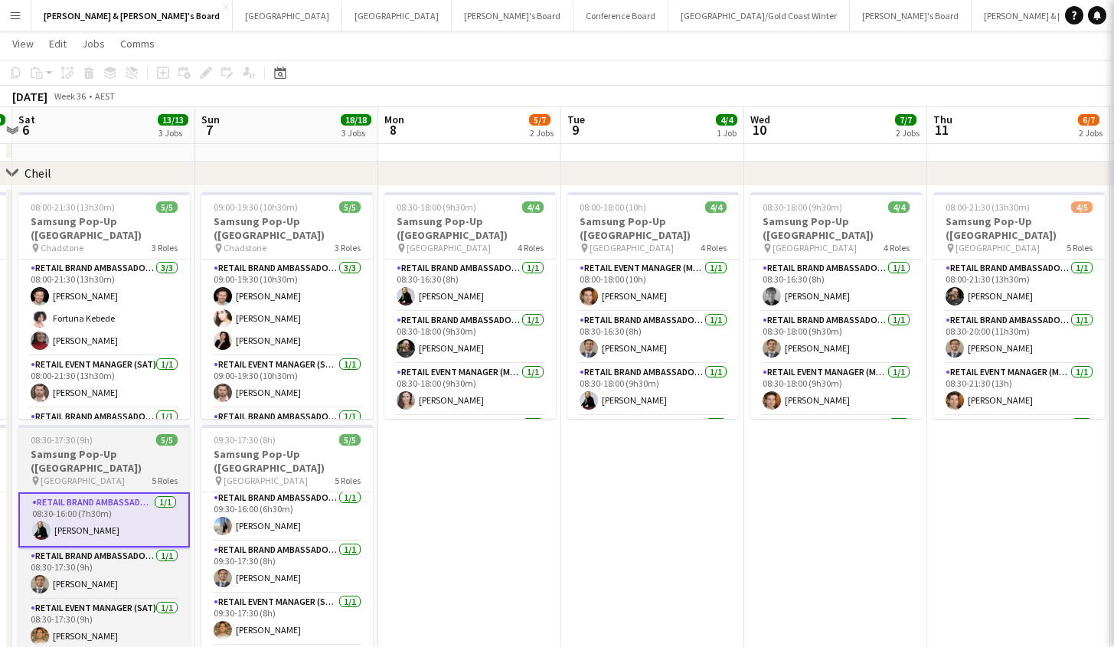
click at [112, 447] on h3 "Samsung Pop-Up ([GEOGRAPHIC_DATA])" at bounding box center [103, 461] width 171 height 28
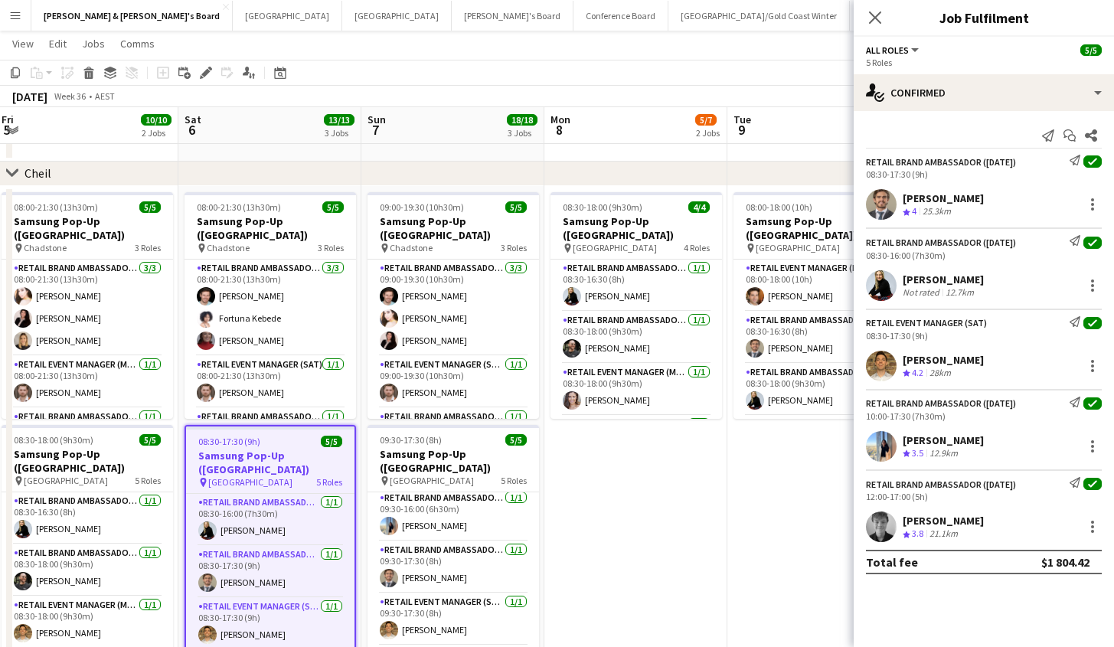
drag, startPoint x: 550, startPoint y: 545, endPoint x: 700, endPoint y: 542, distance: 150.0
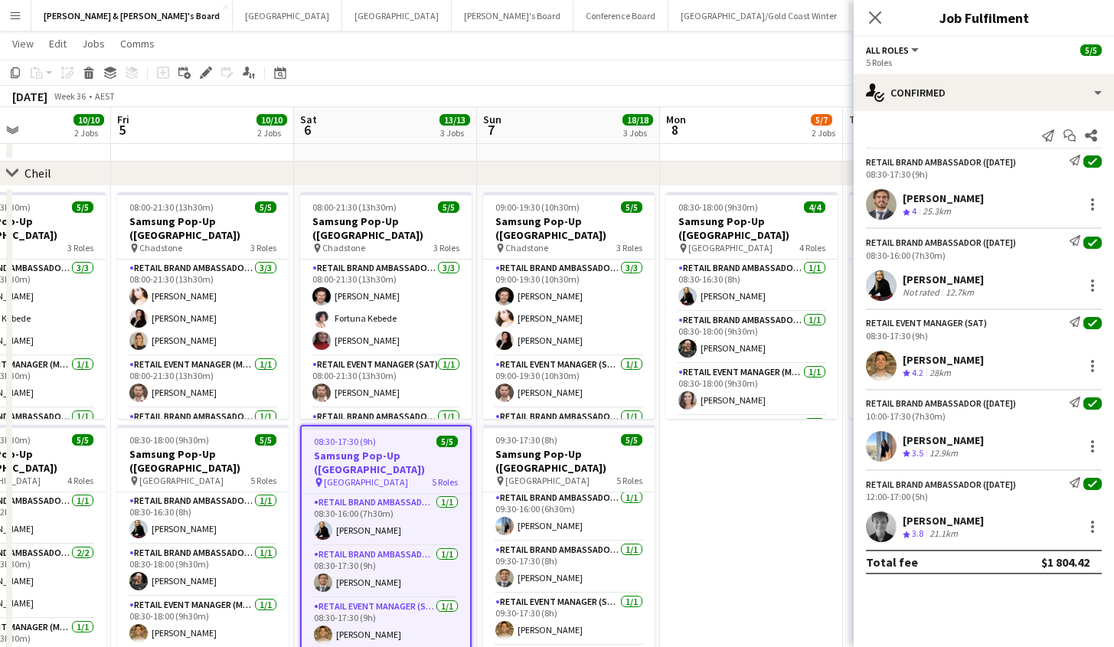
scroll to position [0, 428]
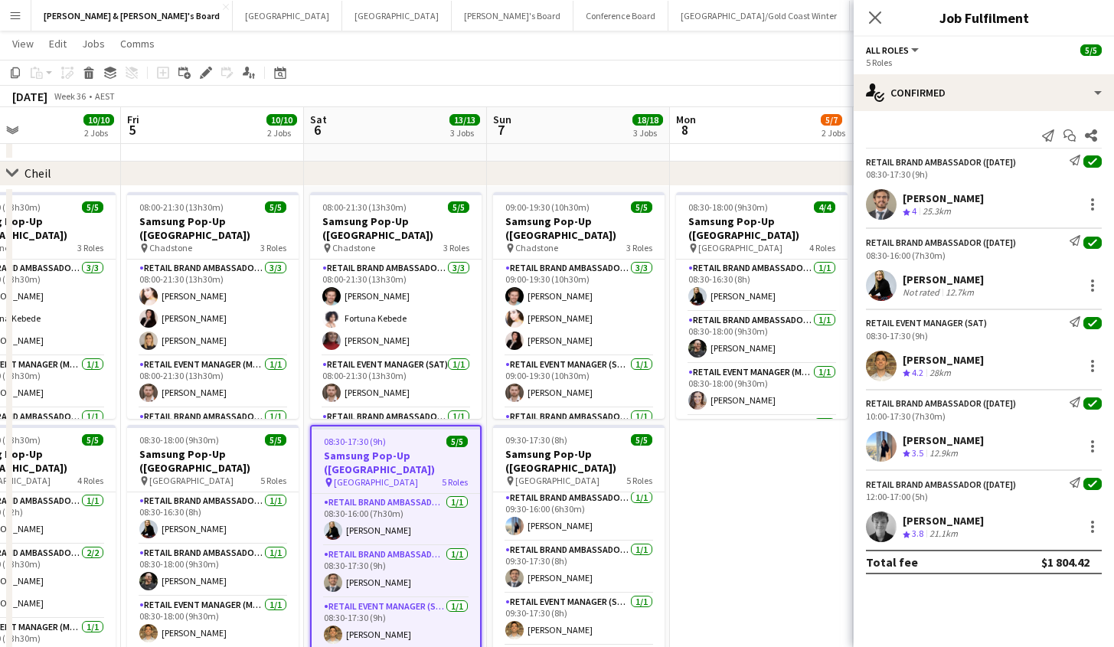
drag, startPoint x: 645, startPoint y: 549, endPoint x: 674, endPoint y: 520, distance: 41.1
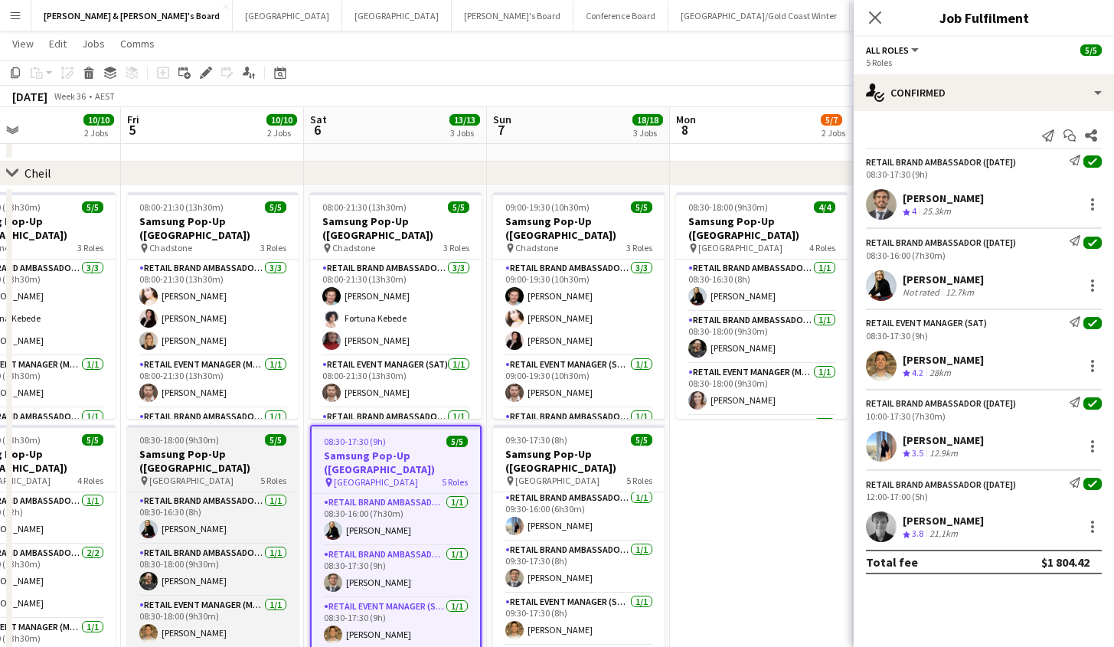
click at [223, 475] on div "pin [GEOGRAPHIC_DATA] 5 Roles" at bounding box center [212, 481] width 171 height 12
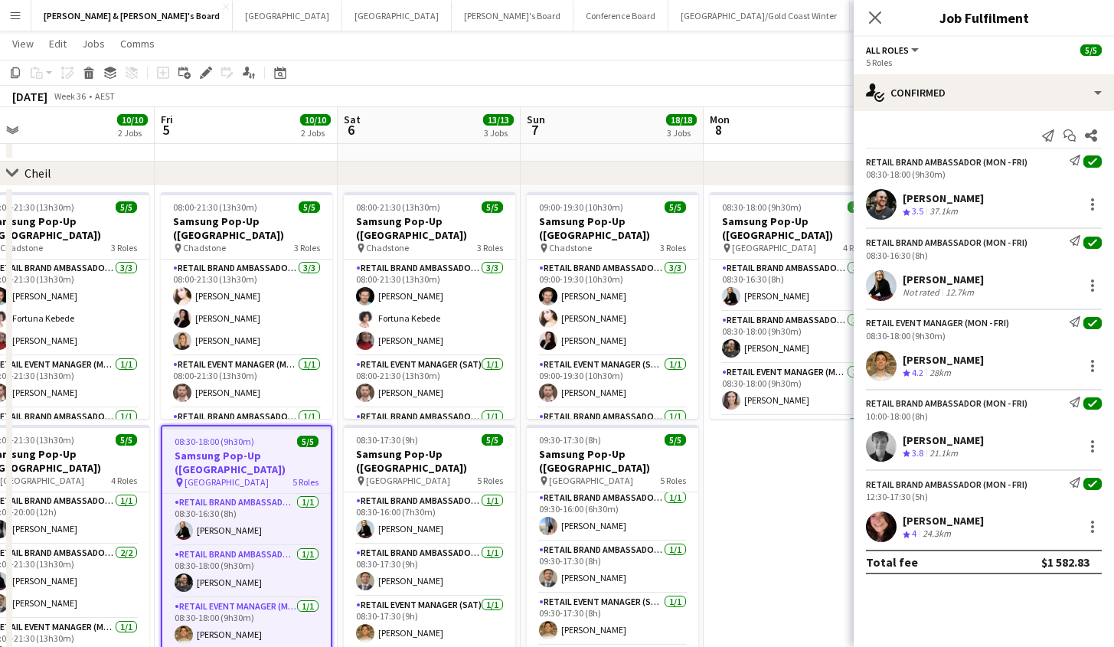
scroll to position [0, 389]
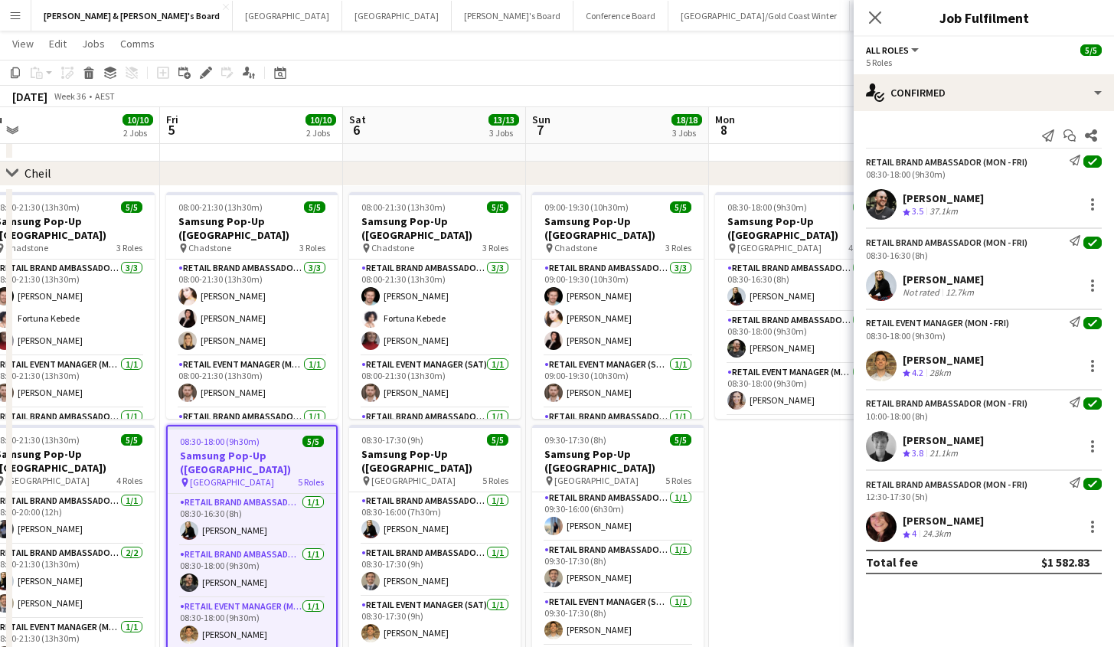
drag, startPoint x: 765, startPoint y: 525, endPoint x: 801, endPoint y: 458, distance: 76.4
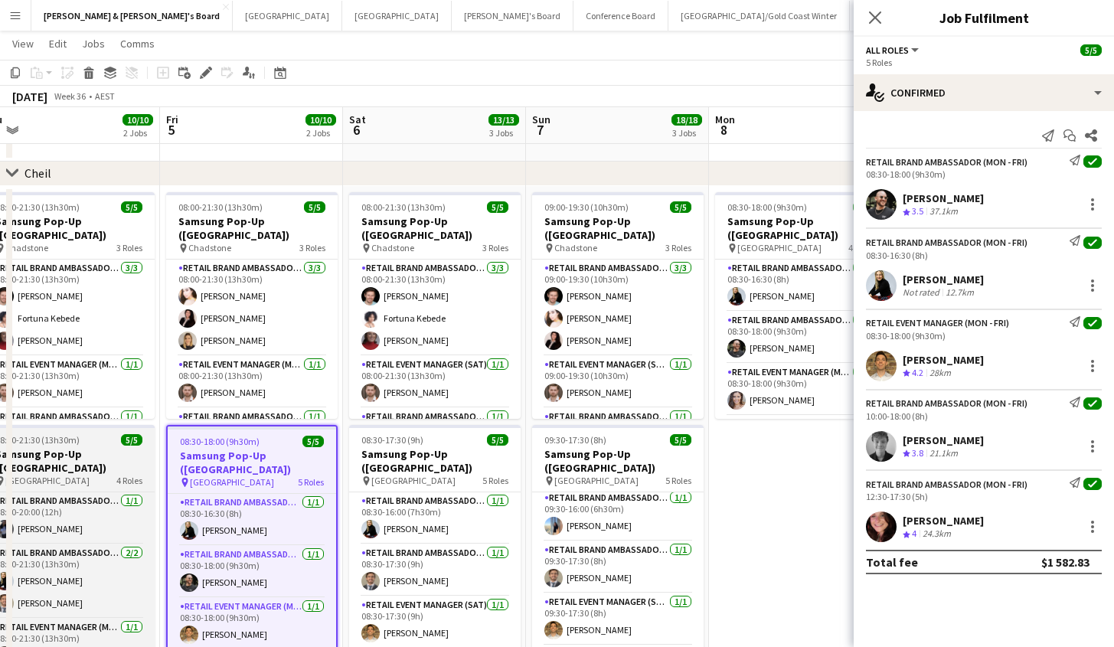
click at [68, 459] on h3 "Samsung Pop-Up ([GEOGRAPHIC_DATA])" at bounding box center [68, 461] width 171 height 28
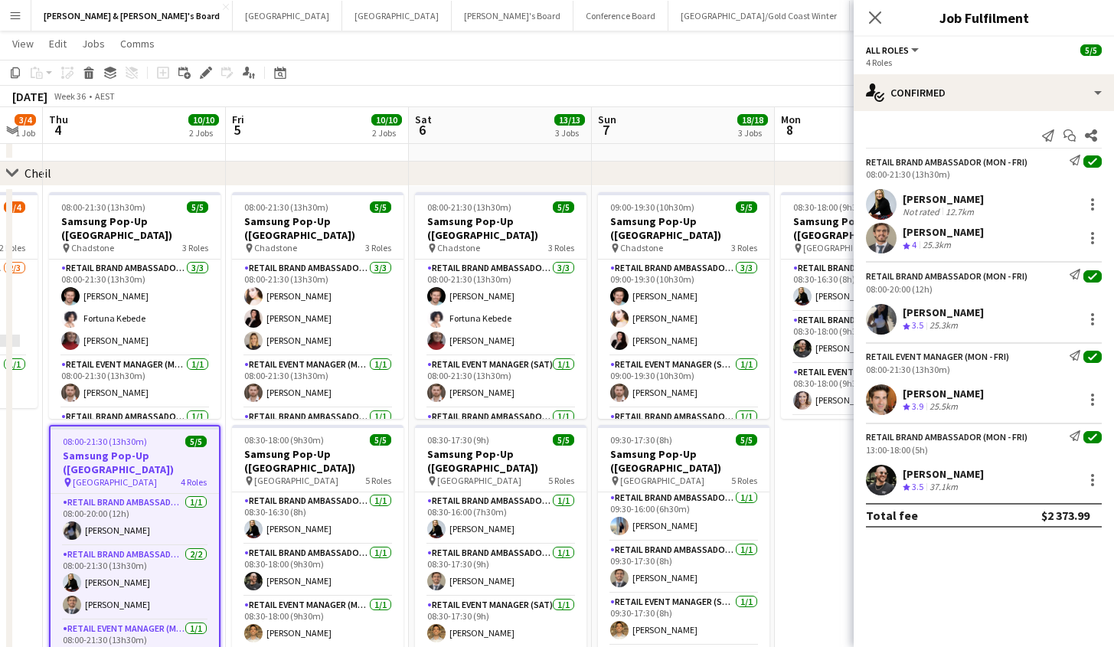
scroll to position [0, 323]
drag, startPoint x: 727, startPoint y: 462, endPoint x: 791, endPoint y: 473, distance: 65.2
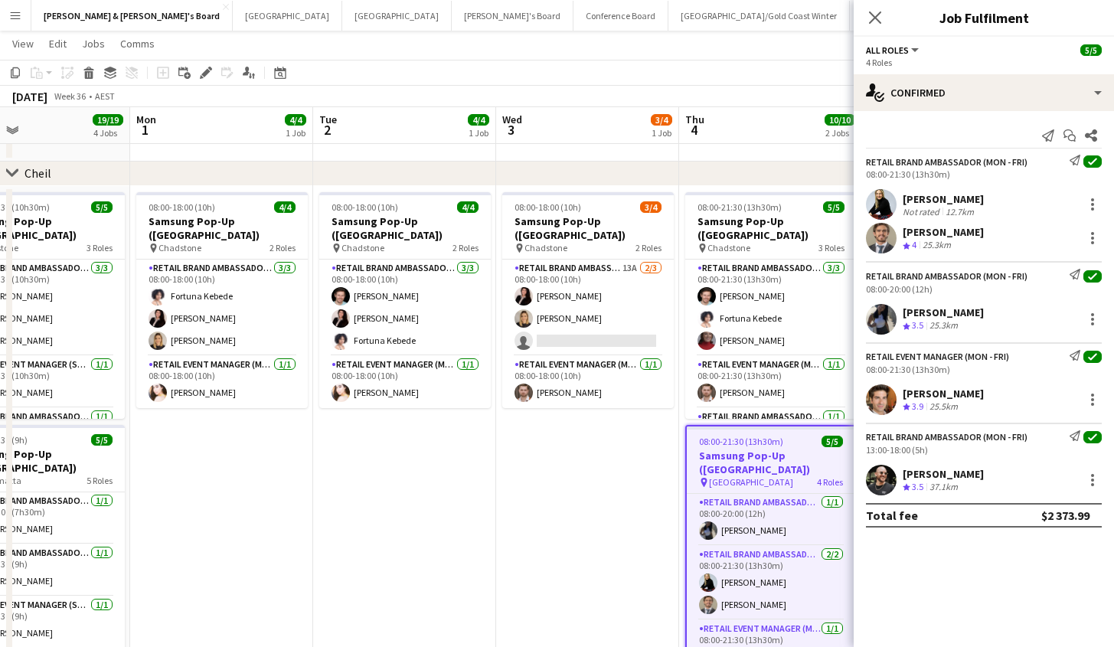
drag, startPoint x: 21, startPoint y: 481, endPoint x: 656, endPoint y: 500, distance: 635.5
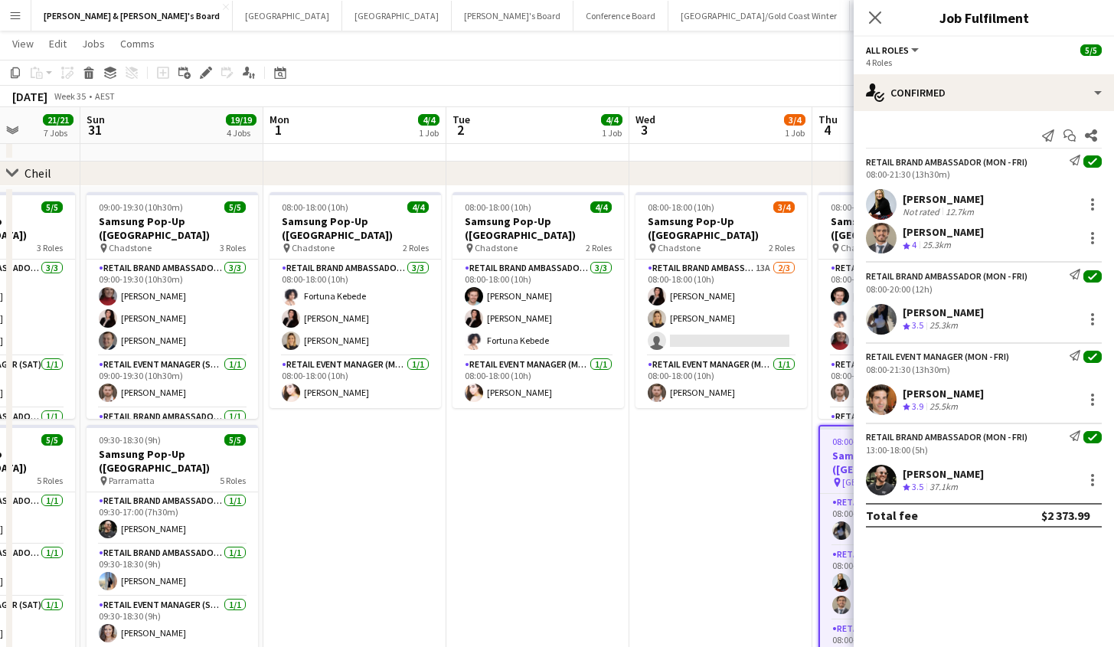
drag, startPoint x: 454, startPoint y: 497, endPoint x: 626, endPoint y: 493, distance: 172.2
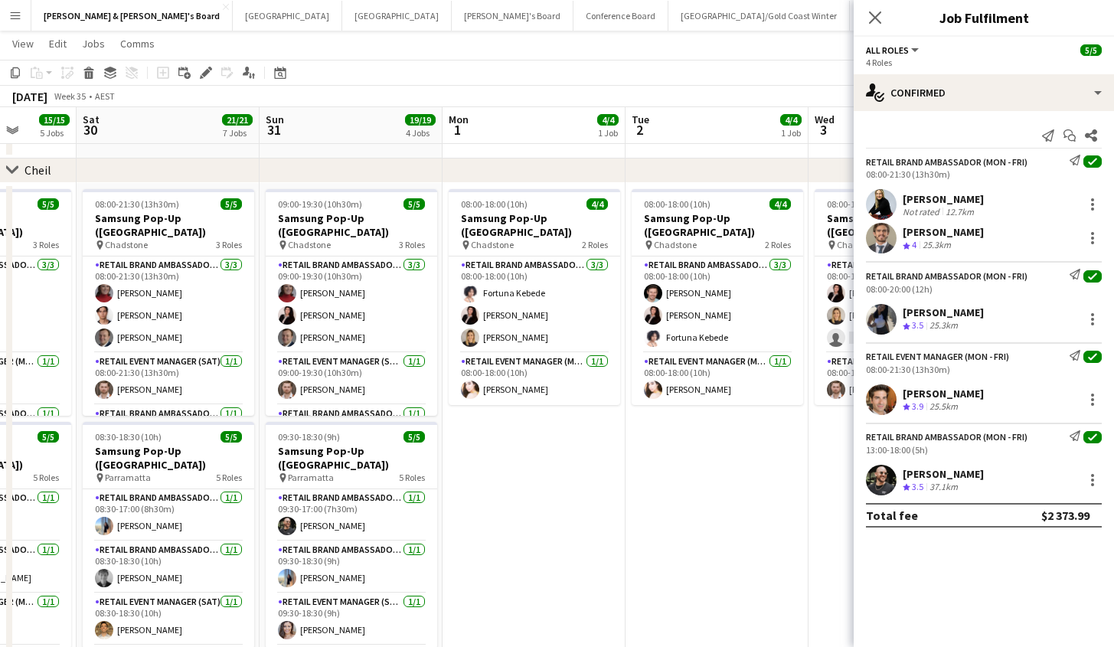
scroll to position [1331, 0]
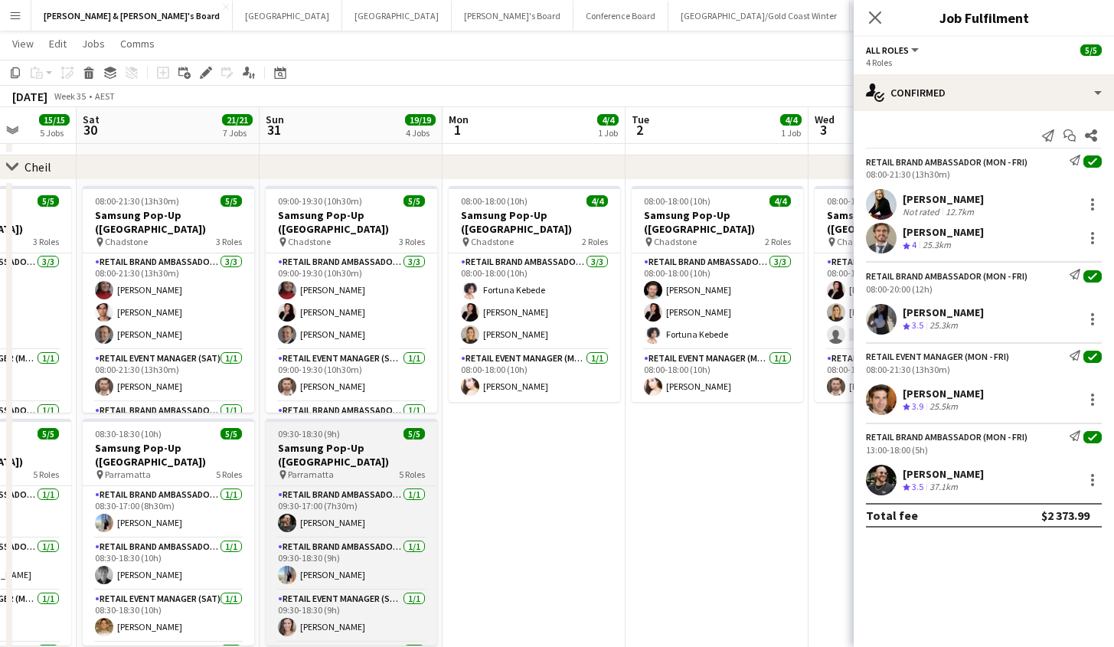
click at [358, 434] on div "09:30-18:30 (9h) 5/5" at bounding box center [351, 433] width 171 height 11
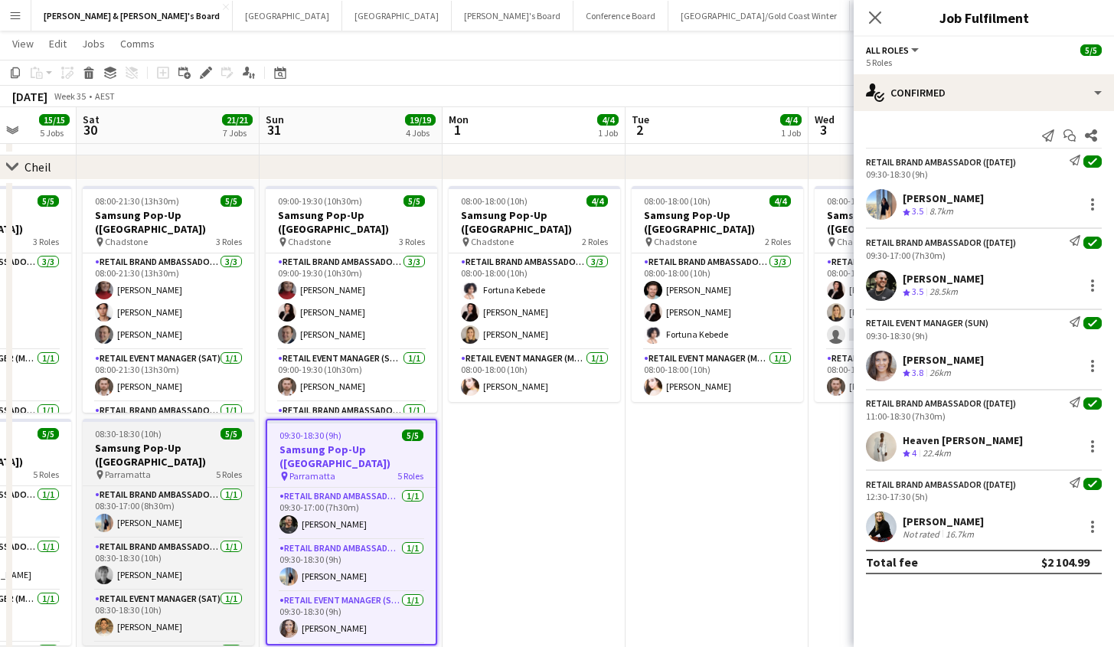
click at [150, 468] on div "pin Parramatta 5 Roles" at bounding box center [168, 474] width 171 height 12
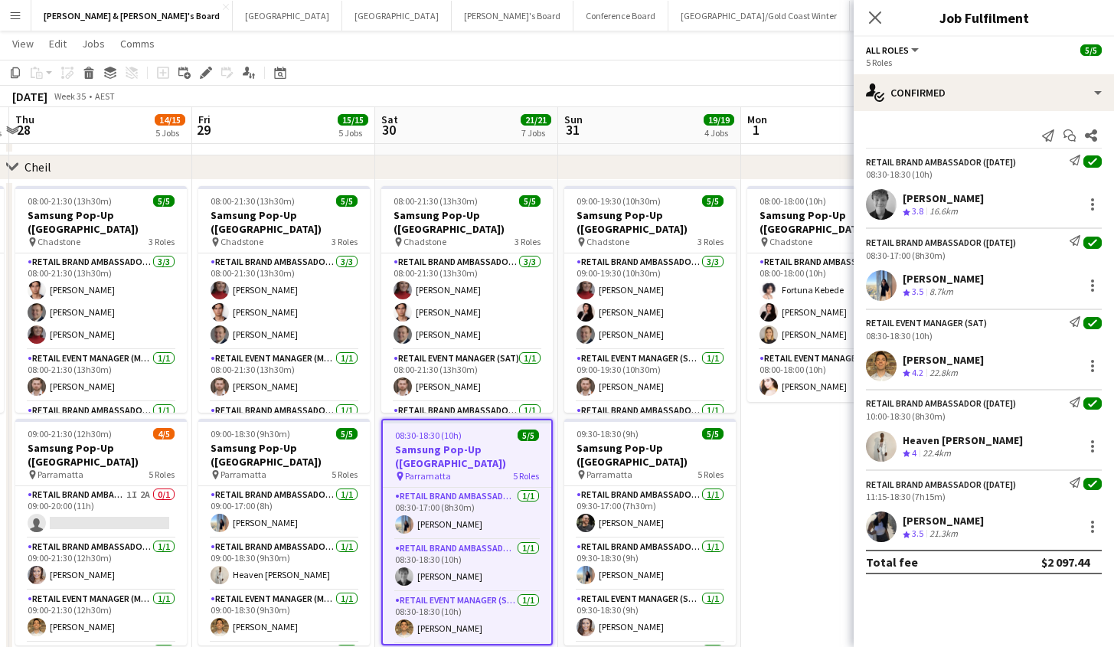
drag, startPoint x: 537, startPoint y: 523, endPoint x: 836, endPoint y: 514, distance: 298.6
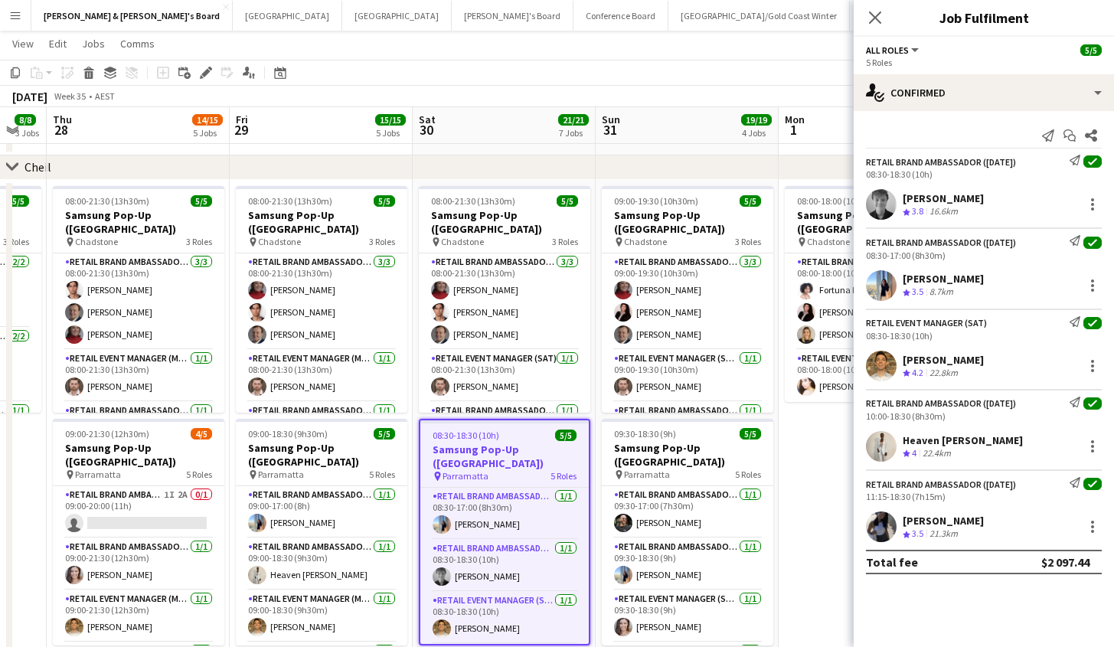
drag, startPoint x: 793, startPoint y: 506, endPoint x: 829, endPoint y: 507, distance: 36.0
click at [844, 508] on app-date-cell "08:00-18:00 (10h) 4/4 Samsung Pop-Up ([GEOGRAPHIC_DATA]) pin Chadstone 2 Roles …" at bounding box center [870, 428] width 183 height 496
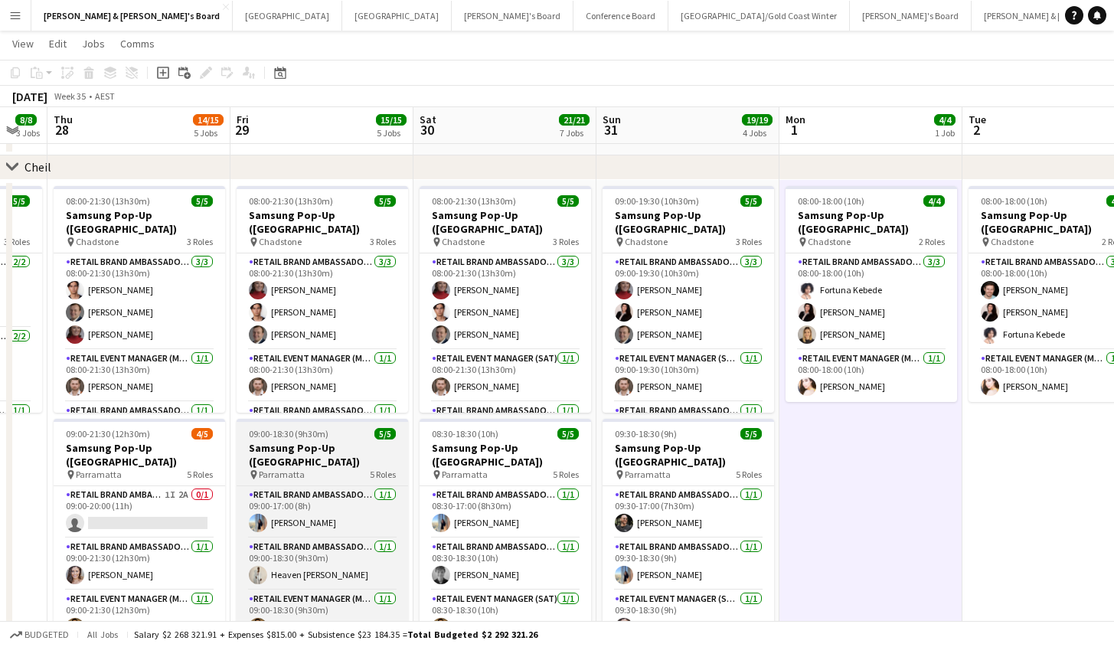
click at [327, 452] on h3 "Samsung Pop-Up ([GEOGRAPHIC_DATA])" at bounding box center [321, 455] width 171 height 28
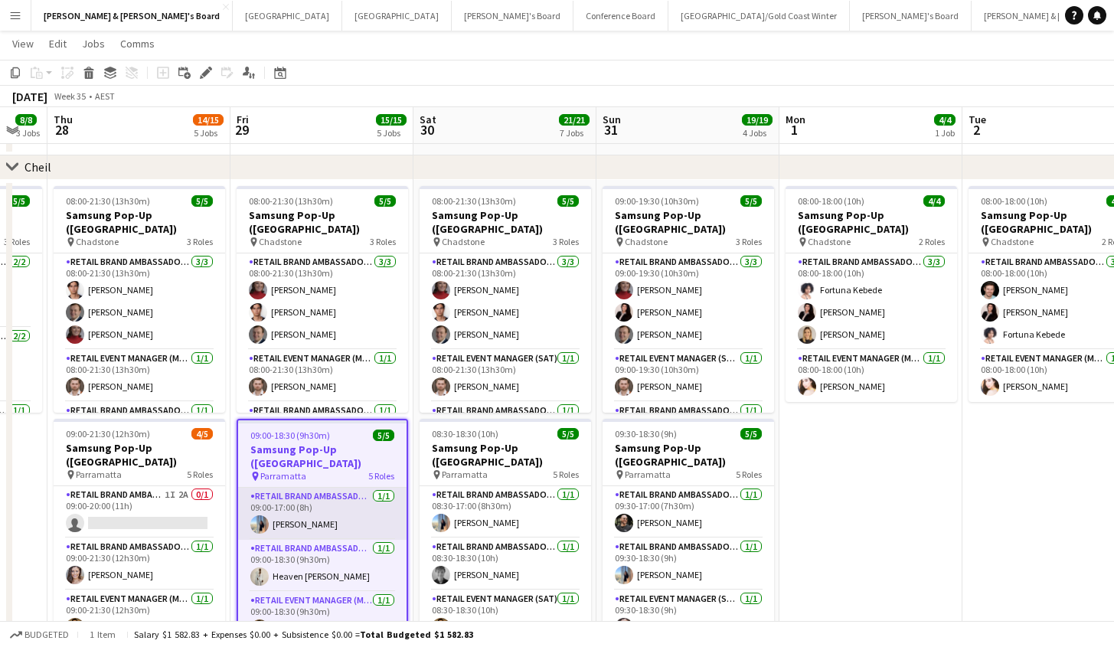
click at [352, 507] on app-card-role "RETAIL Brand Ambassador (Mon - Fri) [DATE] 09:00-17:00 (8h) [PERSON_NAME]" at bounding box center [322, 514] width 168 height 52
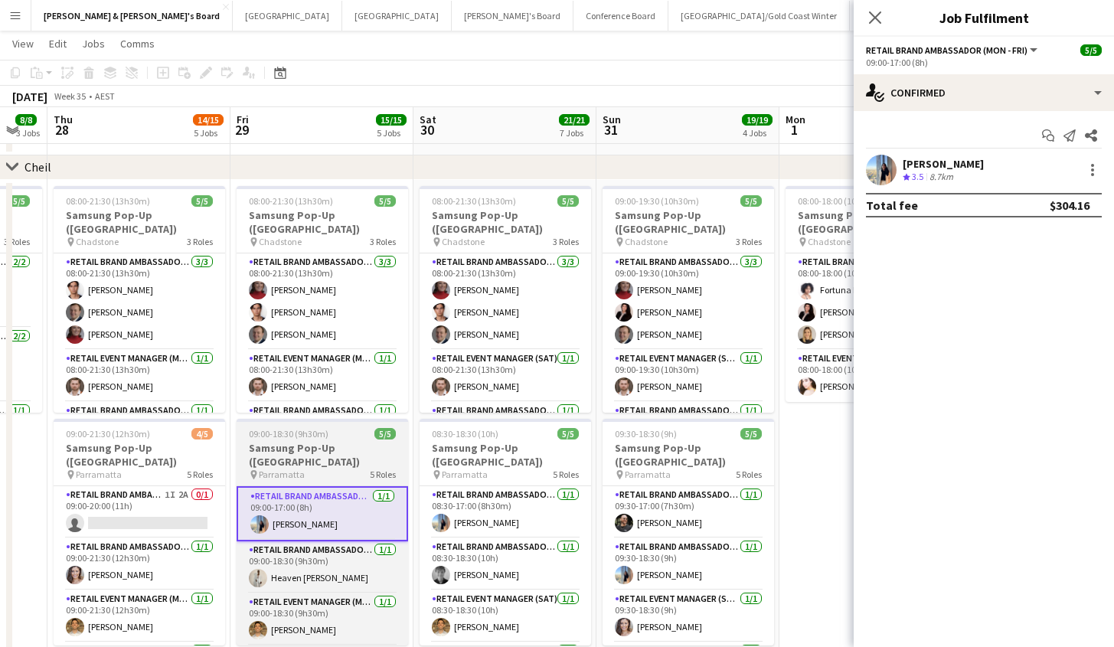
click at [338, 446] on h3 "Samsung Pop-Up ([GEOGRAPHIC_DATA])" at bounding box center [321, 455] width 171 height 28
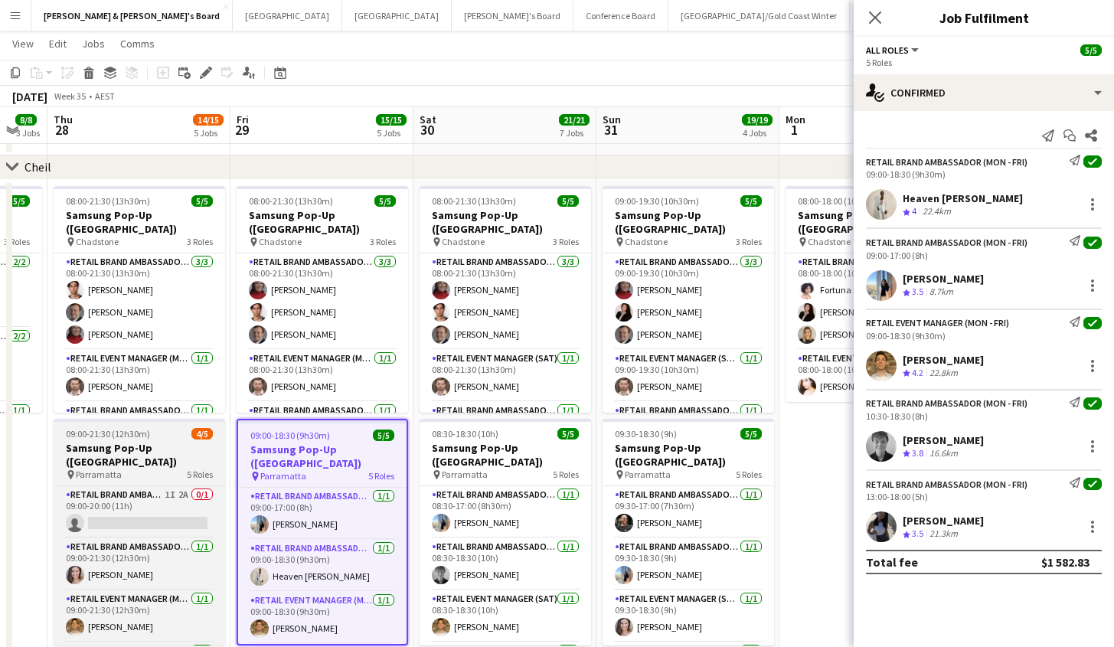
click at [151, 468] on div "pin Parramatta 5 Roles" at bounding box center [139, 474] width 171 height 12
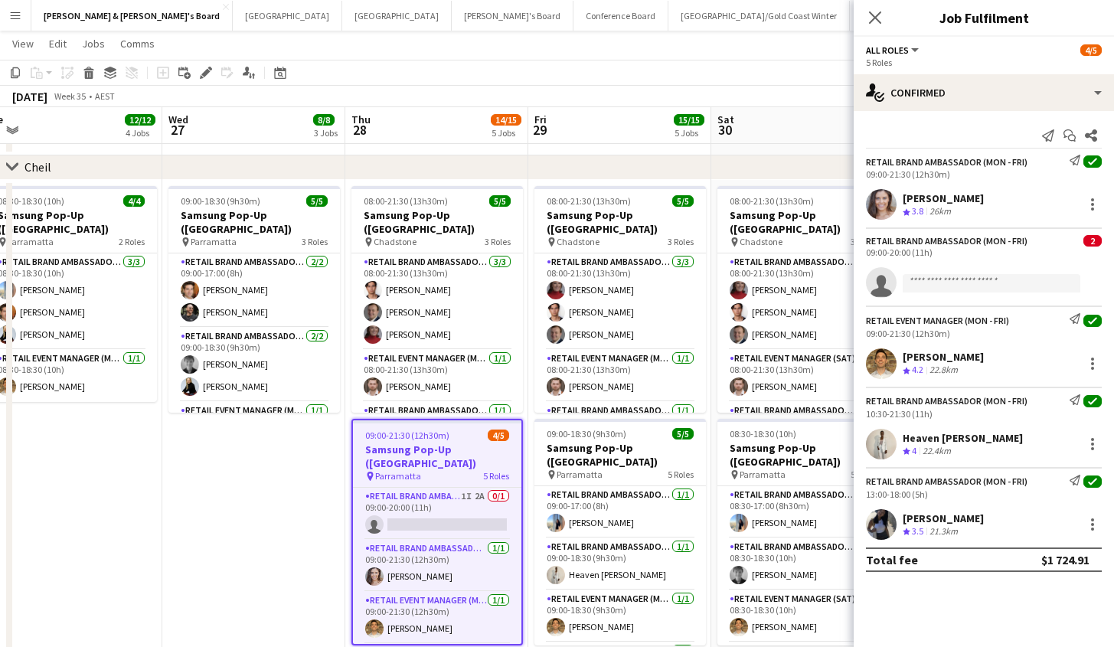
drag, startPoint x: 57, startPoint y: 455, endPoint x: 354, endPoint y: 448, distance: 296.2
click at [290, 445] on app-date-cell "09:00-18:30 (9h30m) 5/5 Samsung Pop-Up ([GEOGRAPHIC_DATA]) pin Parramatta 3 Rol…" at bounding box center [253, 428] width 183 height 496
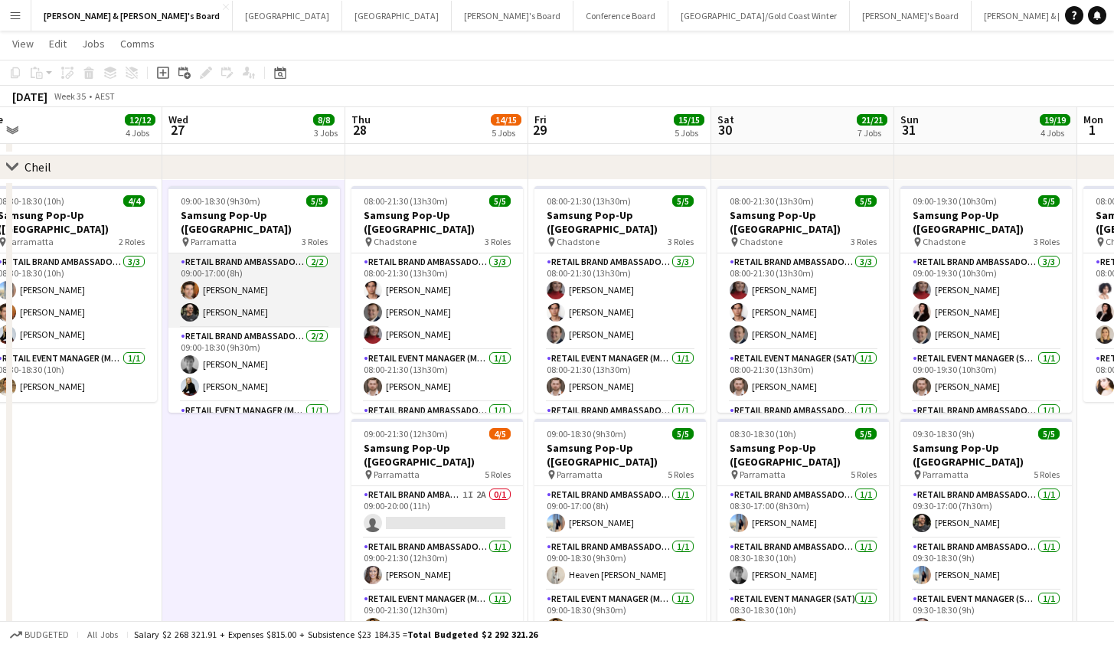
click at [289, 298] on app-card-role "RETAIL Brand Ambassador (Mon - Fri) [DATE] 09:00-17:00 (8h) [PERSON_NAME] [PERS…" at bounding box center [253, 290] width 171 height 74
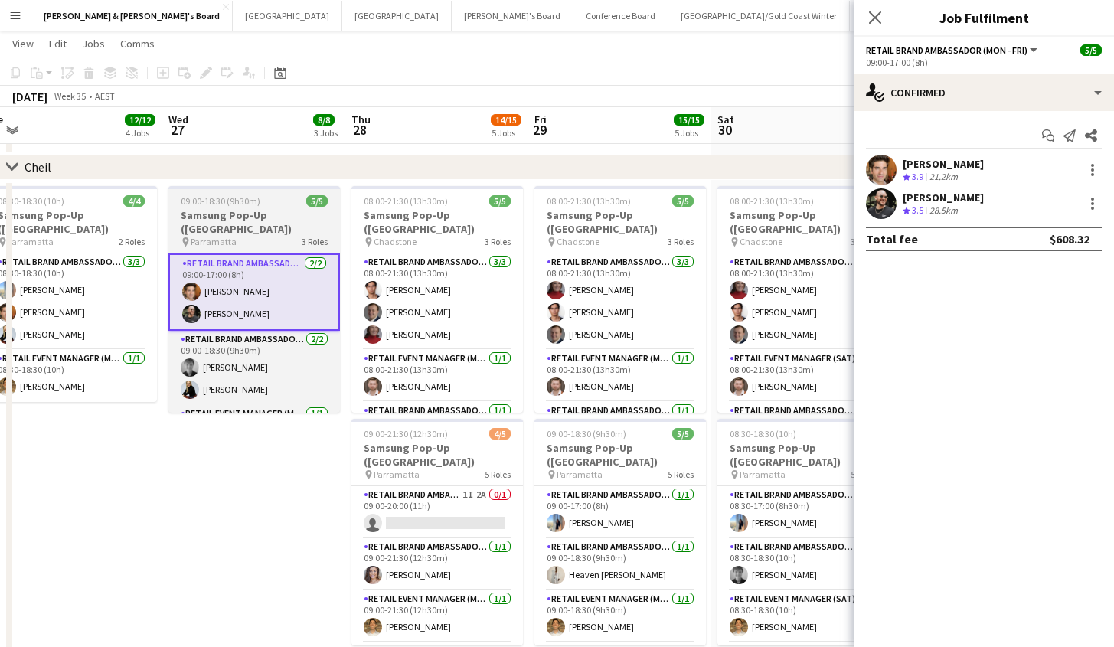
click at [281, 220] on h3 "Samsung Pop-Up ([GEOGRAPHIC_DATA])" at bounding box center [253, 222] width 171 height 28
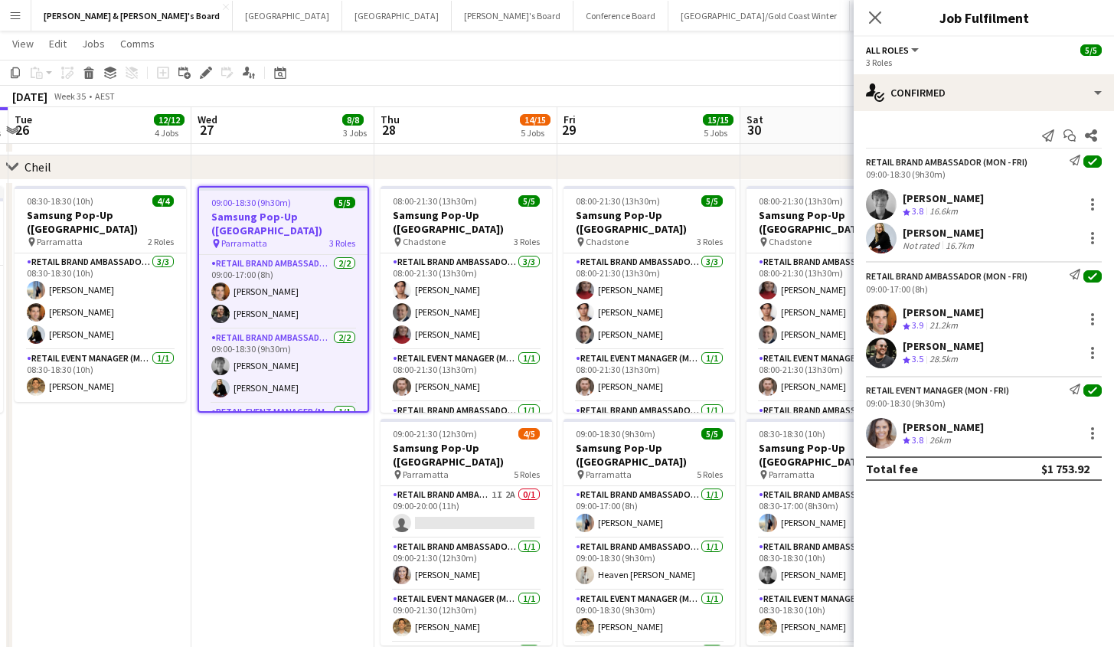
scroll to position [0, 355]
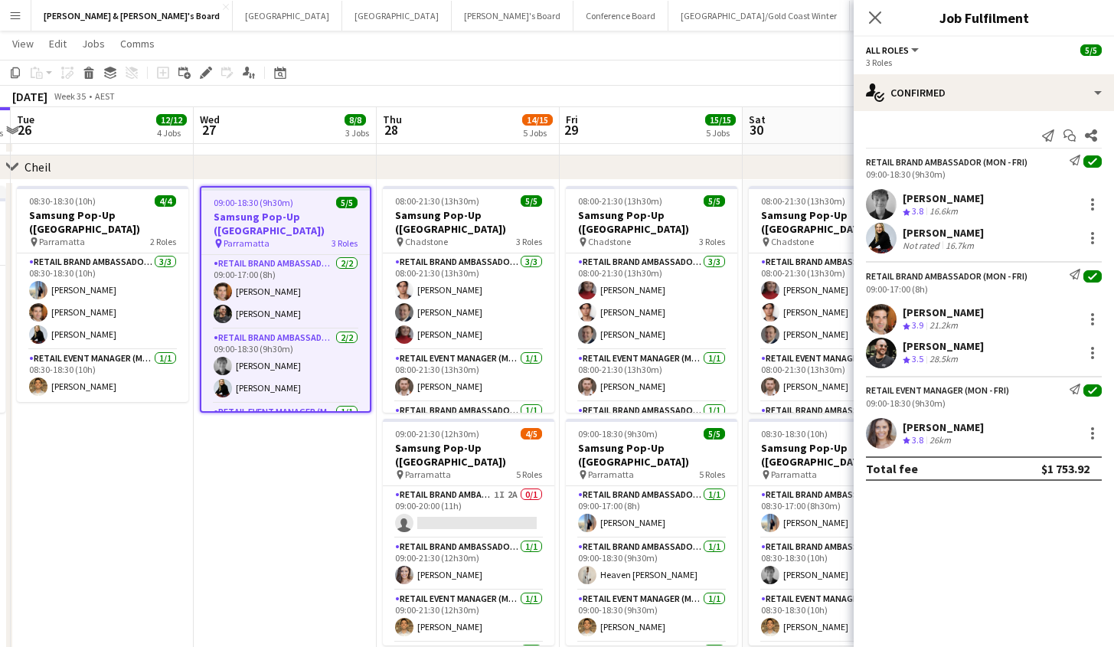
drag, startPoint x: 198, startPoint y: 459, endPoint x: 230, endPoint y: 475, distance: 35.3
